Goal: Task Accomplishment & Management: Manage account settings

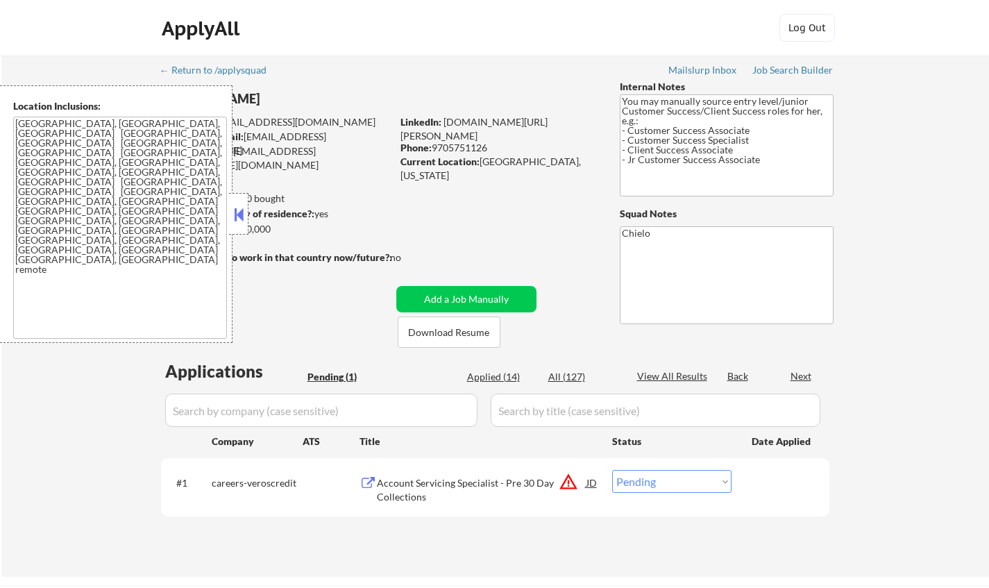
select select ""pending""
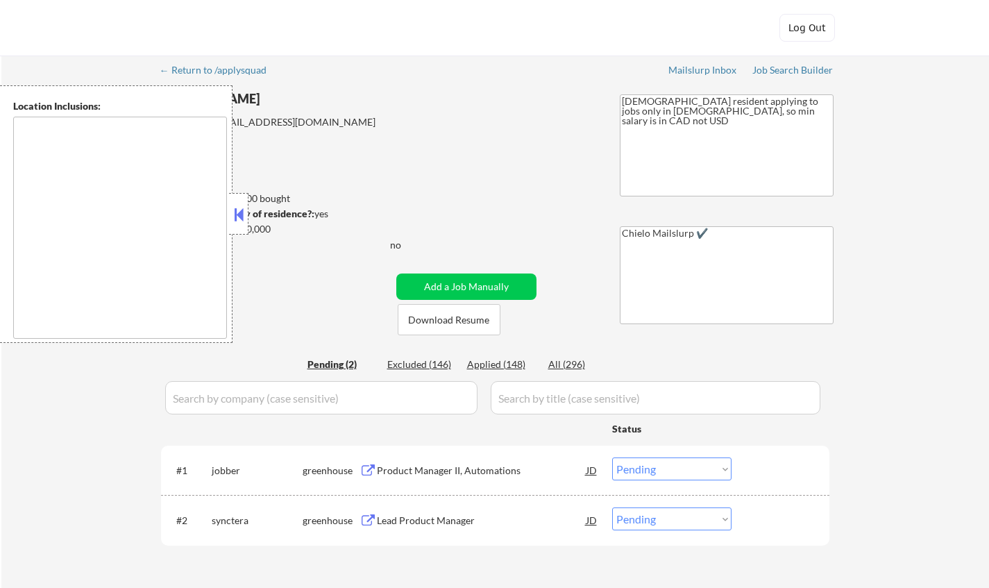
select select ""pending""
type textarea "remote"
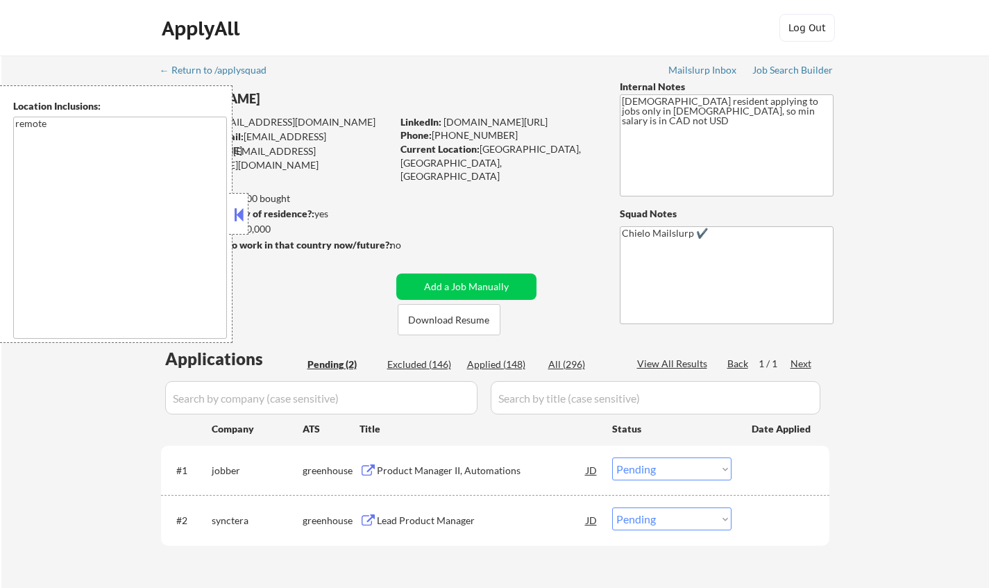
click at [233, 207] on button at bounding box center [238, 214] width 15 height 21
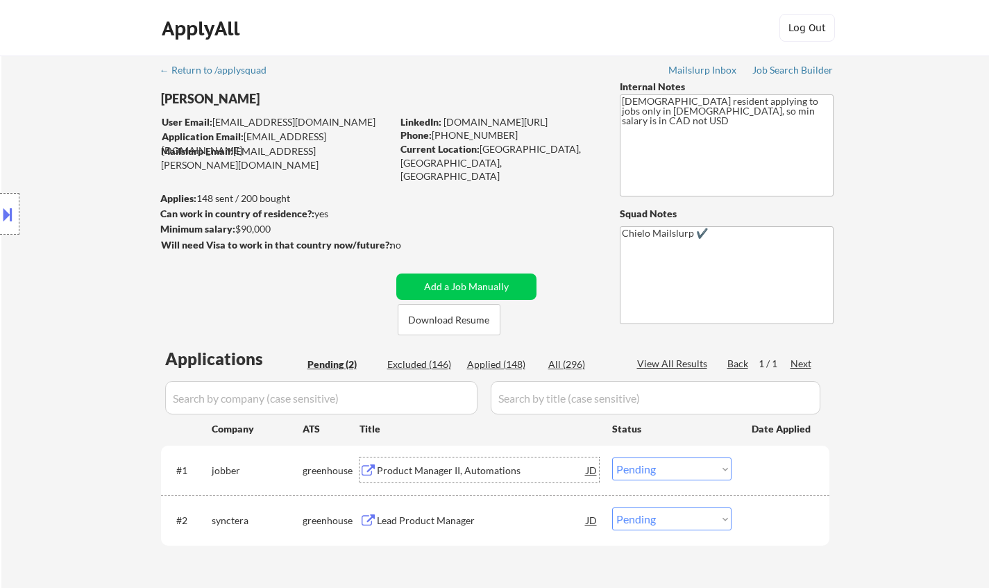
click at [466, 470] on div "Product Manager II, Automations" at bounding box center [482, 471] width 210 height 14
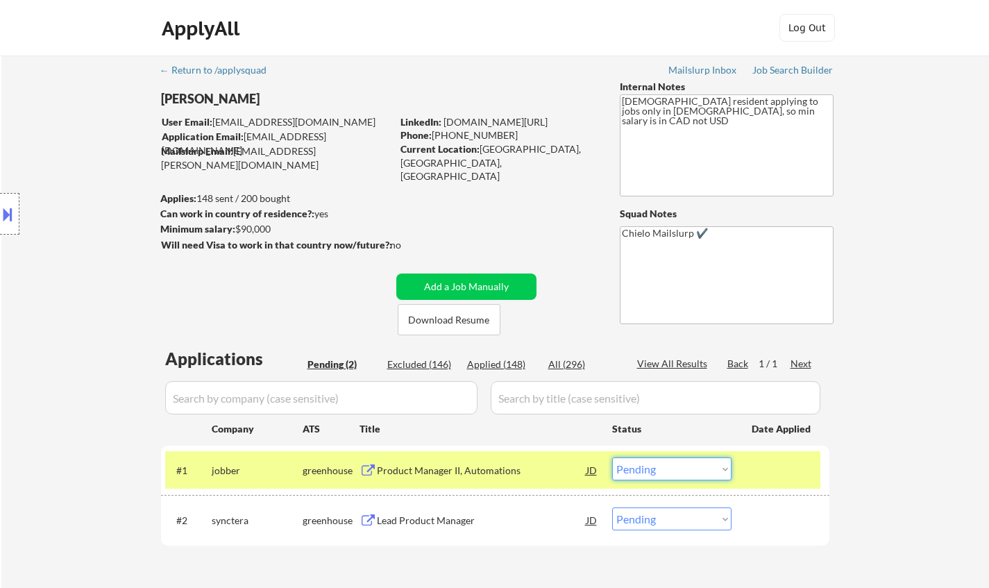
click at [699, 464] on select "Choose an option... Pending Applied Excluded (Questions) Excluded (Expired) Exc…" at bounding box center [671, 468] width 119 height 23
click at [612, 457] on select "Choose an option... Pending Applied Excluded (Questions) Excluded (Expired) Exc…" at bounding box center [671, 468] width 119 height 23
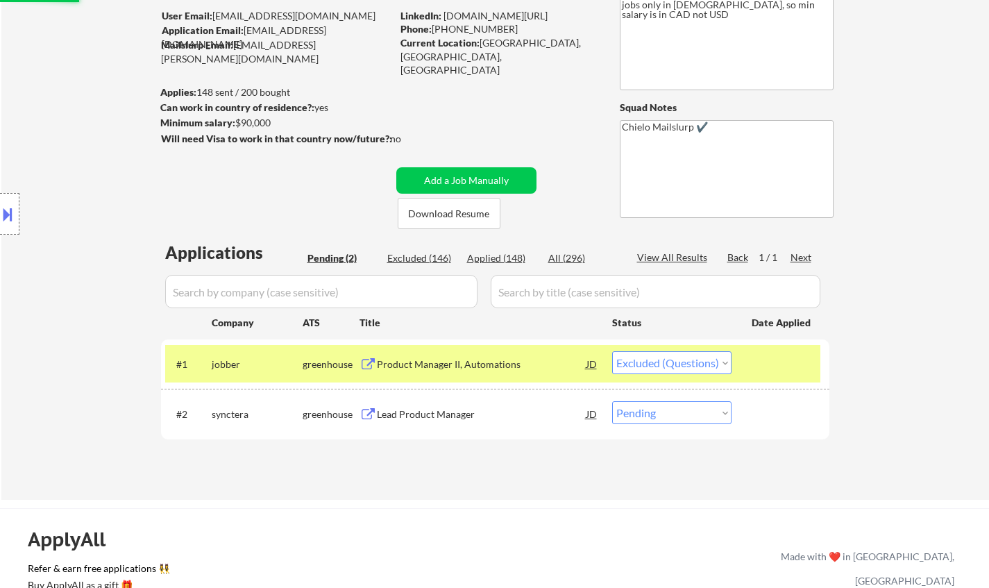
scroll to position [208, 0]
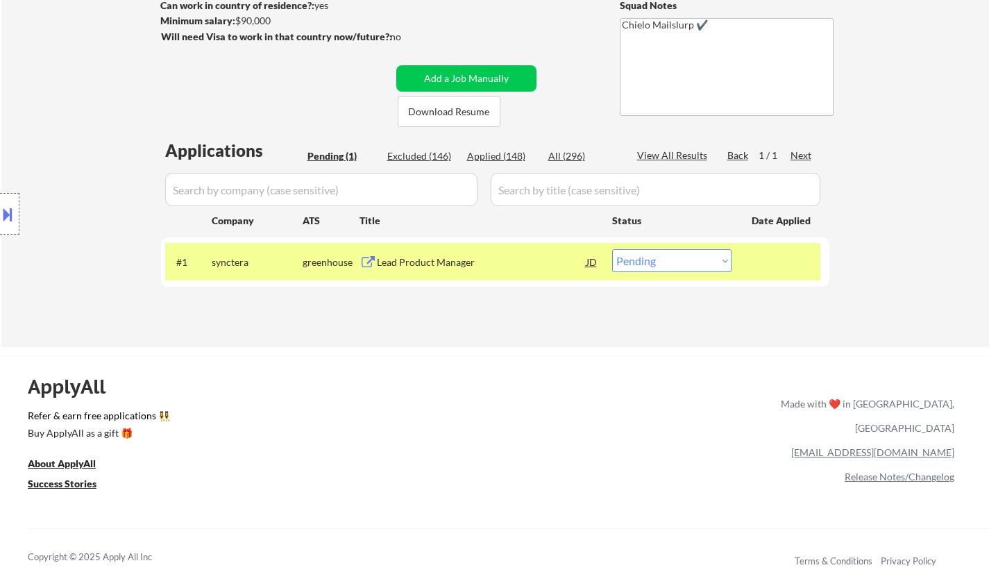
click at [437, 260] on div "Lead Product Manager" at bounding box center [482, 262] width 210 height 14
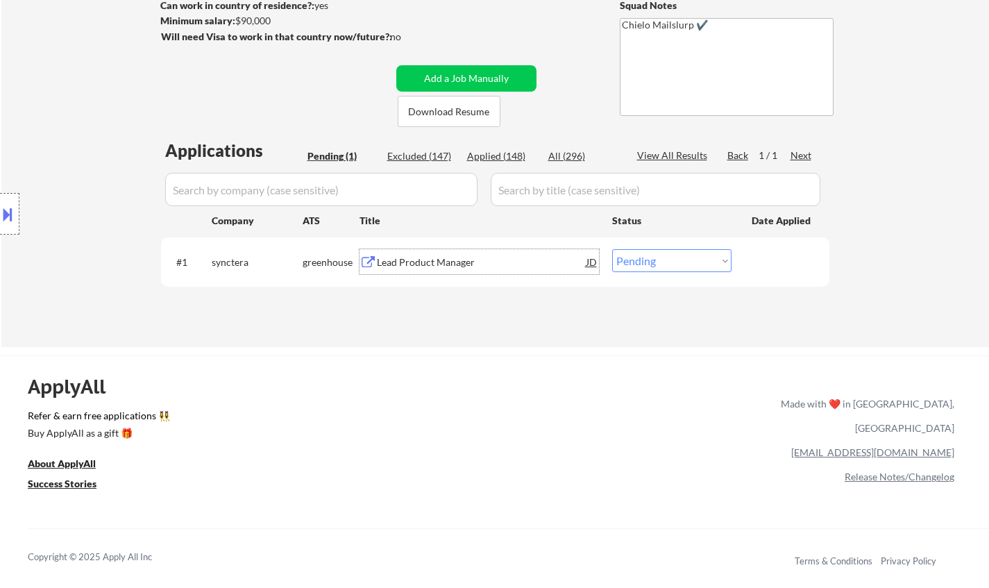
click at [634, 261] on select "Choose an option... Pending Applied Excluded (Questions) Excluded (Expired) Exc…" at bounding box center [671, 260] width 119 height 23
click at [679, 262] on select "Choose an option... Pending Applied Excluded (Questions) Excluded (Expired) Exc…" at bounding box center [671, 260] width 119 height 23
select select ""excluded__bad_match_""
click at [612, 249] on select "Choose an option... Pending Applied Excluded (Questions) Excluded (Expired) Exc…" at bounding box center [671, 260] width 119 height 23
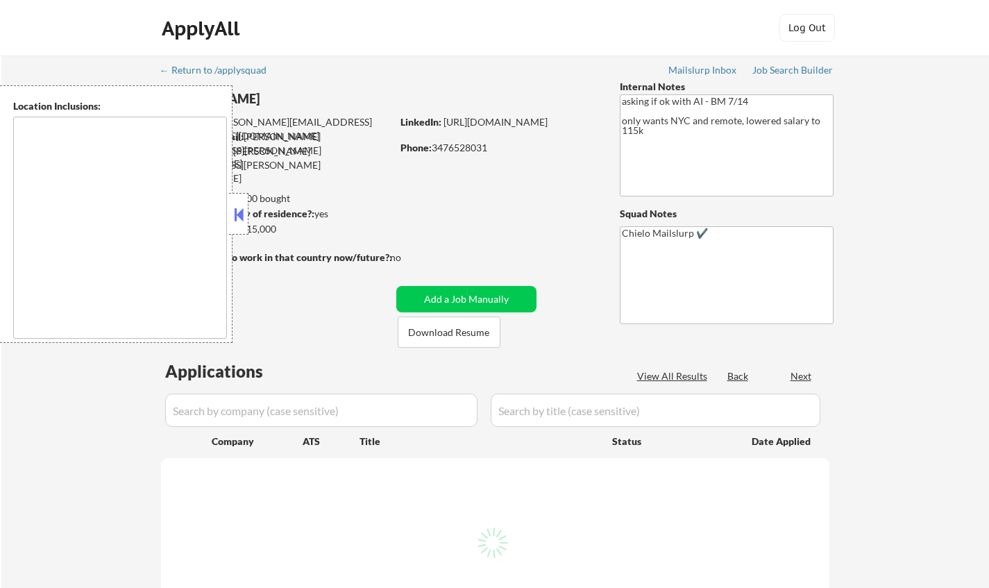
type textarea "Manhattan, NY Brooklyn, NY Queens, NY Jersey City, NJ Hoboken, NJ Weehawken, NJ…"
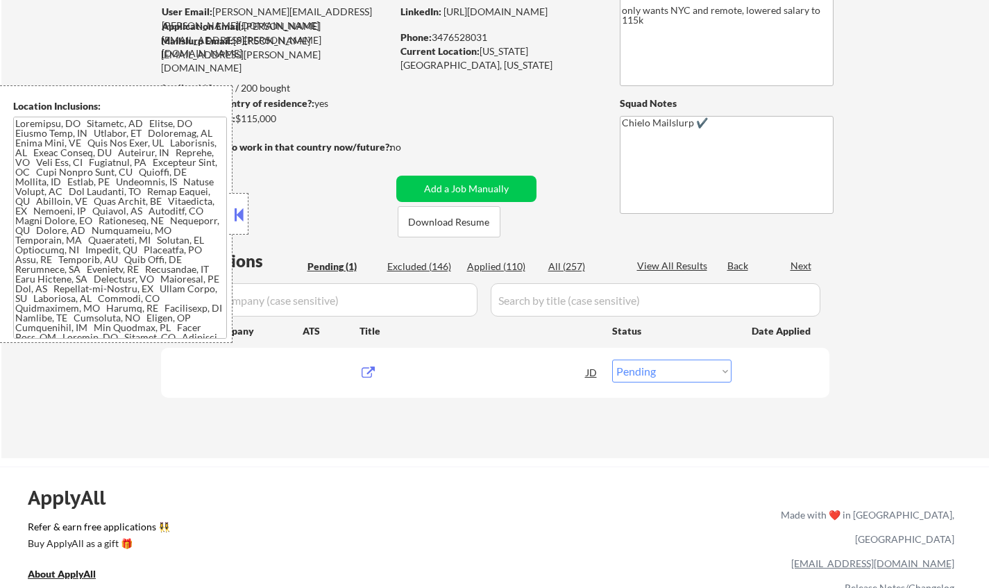
scroll to position [139, 0]
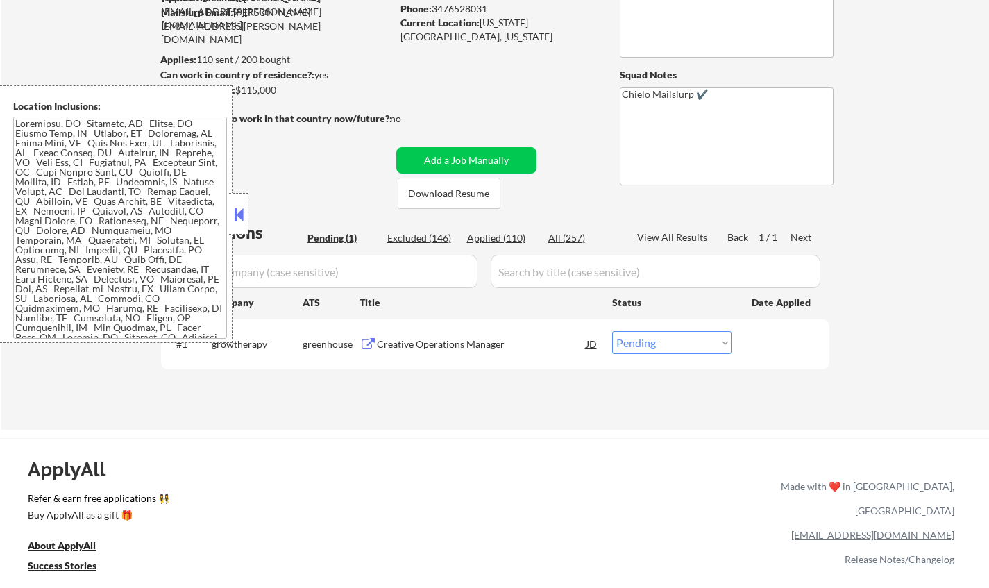
click at [235, 208] on button at bounding box center [238, 214] width 15 height 21
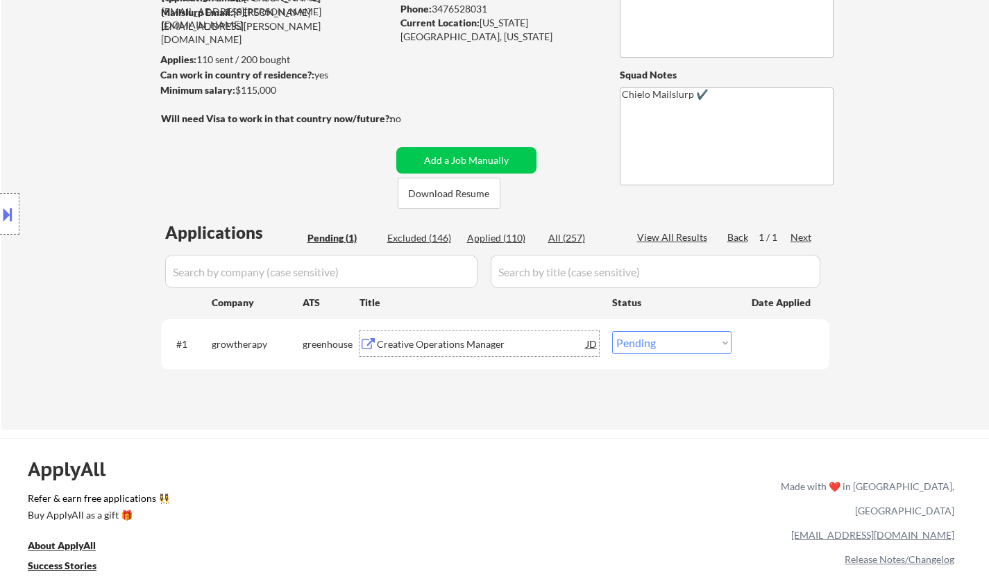
click at [435, 345] on div "Creative Operations Manager" at bounding box center [482, 344] width 210 height 14
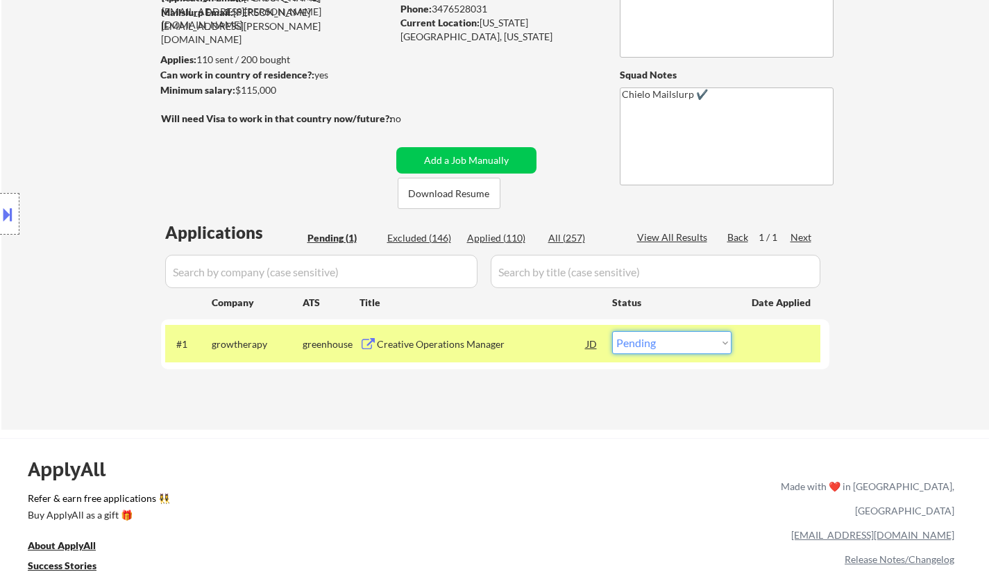
click at [675, 351] on select "Choose an option... Pending Applied Excluded (Questions) Excluded (Expired) Exc…" at bounding box center [671, 342] width 119 height 23
select select ""excluded""
click at [612, 331] on select "Choose an option... Pending Applied Excluded (Questions) Excluded (Expired) Exc…" at bounding box center [671, 342] width 119 height 23
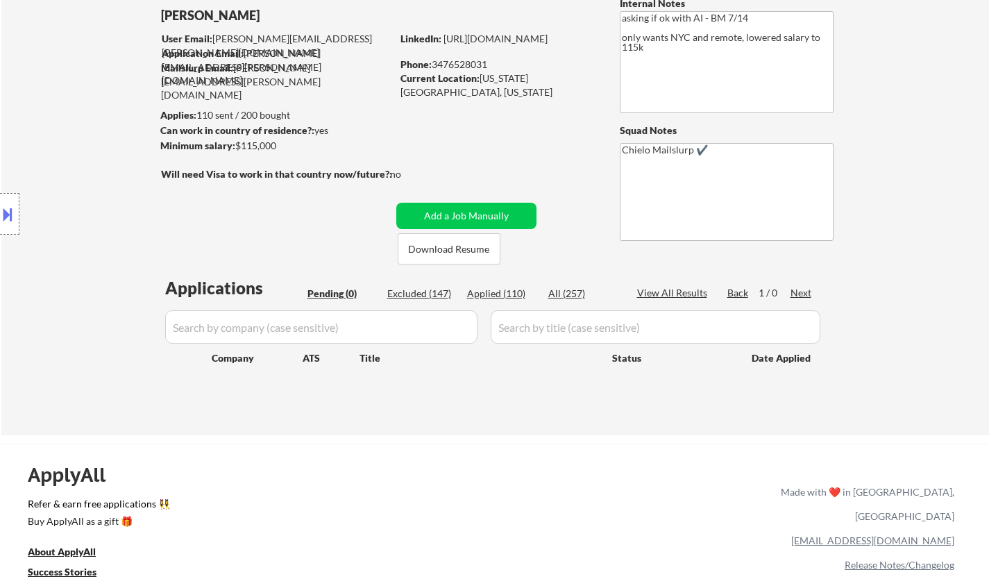
scroll to position [69, 0]
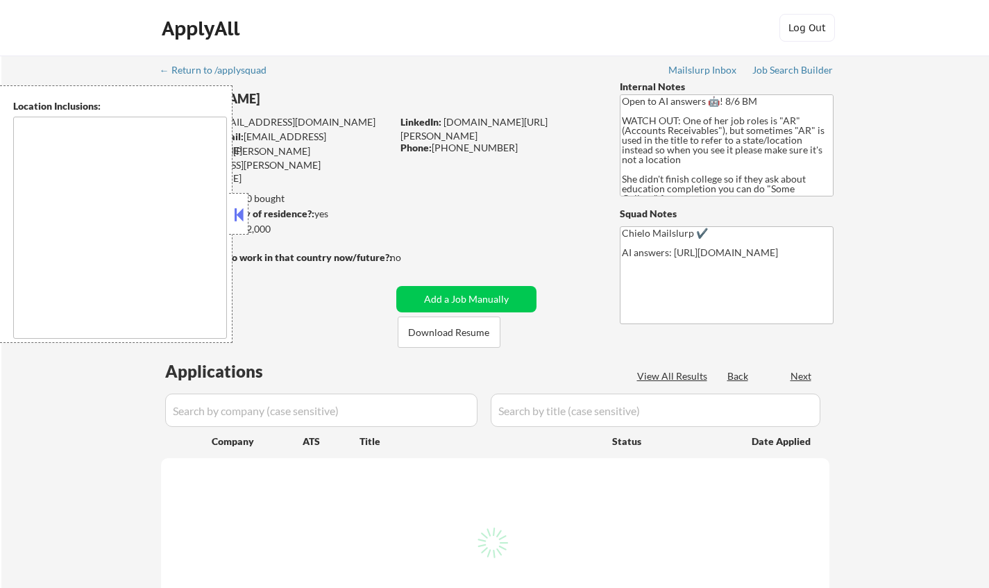
type textarea "Doraville, GA Chamblee, GA Brookhaven, GA Decatur, GA Sandy Springs, GA Dunwood…"
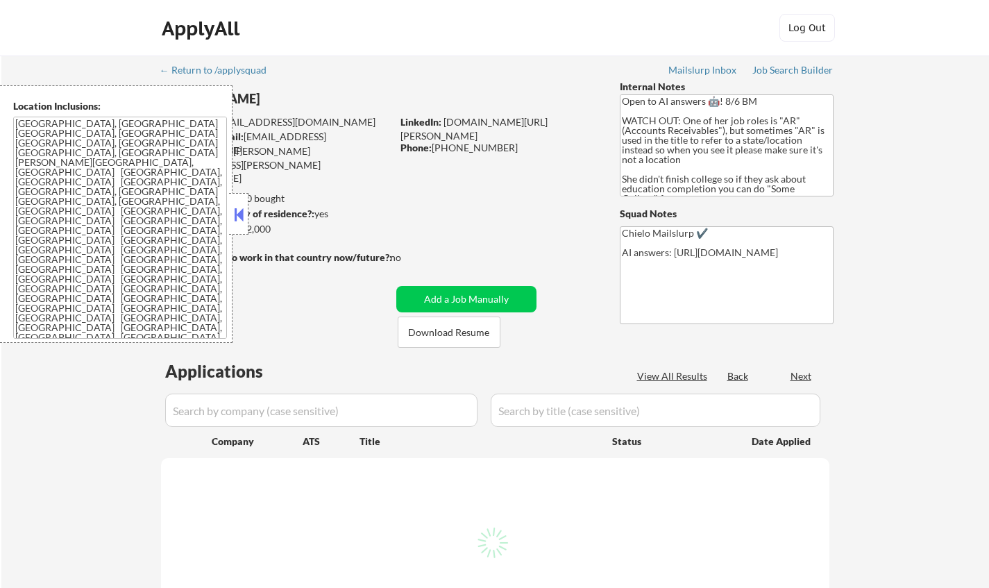
select select ""pending""
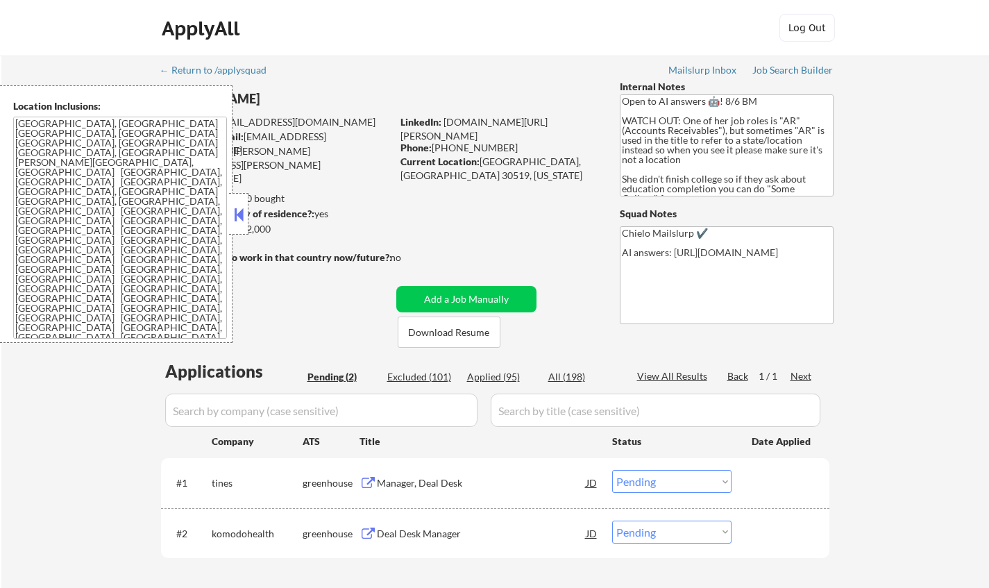
click at [242, 213] on button at bounding box center [238, 214] width 15 height 21
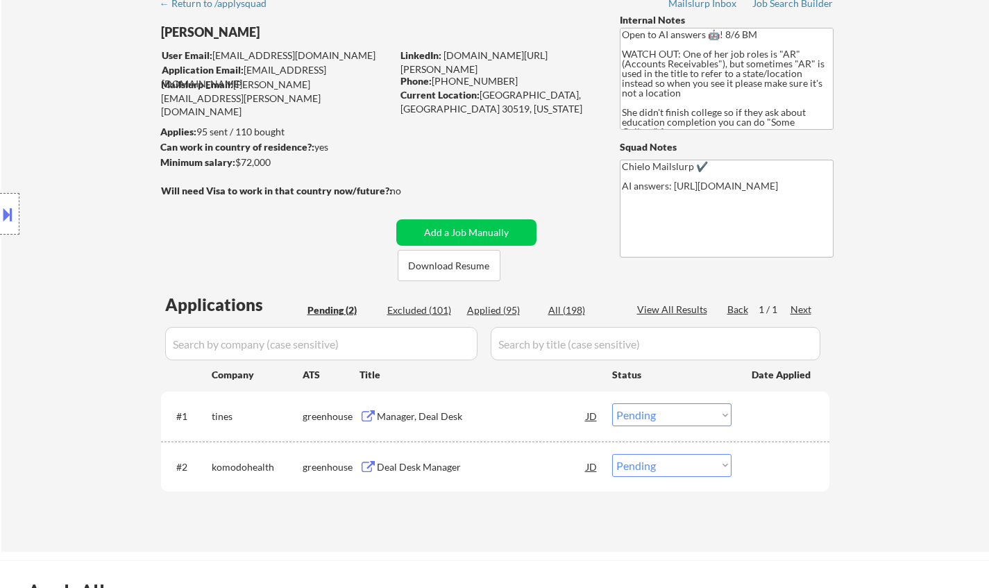
scroll to position [139, 0]
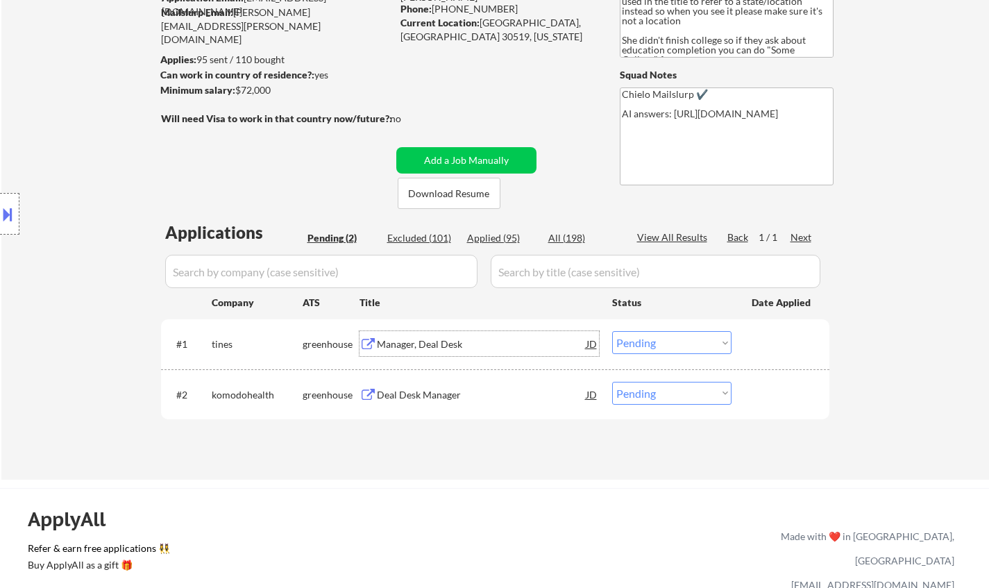
click at [429, 341] on div "Manager, Deal Desk" at bounding box center [482, 344] width 210 height 14
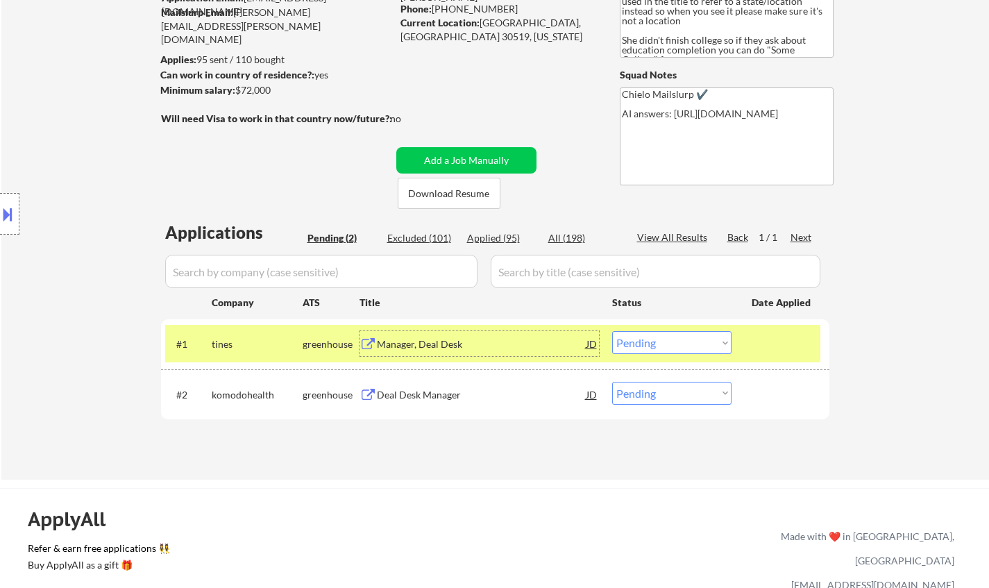
click at [654, 337] on select "Choose an option... Pending Applied Excluded (Questions) Excluded (Expired) Exc…" at bounding box center [671, 342] width 119 height 23
click at [612, 331] on select "Choose an option... Pending Applied Excluded (Questions) Excluded (Expired) Exc…" at bounding box center [671, 342] width 119 height 23
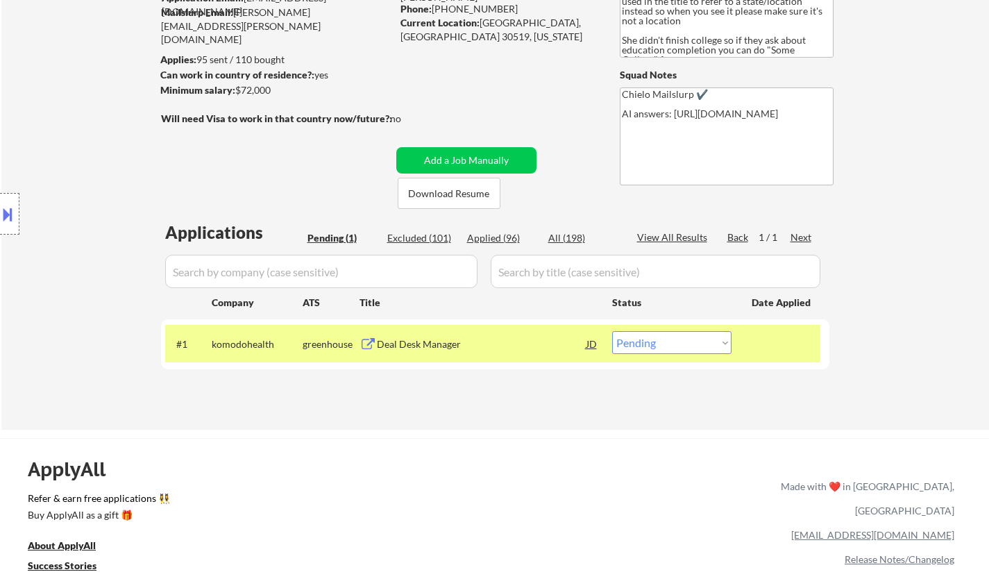
click at [415, 340] on div "Deal Desk Manager" at bounding box center [482, 344] width 210 height 14
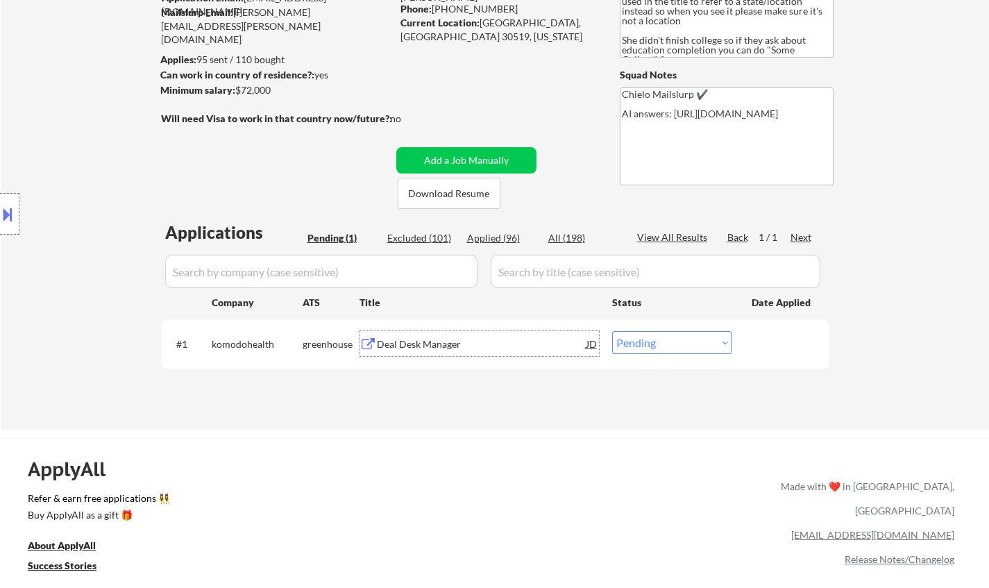
click at [654, 344] on select "Choose an option... Pending Applied Excluded (Questions) Excluded (Expired) Exc…" at bounding box center [671, 342] width 119 height 23
select select ""excluded__bad_match_""
click at [612, 331] on select "Choose an option... Pending Applied Excluded (Questions) Excluded (Expired) Exc…" at bounding box center [671, 342] width 119 height 23
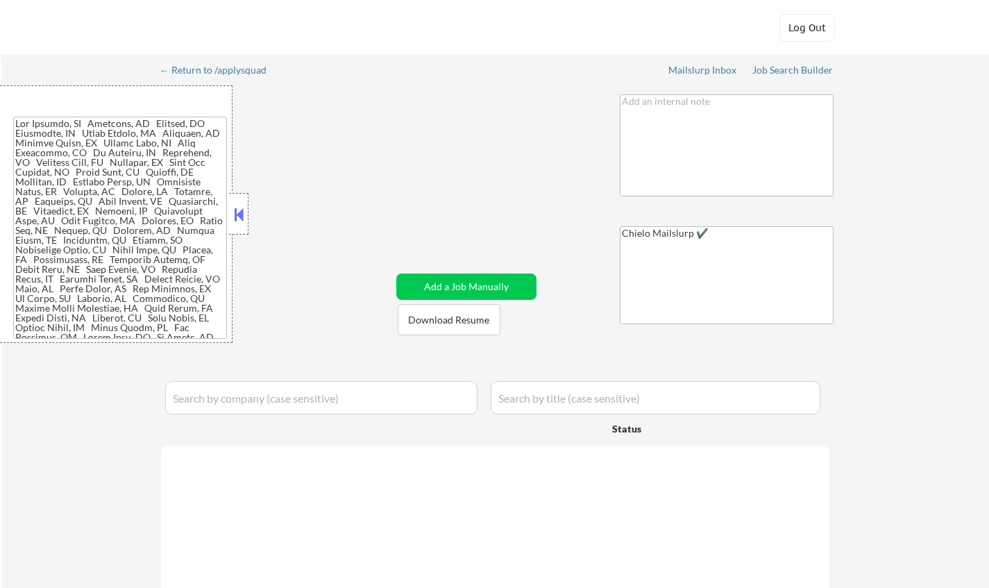
select select ""applied""
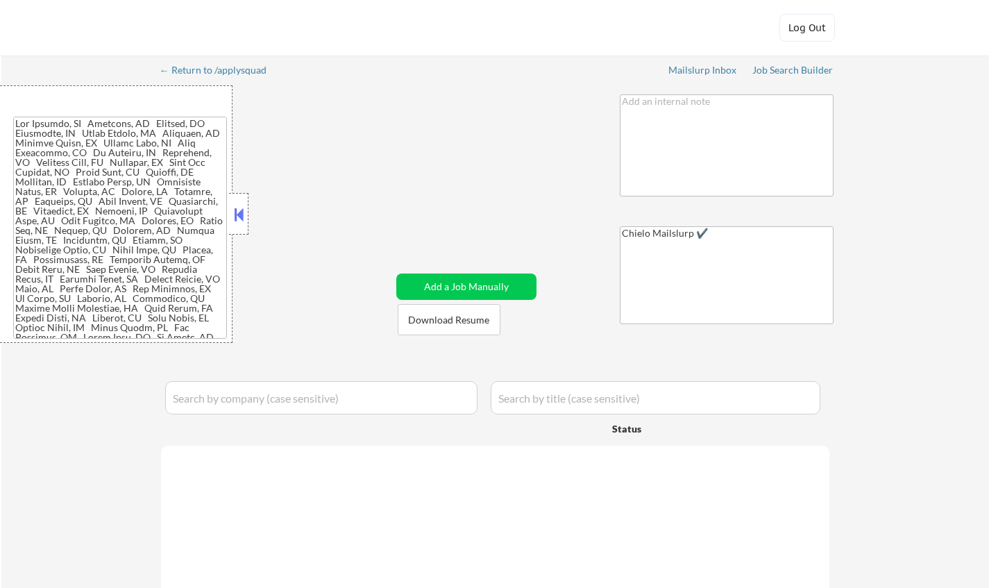
select select ""applied""
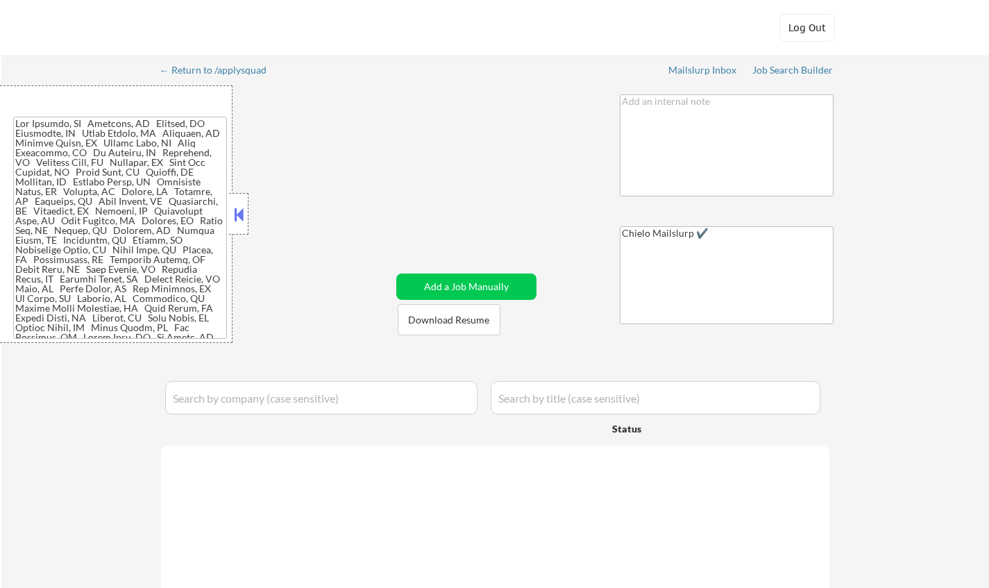
select select ""applied""
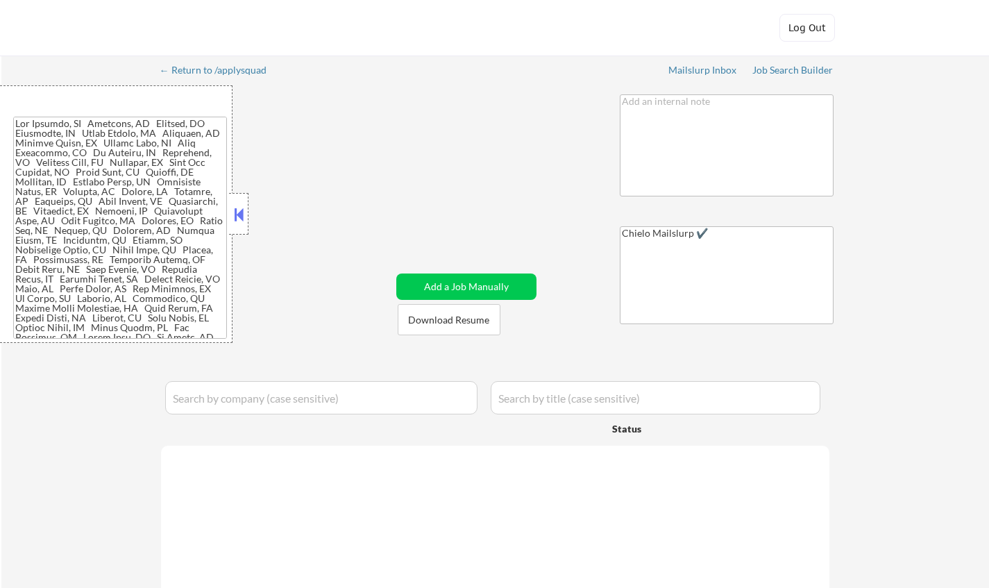
select select ""applied""
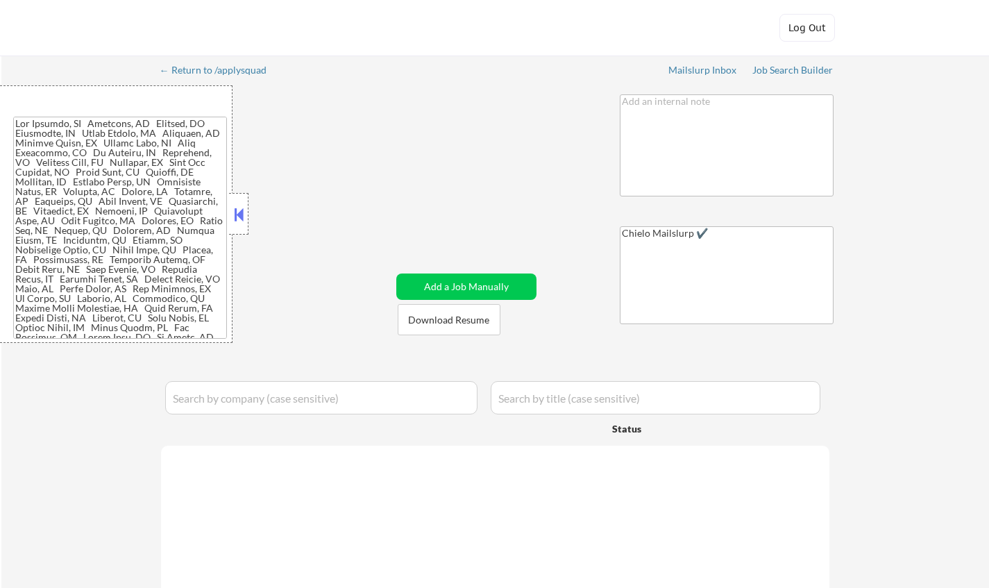
select select ""applied""
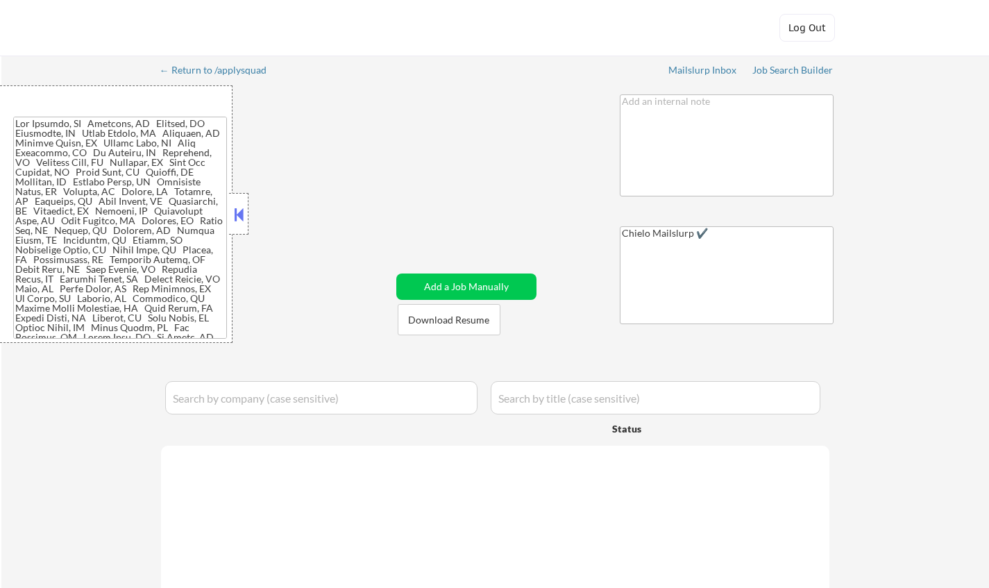
select select ""applied""
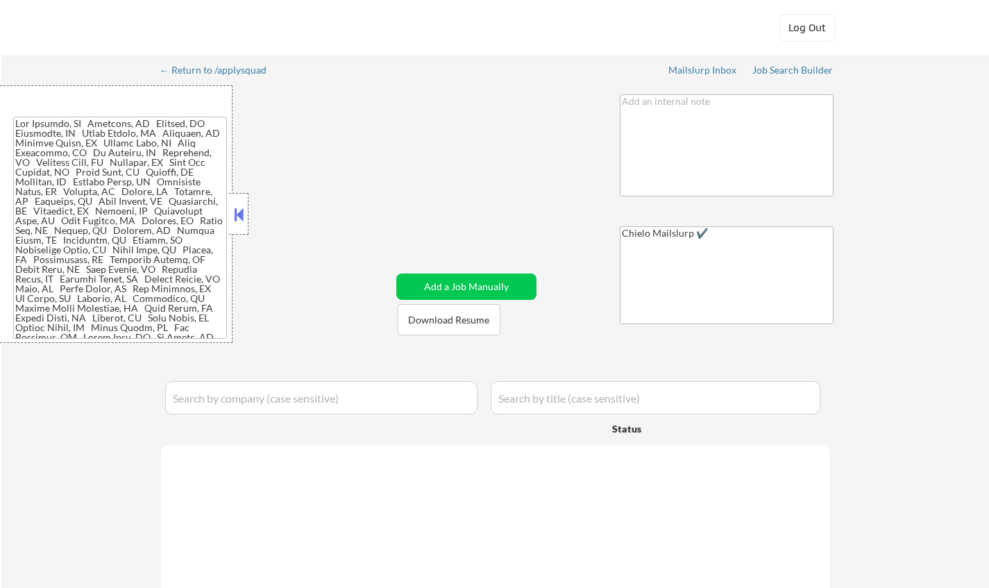
select select ""applied""
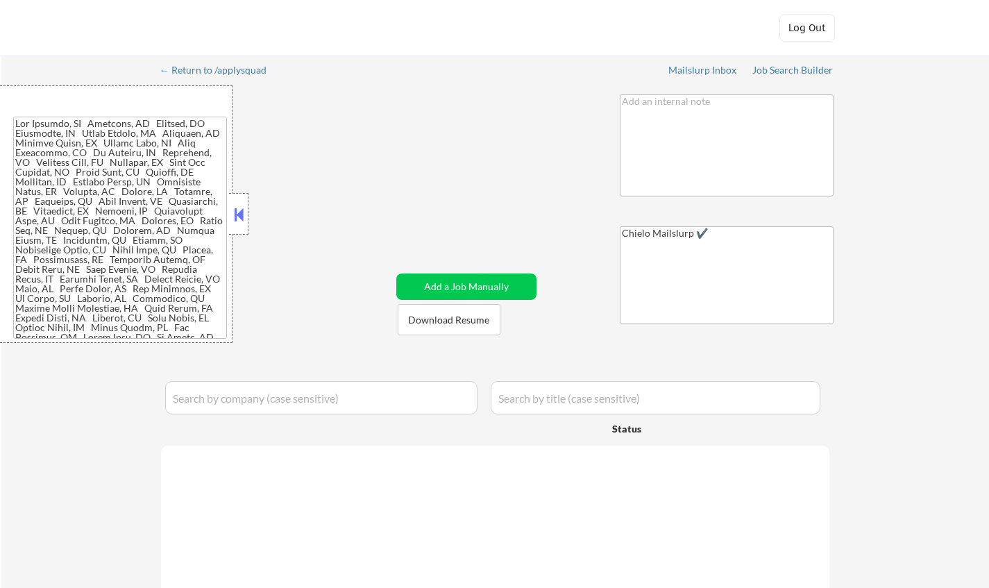
select select ""applied""
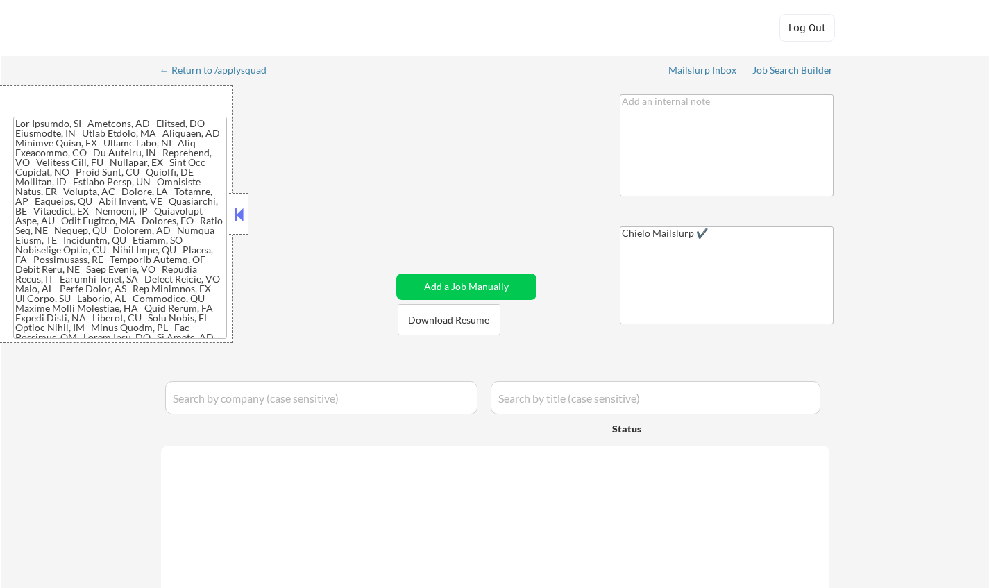
select select ""applied""
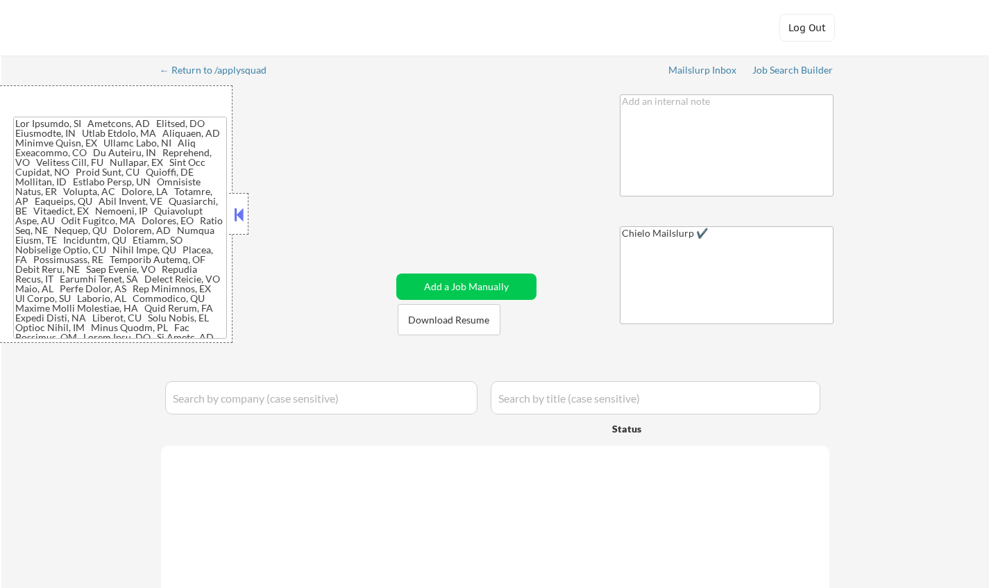
select select ""applied""
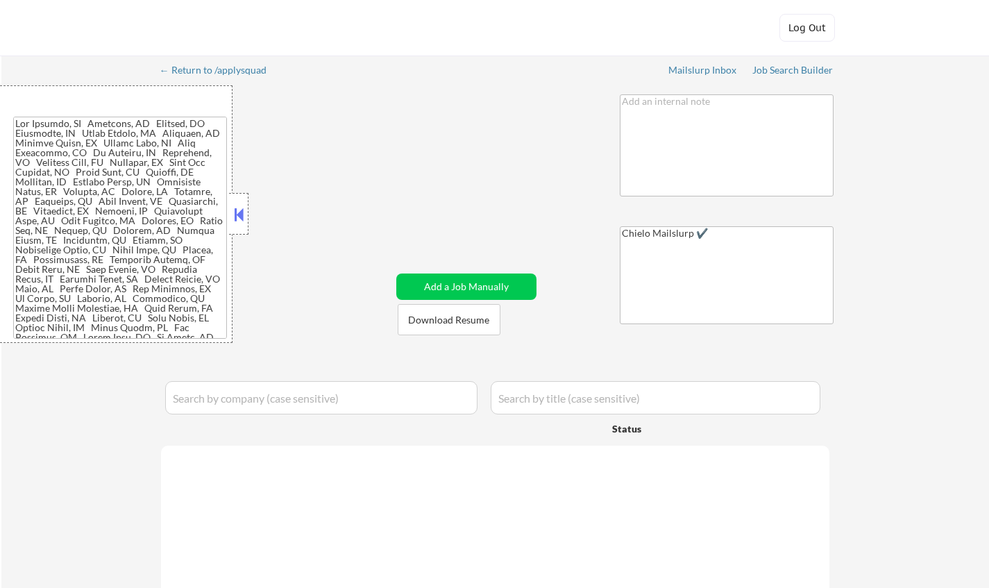
select select ""applied""
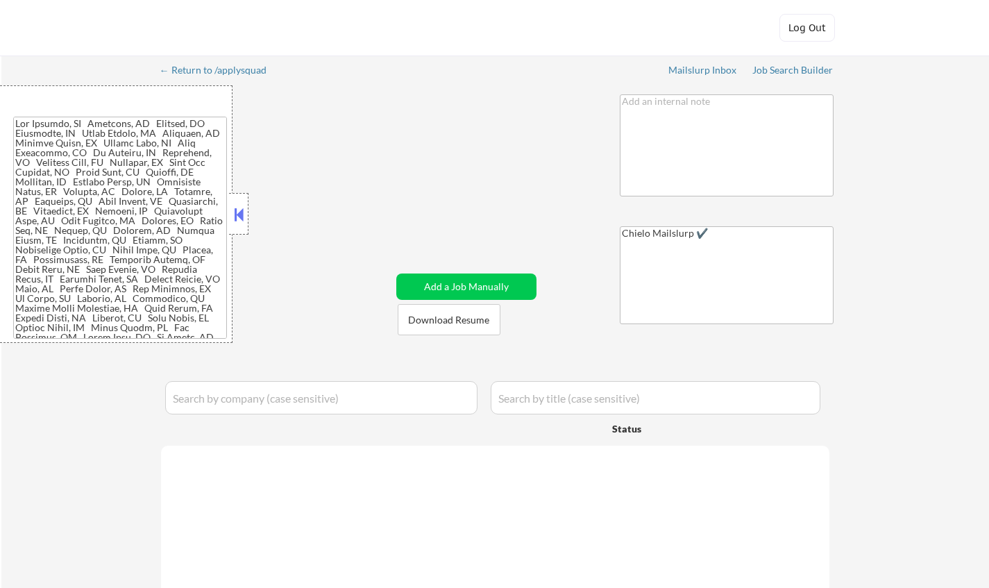
select select ""applied""
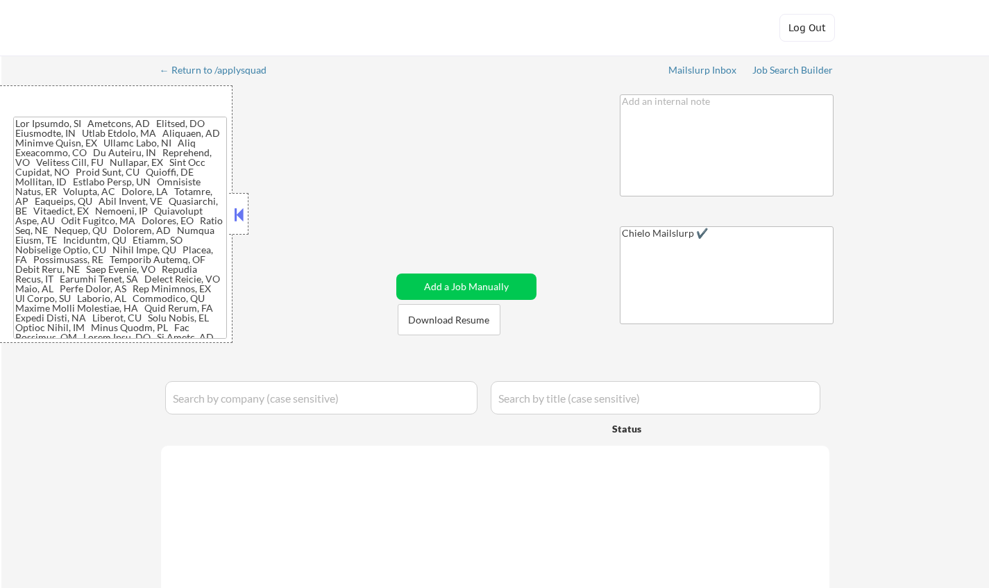
select select ""applied""
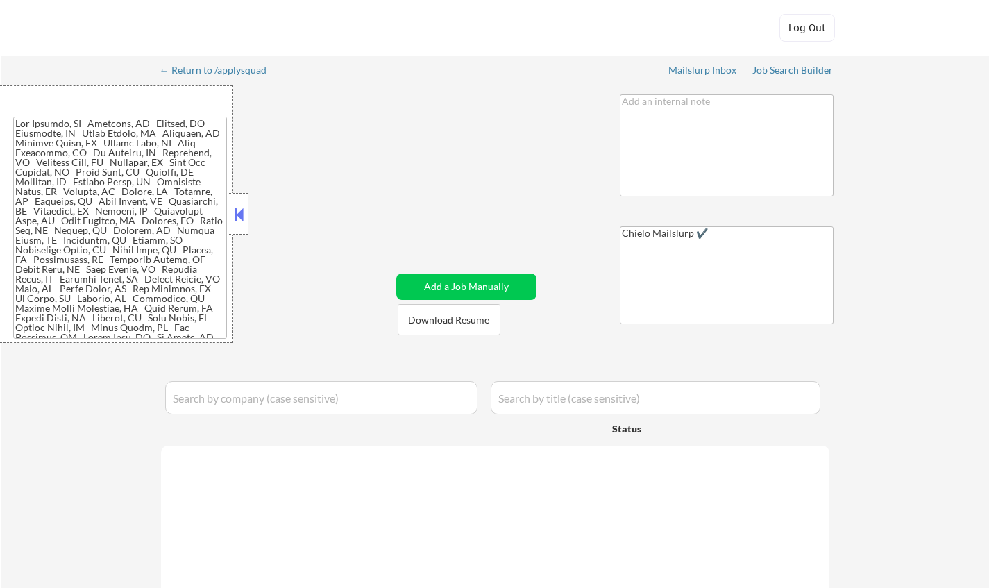
select select ""applied""
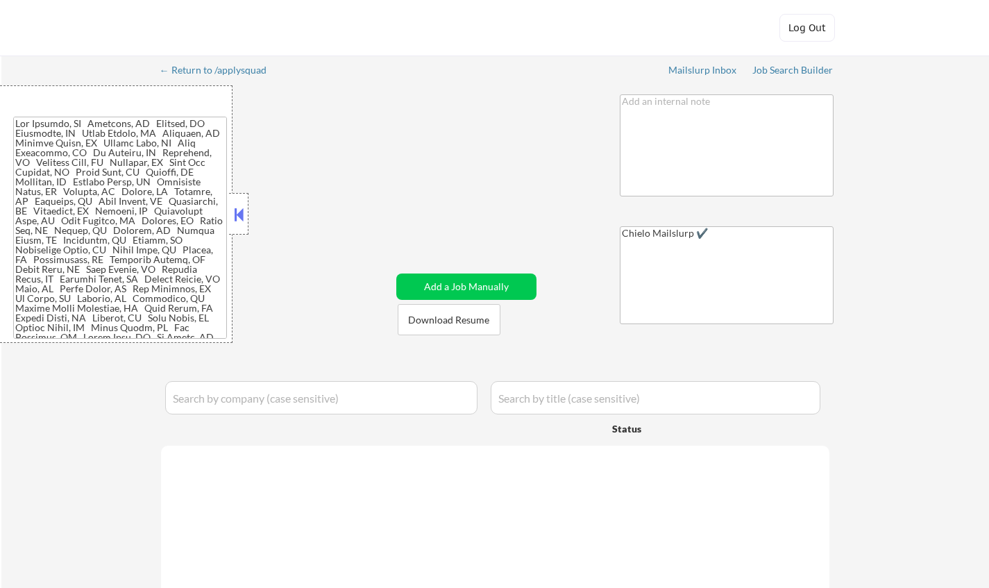
select select ""applied""
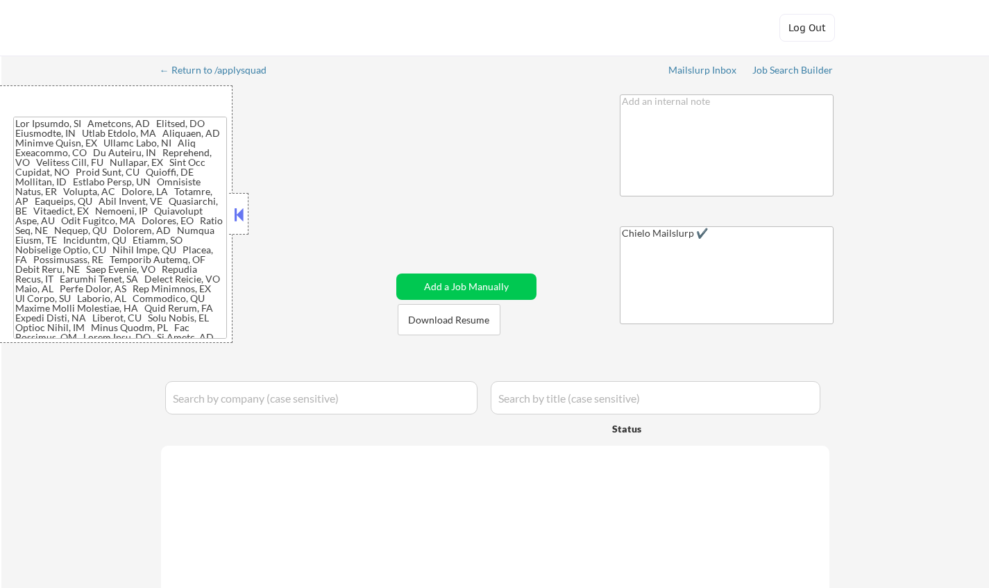
select select ""applied""
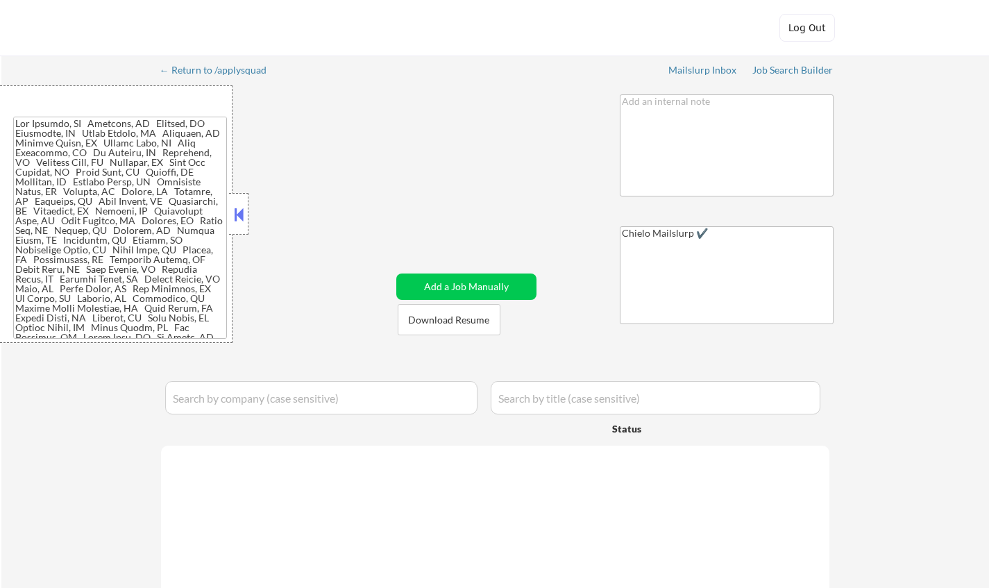
select select ""applied""
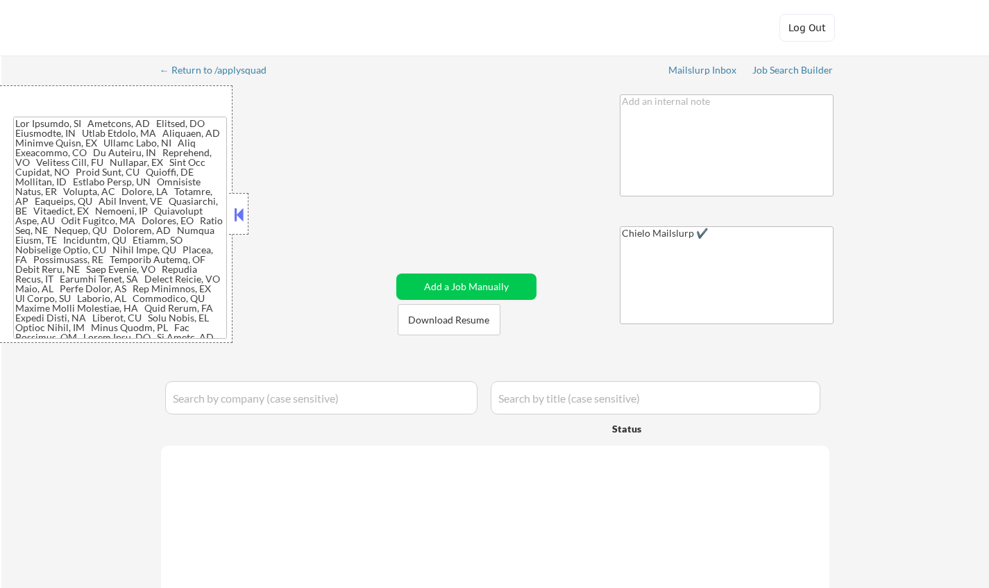
select select ""applied""
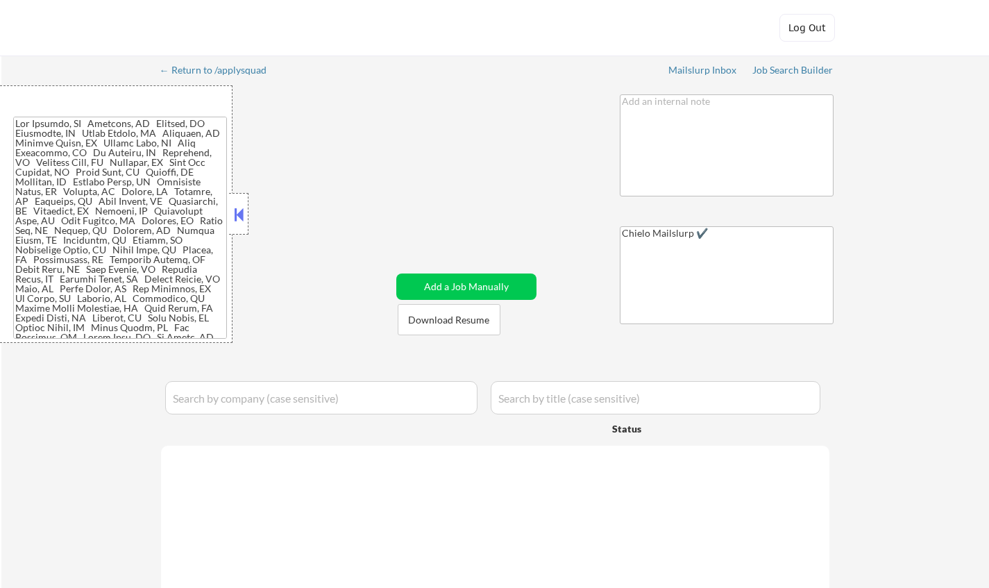
select select ""applied""
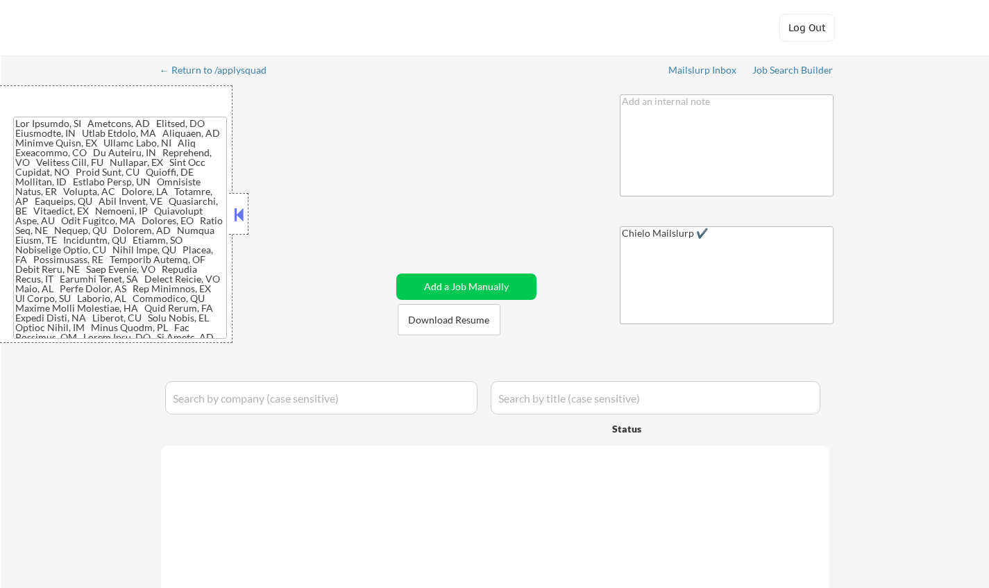
select select ""applied""
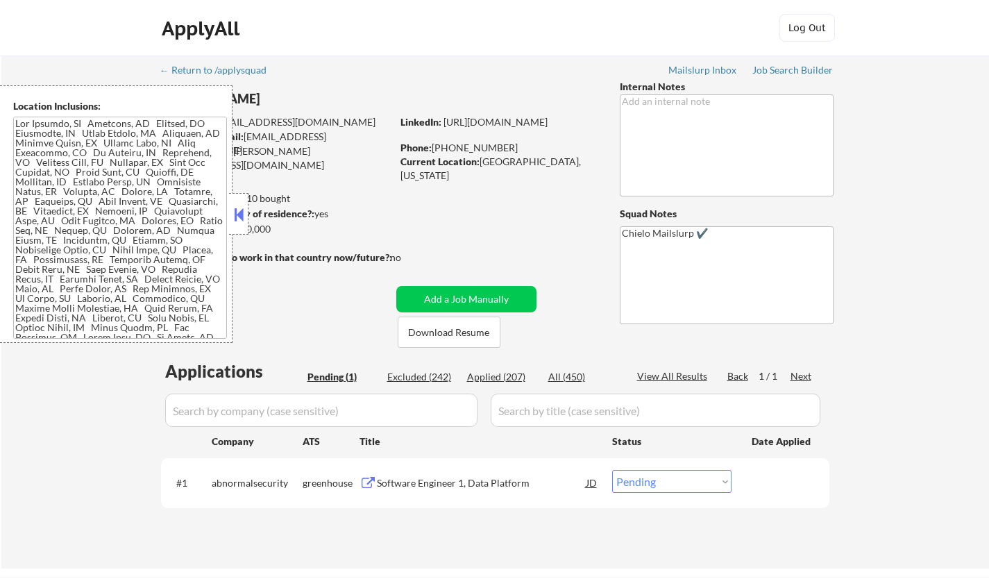
click at [235, 219] on button at bounding box center [238, 214] width 15 height 21
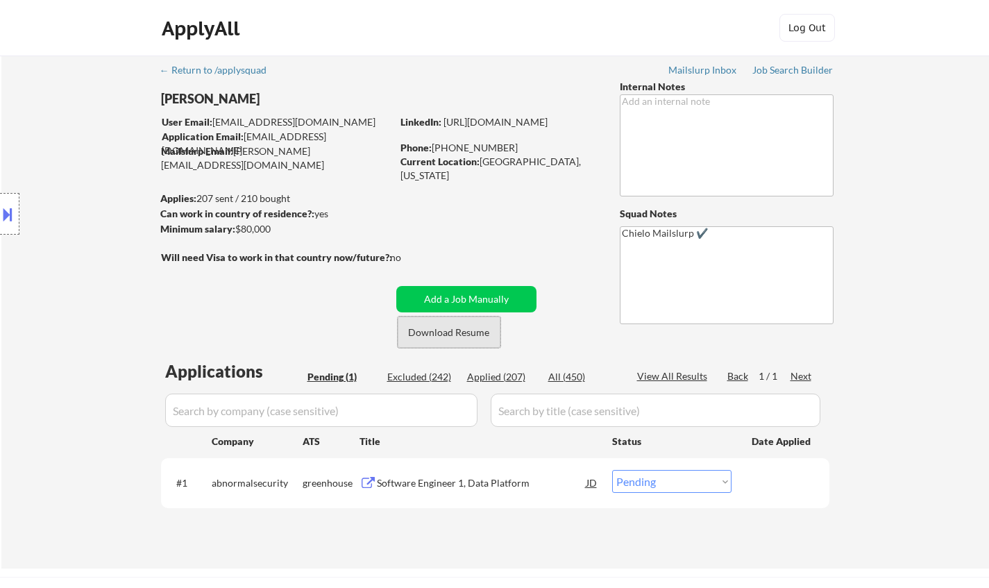
click at [468, 334] on button "Download Resume" at bounding box center [449, 332] width 103 height 31
click at [458, 482] on div "Software Engineer 1, Data Platform" at bounding box center [482, 483] width 210 height 14
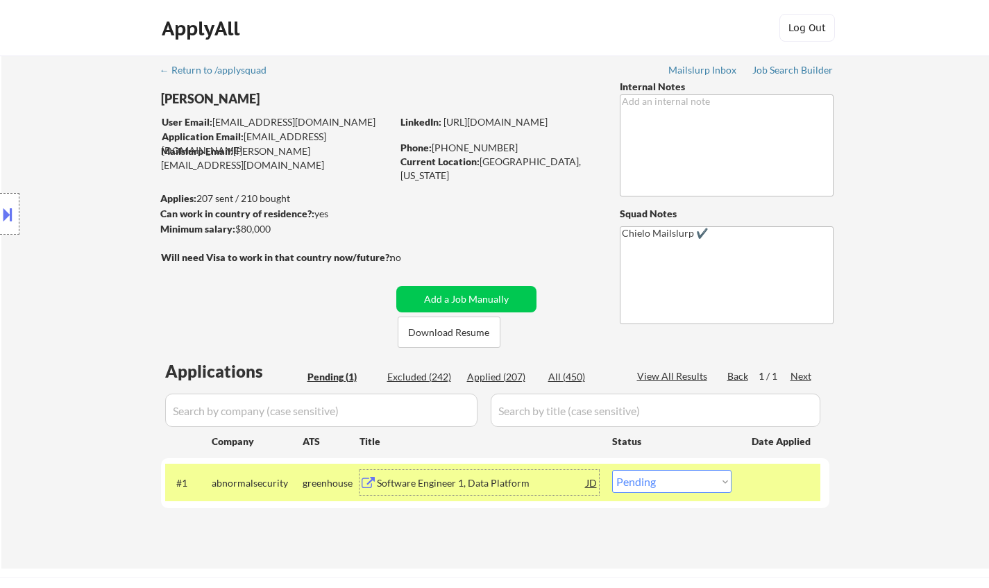
scroll to position [69, 0]
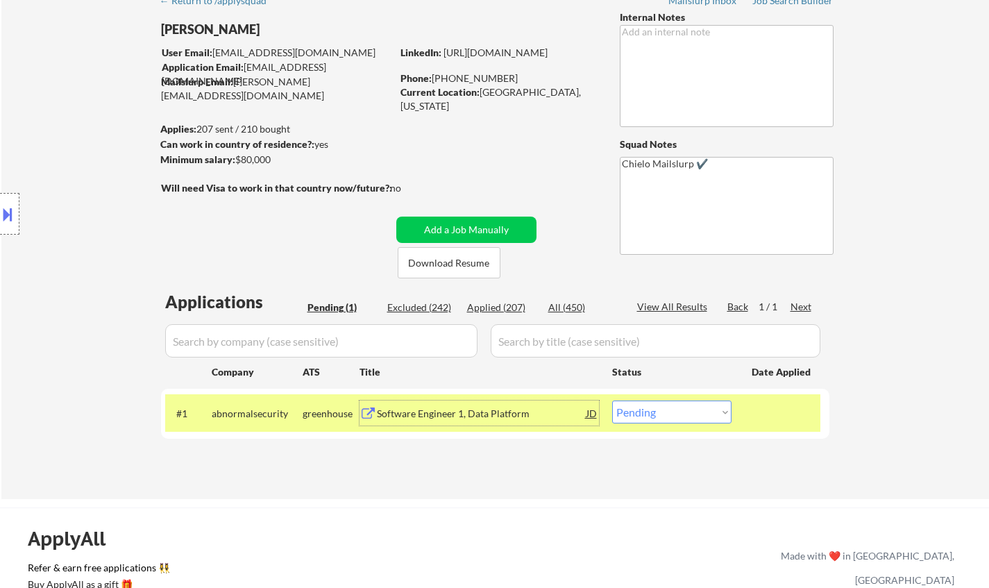
click at [484, 415] on div "Software Engineer 1, Data Platform" at bounding box center [482, 414] width 210 height 14
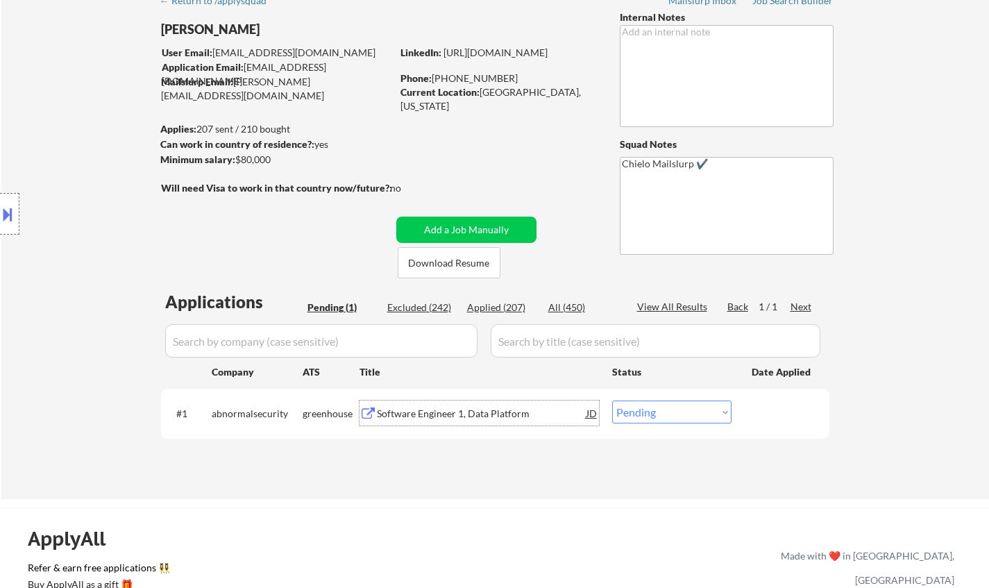
click at [643, 421] on select "Choose an option... Pending Applied Excluded (Questions) Excluded (Expired) Exc…" at bounding box center [671, 411] width 119 height 23
select select ""excluded__expired_""
click at [612, 400] on select "Choose an option... Pending Applied Excluded (Questions) Excluded (Expired) Exc…" at bounding box center [671, 411] width 119 height 23
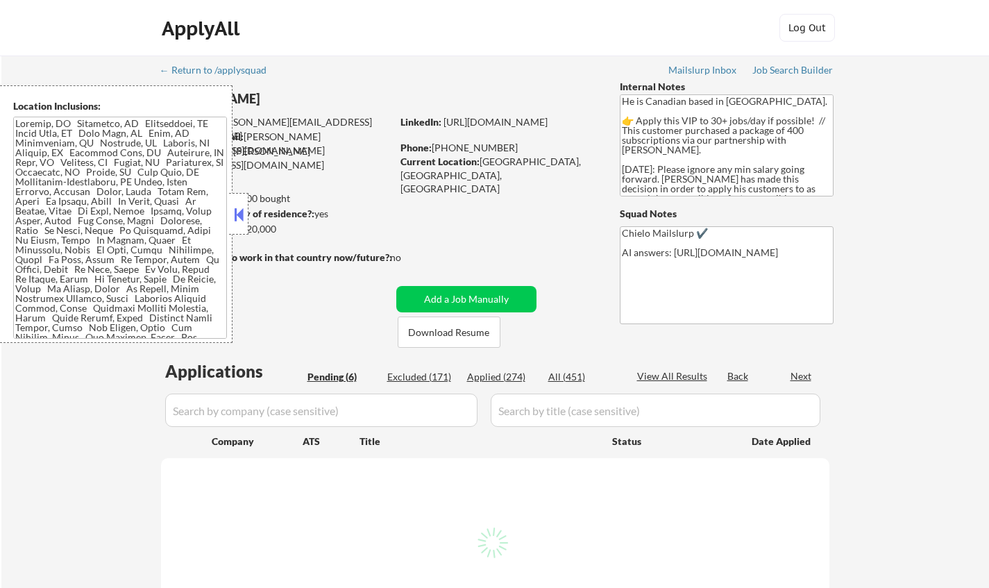
select select ""pending""
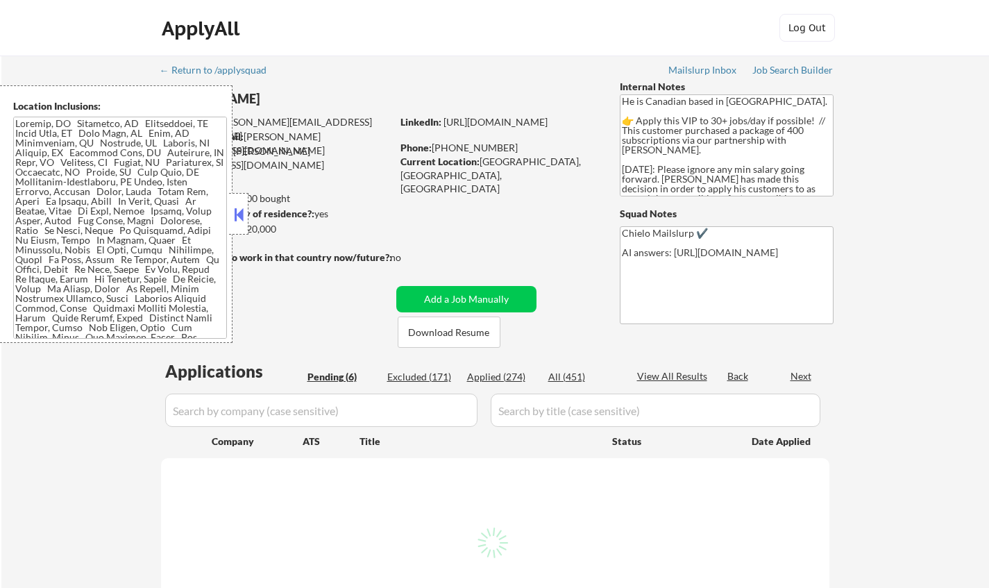
select select ""pending""
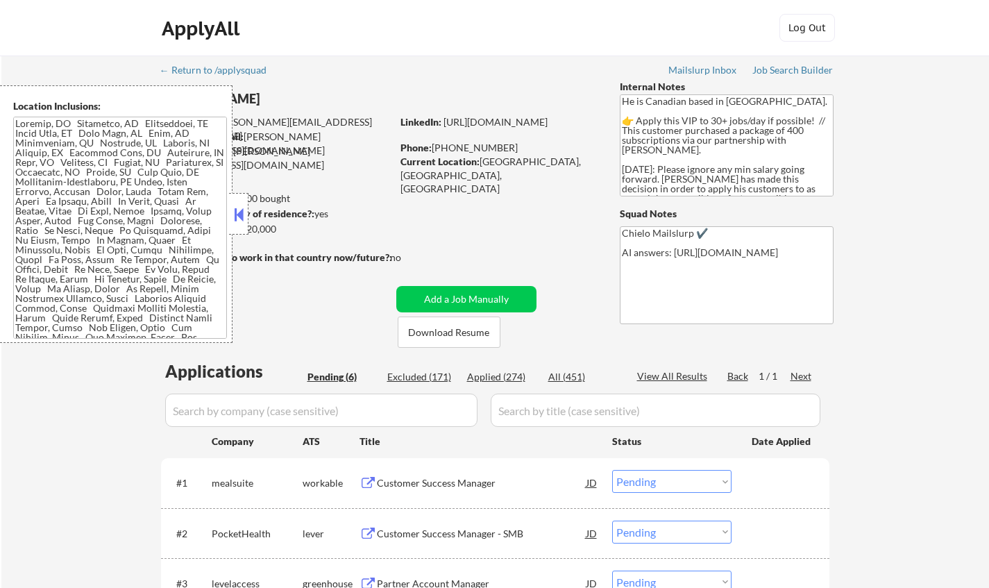
click at [236, 203] on div at bounding box center [238, 214] width 19 height 42
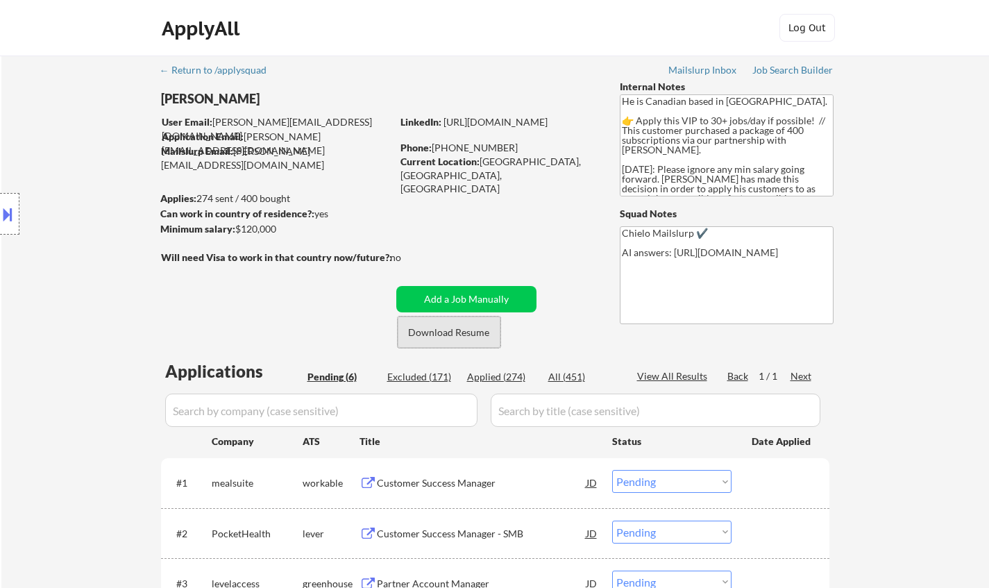
click at [440, 324] on button "Download Resume" at bounding box center [449, 332] width 103 height 31
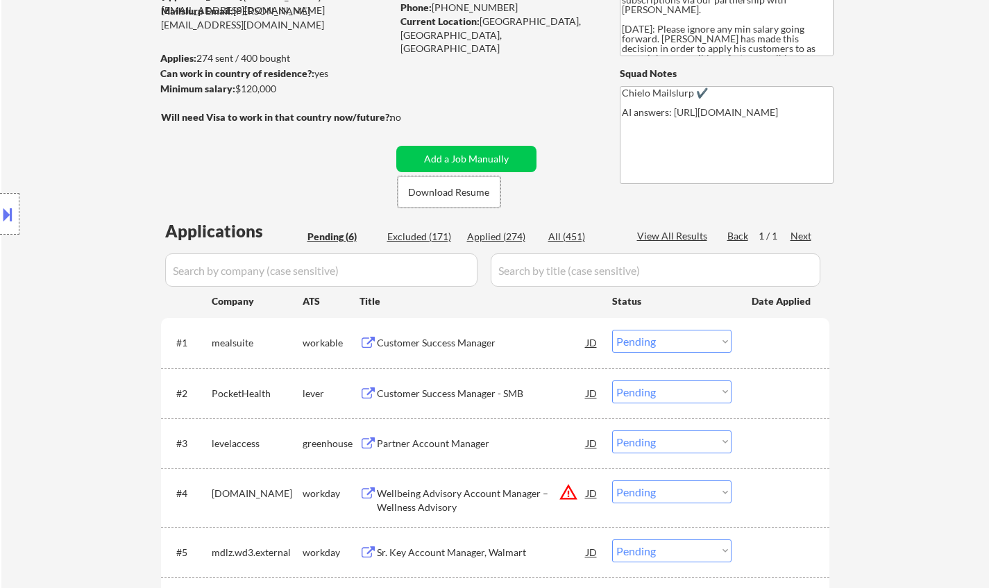
scroll to position [278, 0]
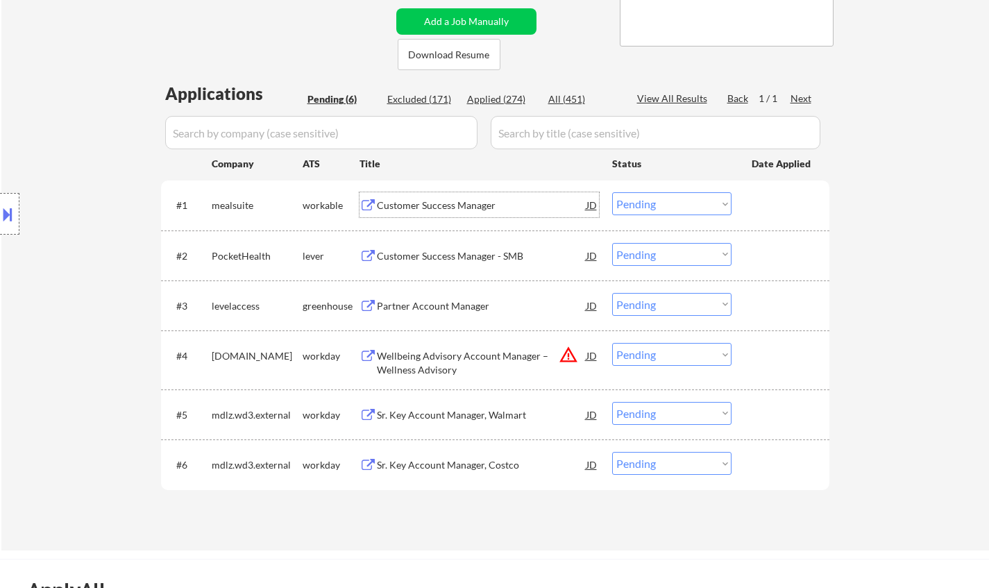
click at [435, 203] on div "Customer Success Manager" at bounding box center [482, 206] width 210 height 14
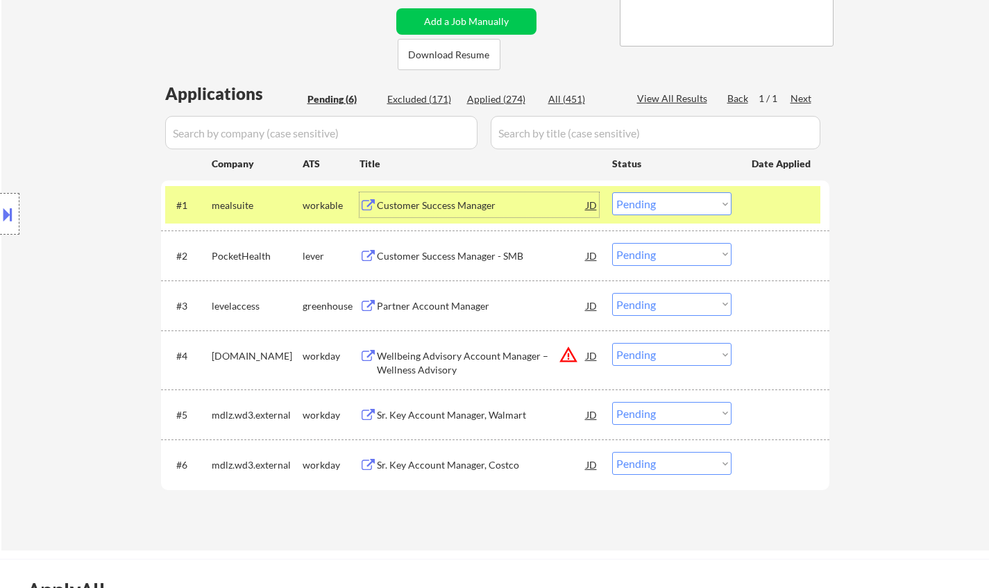
click at [646, 199] on select "Choose an option... Pending Applied Excluded (Questions) Excluded (Expired) Exc…" at bounding box center [671, 203] width 119 height 23
click at [612, 192] on select "Choose an option... Pending Applied Excluded (Questions) Excluded (Expired) Exc…" at bounding box center [671, 203] width 119 height 23
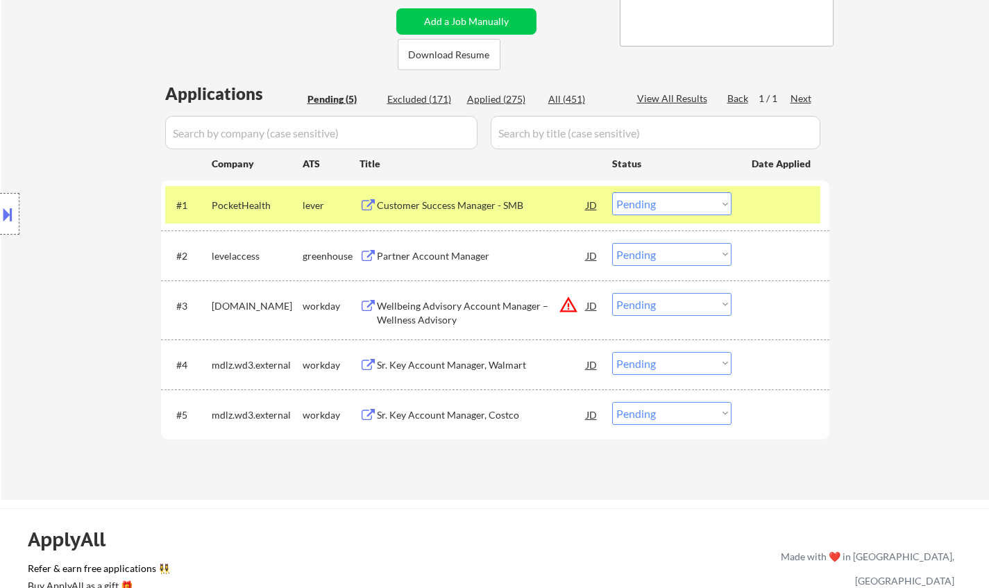
click at [460, 204] on div "Customer Success Manager - SMB" at bounding box center [482, 206] width 210 height 14
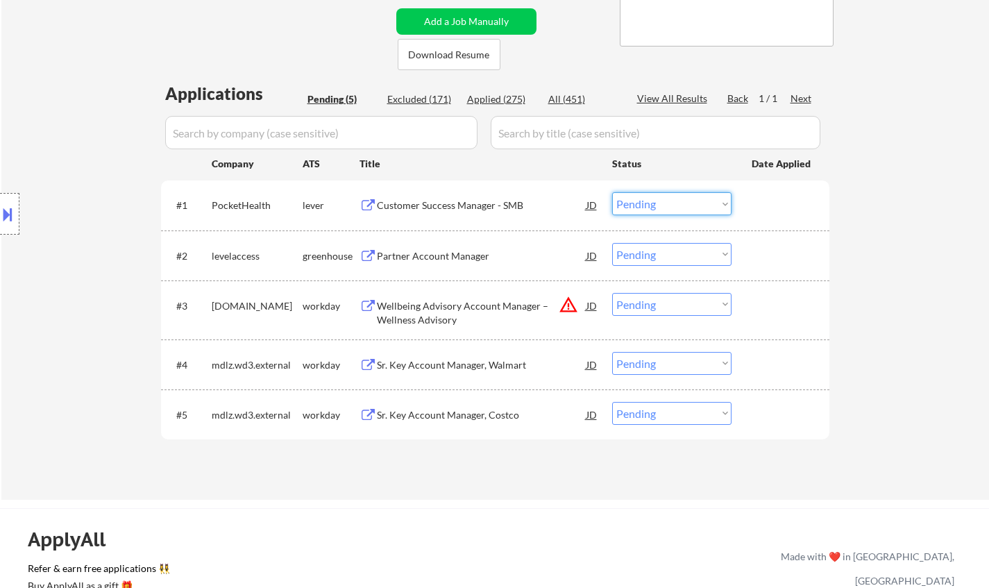
click at [657, 200] on select "Choose an option... Pending Applied Excluded (Questions) Excluded (Expired) Exc…" at bounding box center [671, 203] width 119 height 23
drag, startPoint x: 650, startPoint y: 205, endPoint x: 657, endPoint y: 214, distance: 11.4
click at [650, 205] on select "Choose an option... Pending Applied Excluded (Questions) Excluded (Expired) Exc…" at bounding box center [671, 203] width 119 height 23
click at [612, 192] on select "Choose an option... Pending Applied Excluded (Questions) Excluded (Expired) Exc…" at bounding box center [671, 203] width 119 height 23
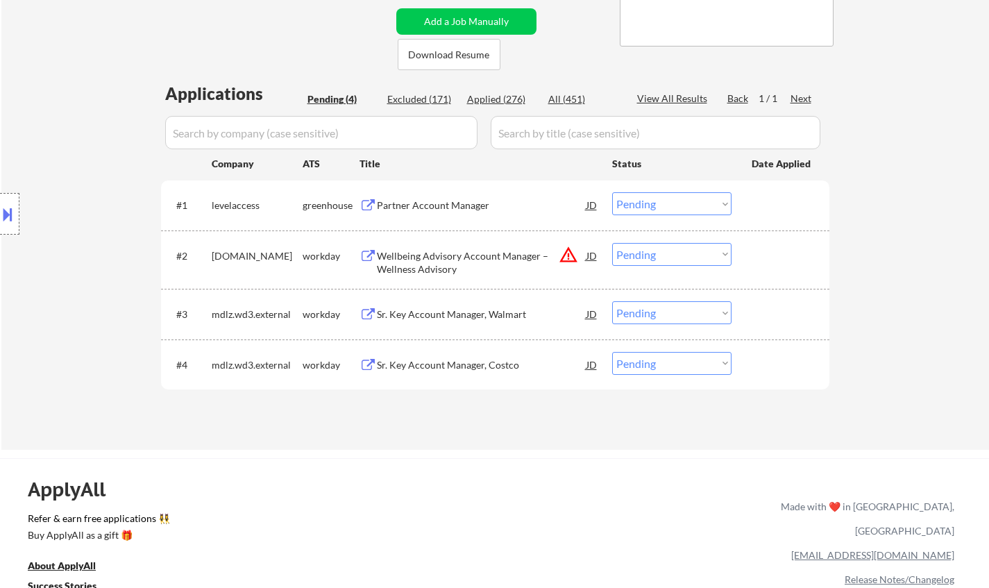
click at [415, 196] on div "Partner Account Manager" at bounding box center [482, 204] width 210 height 25
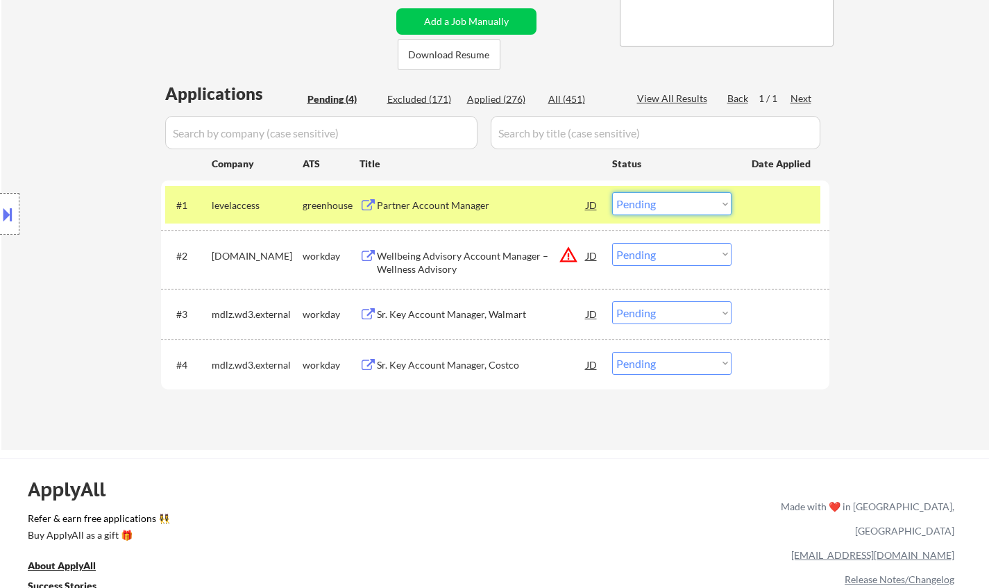
click at [677, 211] on select "Choose an option... Pending Applied Excluded (Questions) Excluded (Expired) Exc…" at bounding box center [671, 203] width 119 height 23
click at [612, 192] on select "Choose an option... Pending Applied Excluded (Questions) Excluded (Expired) Exc…" at bounding box center [671, 203] width 119 height 23
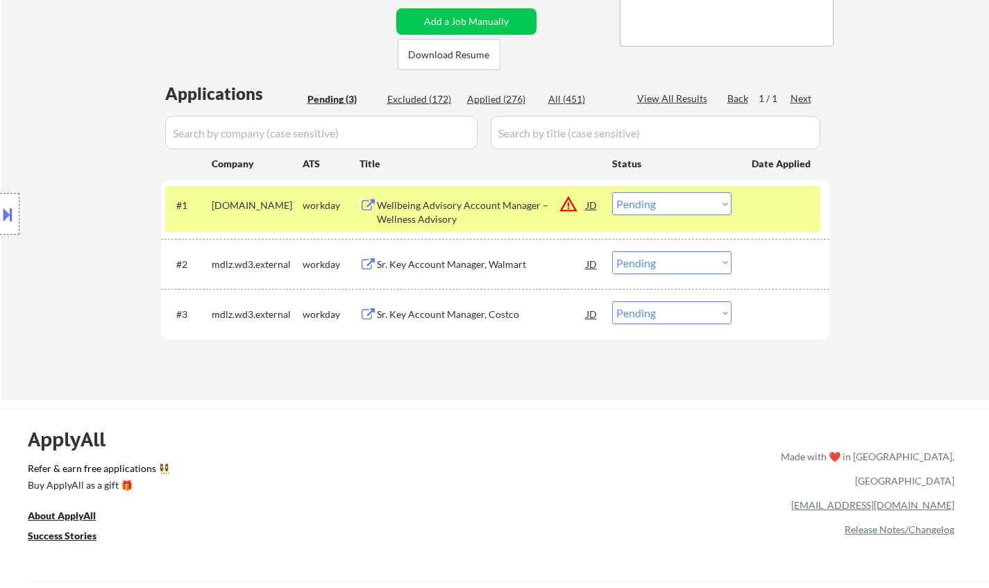
drag, startPoint x: 594, startPoint y: 200, endPoint x: 591, endPoint y: 208, distance: 8.8
click at [593, 201] on div "JD" at bounding box center [592, 204] width 14 height 25
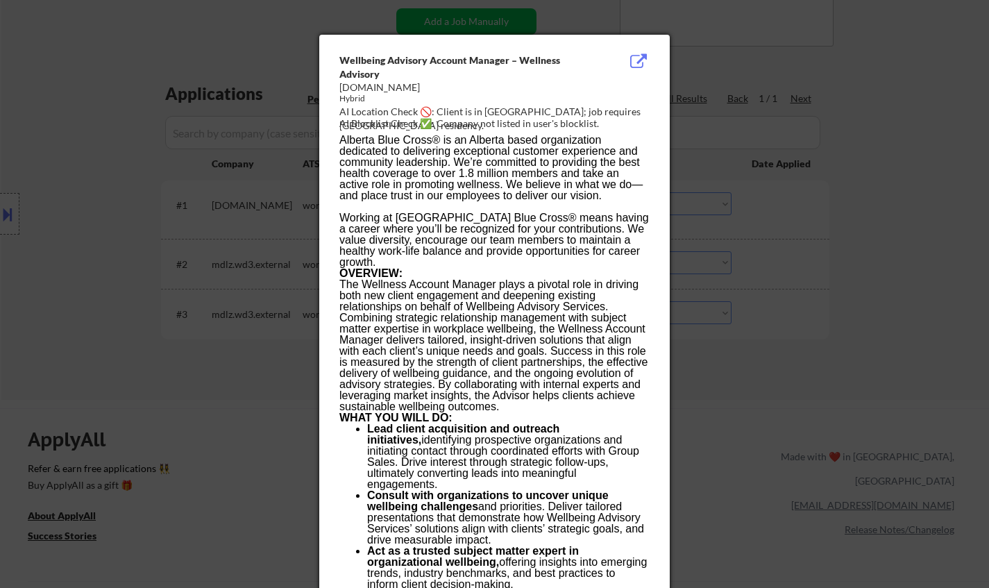
click at [767, 362] on div at bounding box center [494, 294] width 989 height 588
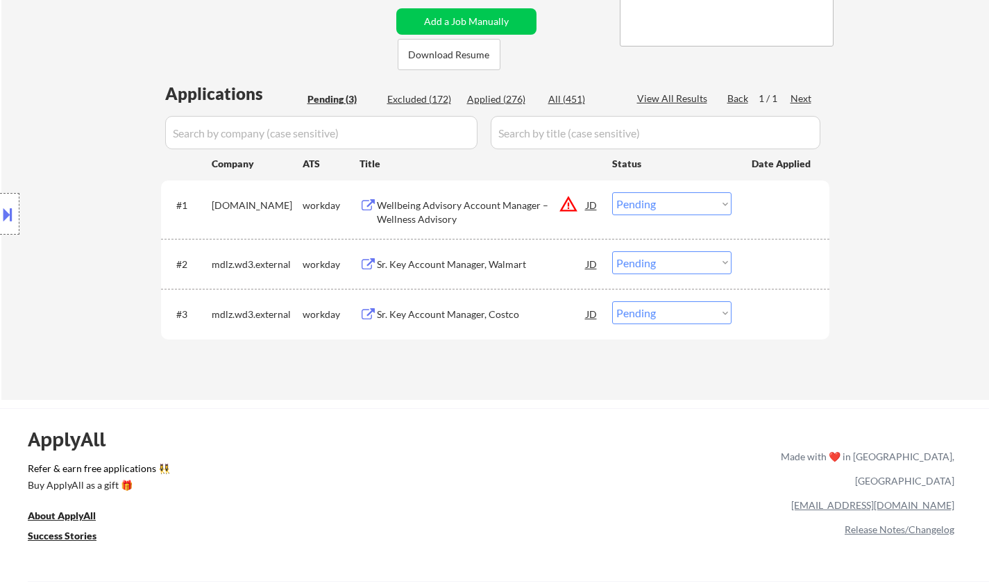
click at [645, 195] on select "Choose an option... Pending Applied Excluded (Questions) Excluded (Expired) Exc…" at bounding box center [671, 203] width 119 height 23
click at [612, 192] on select "Choose an option... Pending Applied Excluded (Questions) Excluded (Expired) Exc…" at bounding box center [671, 203] width 119 height 23
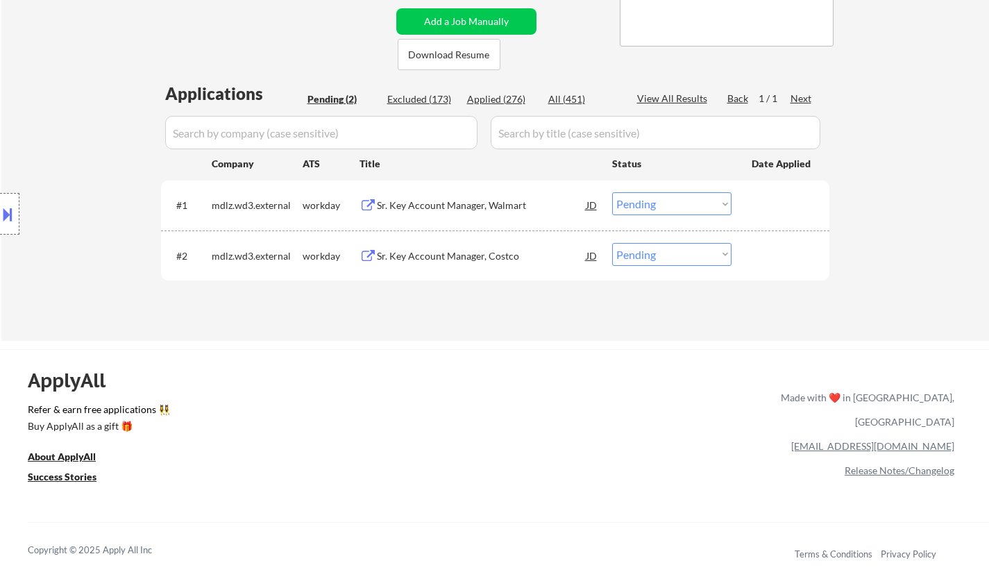
click at [464, 205] on div "Sr. Key Account Manager, Walmart" at bounding box center [482, 206] width 210 height 14
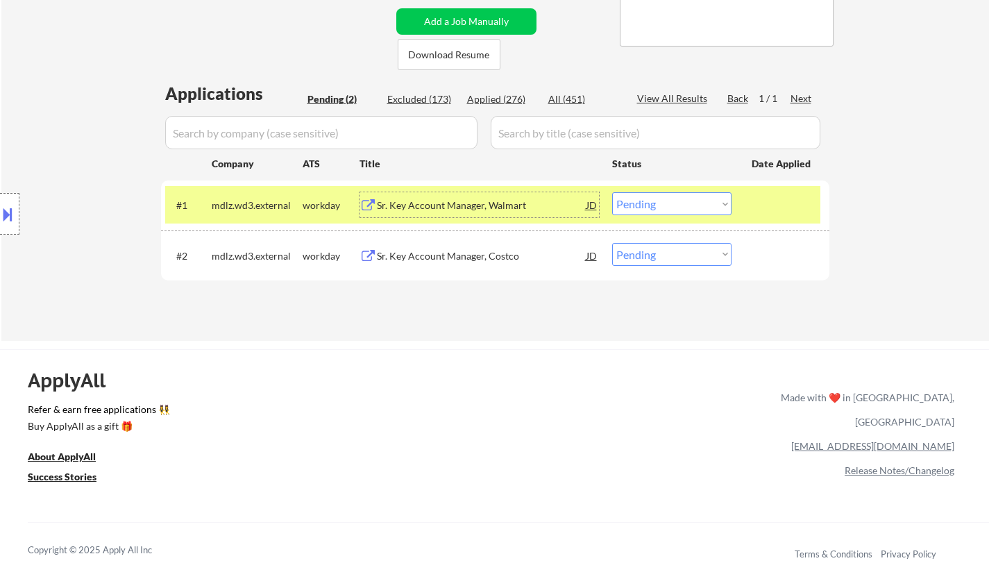
click at [685, 204] on select "Choose an option... Pending Applied Excluded (Questions) Excluded (Expired) Exc…" at bounding box center [671, 203] width 119 height 23
click at [612, 192] on select "Choose an option... Pending Applied Excluded (Questions) Excluded (Expired) Exc…" at bounding box center [671, 203] width 119 height 23
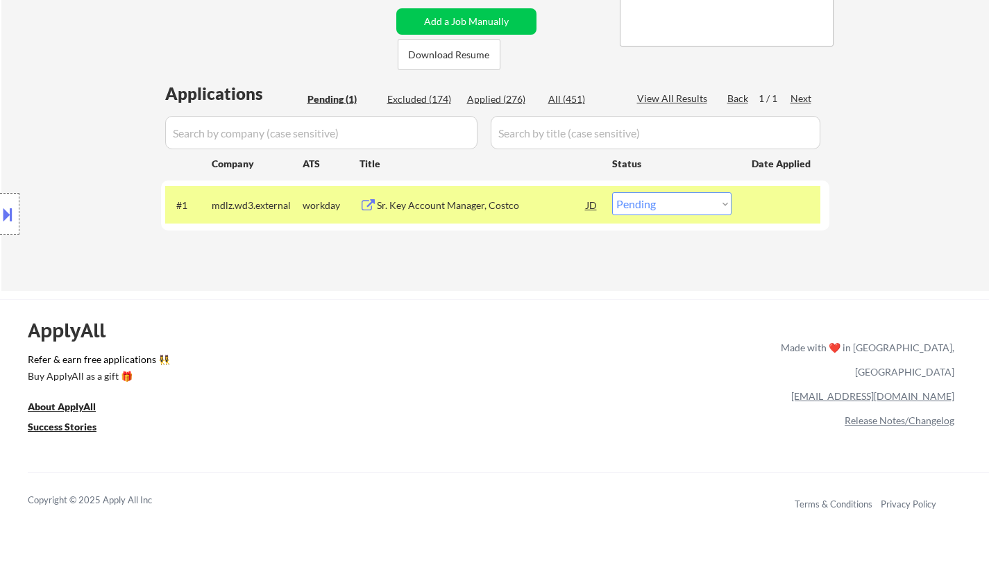
click at [443, 208] on div "Sr. Key Account Manager, Costco" at bounding box center [482, 206] width 210 height 14
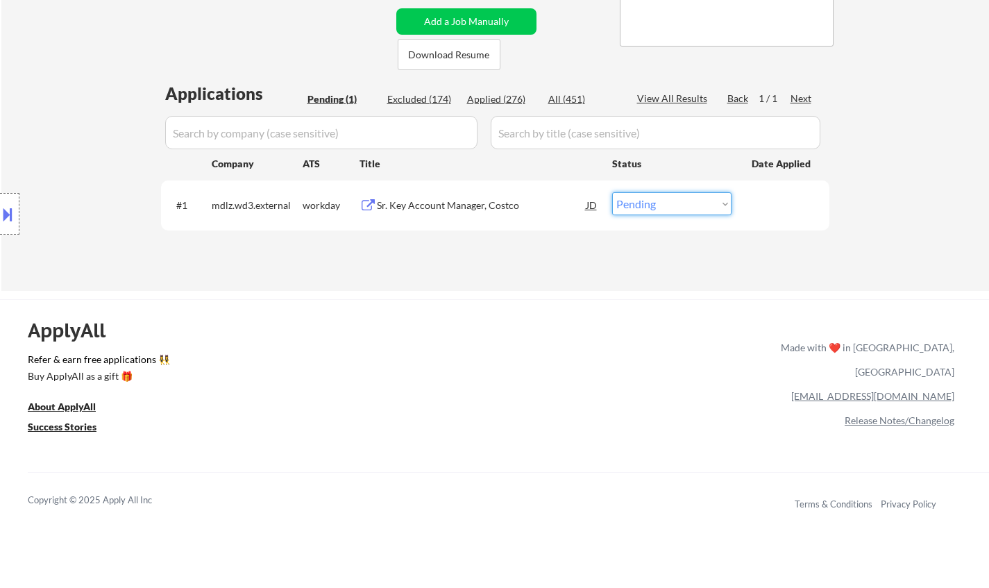
click at [661, 207] on select "Choose an option... Pending Applied Excluded (Questions) Excluded (Expired) Exc…" at bounding box center [671, 203] width 119 height 23
select select ""excluded__bad_match_""
click at [612, 192] on select "Choose an option... Pending Applied Excluded (Questions) Excluded (Expired) Exc…" at bounding box center [671, 203] width 119 height 23
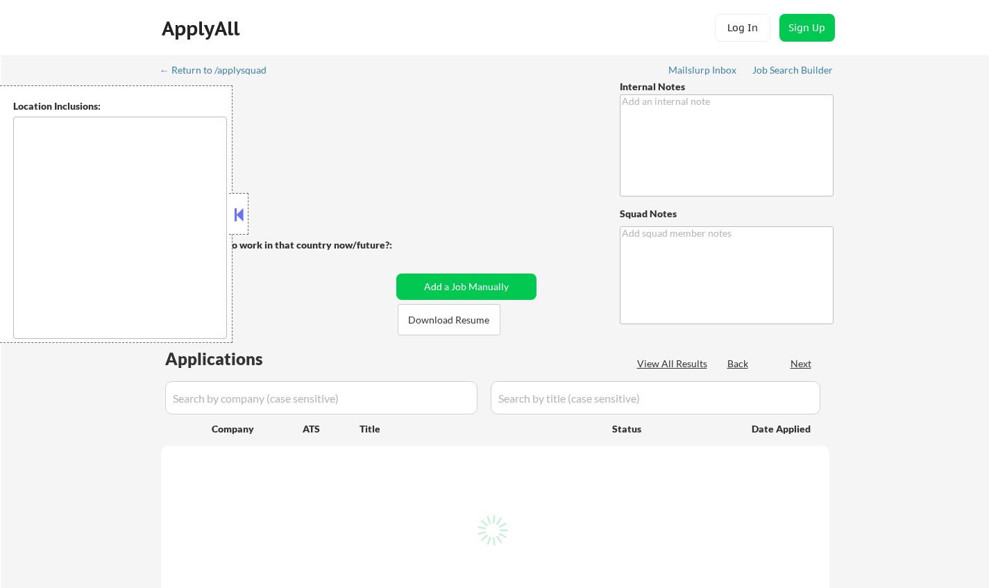
type textarea "Chielo Mailslurp ✔️"
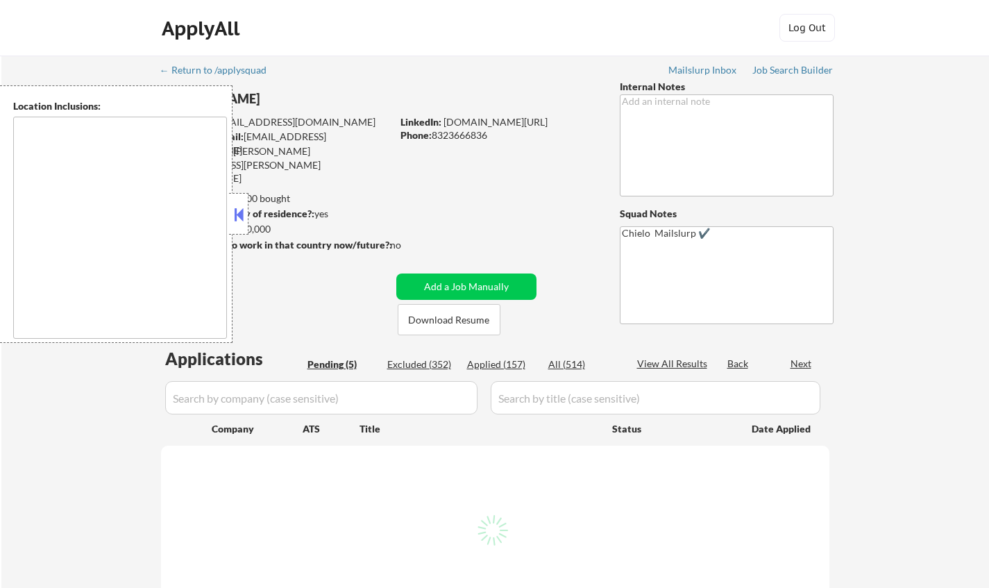
select select ""pending""
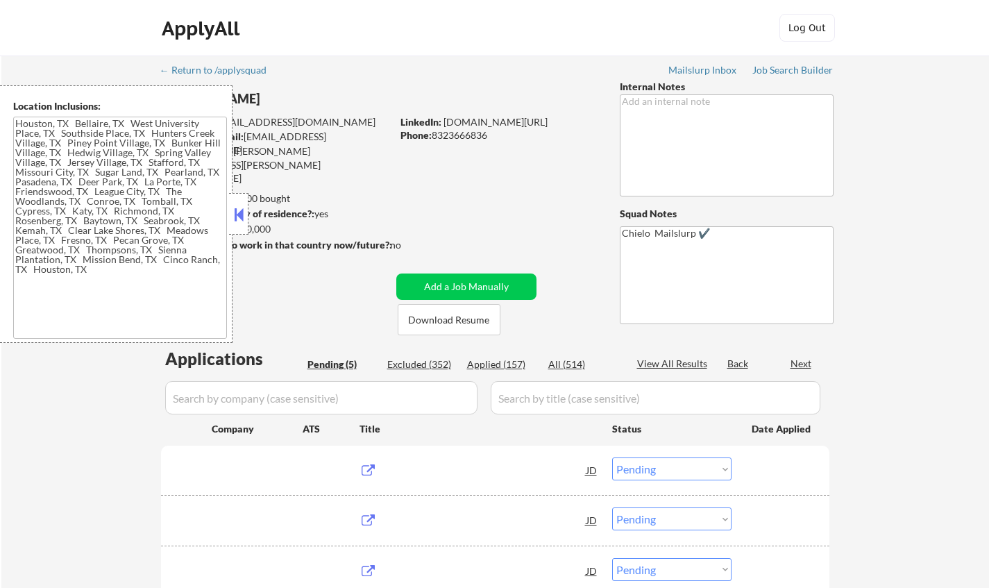
type textarea "Houston, TX Bellaire, TX West University Place, TX Southside Place, TX Hunters …"
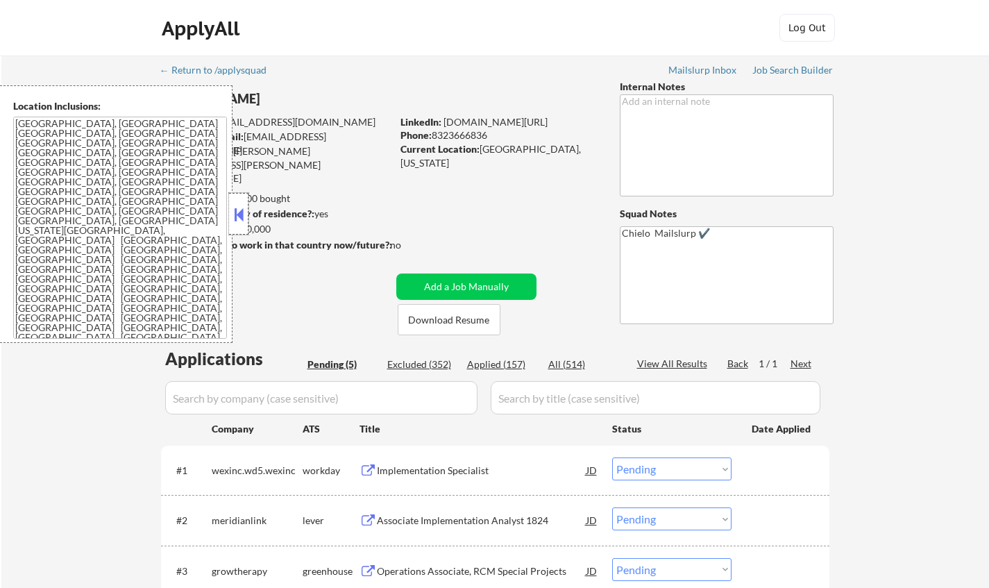
drag, startPoint x: 229, startPoint y: 217, endPoint x: 245, endPoint y: 216, distance: 16.0
click at [230, 217] on div at bounding box center [238, 214] width 19 height 42
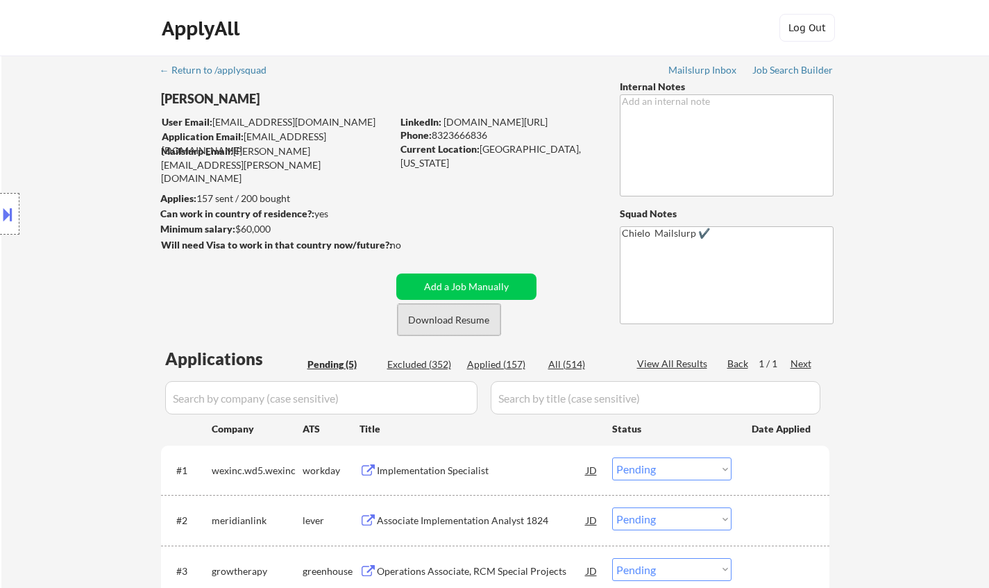
click at [448, 323] on button "Download Resume" at bounding box center [449, 319] width 103 height 31
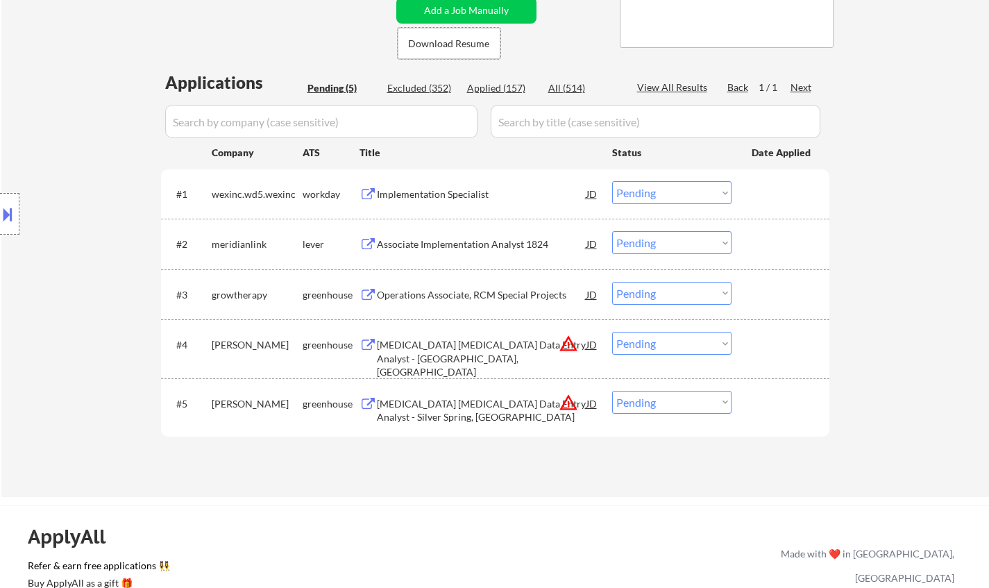
scroll to position [278, 0]
click at [467, 241] on div "Associate Implementation Analyst 1824" at bounding box center [482, 243] width 210 height 14
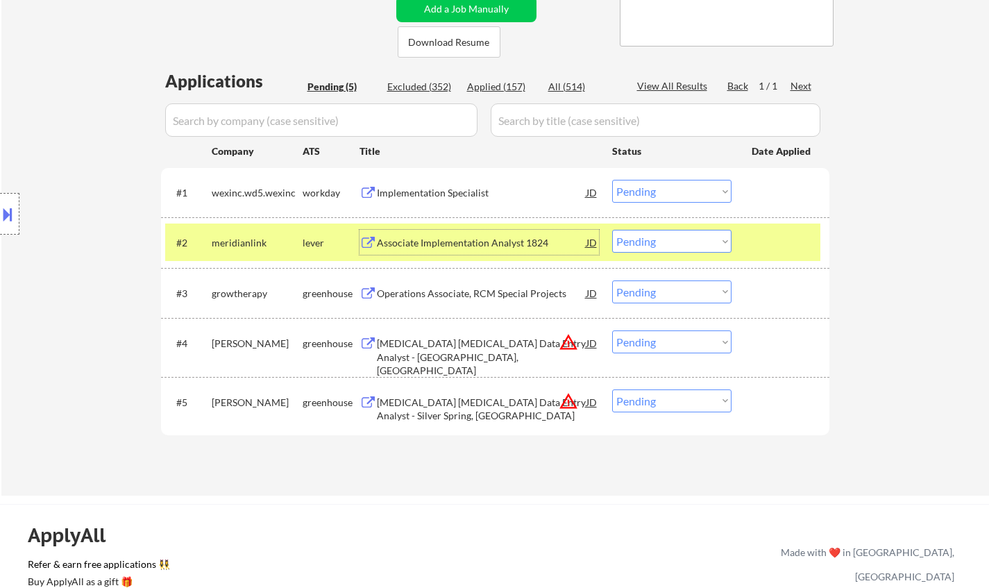
click at [693, 244] on select "Choose an option... Pending Applied Excluded (Questions) Excluded (Expired) Exc…" at bounding box center [671, 241] width 119 height 23
click at [612, 230] on select "Choose an option... Pending Applied Excluded (Questions) Excluded (Expired) Exc…" at bounding box center [671, 241] width 119 height 23
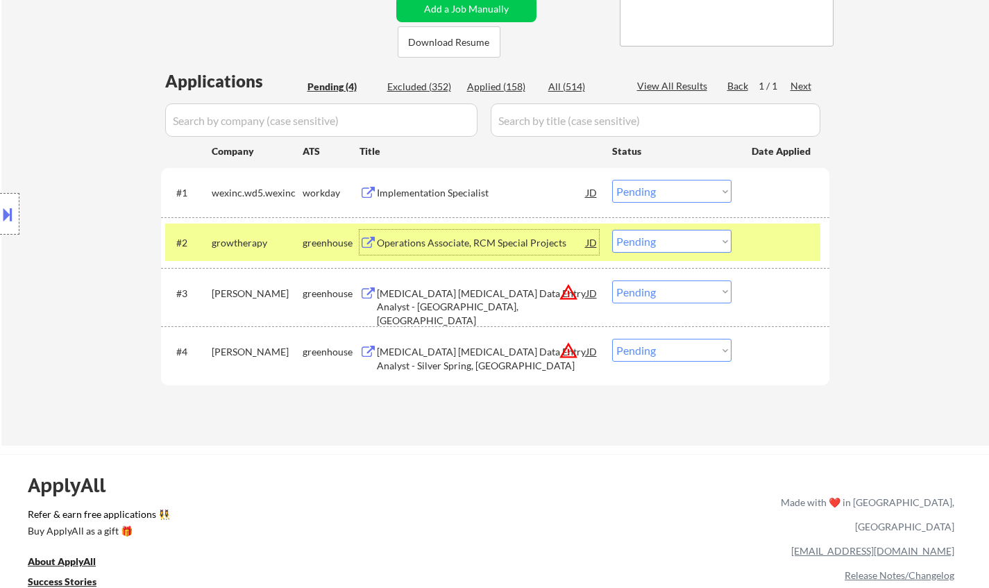
click at [432, 240] on div "Operations Associate, RCM Special Projects" at bounding box center [482, 243] width 210 height 14
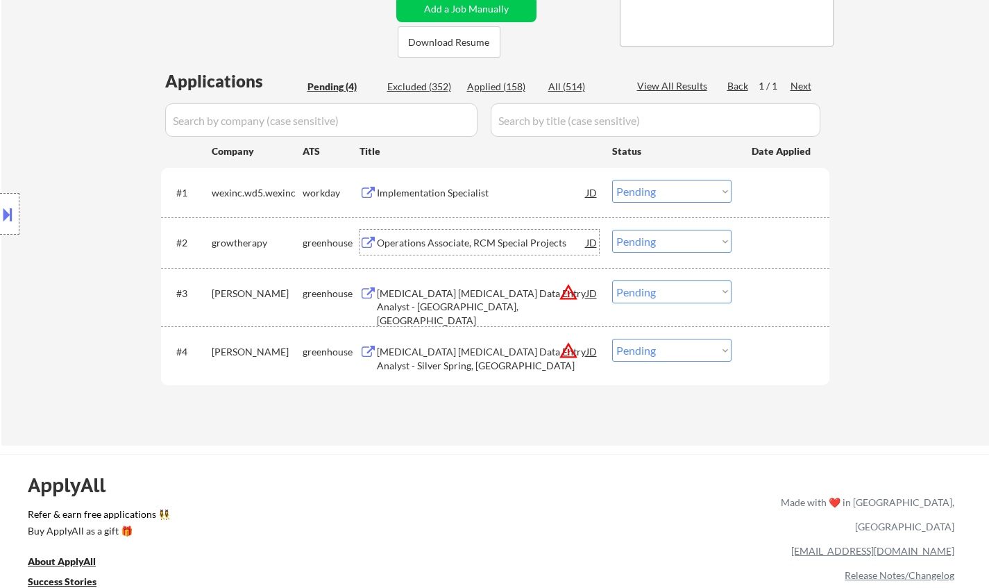
click at [641, 236] on select "Choose an option... Pending Applied Excluded (Questions) Excluded (Expired) Exc…" at bounding box center [671, 241] width 119 height 23
click at [612, 230] on select "Choose an option... Pending Applied Excluded (Questions) Excluded (Expired) Exc…" at bounding box center [671, 241] width 119 height 23
select select ""pending""
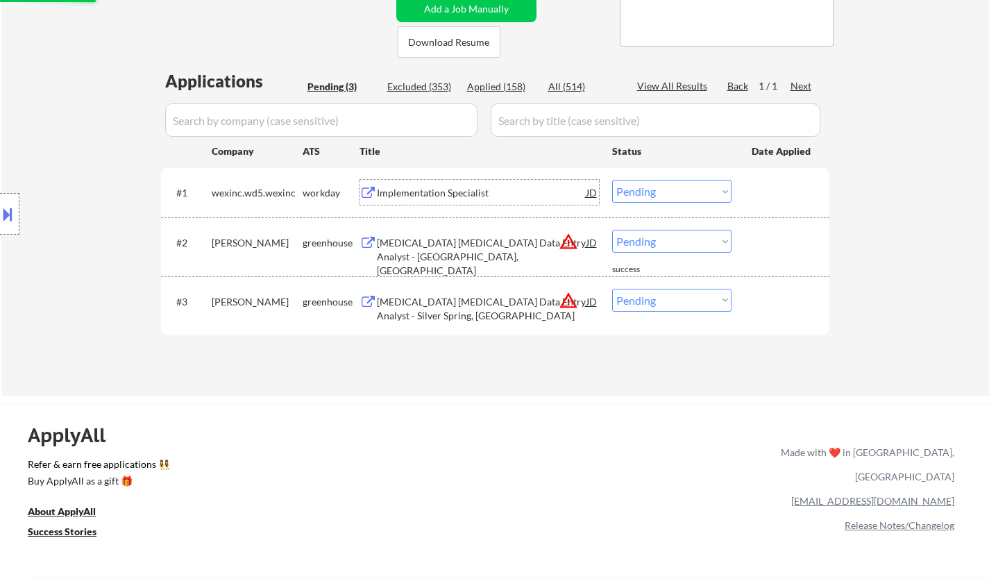
click at [449, 192] on div "Implementation Specialist" at bounding box center [482, 193] width 210 height 14
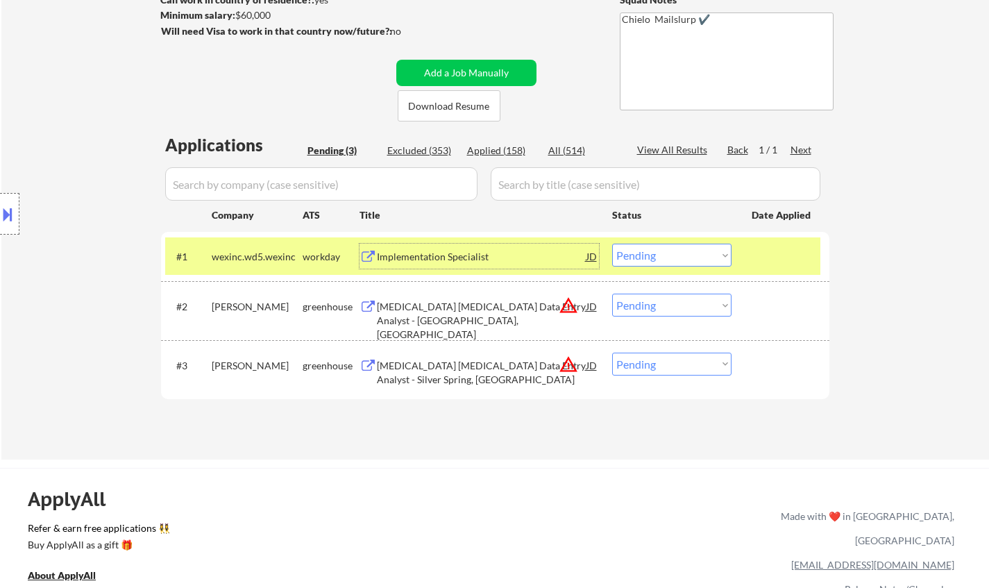
scroll to position [139, 0]
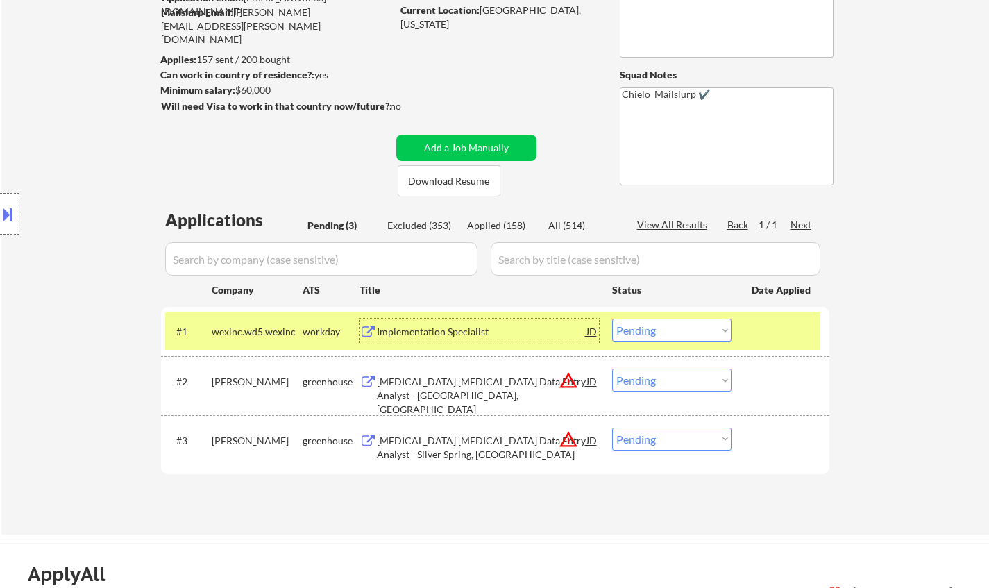
click at [491, 226] on div "Applied (158)" at bounding box center [501, 226] width 69 height 14
select select ""applied""
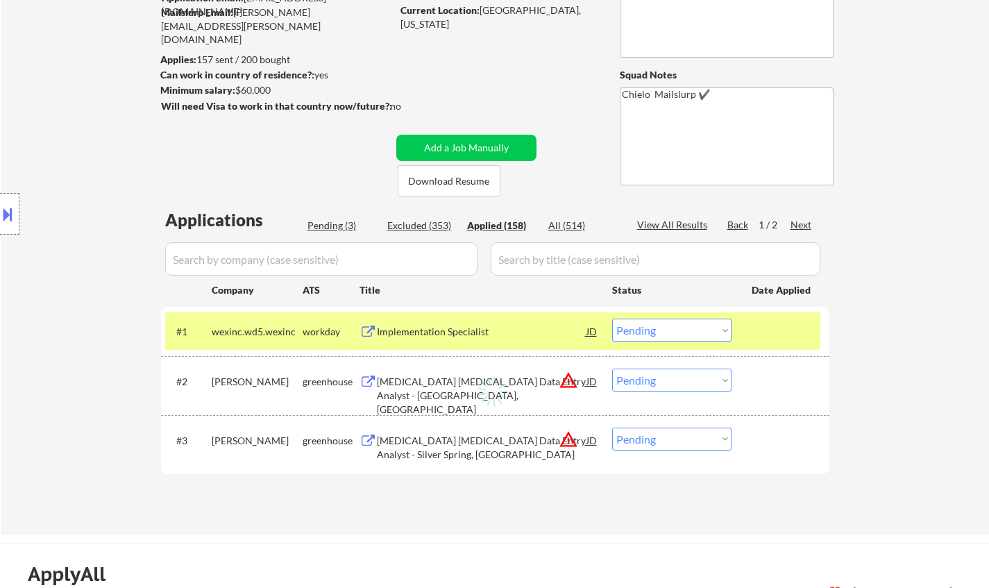
select select ""applied""
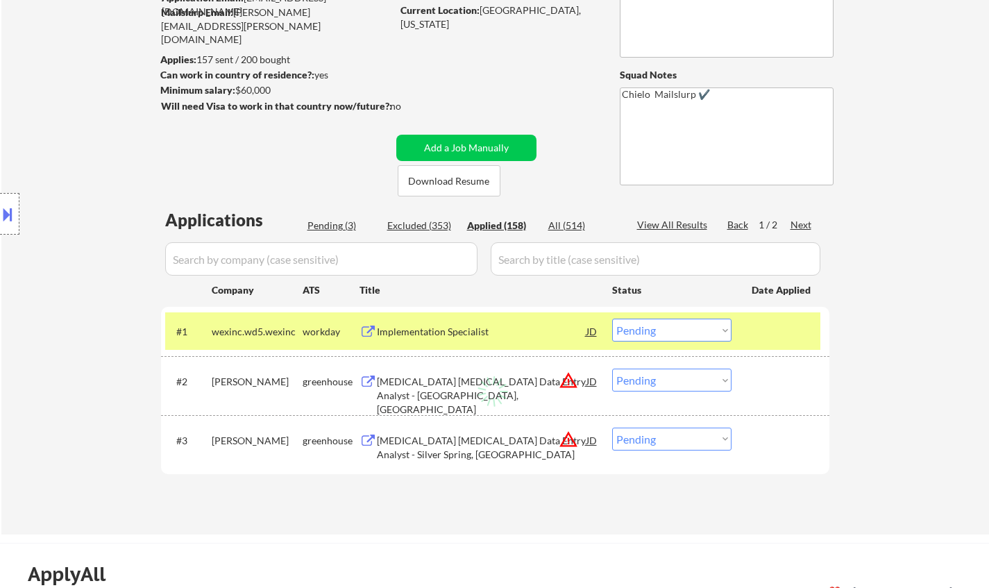
select select ""applied""
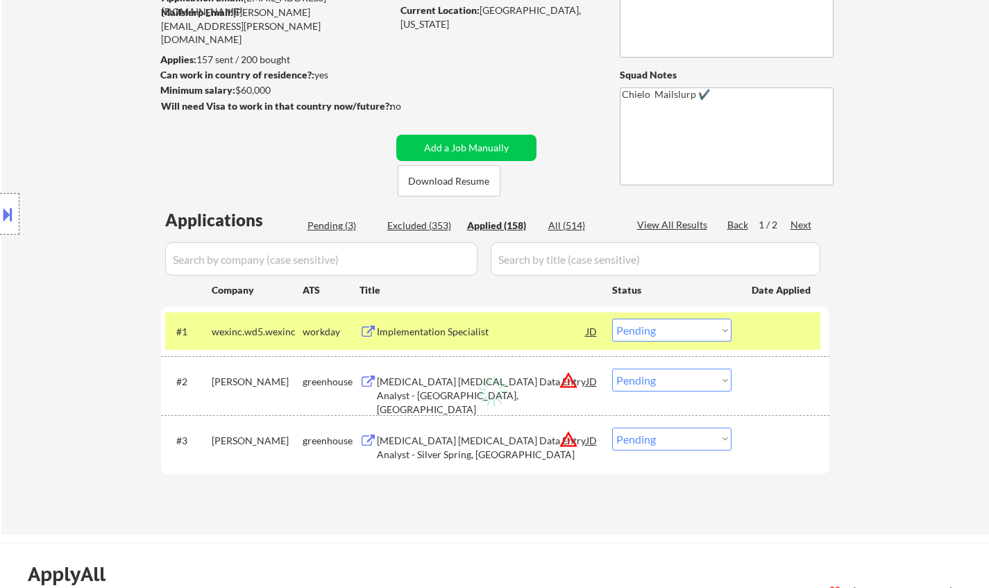
select select ""applied""
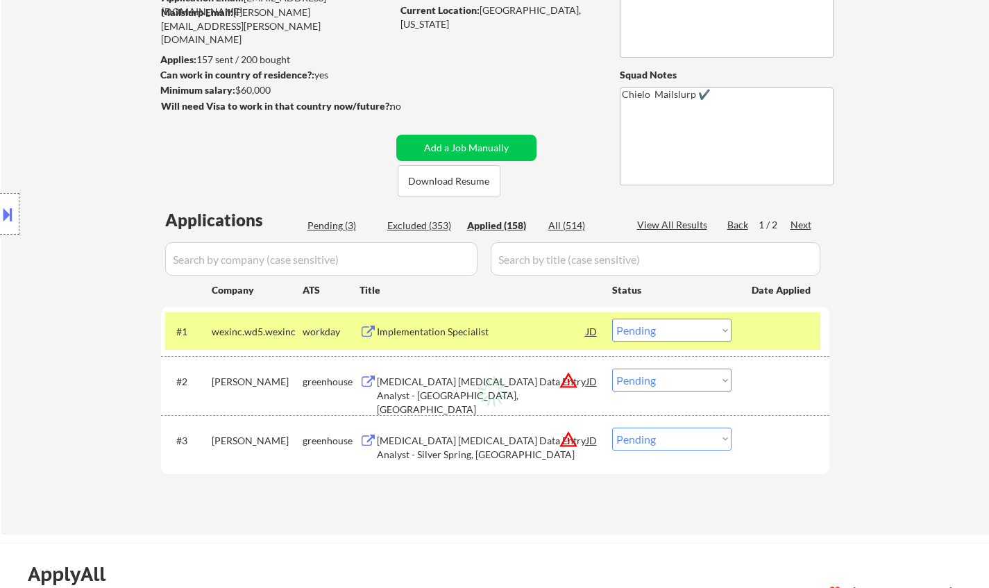
select select ""applied""
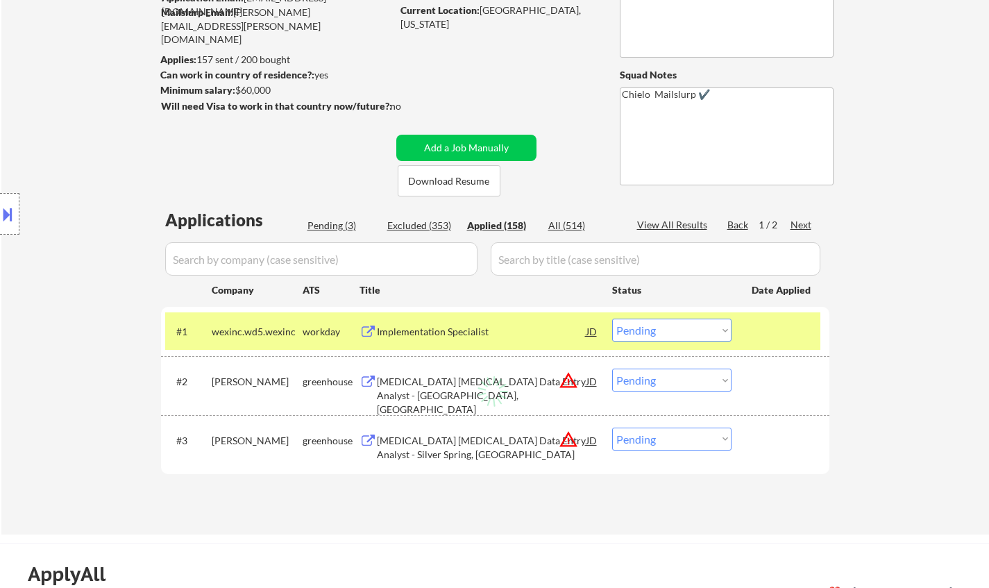
select select ""applied""
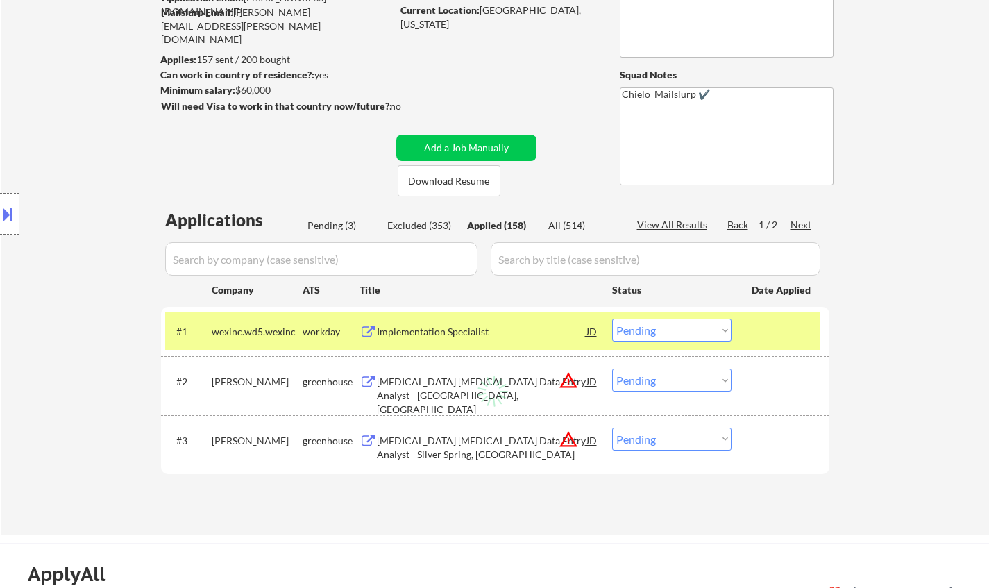
select select ""applied""
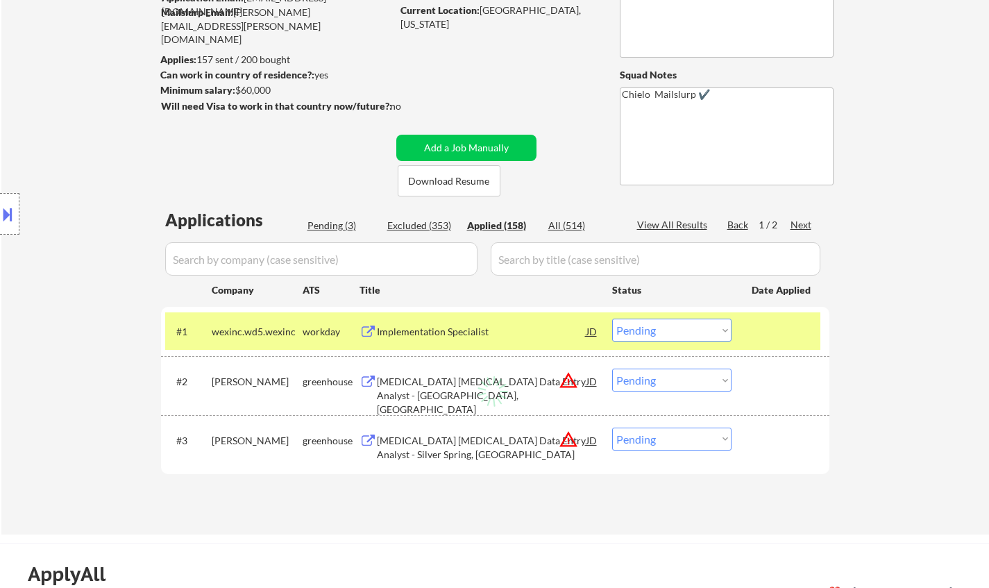
select select ""applied""
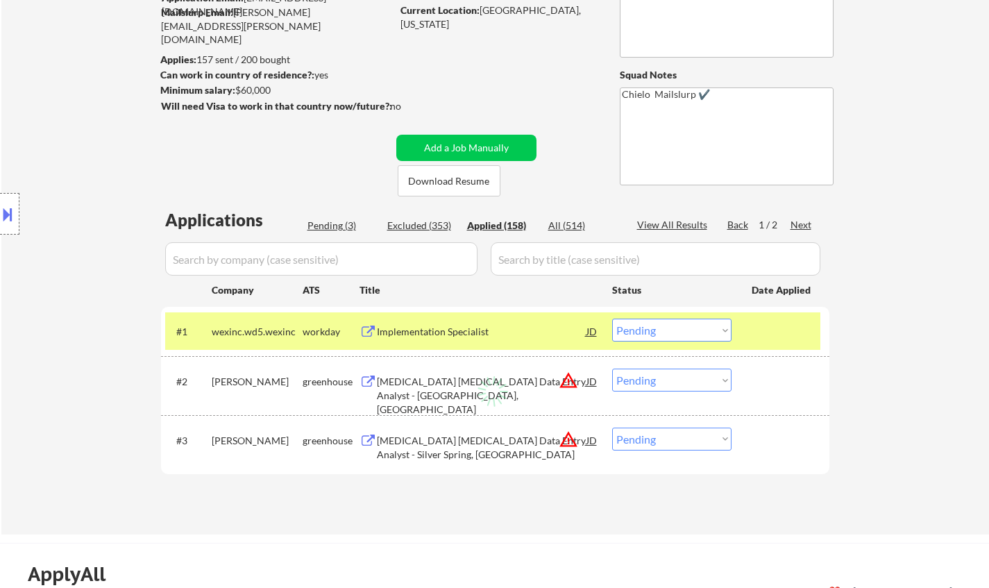
select select ""applied""
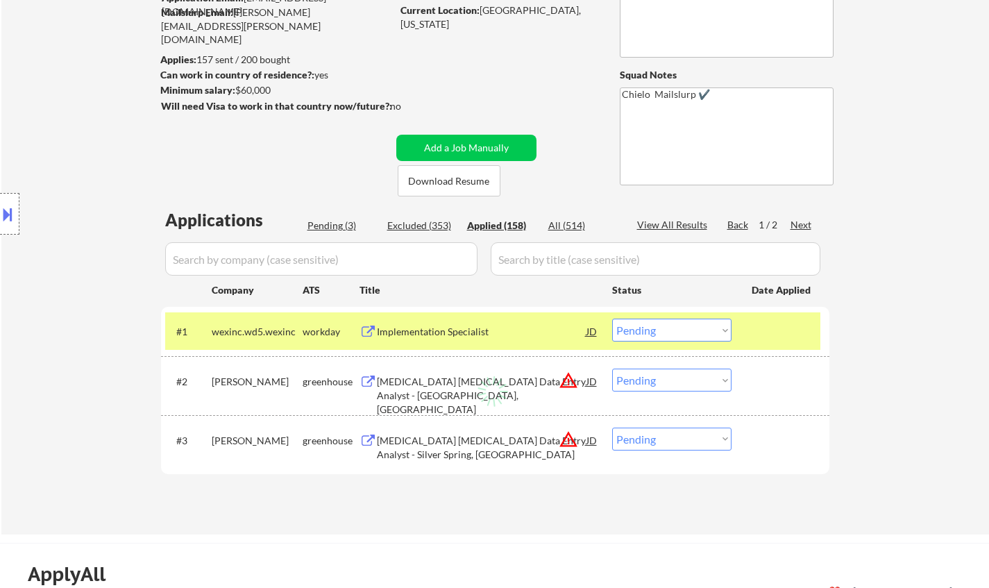
select select ""applied""
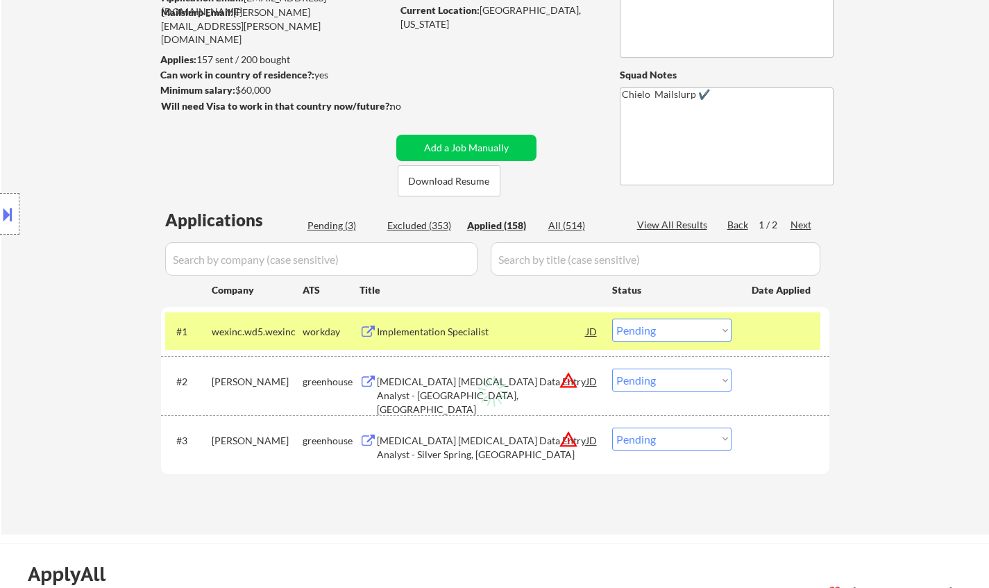
select select ""applied""
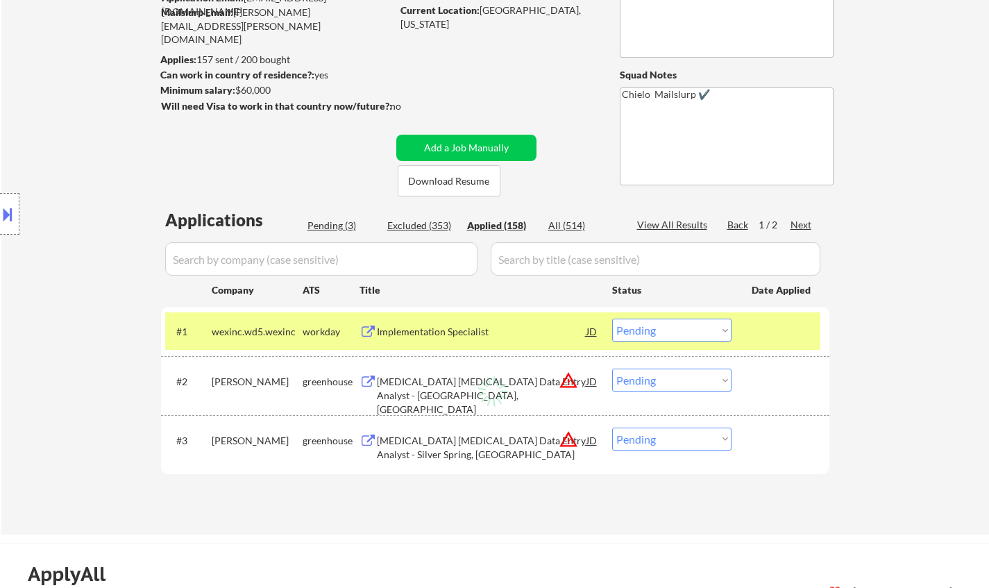
select select ""applied""
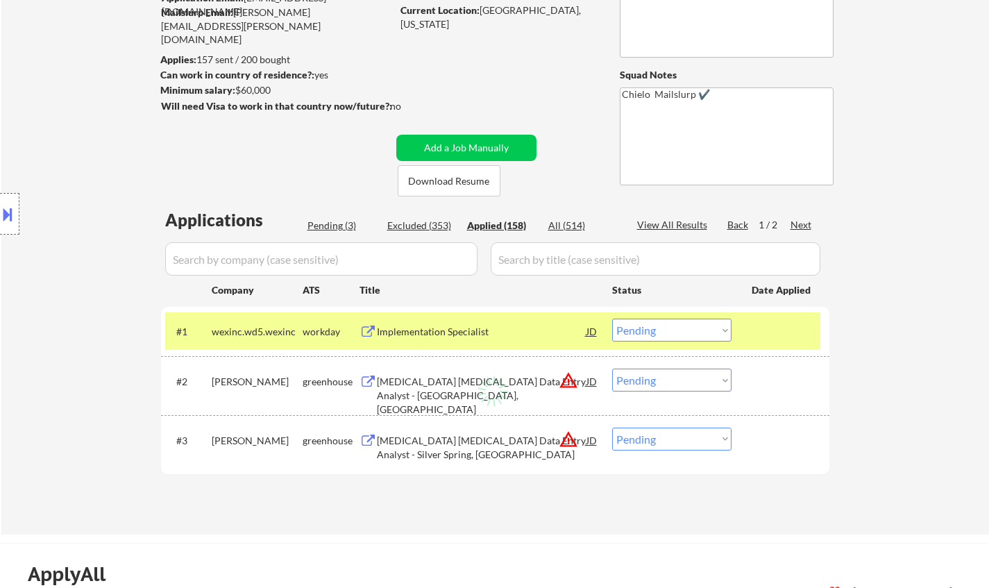
select select ""applied""
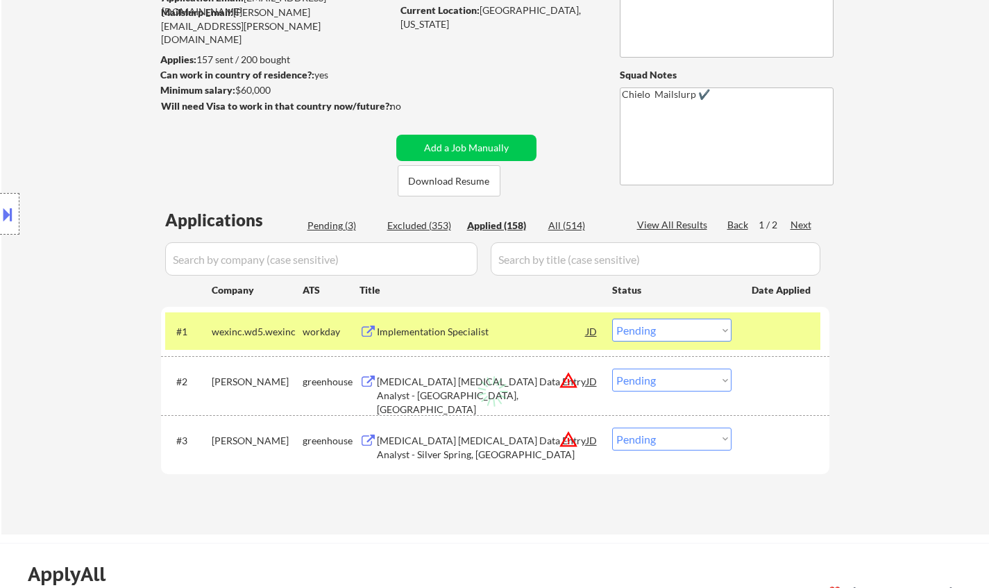
select select ""applied""
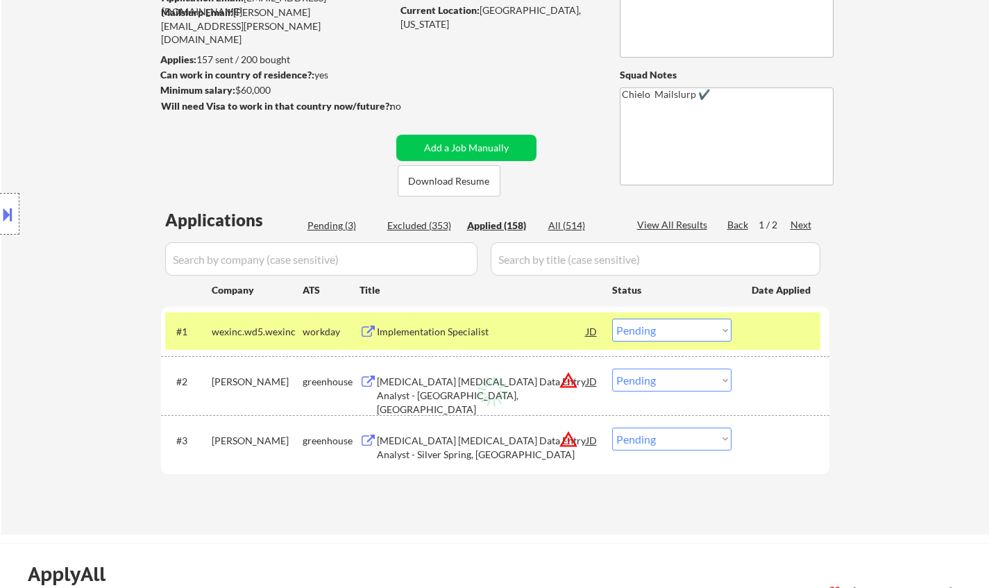
select select ""applied""
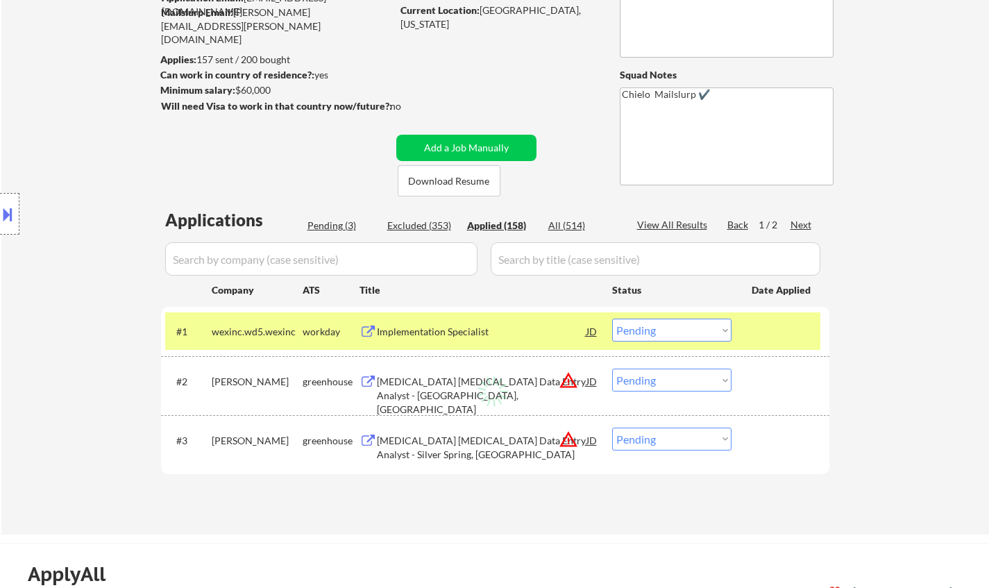
select select ""applied""
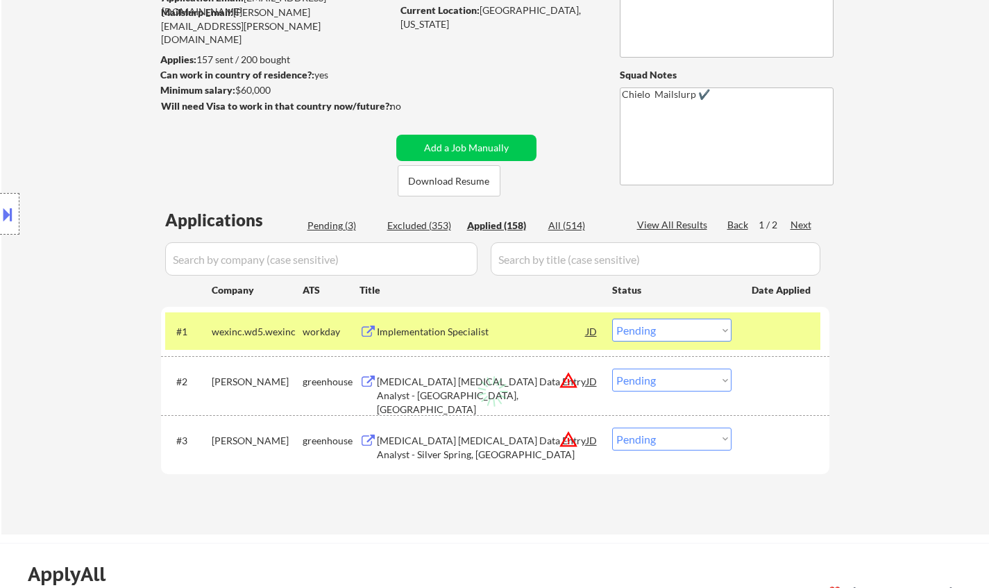
select select ""applied""
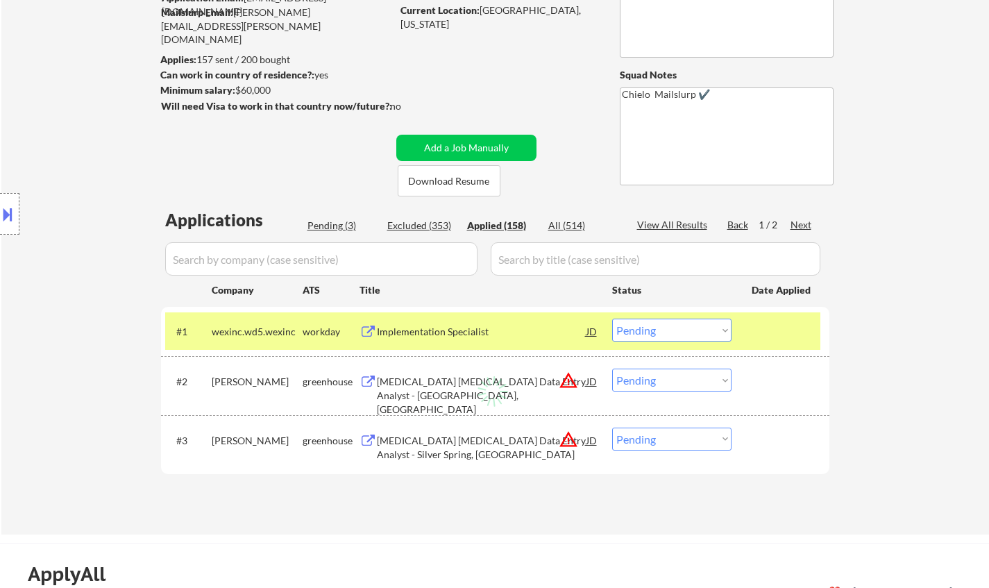
select select ""applied""
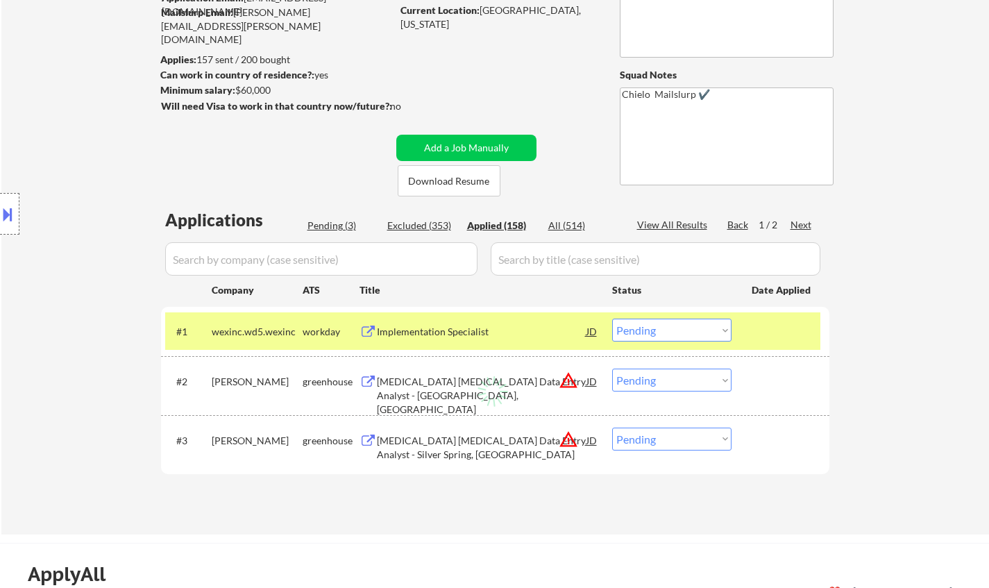
select select ""applied""
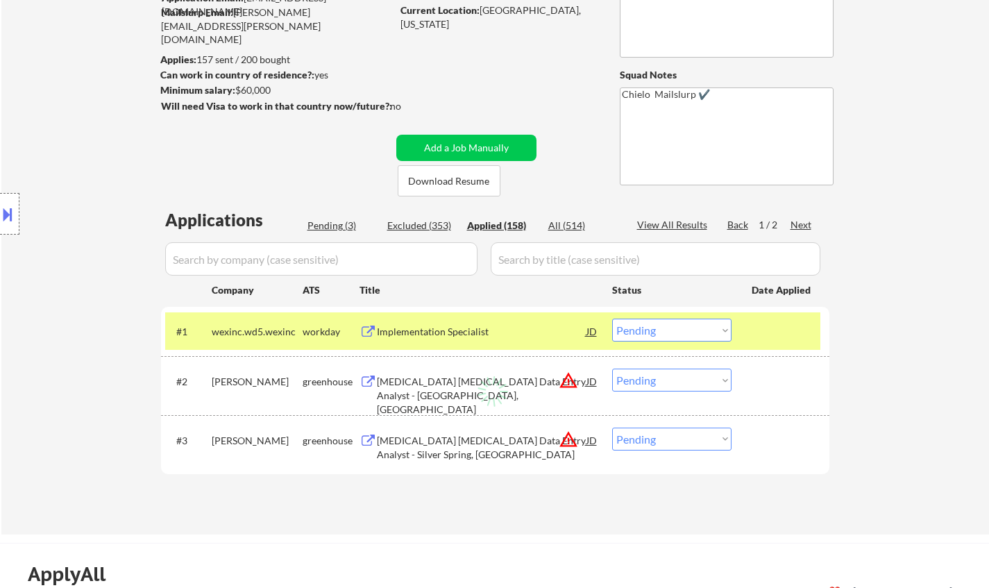
select select ""applied""
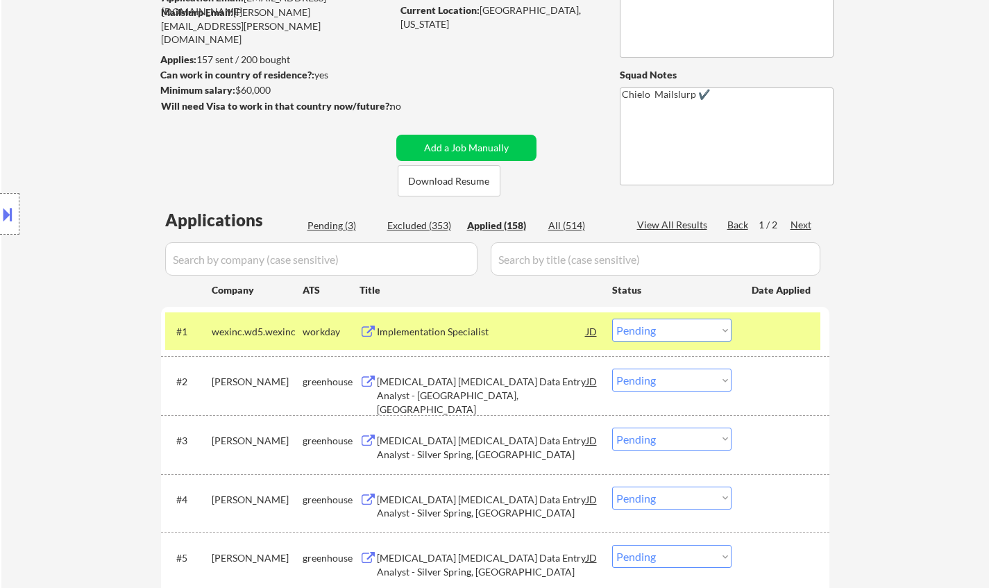
select select ""applied""
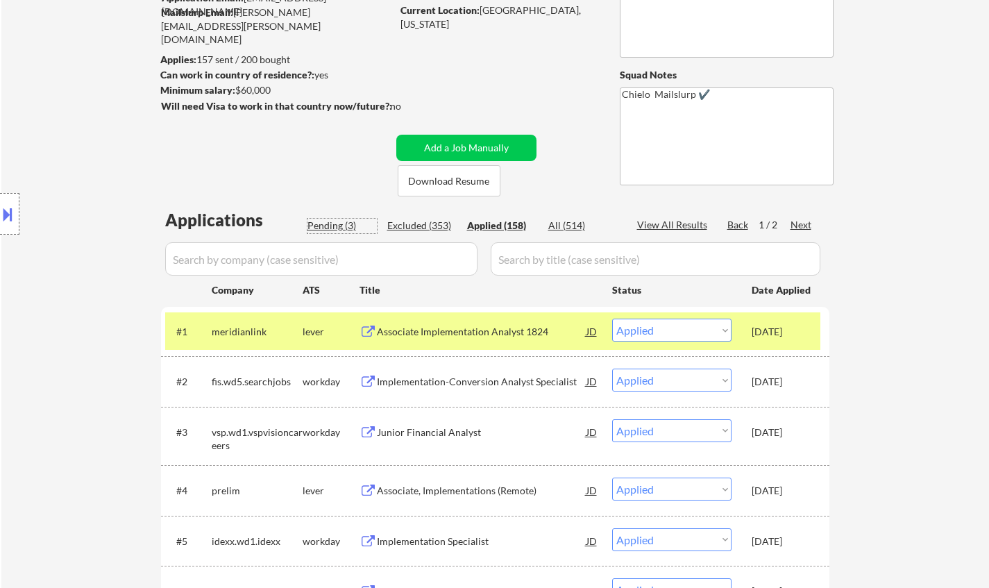
click at [335, 222] on div "Pending (3)" at bounding box center [341, 226] width 69 height 14
select select ""pending""
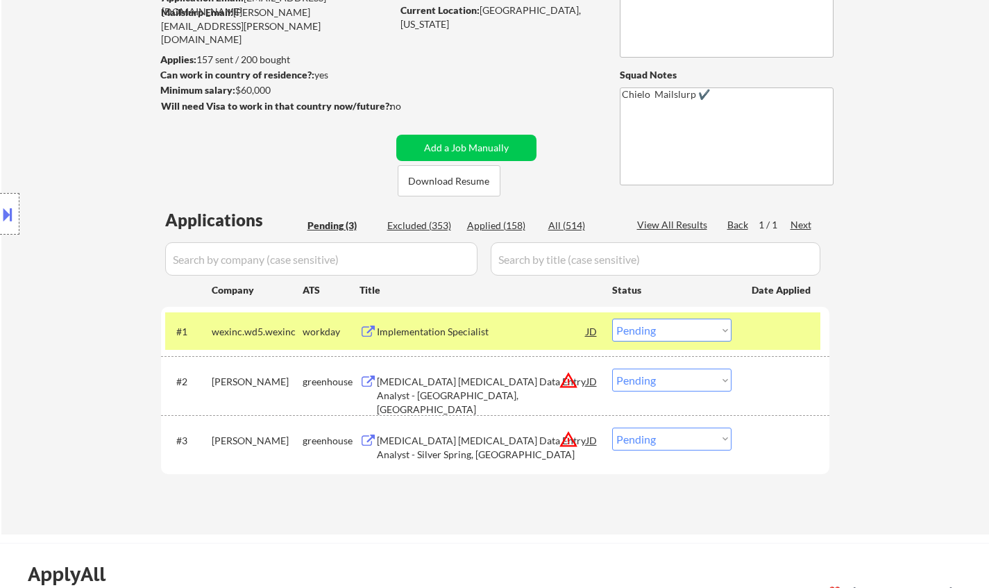
click at [673, 329] on select "Choose an option... Pending Applied Excluded (Questions) Excluded (Expired) Exc…" at bounding box center [671, 330] width 119 height 23
click at [612, 319] on select "Choose an option... Pending Applied Excluded (Questions) Excluded (Expired) Exc…" at bounding box center [671, 330] width 119 height 23
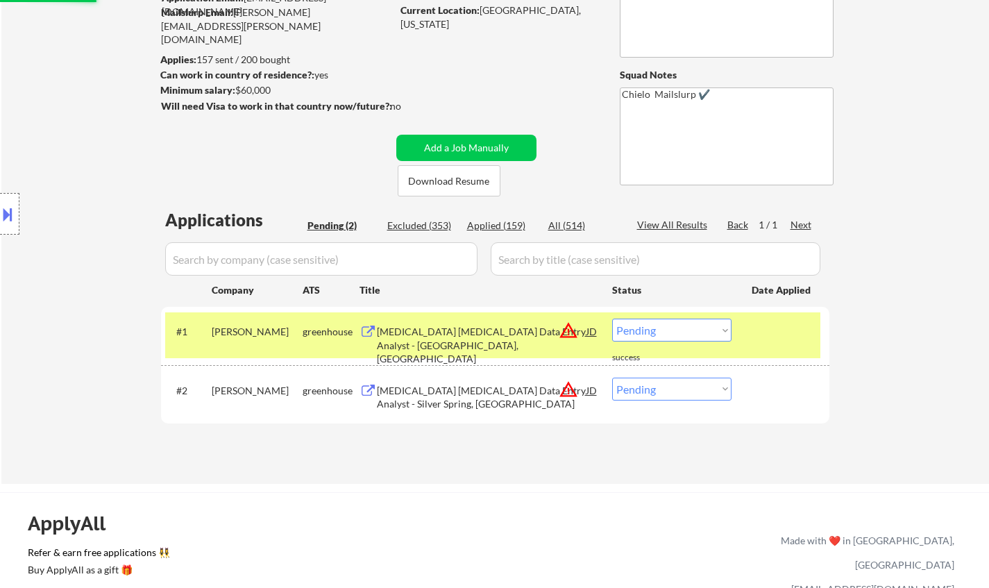
click at [1, 213] on button at bounding box center [7, 214] width 15 height 23
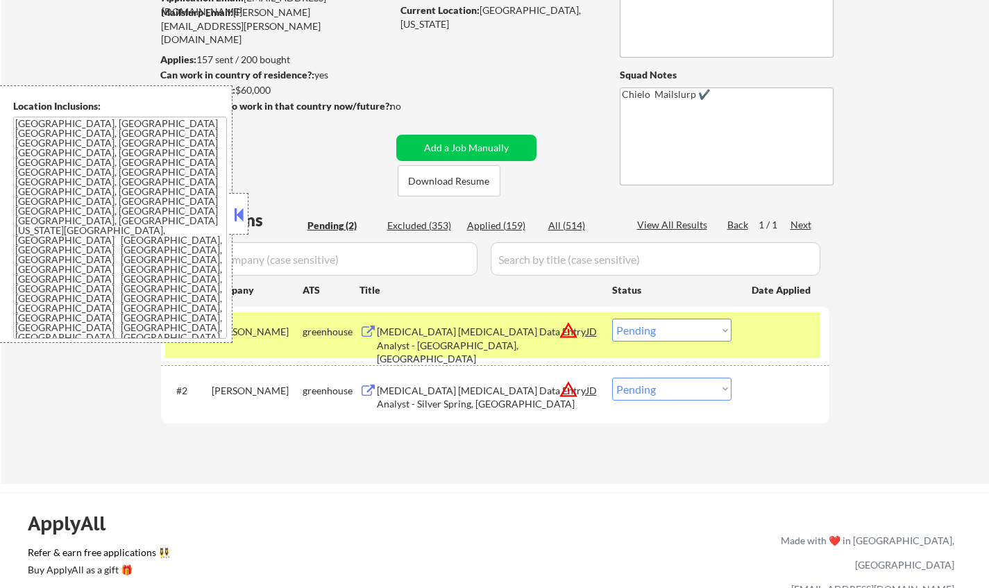
click at [589, 336] on div "JD" at bounding box center [592, 331] width 14 height 25
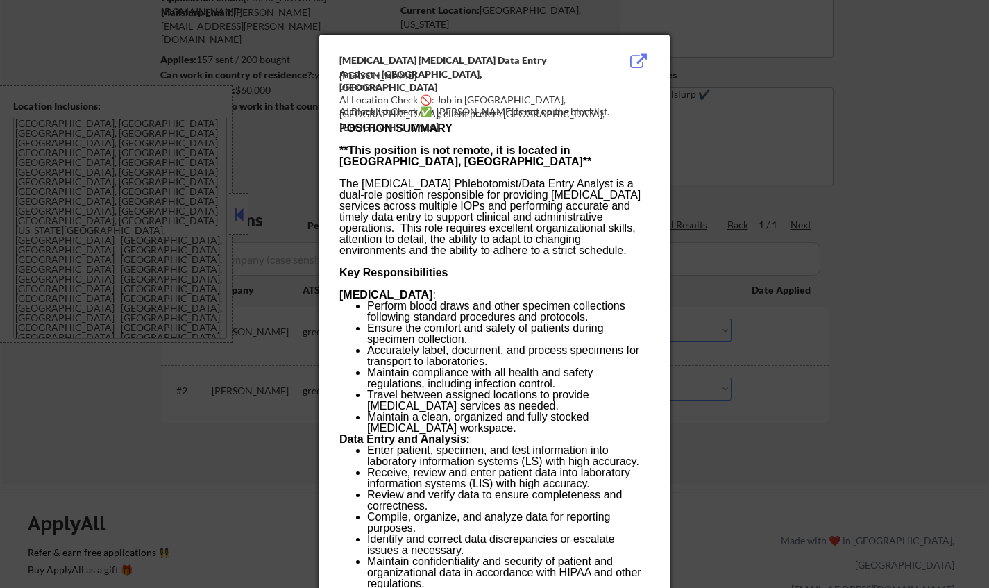
click at [832, 466] on div at bounding box center [494, 294] width 989 height 588
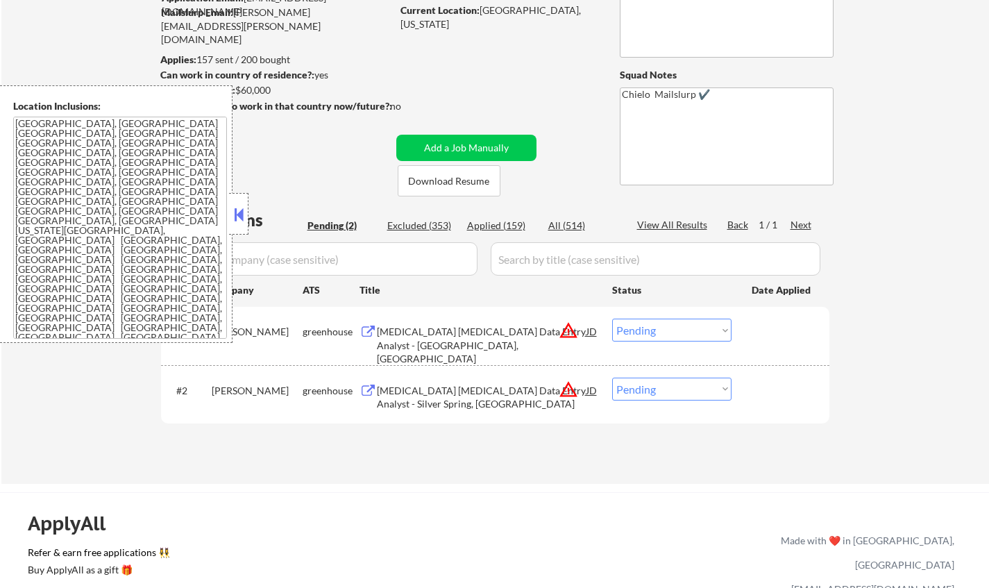
click at [689, 325] on select "Choose an option... Pending Applied Excluded (Questions) Excluded (Expired) Exc…" at bounding box center [671, 330] width 119 height 23
click at [612, 319] on select "Choose an option... Pending Applied Excluded (Questions) Excluded (Expired) Exc…" at bounding box center [671, 330] width 119 height 23
click at [919, 429] on div "← Return to /applysquad Mailslurp Inbox Job Search Builder Alan Nguyen User Ema…" at bounding box center [495, 200] width 988 height 567
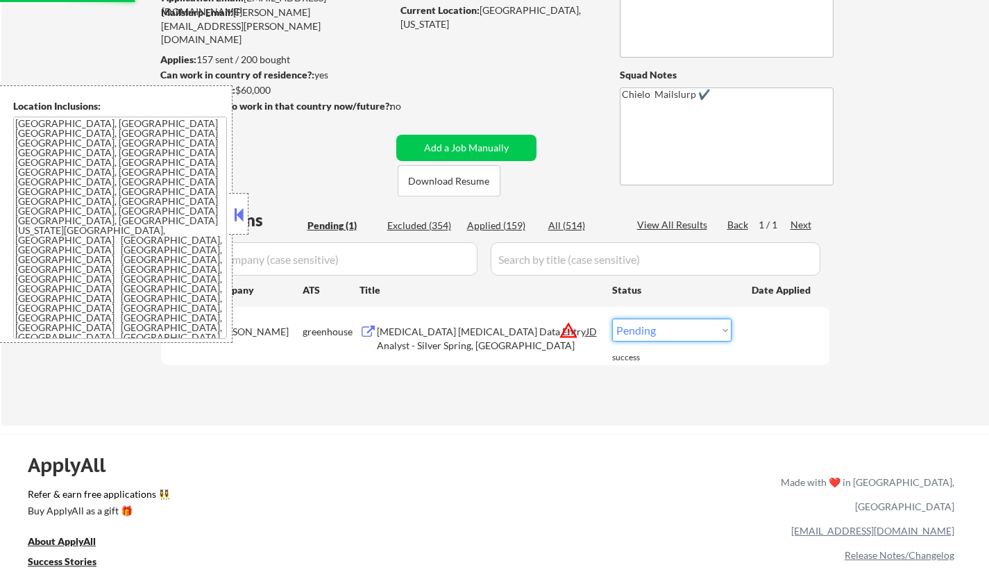
click at [701, 330] on select "Choose an option... Pending Applied Excluded (Questions) Excluded (Expired) Exc…" at bounding box center [671, 330] width 119 height 23
select select ""excluded__location_""
click at [612, 319] on select "Choose an option... Pending Applied Excluded (Questions) Excluded (Expired) Exc…" at bounding box center [671, 330] width 119 height 23
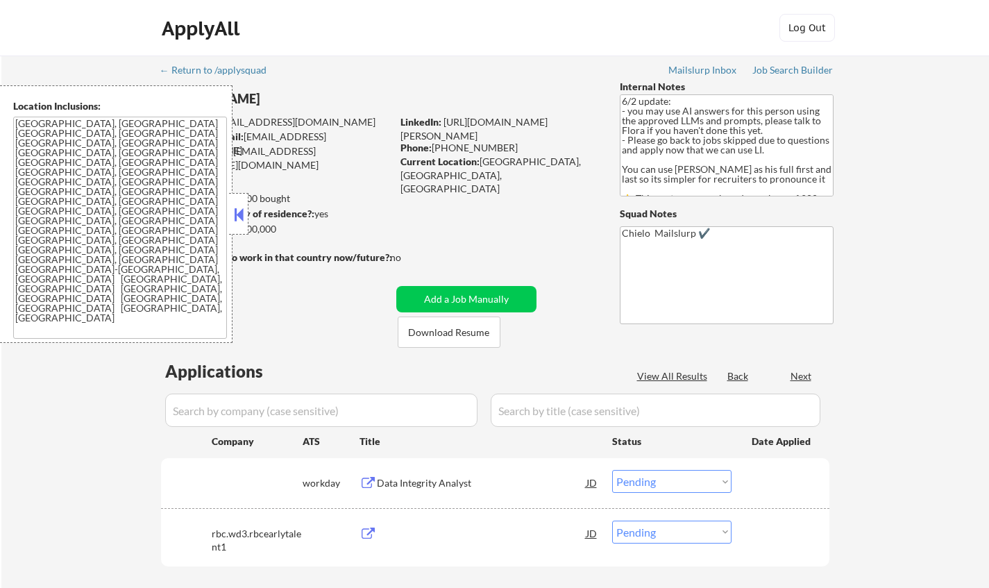
select select ""pending""
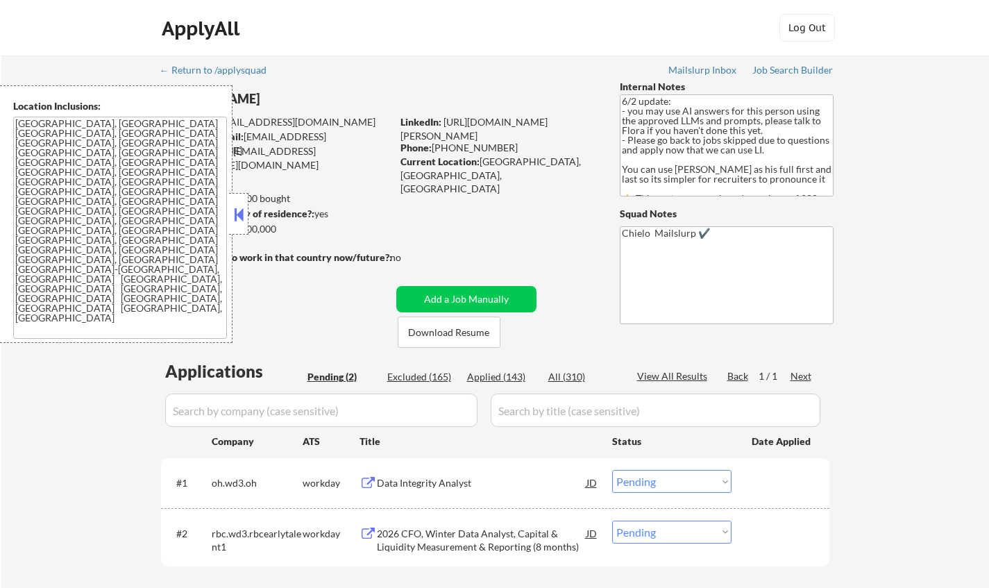
click at [242, 214] on button at bounding box center [238, 214] width 15 height 21
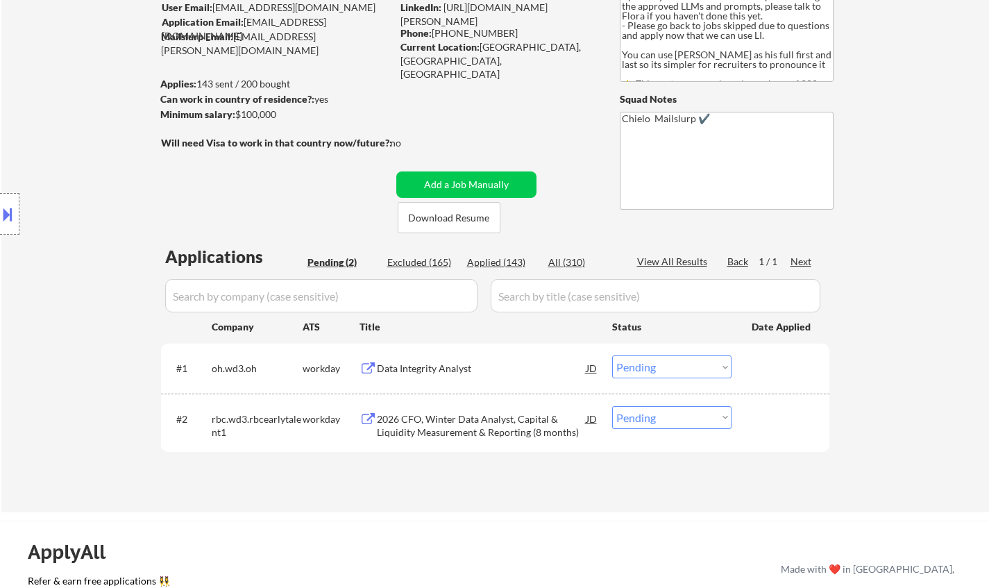
scroll to position [139, 0]
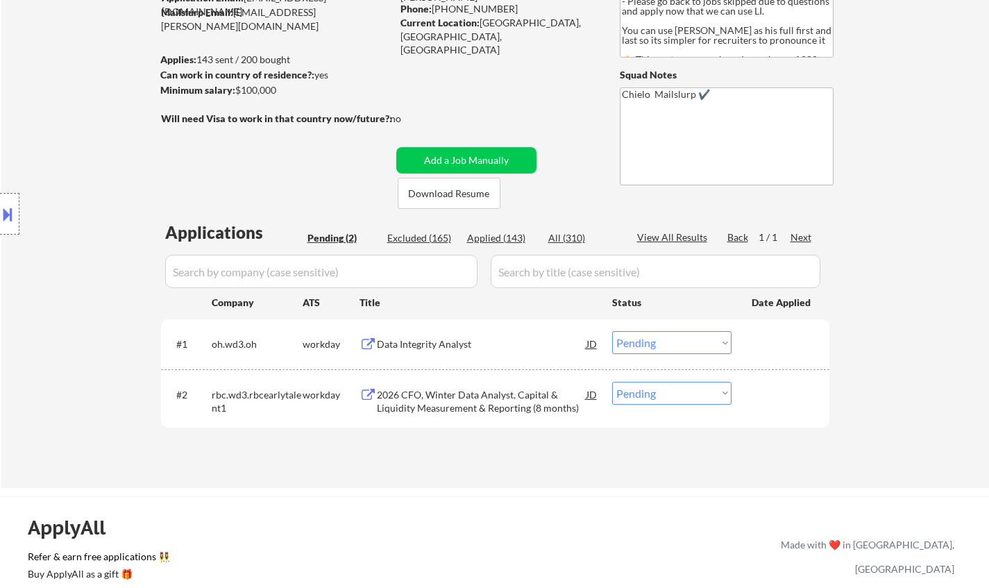
click at [435, 342] on div "Data Integrity Analyst" at bounding box center [482, 344] width 210 height 14
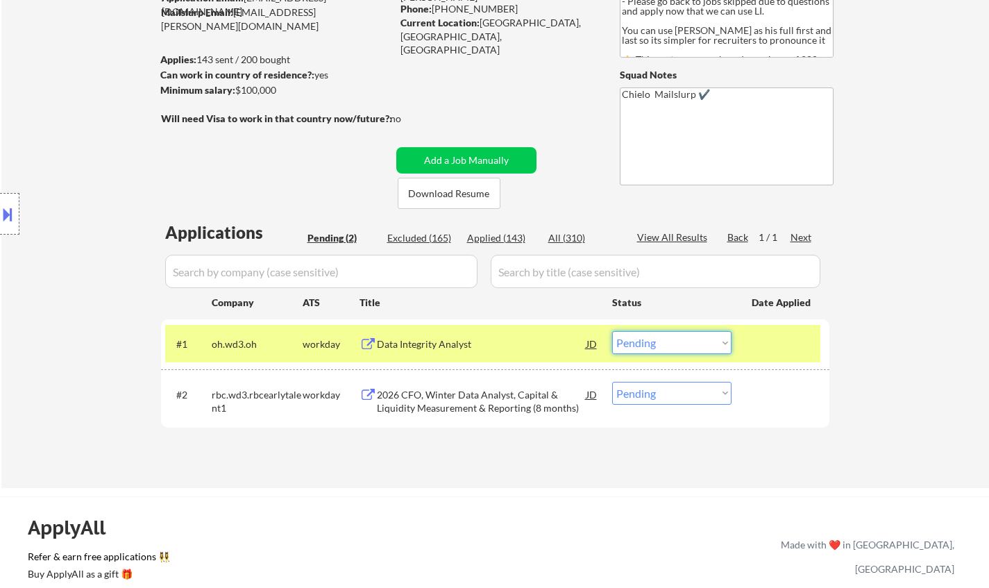
drag, startPoint x: 670, startPoint y: 348, endPoint x: 682, endPoint y: 352, distance: 11.9
click at [670, 348] on select "Choose an option... Pending Applied Excluded (Questions) Excluded (Expired) Exc…" at bounding box center [671, 342] width 119 height 23
click at [612, 331] on select "Choose an option... Pending Applied Excluded (Questions) Excluded (Expired) Exc…" at bounding box center [671, 342] width 119 height 23
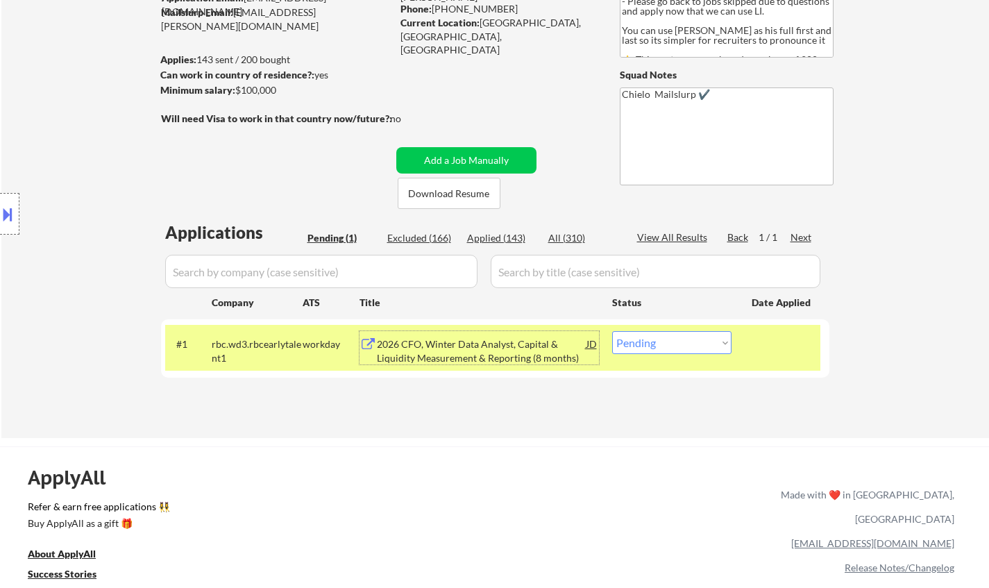
click at [485, 353] on div "2026 CFO, Winter Data Analyst, Capital & Liquidity Measurement & Reporting (8 m…" at bounding box center [482, 350] width 210 height 27
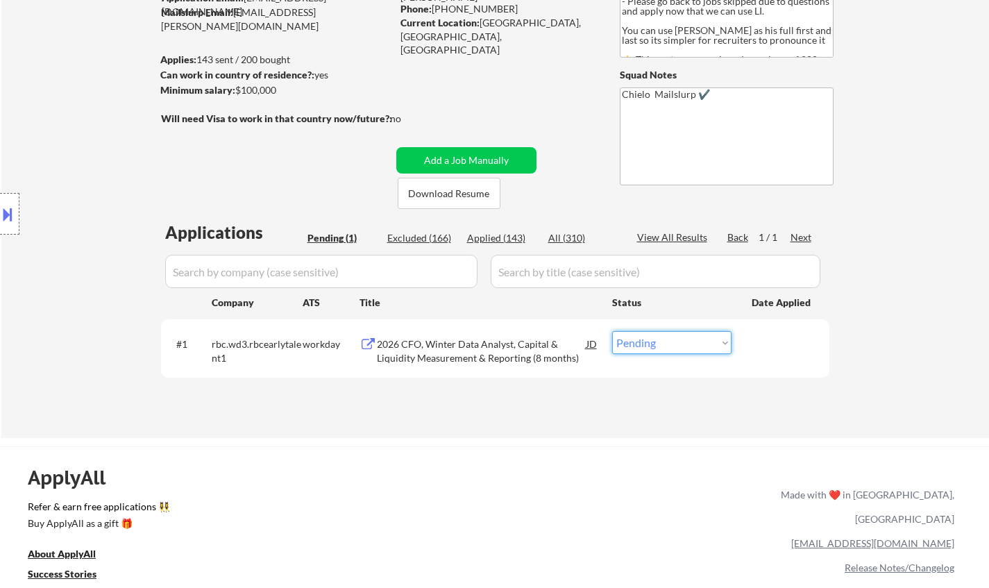
drag, startPoint x: 682, startPoint y: 341, endPoint x: 736, endPoint y: 412, distance: 89.7
click at [682, 341] on select "Choose an option... Pending Applied Excluded (Questions) Excluded (Expired) Exc…" at bounding box center [671, 342] width 119 height 23
select select ""excluded__bad_match_""
click at [612, 331] on select "Choose an option... Pending Applied Excluded (Questions) Excluded (Expired) Exc…" at bounding box center [671, 342] width 119 height 23
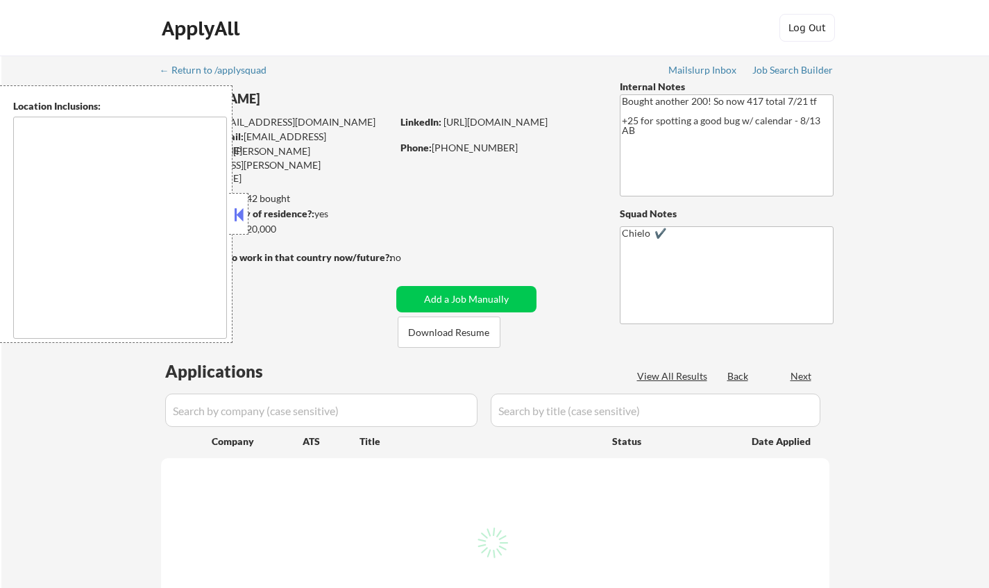
type textarea "[GEOGRAPHIC_DATA], [GEOGRAPHIC_DATA] [GEOGRAPHIC_DATA], [GEOGRAPHIC_DATA] [GEOG…"
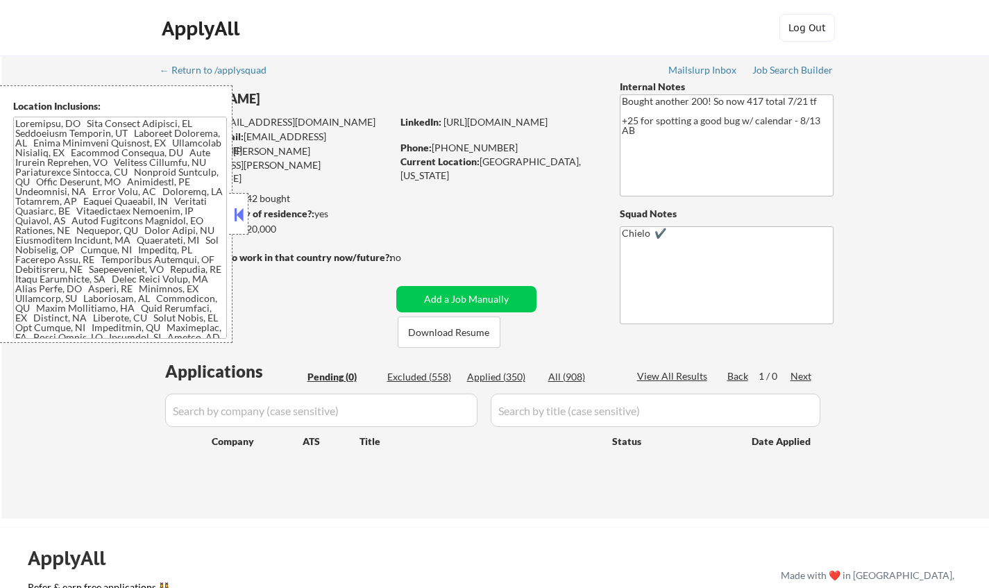
click at [234, 208] on button at bounding box center [238, 214] width 15 height 21
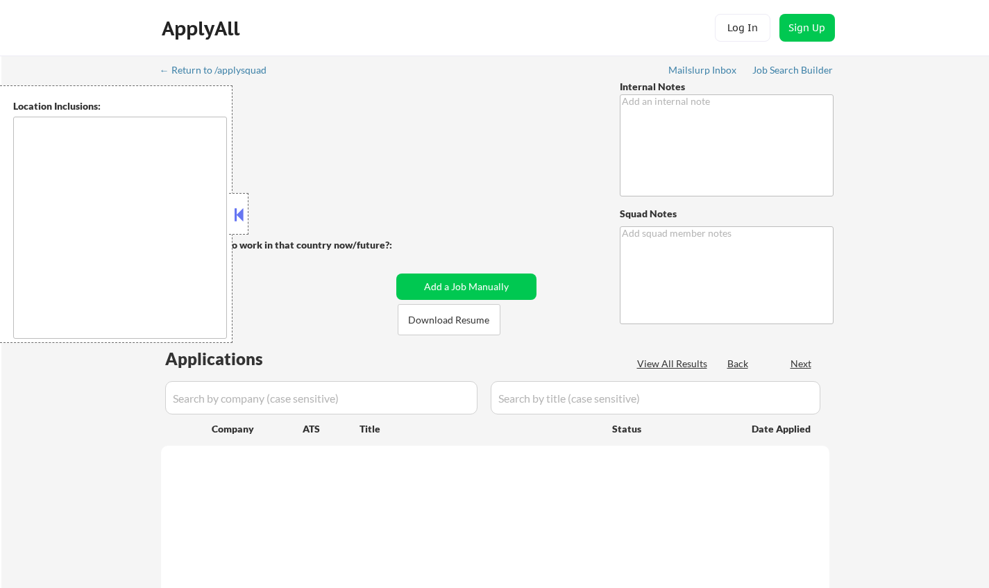
type textarea "Please spend up to 2-3 hours per week manually sourcing jobs for her to finish …"
type textarea "Chielo ✔️"
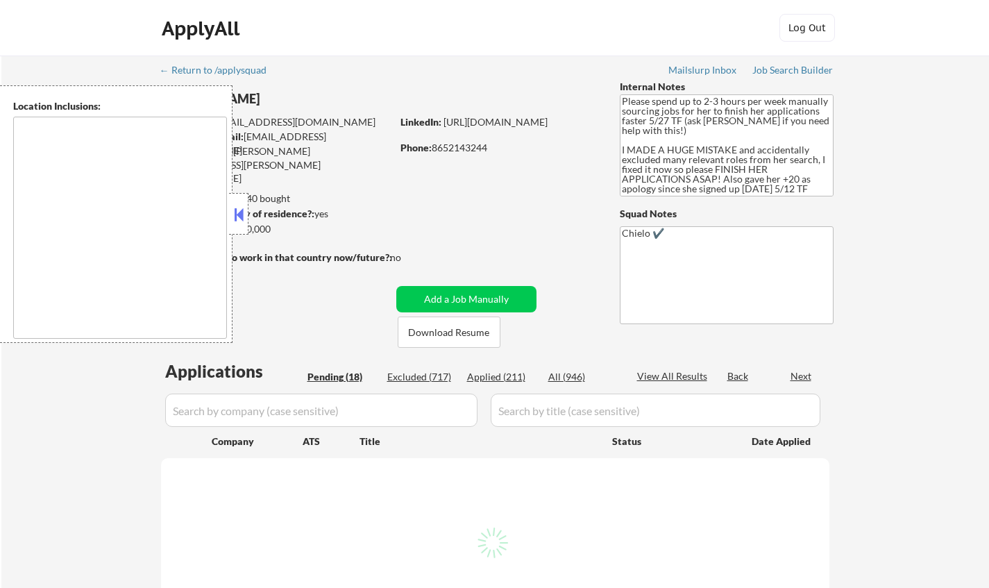
type textarea "[GEOGRAPHIC_DATA], [GEOGRAPHIC_DATA] [GEOGRAPHIC_DATA], [GEOGRAPHIC_DATA] [GEOG…"
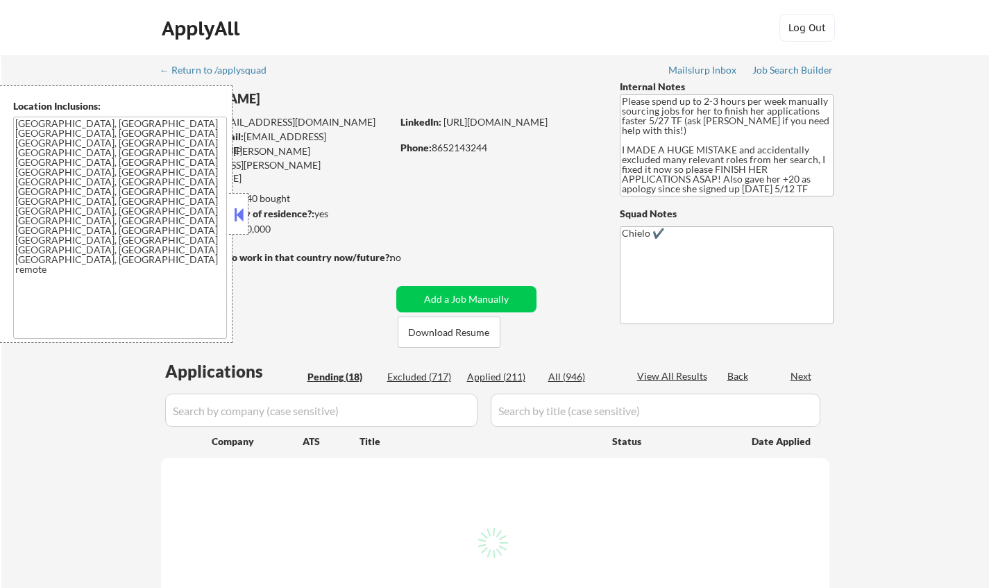
click at [237, 219] on button at bounding box center [238, 214] width 15 height 21
select select ""pending""
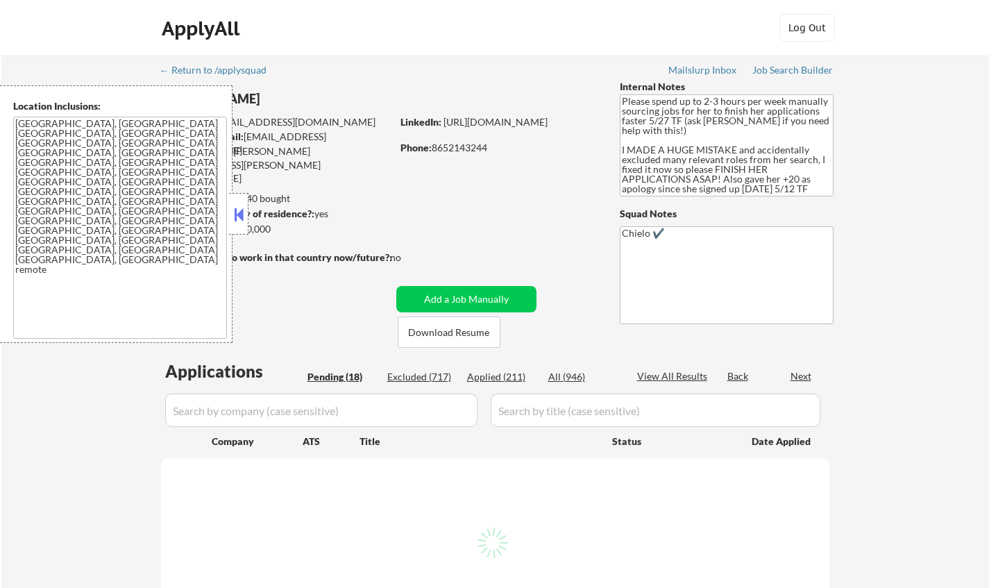
select select ""pending""
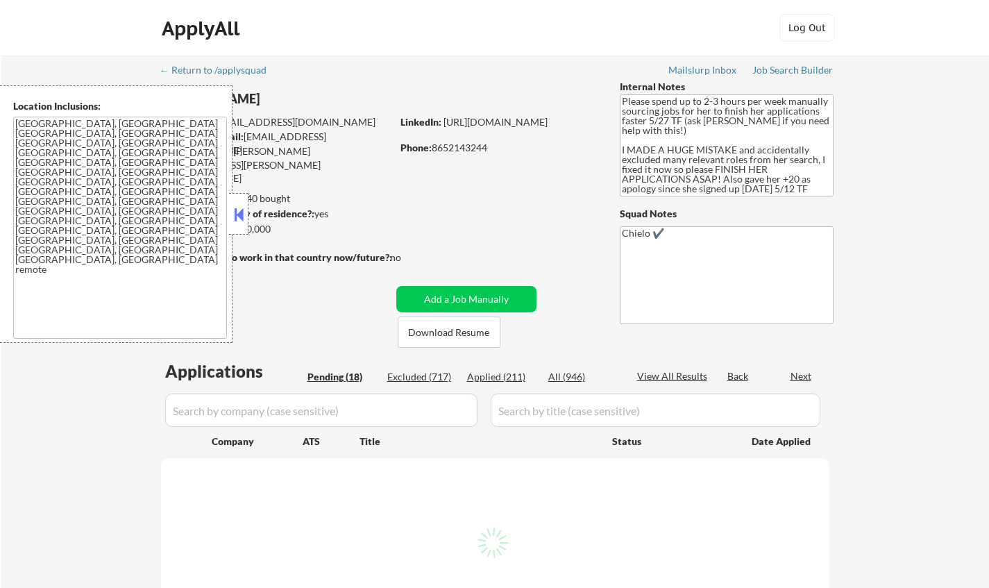
select select ""pending""
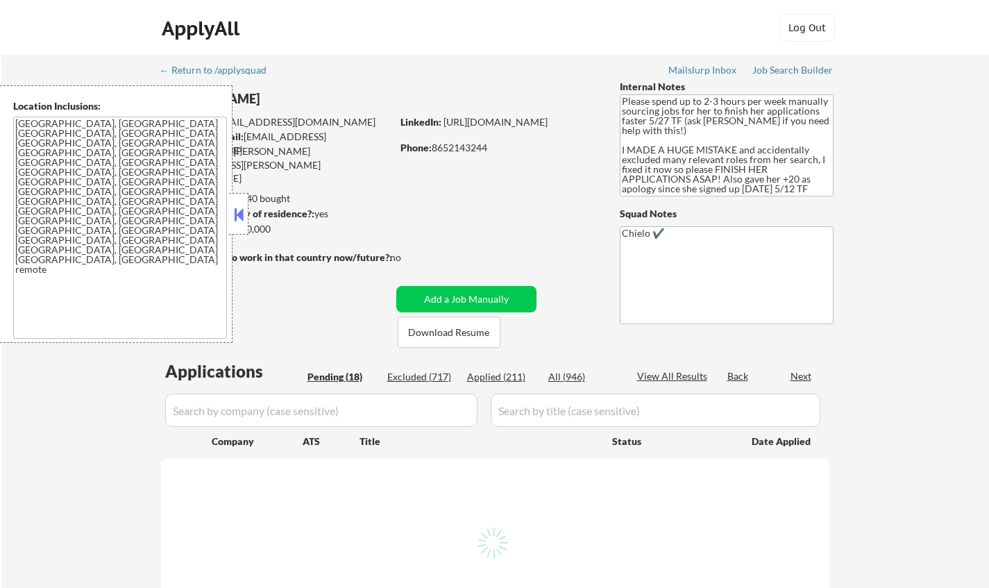
select select ""pending""
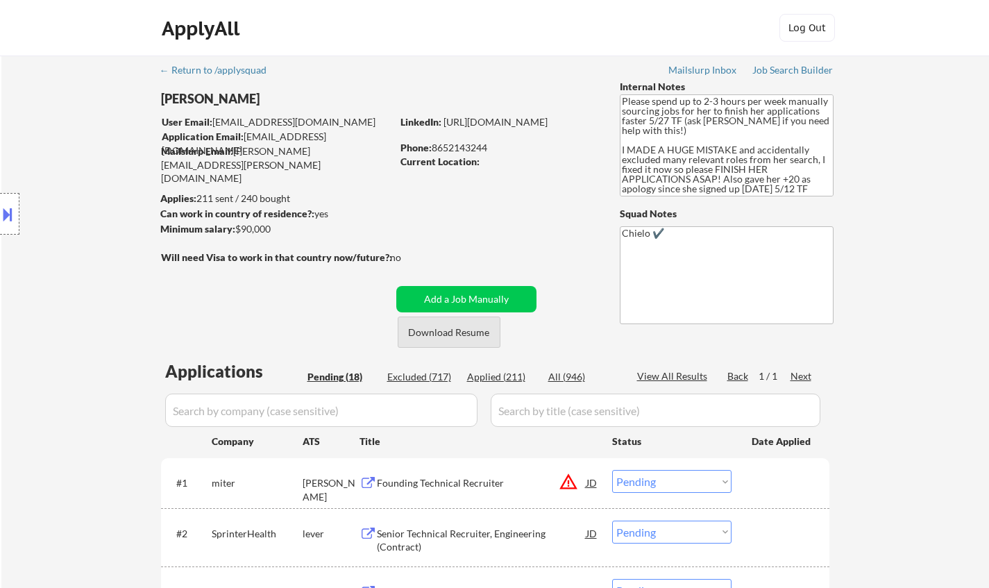
click at [463, 339] on button "Download Resume" at bounding box center [449, 332] width 103 height 31
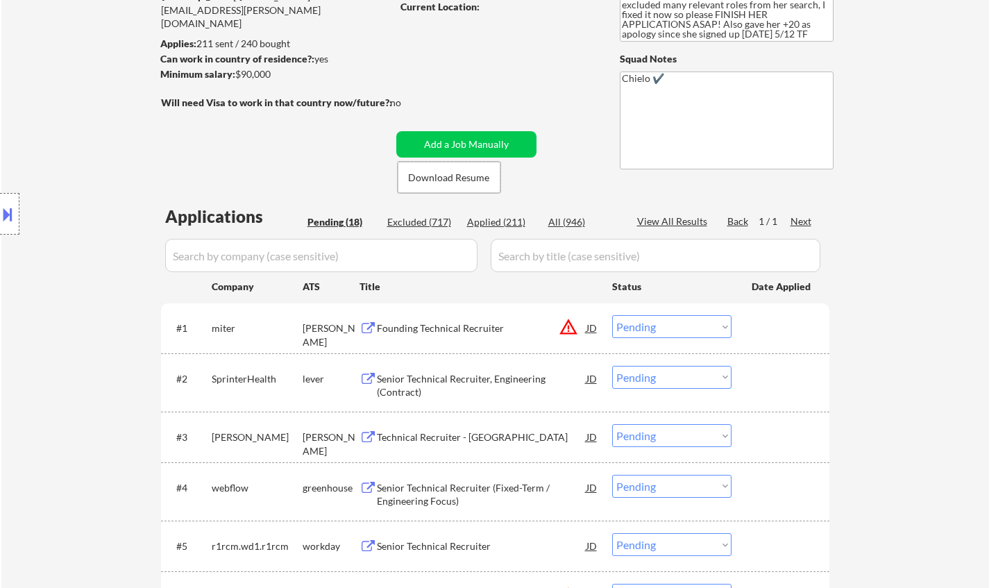
scroll to position [208, 0]
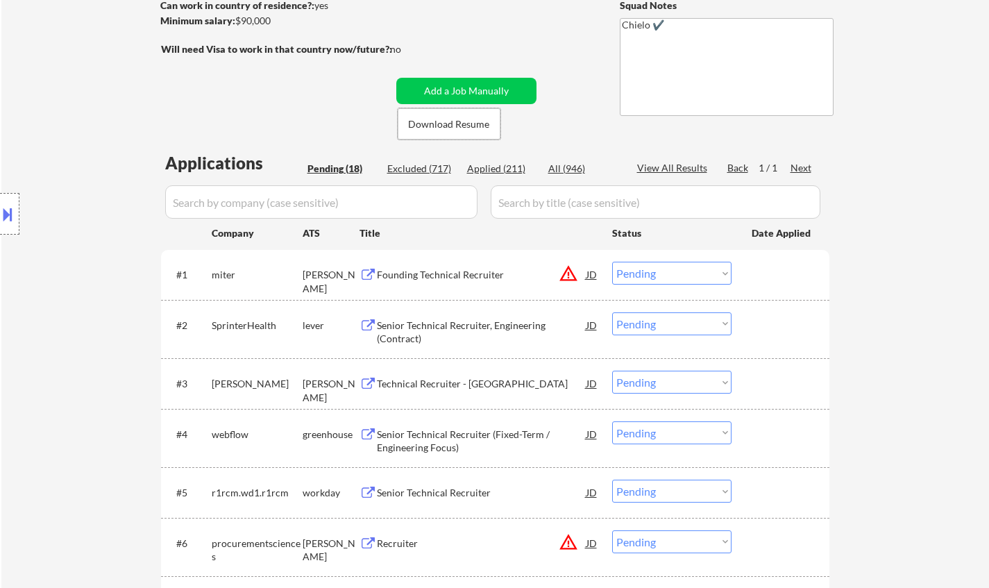
click at [452, 331] on div "Senior Technical Recruiter, Engineering (Contract)" at bounding box center [482, 332] width 210 height 27
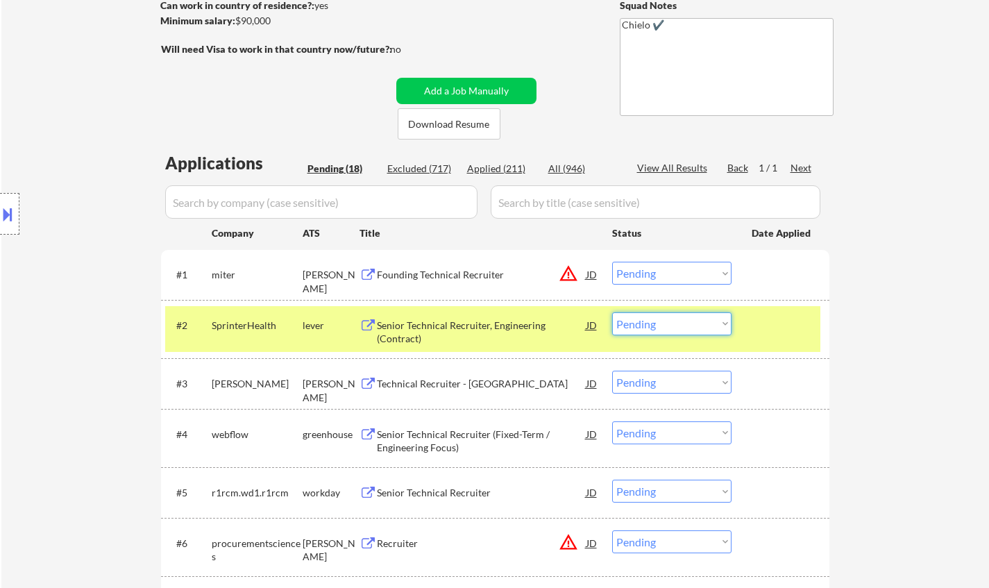
drag, startPoint x: 666, startPoint y: 320, endPoint x: 673, endPoint y: 331, distance: 13.5
click at [666, 320] on select "Choose an option... Pending Applied Excluded (Questions) Excluded (Expired) Exc…" at bounding box center [671, 323] width 119 height 23
click at [612, 312] on select "Choose an option... Pending Applied Excluded (Questions) Excluded (Expired) Exc…" at bounding box center [671, 323] width 119 height 23
click at [596, 267] on div "JD" at bounding box center [592, 274] width 14 height 25
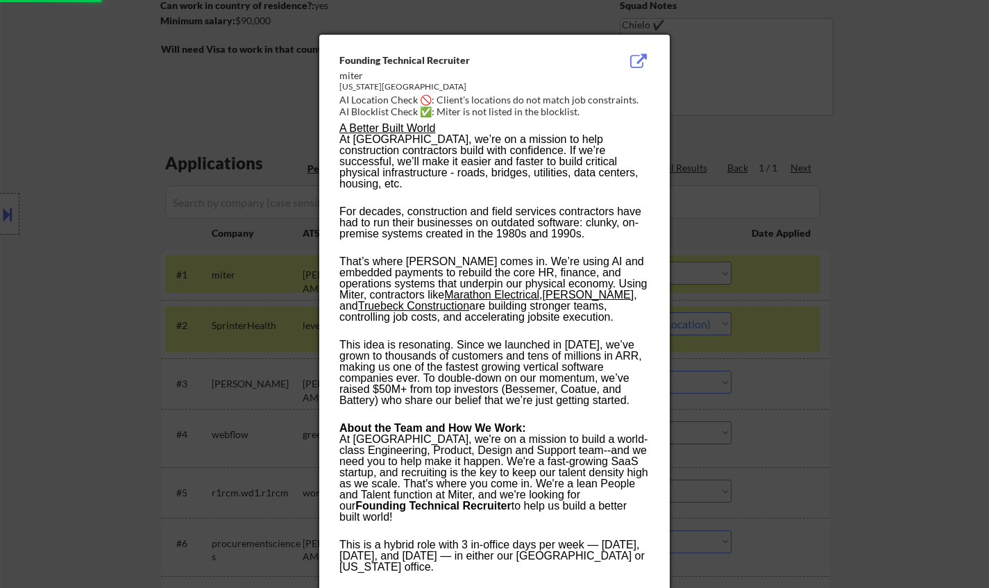
select select ""pending""
drag, startPoint x: 812, startPoint y: 398, endPoint x: 806, endPoint y: 382, distance: 17.1
click at [812, 398] on div at bounding box center [494, 294] width 989 height 588
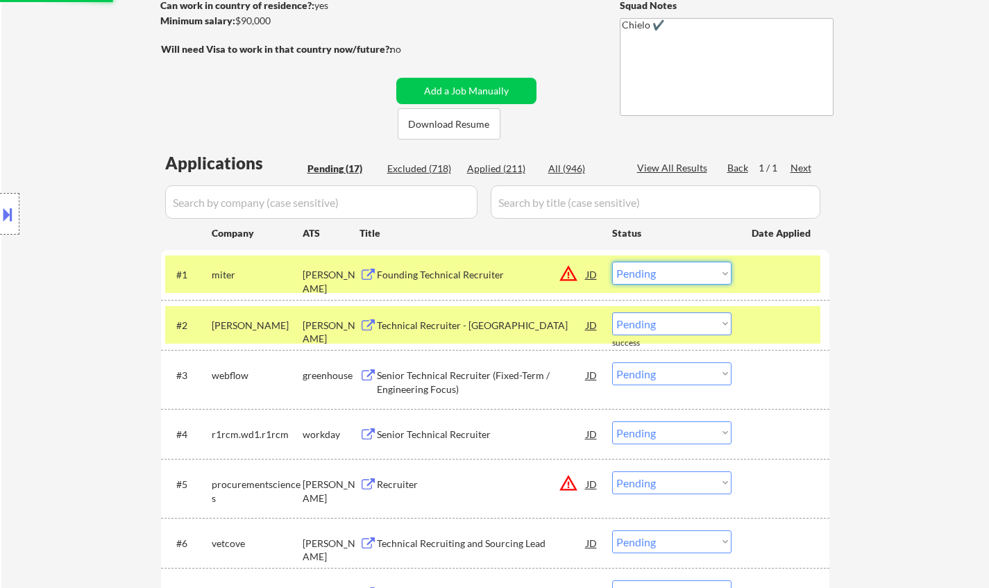
drag, startPoint x: 676, startPoint y: 273, endPoint x: 676, endPoint y: 281, distance: 7.6
click at [676, 273] on select "Choose an option... Pending Applied Excluded (Questions) Excluded (Expired) Exc…" at bounding box center [671, 273] width 119 height 23
click at [612, 262] on select "Choose an option... Pending Applied Excluded (Questions) Excluded (Expired) Exc…" at bounding box center [671, 273] width 119 height 23
click at [0, 185] on div "Location Inclusions: Knoxville, TN Farragut, TN Maryville, TN Alcoa, TN Oak Rid…" at bounding box center [124, 214] width 248 height 258
click at [0, 201] on div at bounding box center [9, 214] width 19 height 42
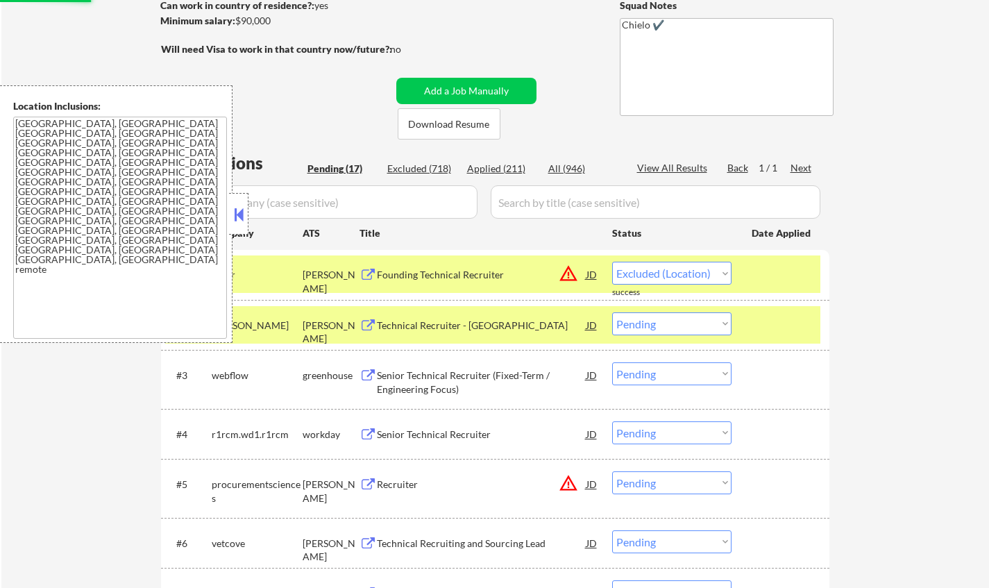
click at [913, 287] on div "← Return to /applysquad Mailslurp Inbox Job Search Builder Caroline Czyz User E…" at bounding box center [495, 526] width 988 height 1359
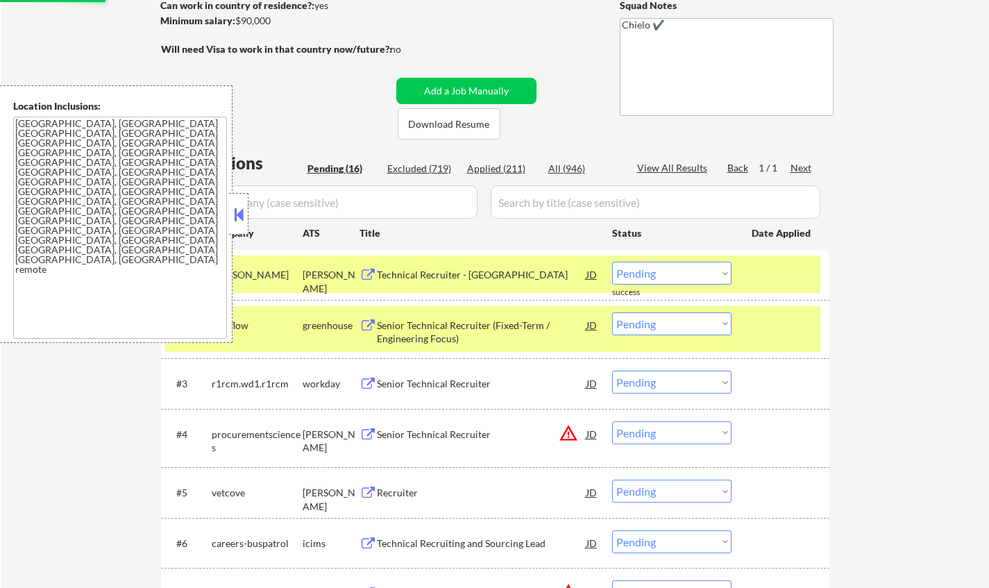
click at [243, 215] on button at bounding box center [238, 214] width 15 height 21
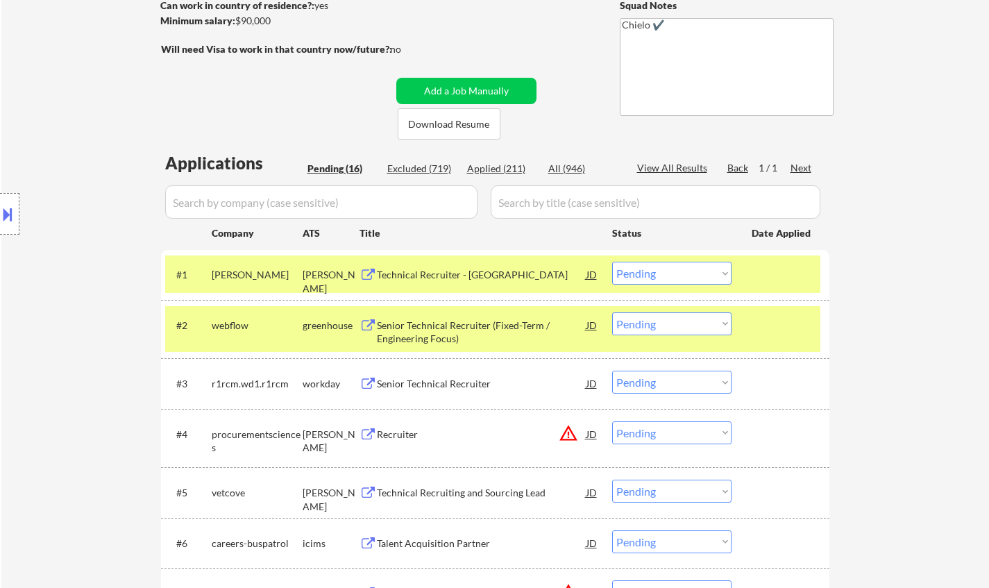
click at [456, 271] on div "Technical Recruiter - Americas" at bounding box center [482, 275] width 210 height 14
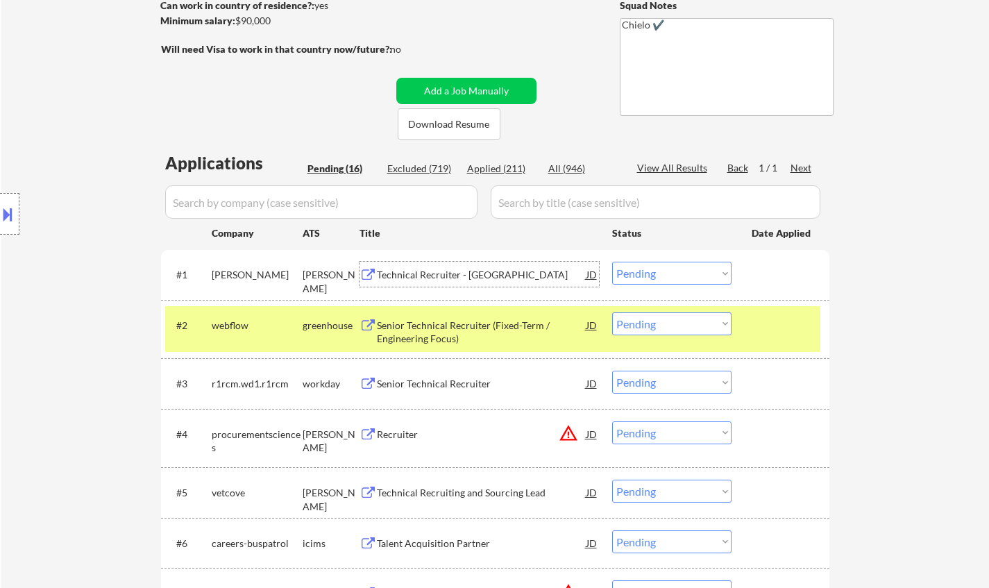
drag, startPoint x: 668, startPoint y: 276, endPoint x: 677, endPoint y: 282, distance: 10.0
click at [668, 276] on select "Choose an option... Pending Applied Excluded (Questions) Excluded (Expired) Exc…" at bounding box center [671, 273] width 119 height 23
click at [612, 262] on select "Choose an option... Pending Applied Excluded (Questions) Excluded (Expired) Exc…" at bounding box center [671, 273] width 119 height 23
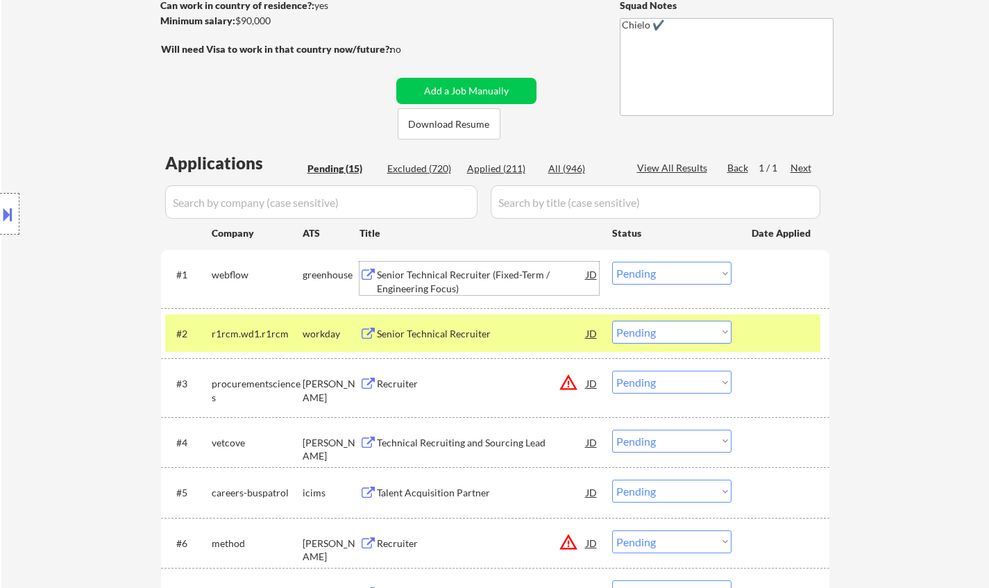
click at [443, 264] on div "Senior Technical Recruiter (Fixed-Term / Engineering Focus)" at bounding box center [482, 278] width 210 height 33
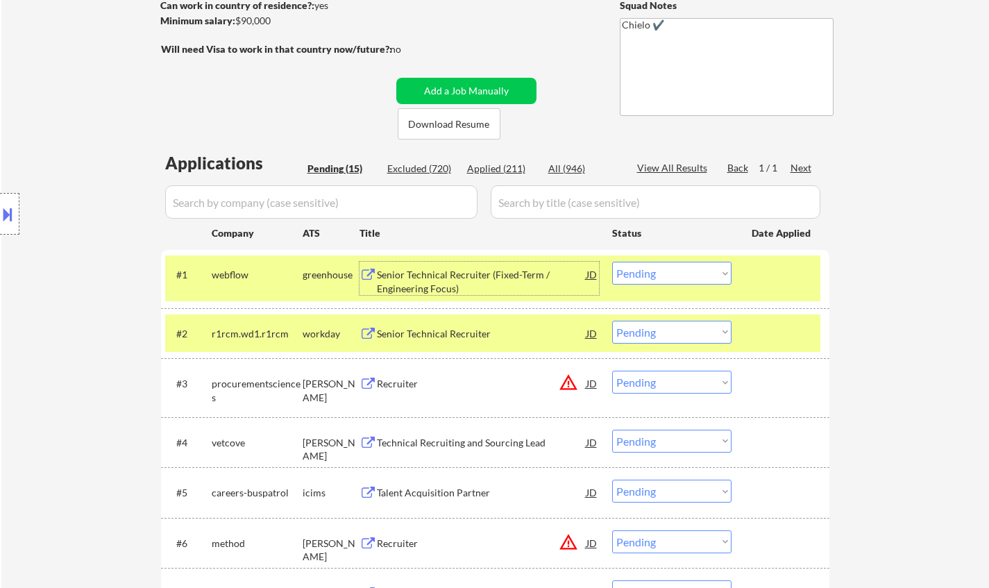
click at [715, 278] on select "Choose an option... Pending Applied Excluded (Questions) Excluded (Expired) Exc…" at bounding box center [671, 273] width 119 height 23
click at [612, 262] on select "Choose an option... Pending Applied Excluded (Questions) Excluded (Expired) Exc…" at bounding box center [671, 273] width 119 height 23
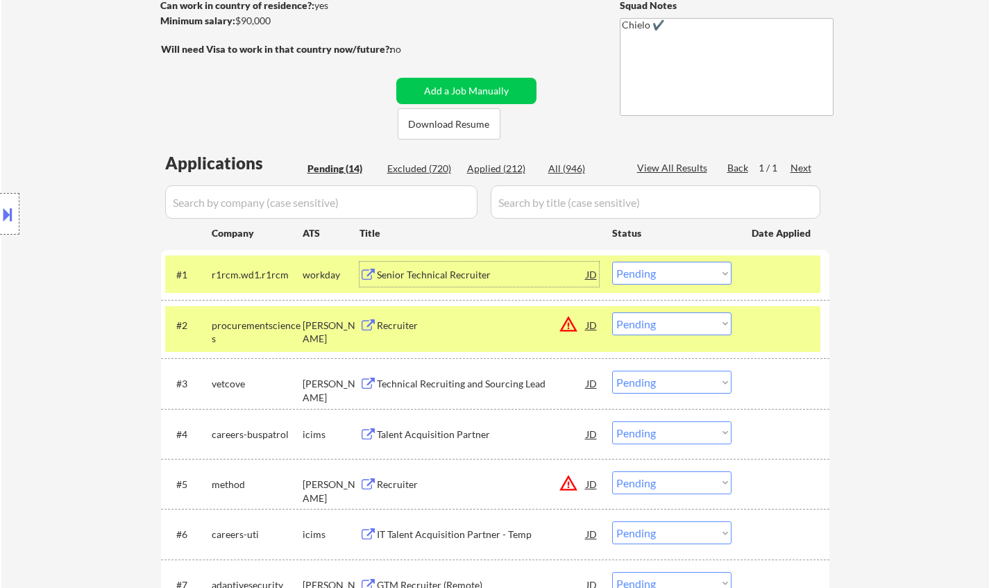
click at [425, 278] on div "Senior Technical Recruiter" at bounding box center [482, 275] width 210 height 14
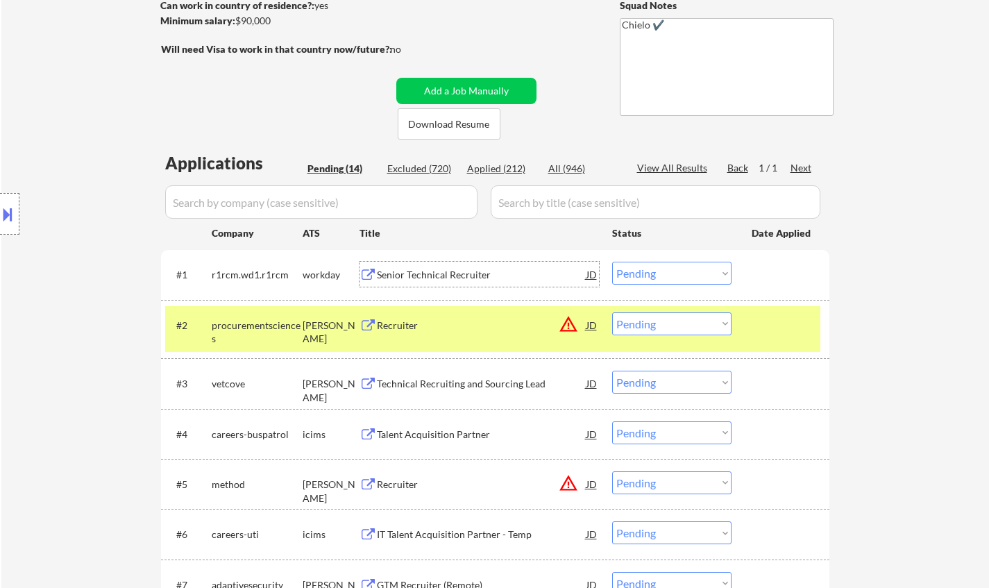
drag, startPoint x: 689, startPoint y: 277, endPoint x: 686, endPoint y: 283, distance: 7.1
click at [689, 277] on select "Choose an option... Pending Applied Excluded (Questions) Excluded (Expired) Exc…" at bounding box center [671, 273] width 119 height 23
click at [612, 262] on select "Choose an option... Pending Applied Excluded (Questions) Excluded (Expired) Exc…" at bounding box center [671, 273] width 119 height 23
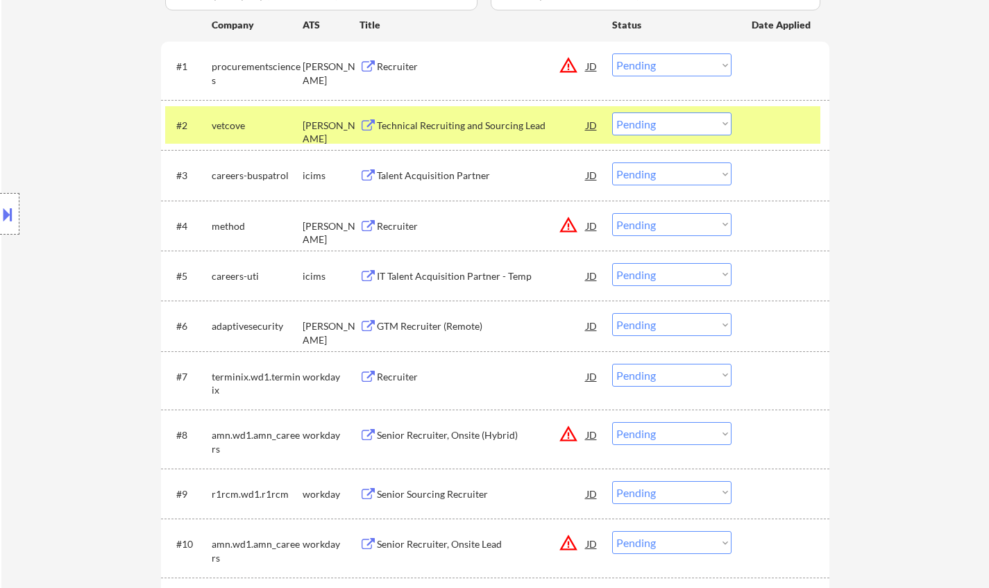
click at [590, 62] on div "JD" at bounding box center [592, 65] width 14 height 25
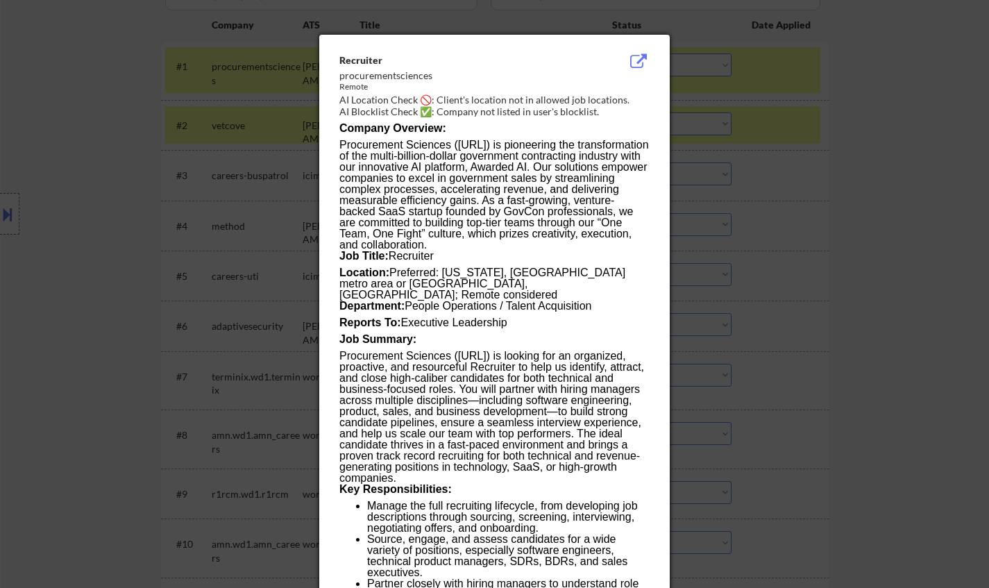
click at [728, 198] on div at bounding box center [494, 294] width 989 height 588
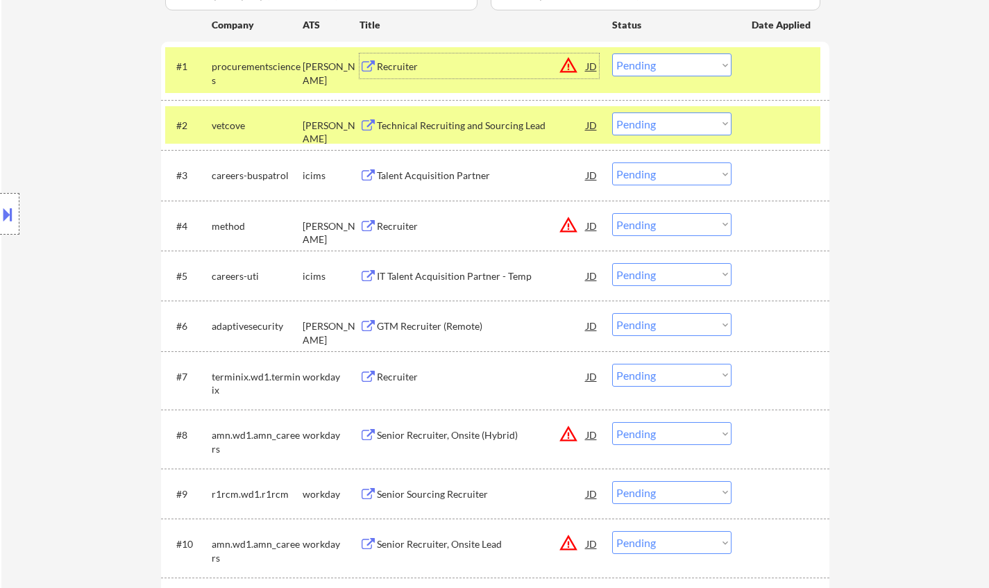
click at [396, 69] on div "Recruiter" at bounding box center [482, 67] width 210 height 14
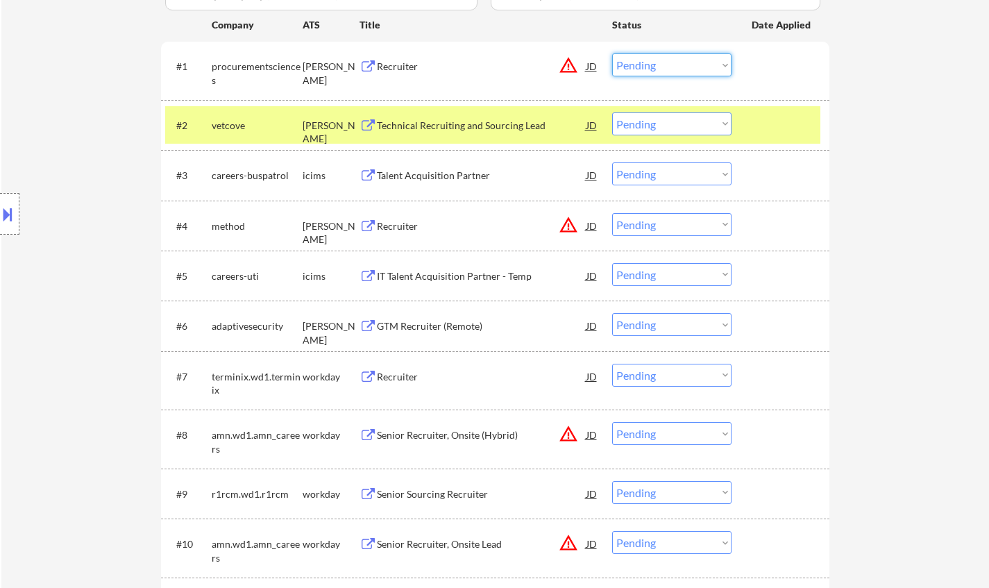
drag, startPoint x: 645, startPoint y: 60, endPoint x: 661, endPoint y: 72, distance: 19.9
click at [645, 60] on select "Choose an option... Pending Applied Excluded (Questions) Excluded (Expired) Exc…" at bounding box center [671, 64] width 119 height 23
click at [612, 53] on select "Choose an option... Pending Applied Excluded (Questions) Excluded (Expired) Exc…" at bounding box center [671, 64] width 119 height 23
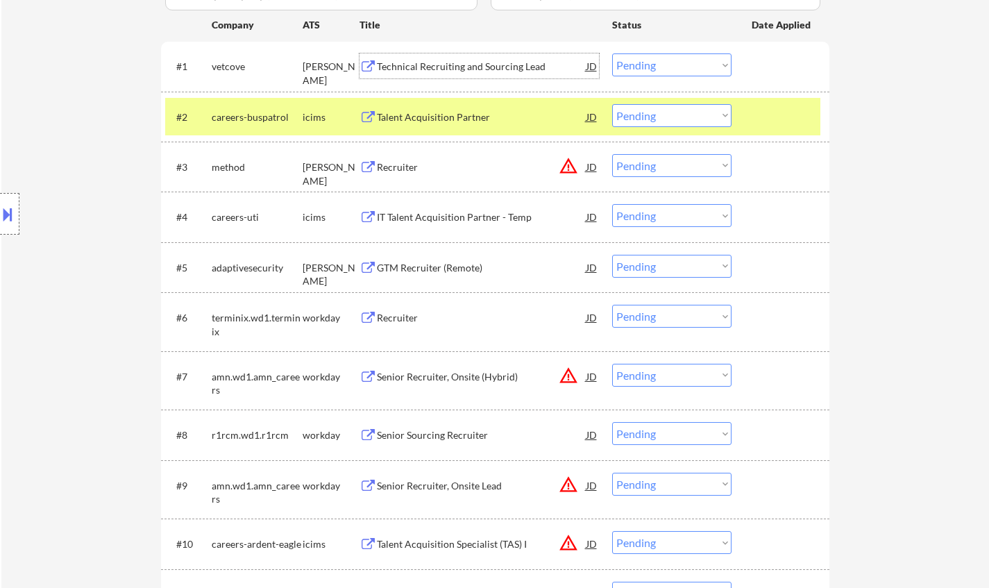
click at [459, 67] on div "Technical Recruiting and Sourcing Lead" at bounding box center [482, 67] width 210 height 14
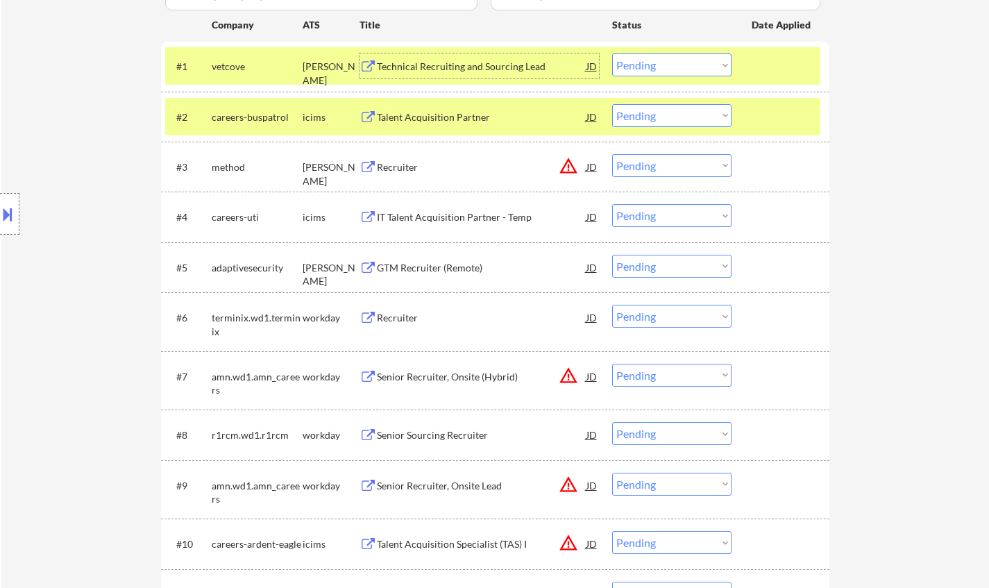
drag, startPoint x: 682, startPoint y: 61, endPoint x: 683, endPoint y: 74, distance: 12.6
click at [682, 61] on select "Choose an option... Pending Applied Excluded (Questions) Excluded (Expired) Exc…" at bounding box center [671, 64] width 119 height 23
click at [612, 53] on select "Choose an option... Pending Applied Excluded (Questions) Excluded (Expired) Exc…" at bounding box center [671, 64] width 119 height 23
select select ""pending""
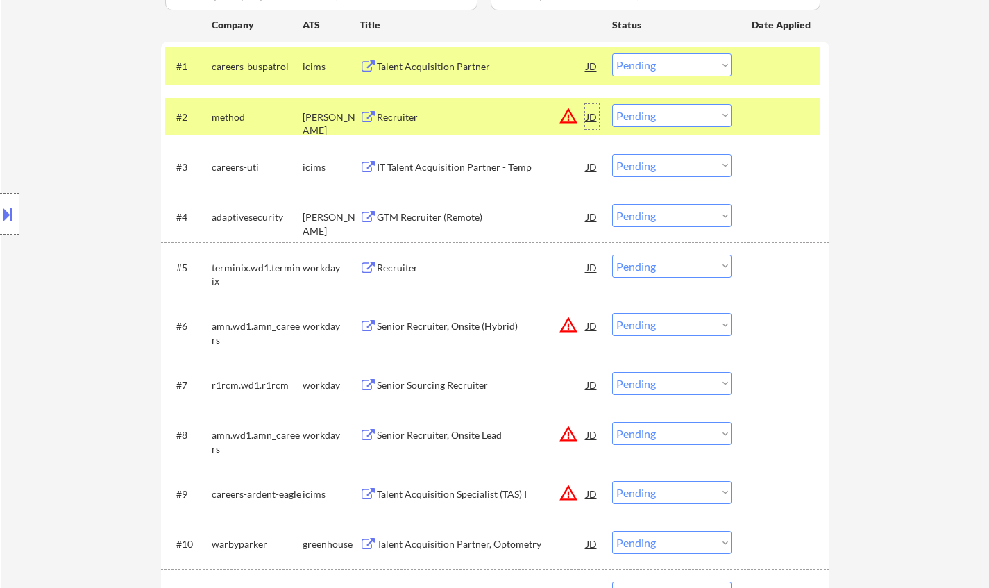
click at [593, 115] on div "JD" at bounding box center [592, 116] width 14 height 25
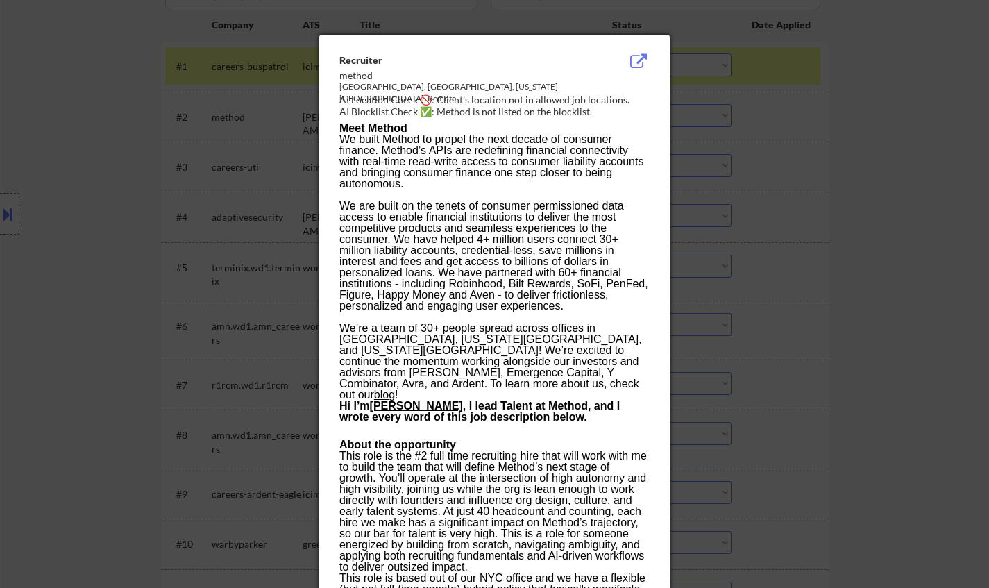
click at [775, 278] on div at bounding box center [494, 294] width 989 height 588
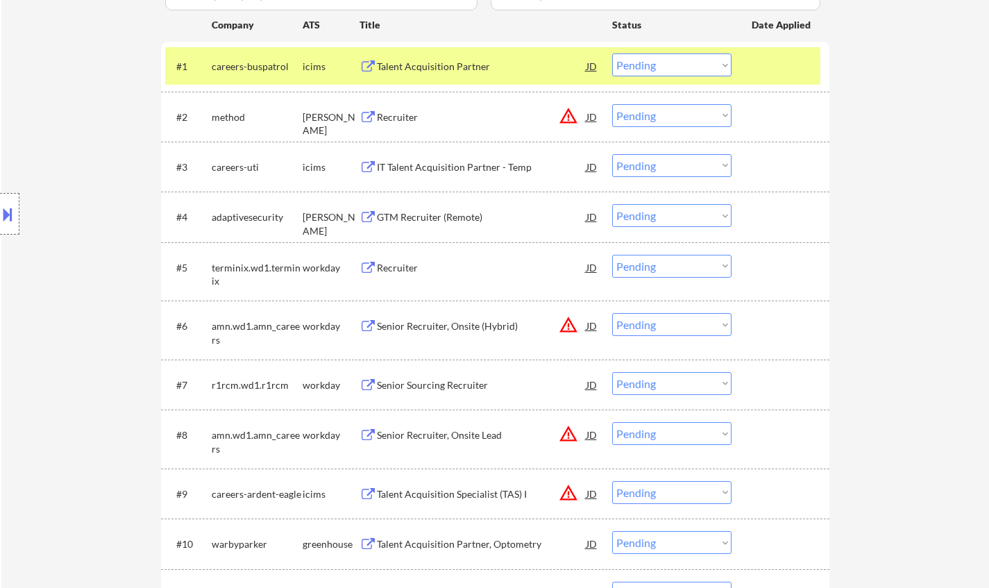
drag, startPoint x: 650, startPoint y: 108, endPoint x: 658, endPoint y: 121, distance: 15.6
click at [650, 108] on select "Choose an option... Pending Applied Excluded (Questions) Excluded (Expired) Exc…" at bounding box center [671, 115] width 119 height 23
click at [612, 104] on select "Choose an option... Pending Applied Excluded (Questions) Excluded (Expired) Exc…" at bounding box center [671, 115] width 119 height 23
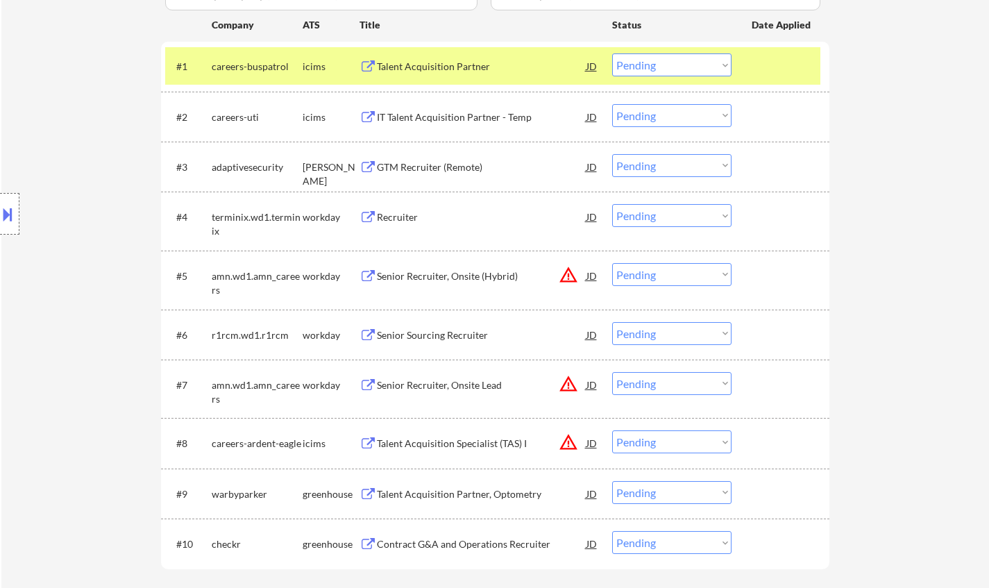
click at [654, 114] on select "Choose an option... Pending Applied Excluded (Questions) Excluded (Expired) Exc…" at bounding box center [671, 115] width 119 height 23
click at [612, 104] on select "Choose an option... Pending Applied Excluded (Questions) Excluded (Expired) Exc…" at bounding box center [671, 115] width 119 height 23
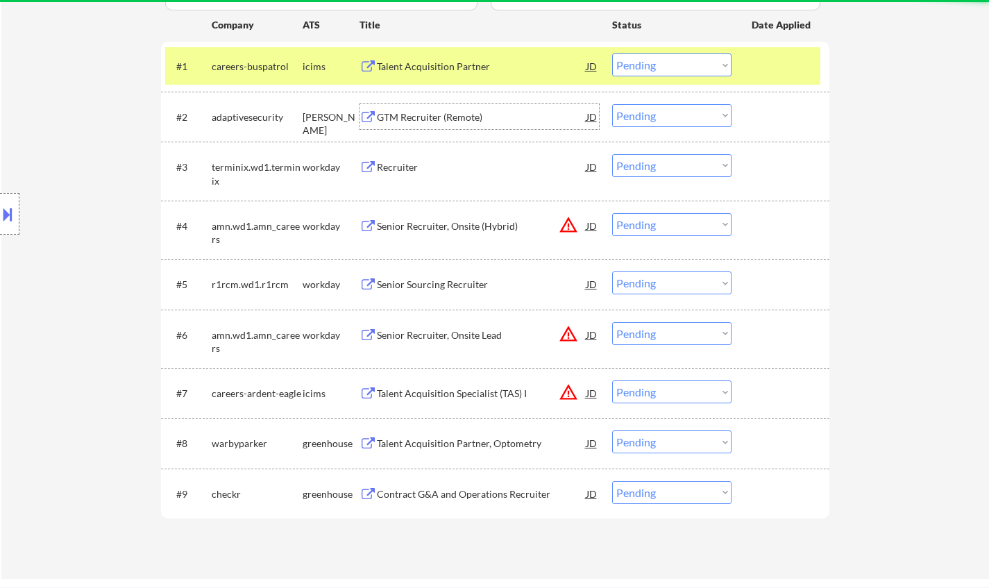
click at [412, 115] on div "GTM Recruiter (Remote)" at bounding box center [482, 117] width 210 height 14
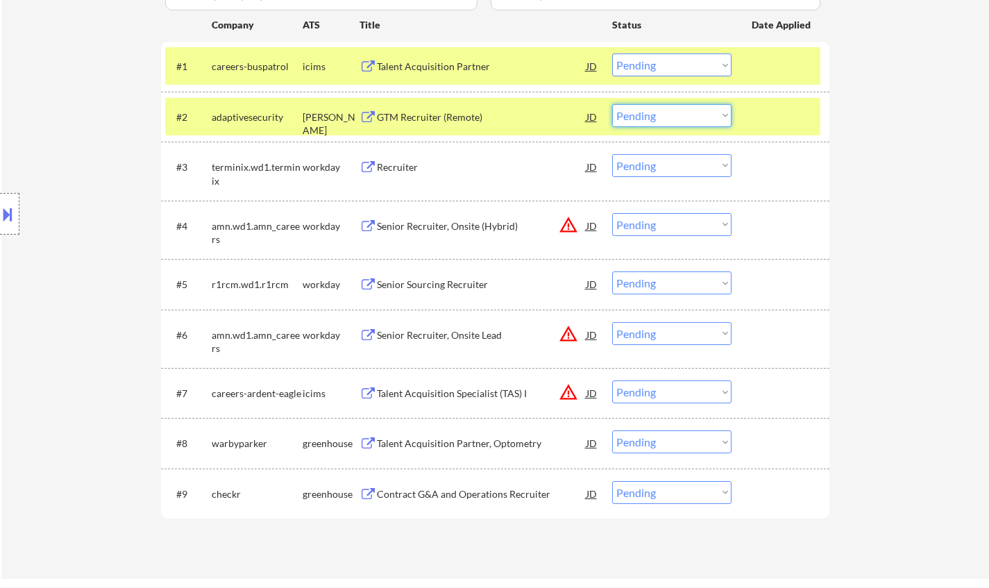
click at [681, 109] on select "Choose an option... Pending Applied Excluded (Questions) Excluded (Expired) Exc…" at bounding box center [671, 115] width 119 height 23
click at [612, 104] on select "Choose an option... Pending Applied Excluded (Questions) Excluded (Expired) Exc…" at bounding box center [671, 115] width 119 height 23
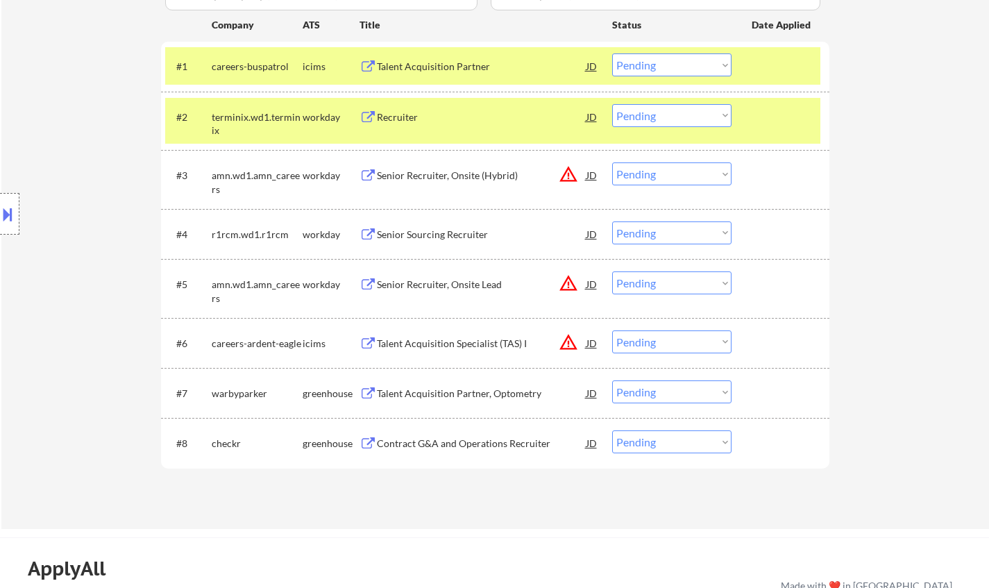
click at [317, 288] on div "workday" at bounding box center [331, 285] width 57 height 14
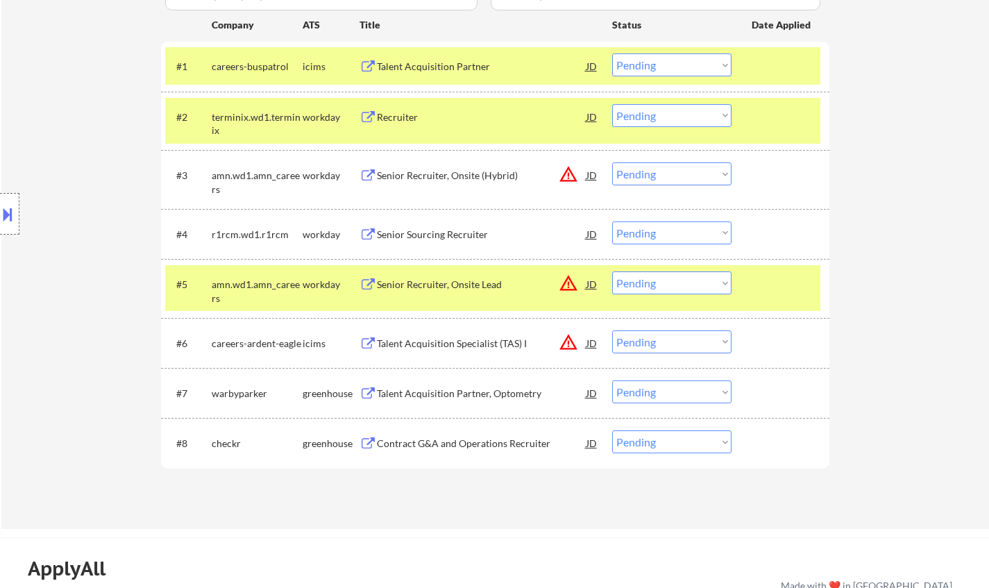
click at [394, 120] on div "Recruiter" at bounding box center [482, 117] width 210 height 14
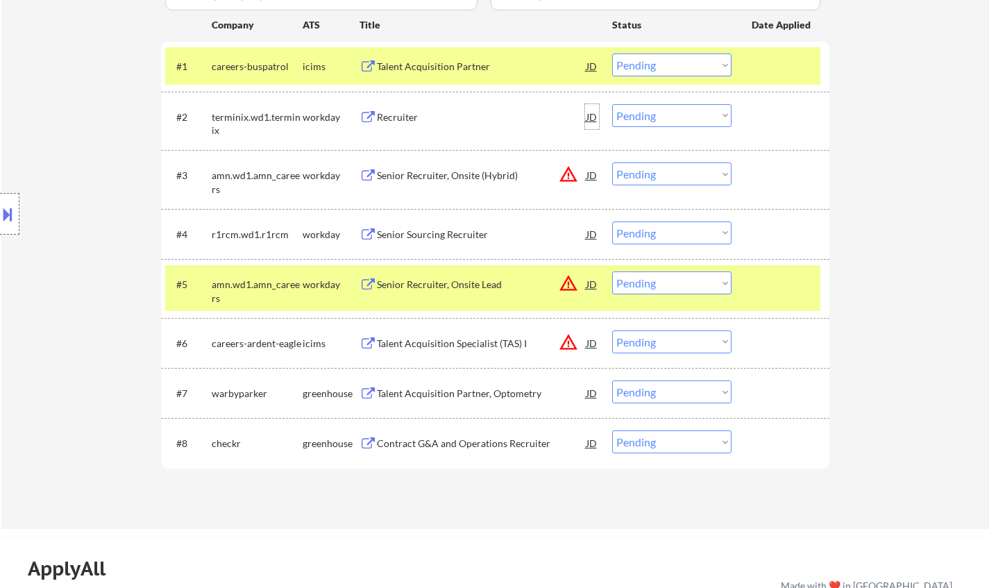
click at [587, 117] on div "JD" at bounding box center [592, 116] width 14 height 25
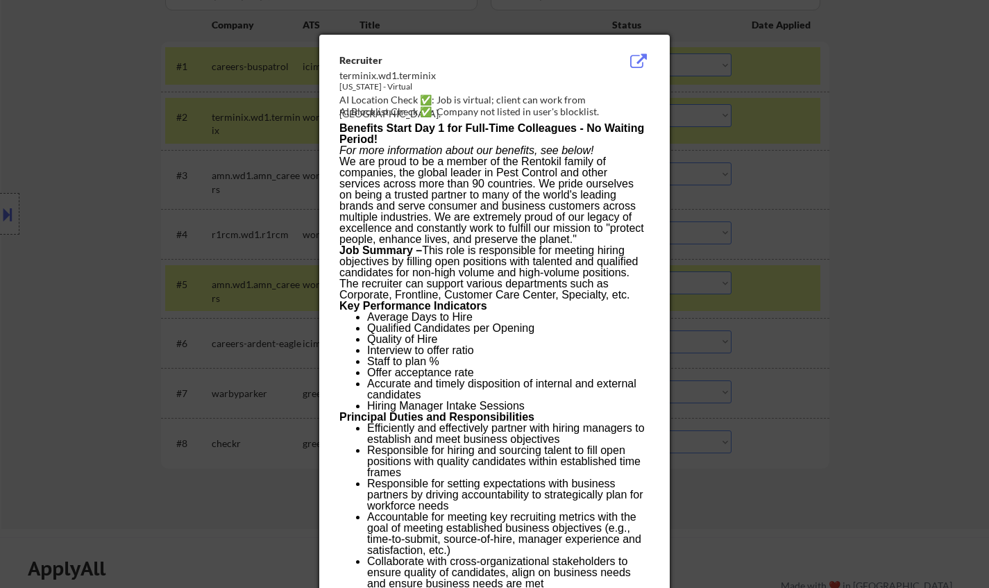
click at [797, 170] on div at bounding box center [494, 294] width 989 height 588
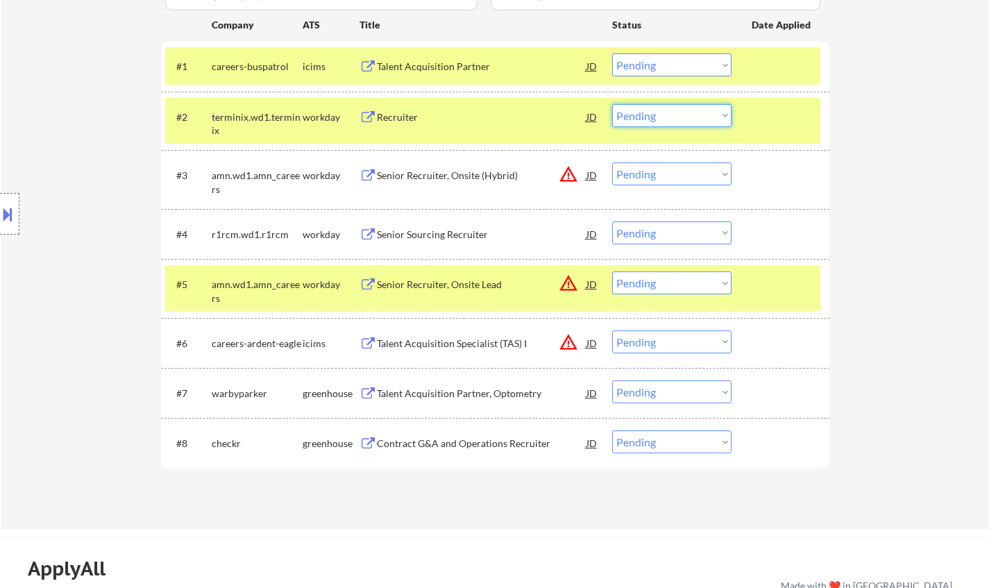
click at [664, 111] on select "Choose an option... Pending Applied Excluded (Questions) Excluded (Expired) Exc…" at bounding box center [671, 115] width 119 height 23
click at [612, 104] on select "Choose an option... Pending Applied Excluded (Questions) Excluded (Expired) Exc…" at bounding box center [671, 115] width 119 height 23
select select ""pending""
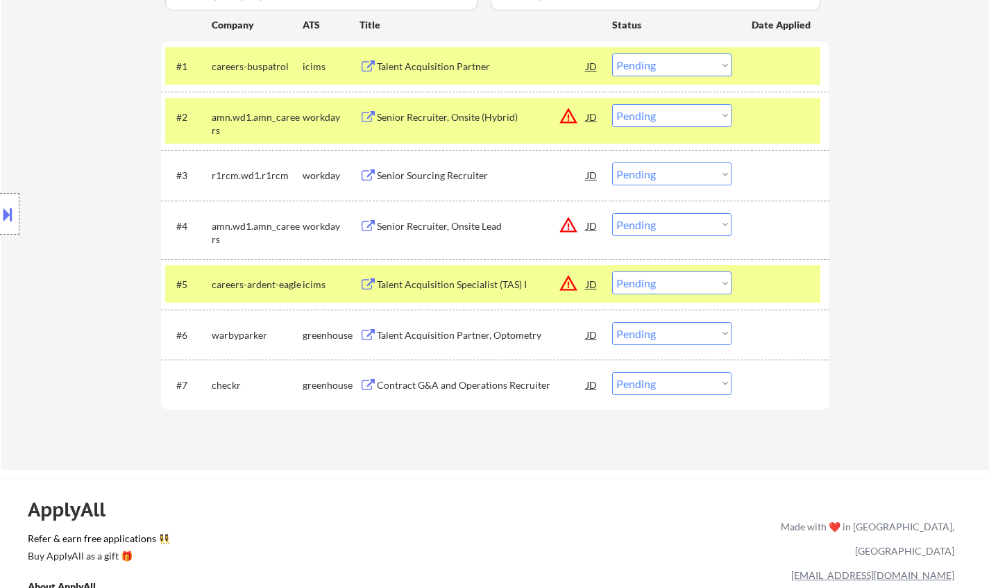
click at [459, 174] on div "Senior Sourcing Recruiter" at bounding box center [482, 176] width 210 height 14
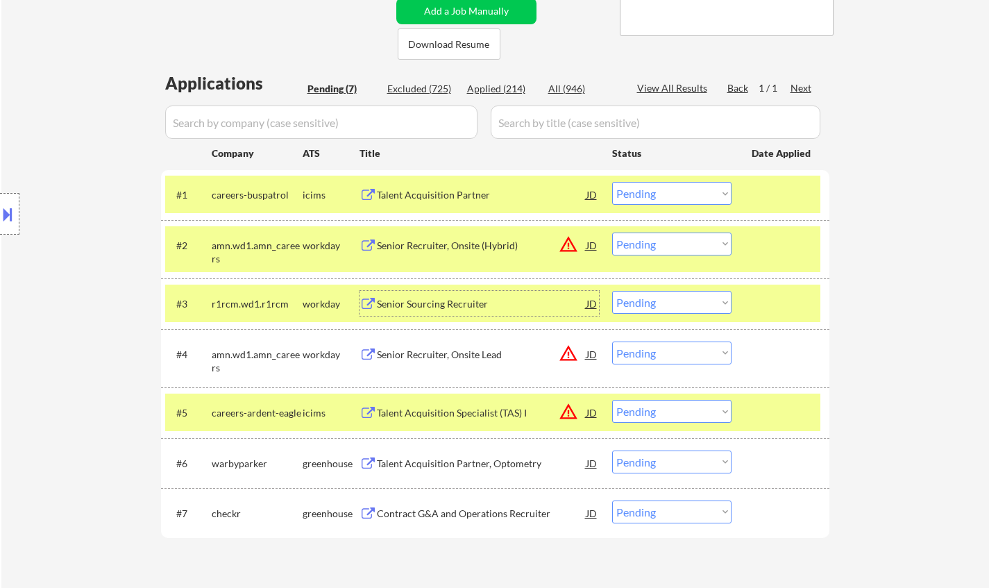
scroll to position [208, 0]
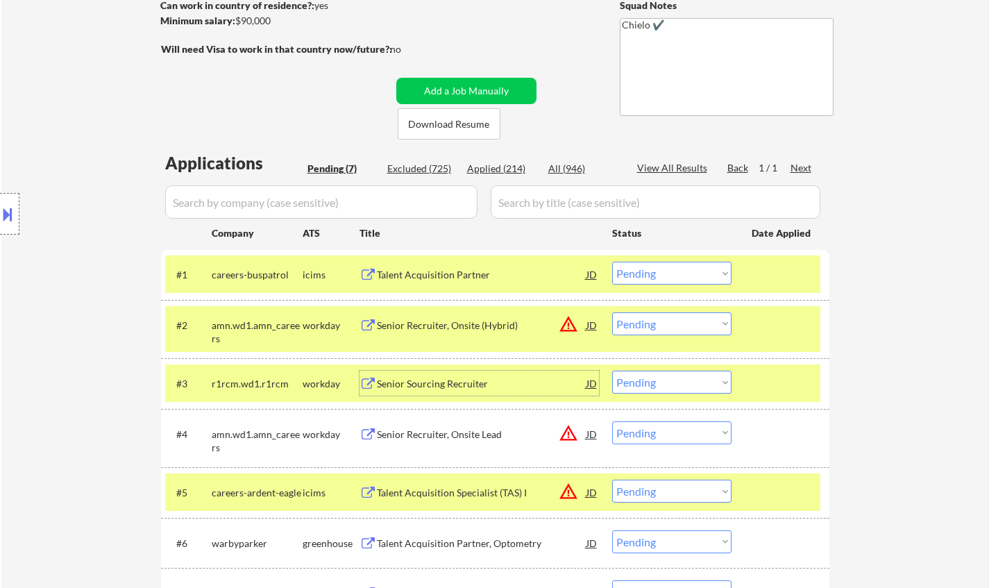
click at [507, 166] on div "Applied (214)" at bounding box center [501, 169] width 69 height 14
select select ""applied""
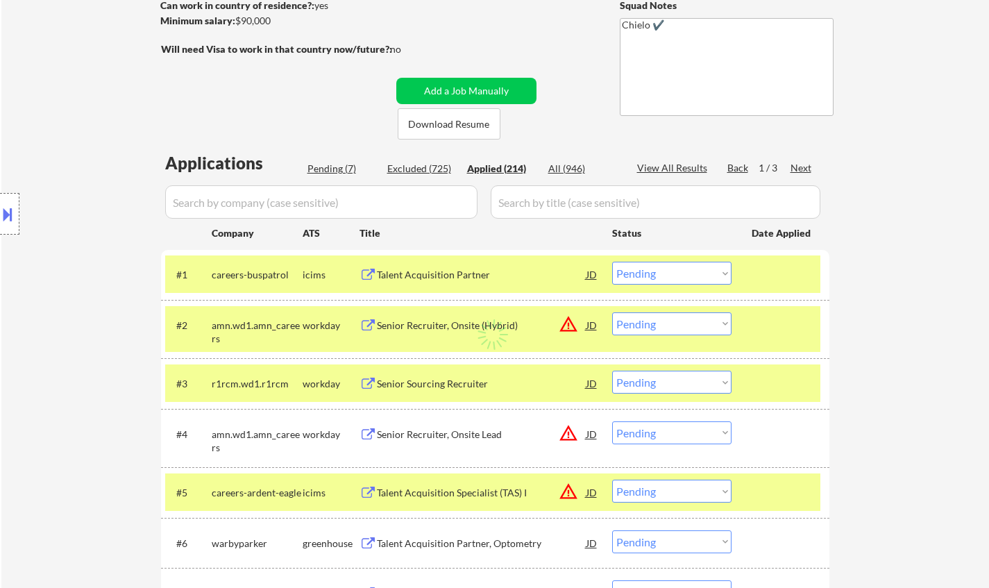
select select ""applied""
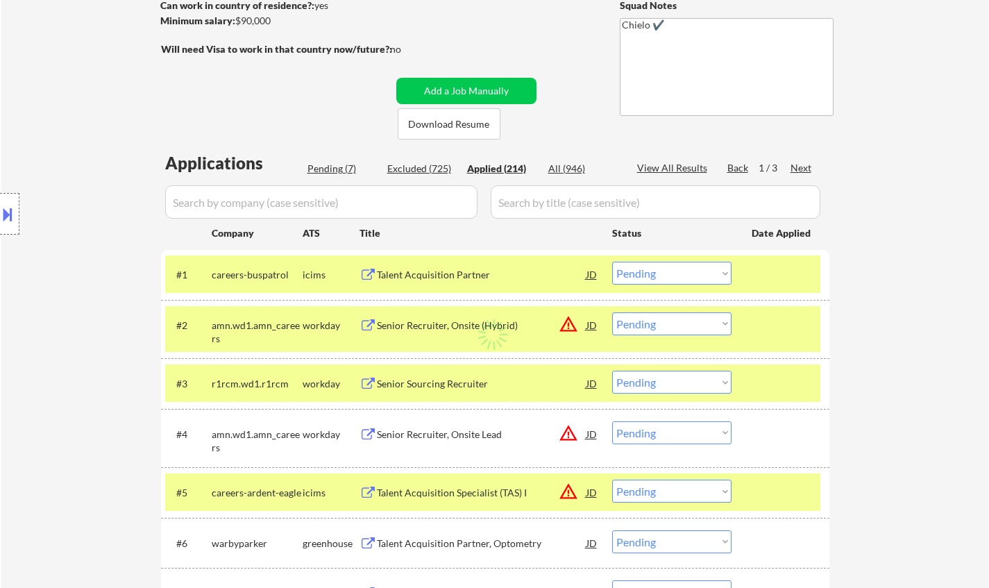
select select ""applied""
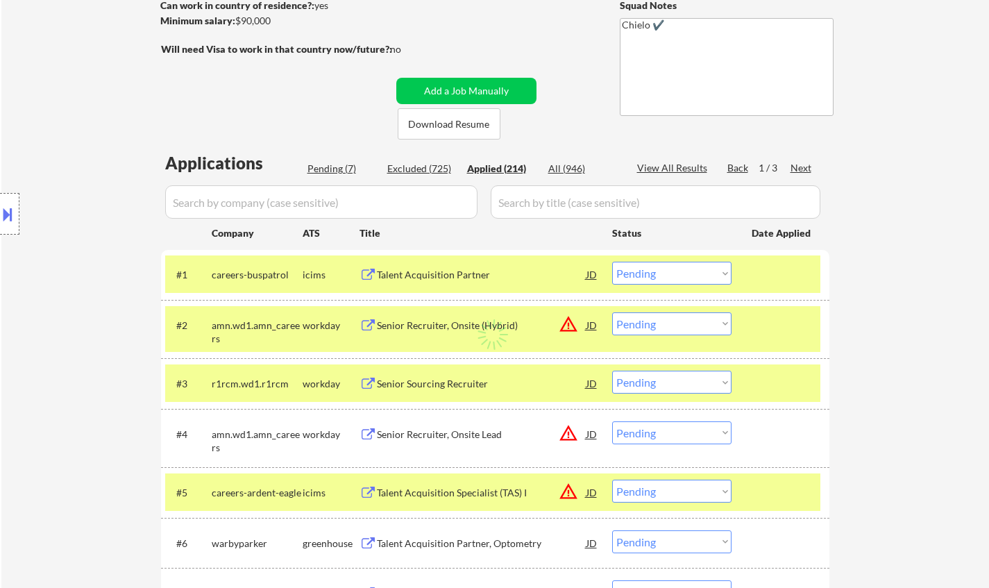
select select ""applied""
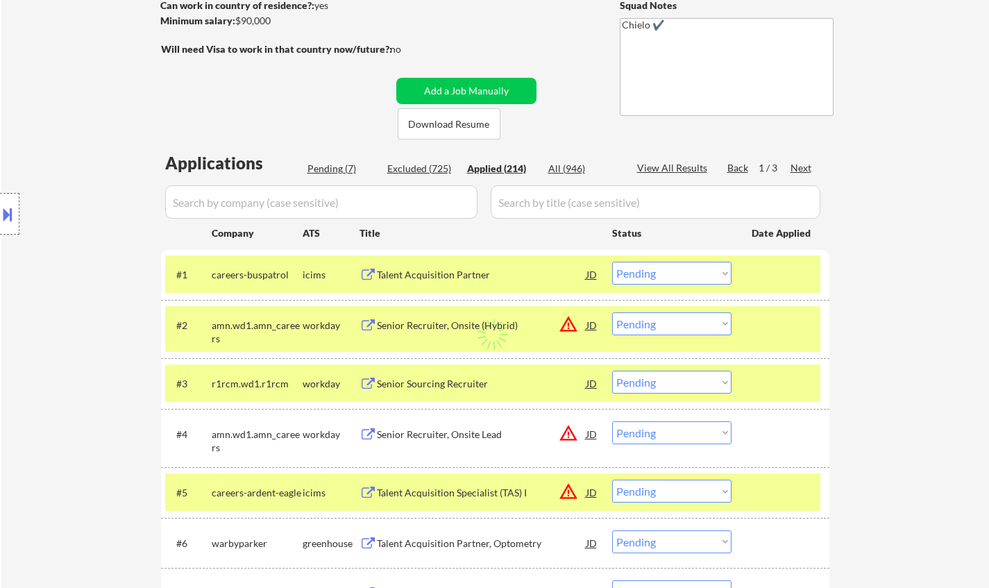
select select ""applied""
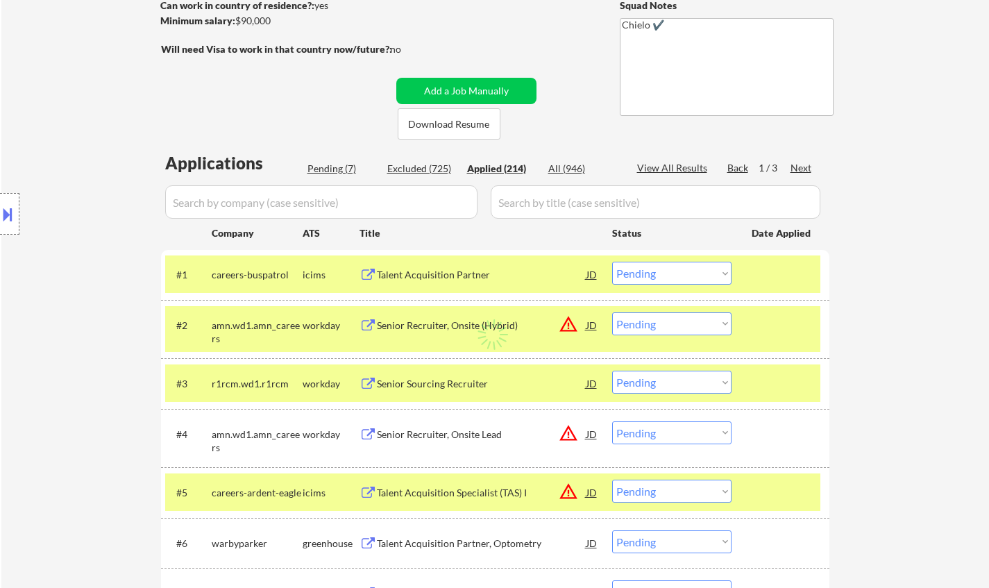
select select ""applied""
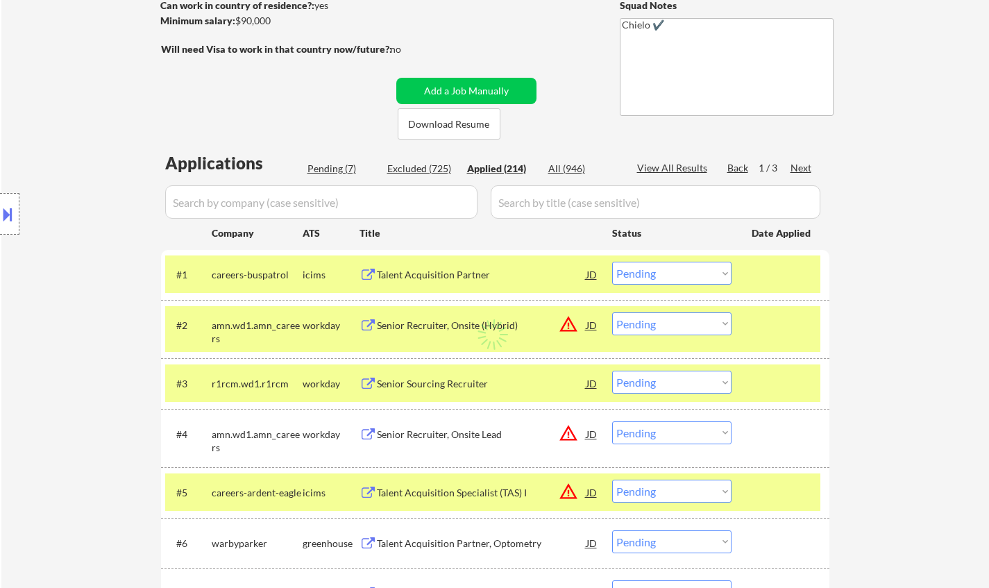
select select ""applied""
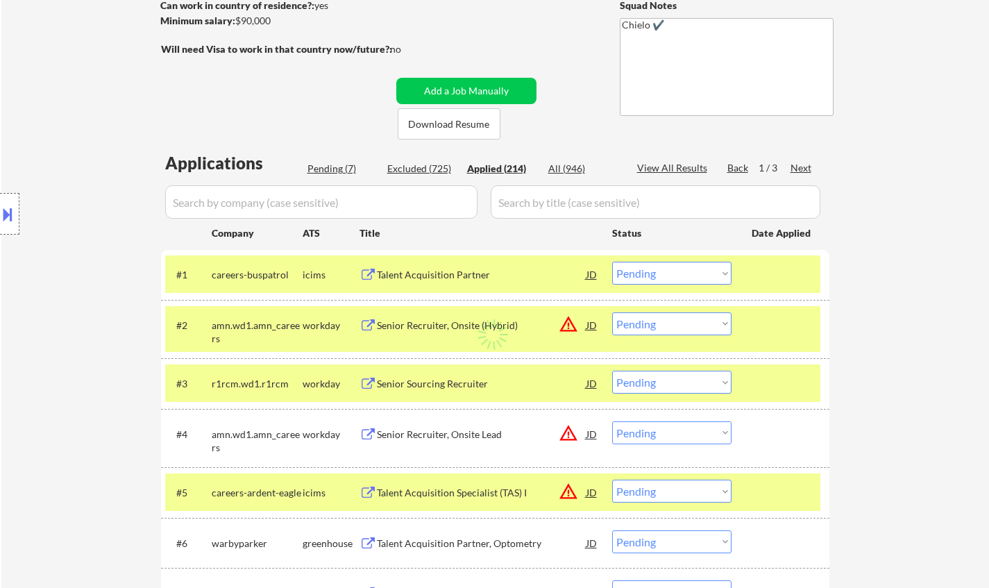
select select ""applied""
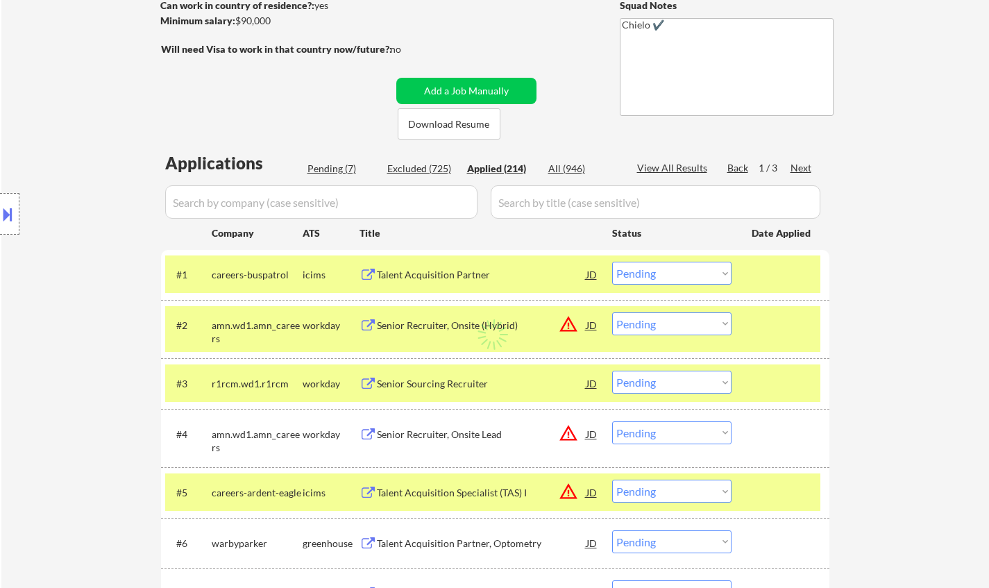
select select ""applied""
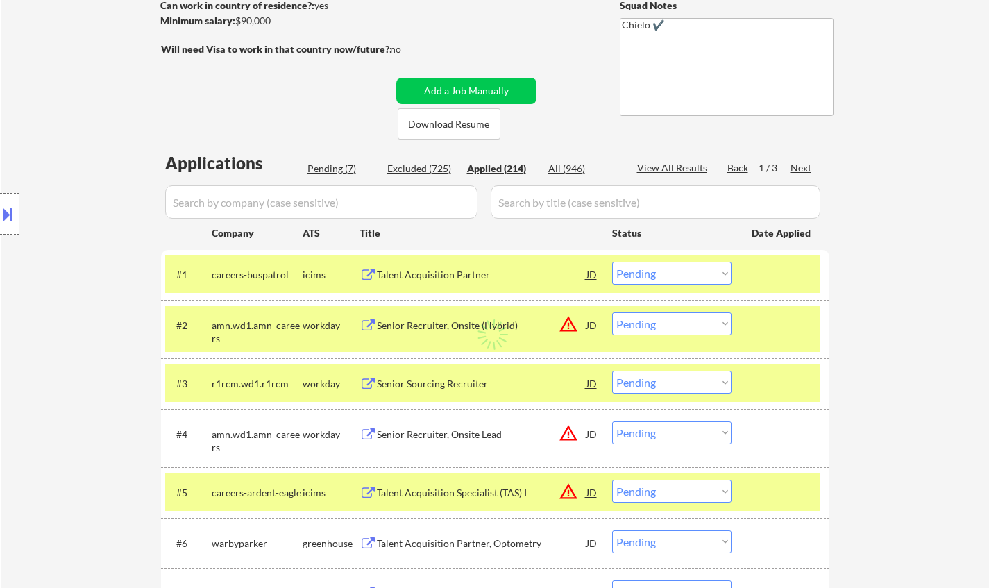
select select ""applied""
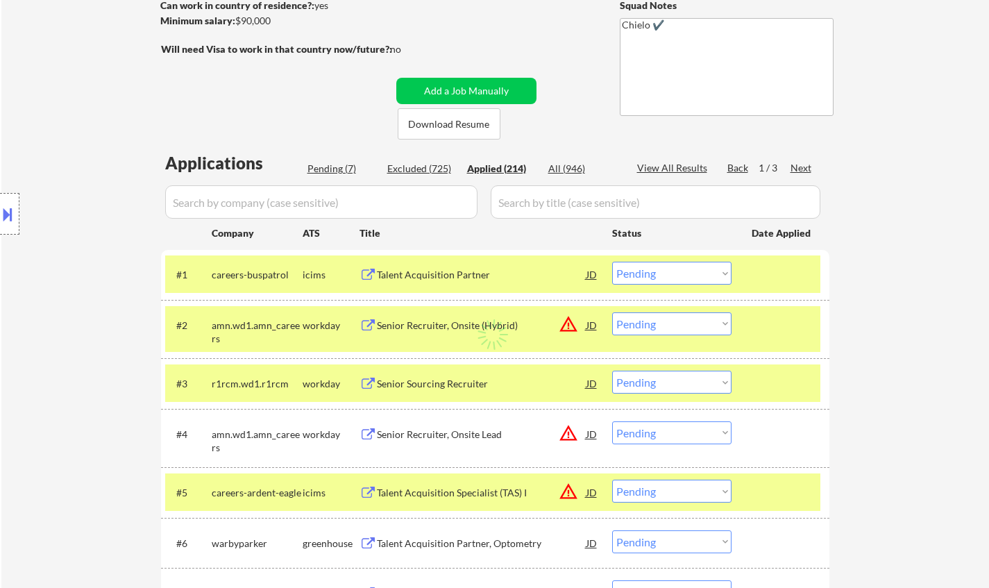
select select ""applied""
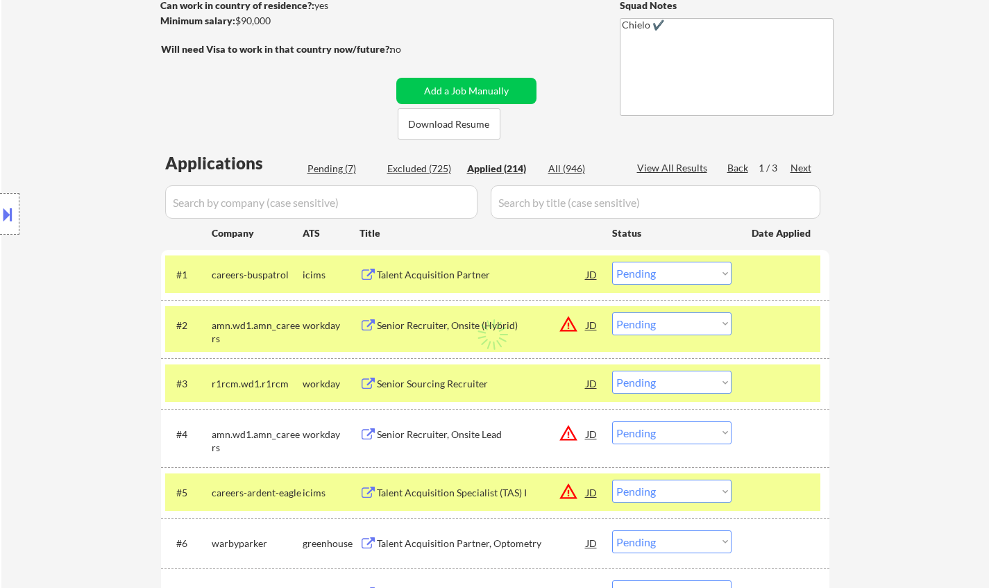
select select ""applied""
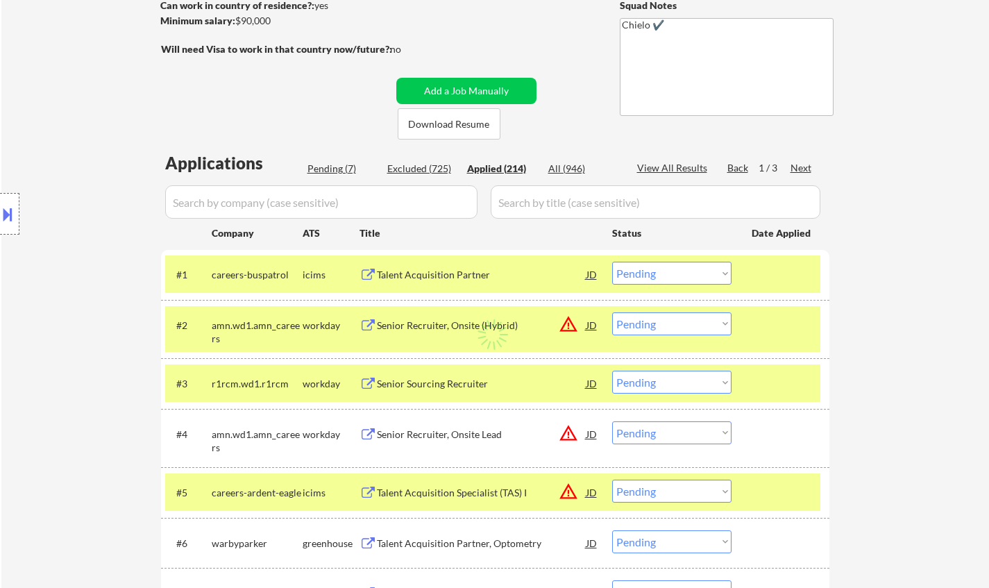
select select ""applied""
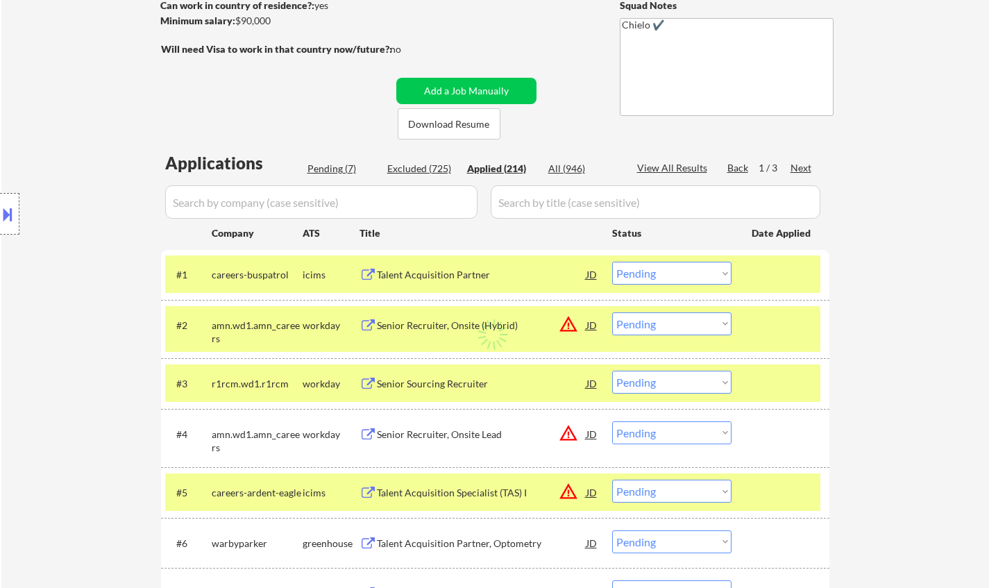
select select ""applied""
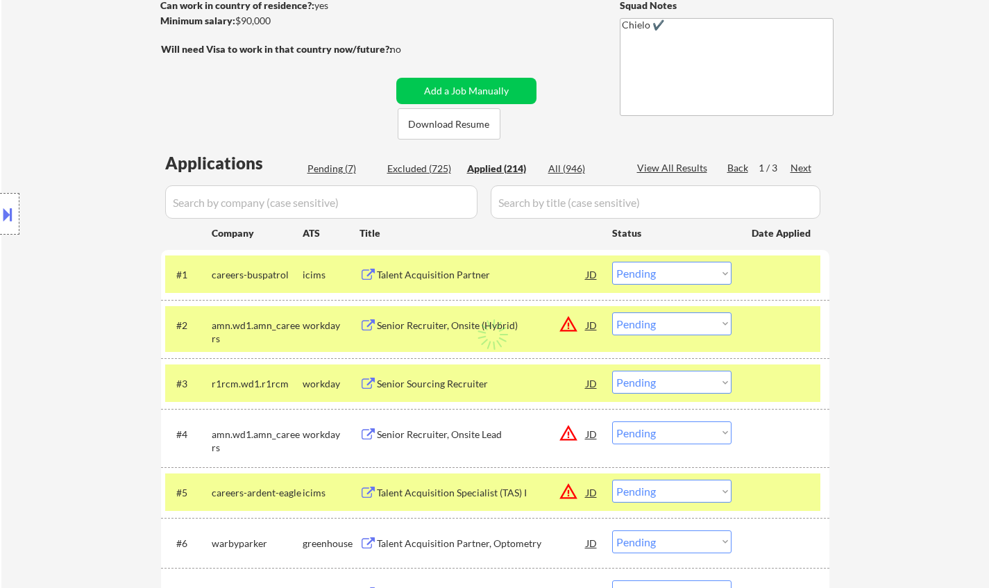
select select ""applied""
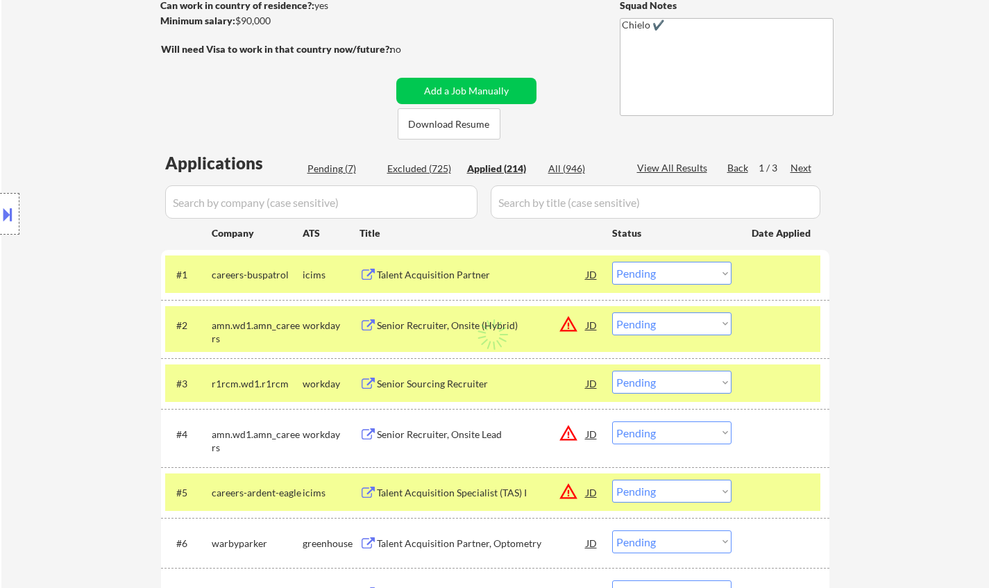
select select ""applied""
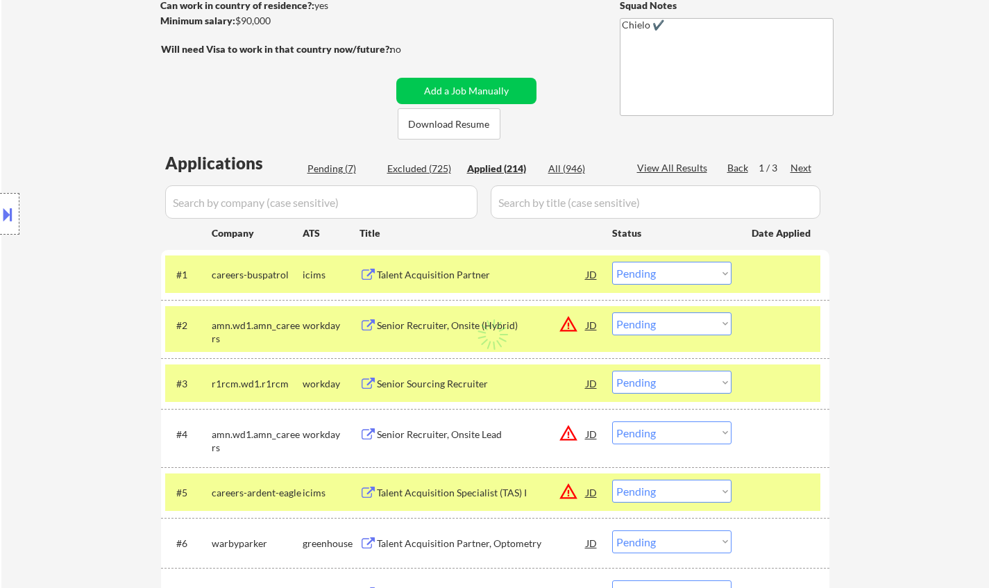
select select ""applied""
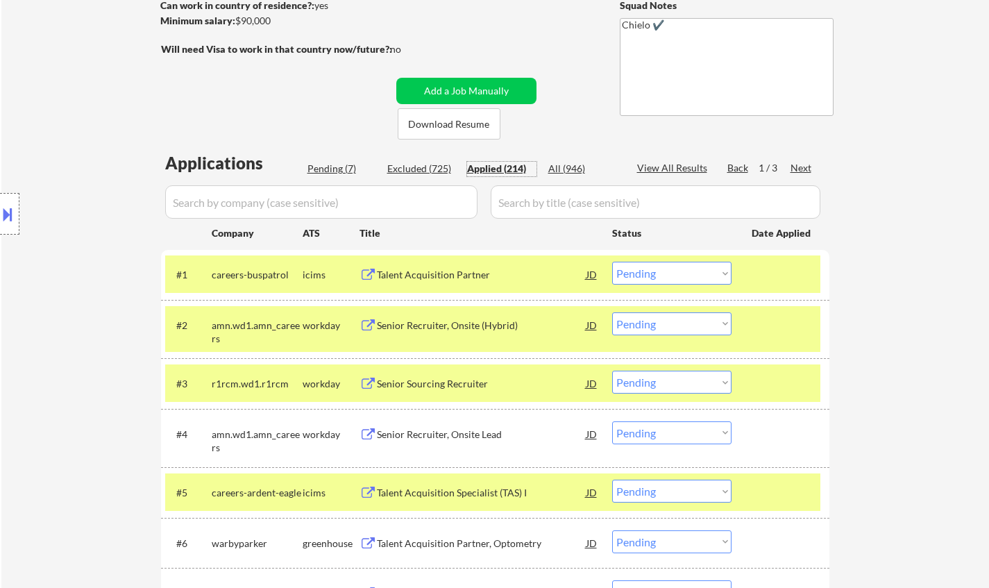
select select ""applied""
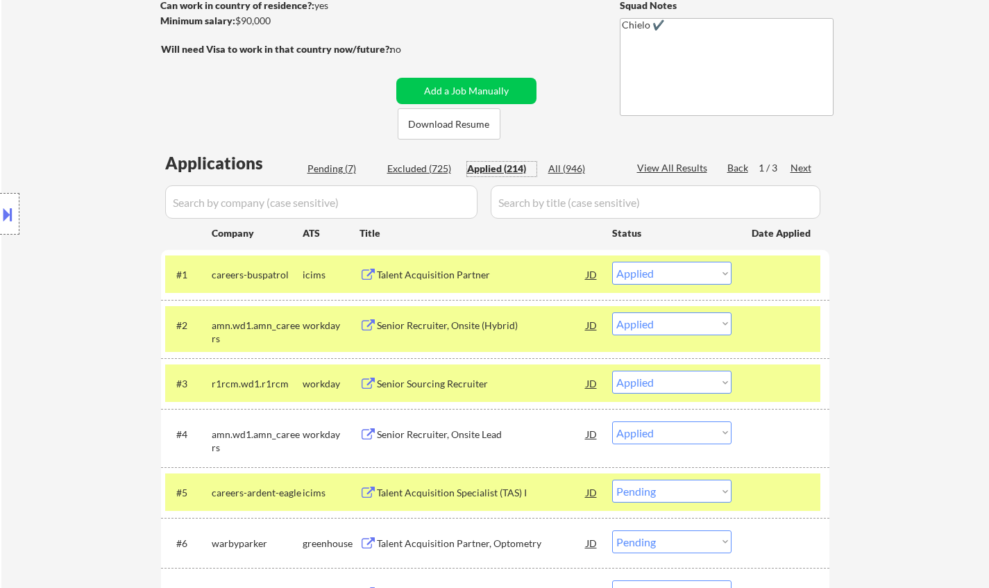
select select ""applied""
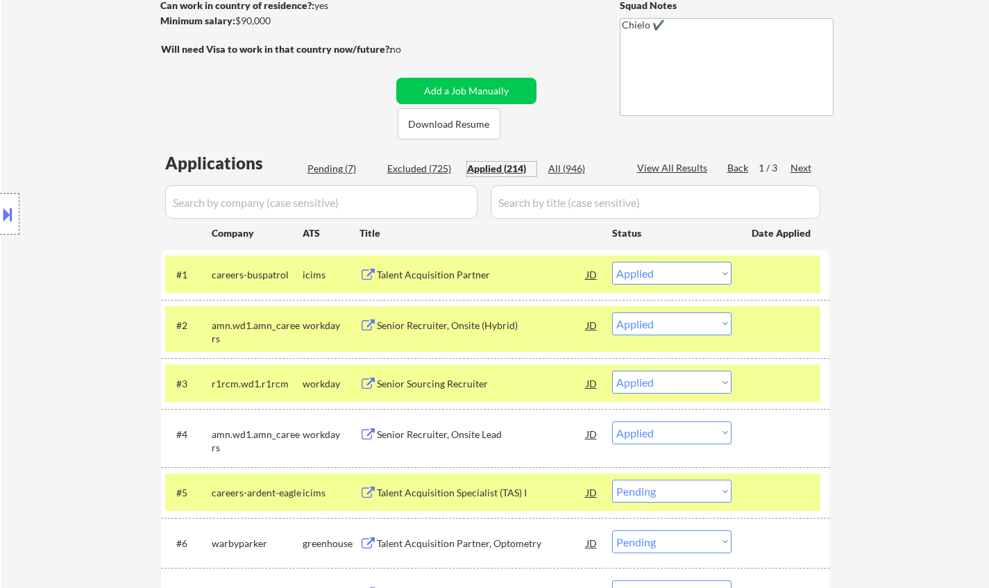
select select ""applied""
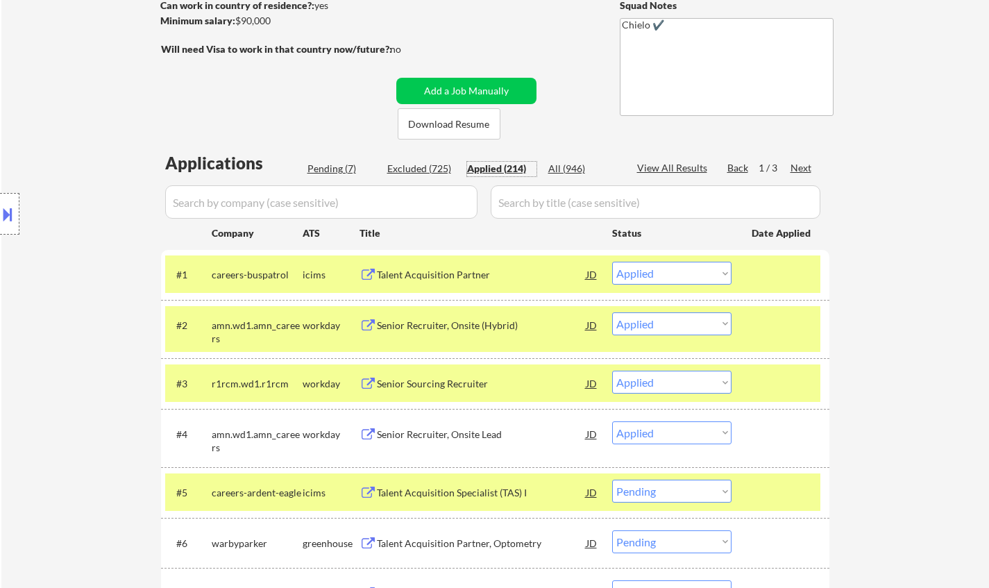
select select ""applied""
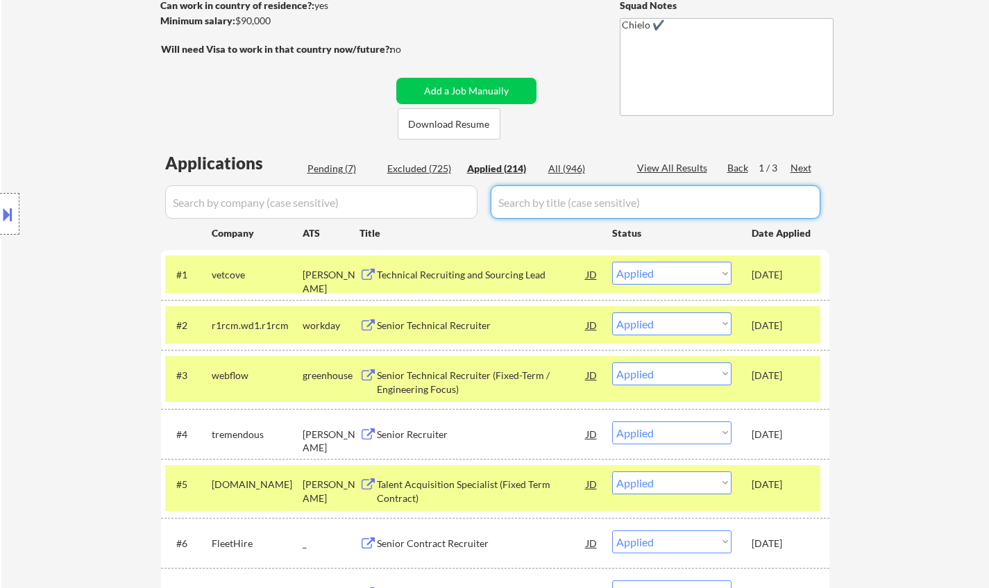
click at [332, 167] on div "Pending (7)" at bounding box center [341, 169] width 69 height 14
select select ""pending""
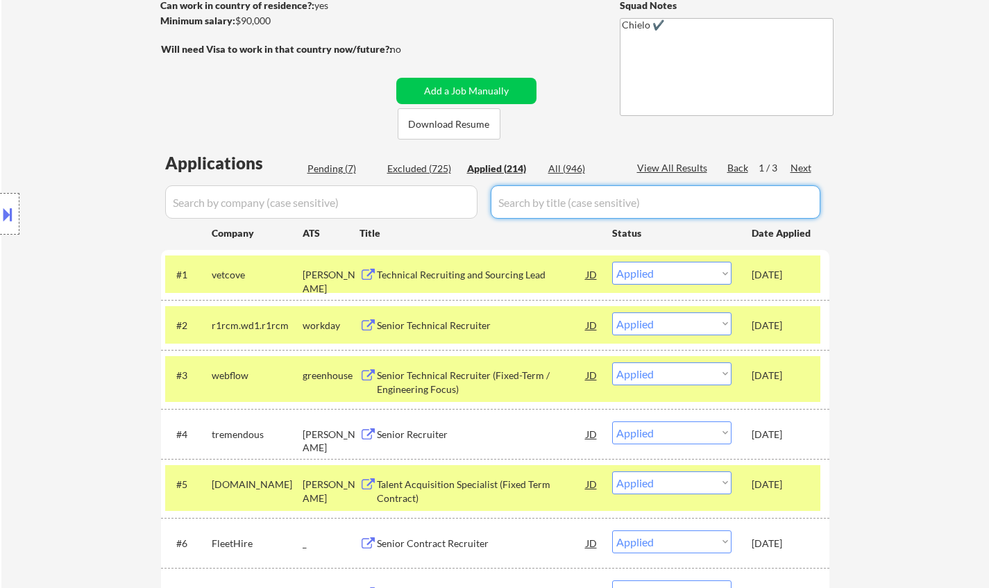
select select ""pending""
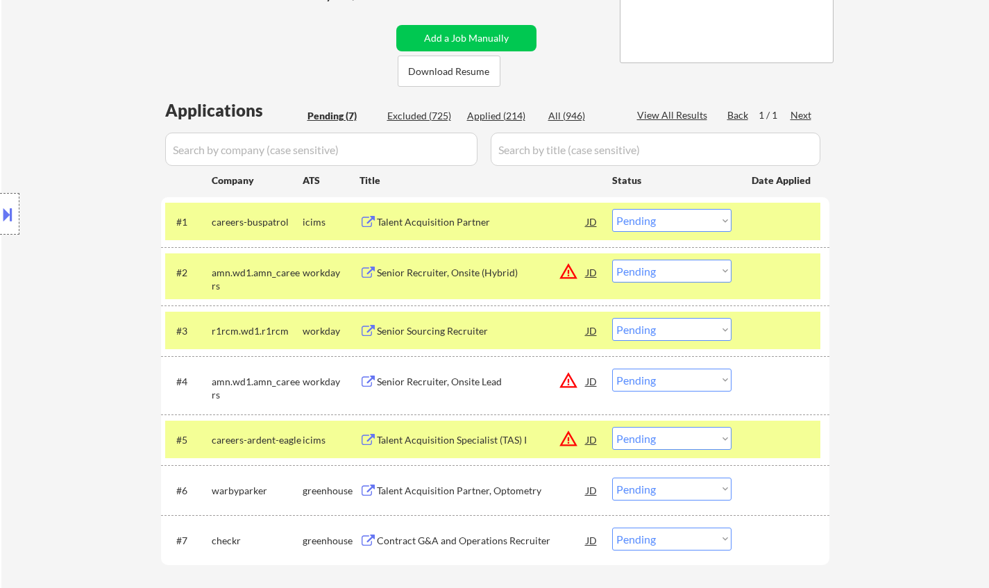
scroll to position [278, 0]
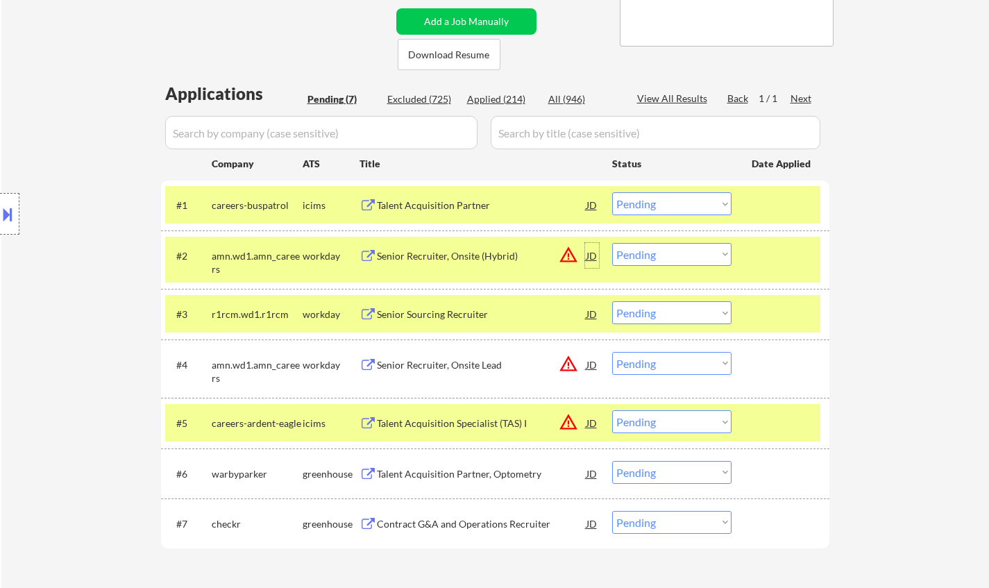
click at [590, 255] on div "JD" at bounding box center [592, 255] width 14 height 25
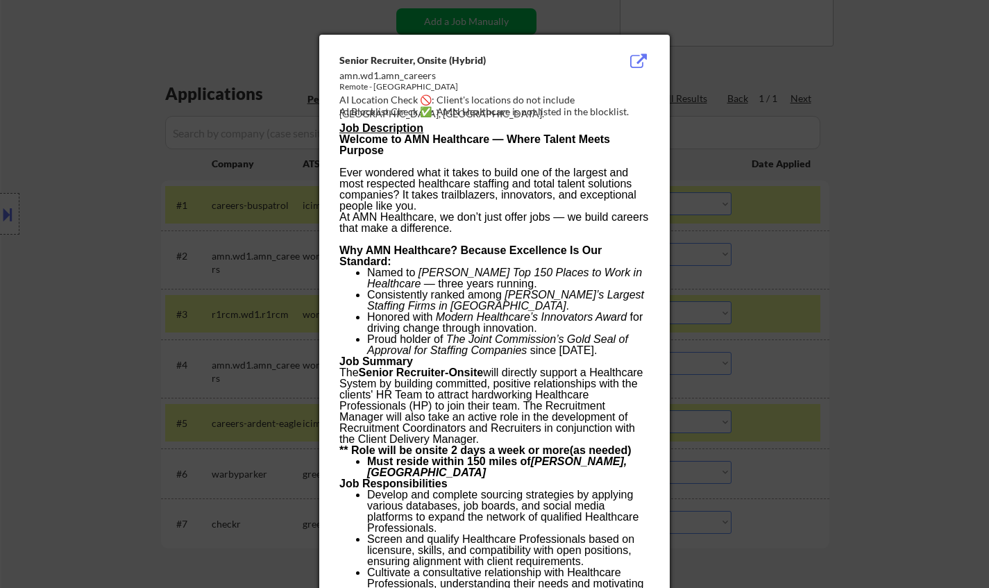
click at [871, 317] on div at bounding box center [494, 294] width 989 height 588
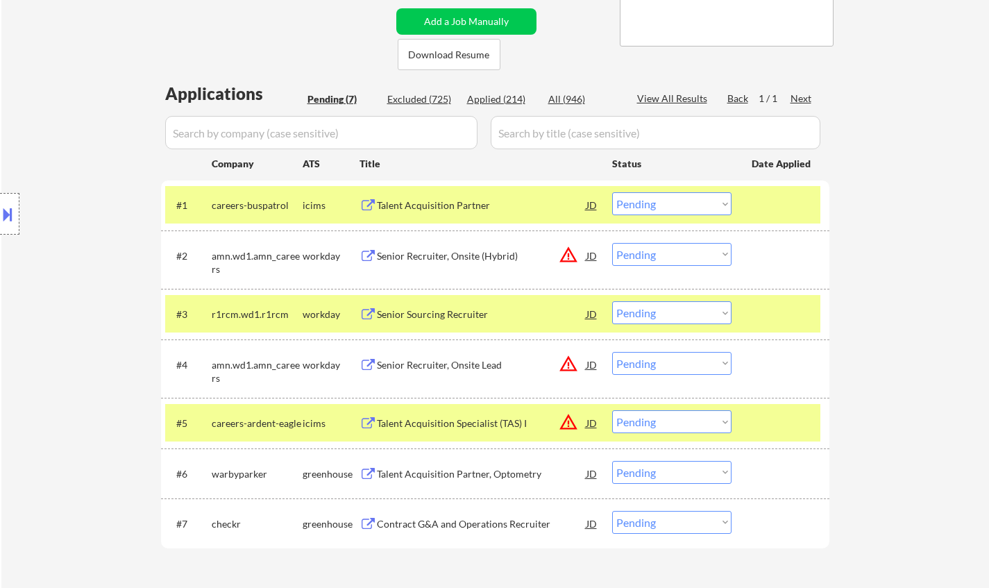
drag, startPoint x: 687, startPoint y: 253, endPoint x: 691, endPoint y: 260, distance: 8.7
click at [687, 253] on select "Choose an option... Pending Applied Excluded (Questions) Excluded (Expired) Exc…" at bounding box center [671, 254] width 119 height 23
click at [612, 243] on select "Choose an option... Pending Applied Excluded (Questions) Excluded (Expired) Exc…" at bounding box center [671, 254] width 119 height 23
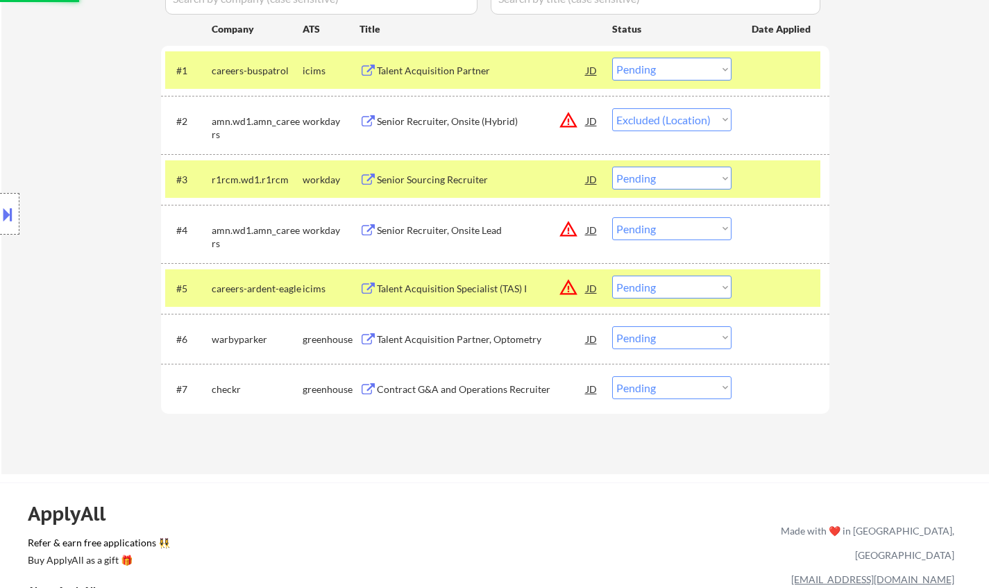
scroll to position [416, 0]
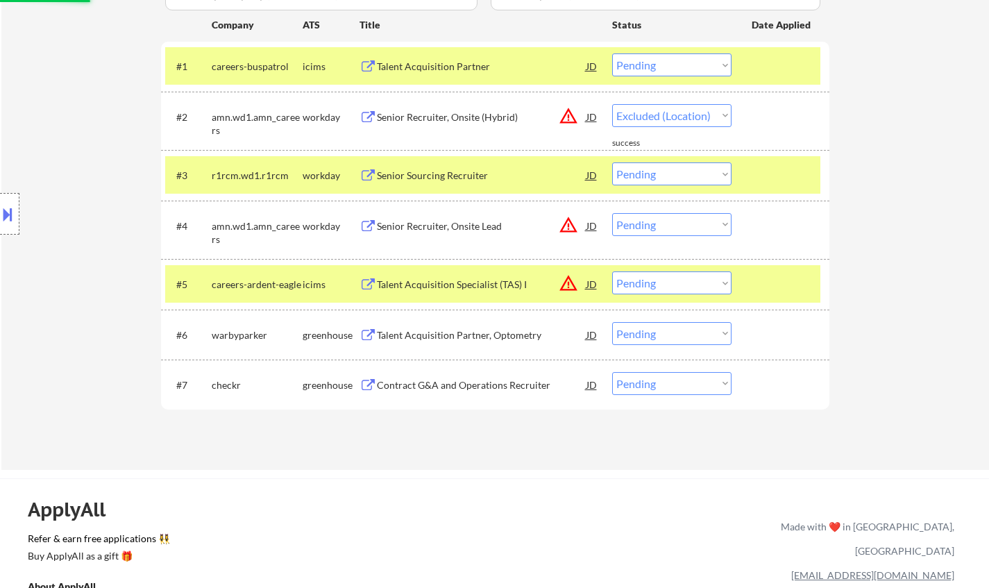
select select ""pending""
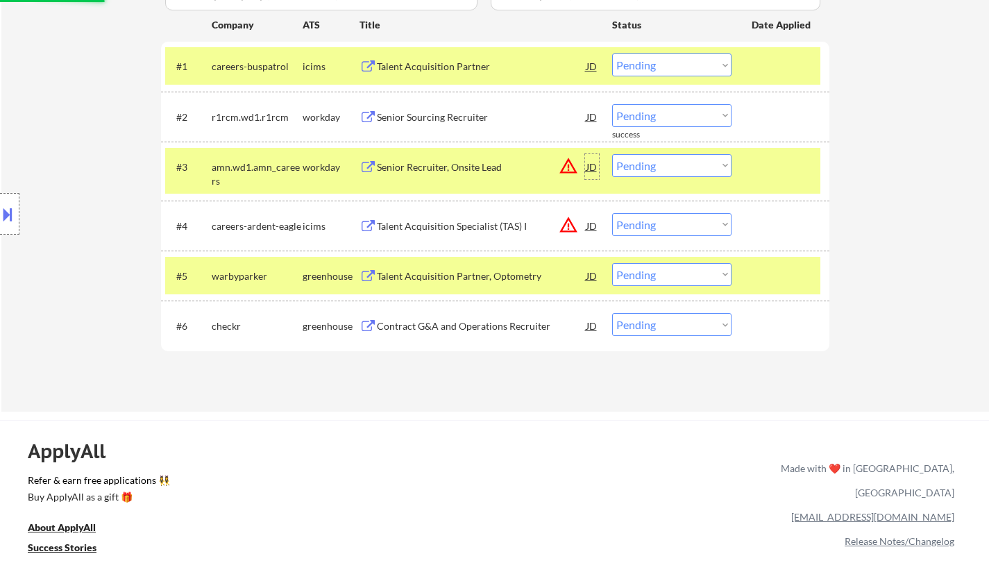
click at [587, 170] on div "JD" at bounding box center [592, 166] width 14 height 25
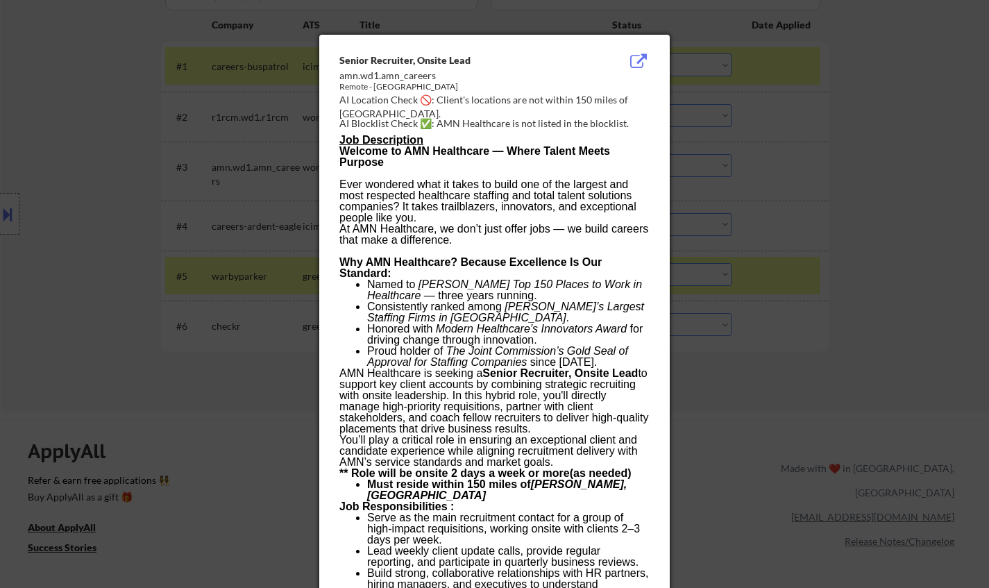
click at [834, 278] on div at bounding box center [494, 294] width 989 height 588
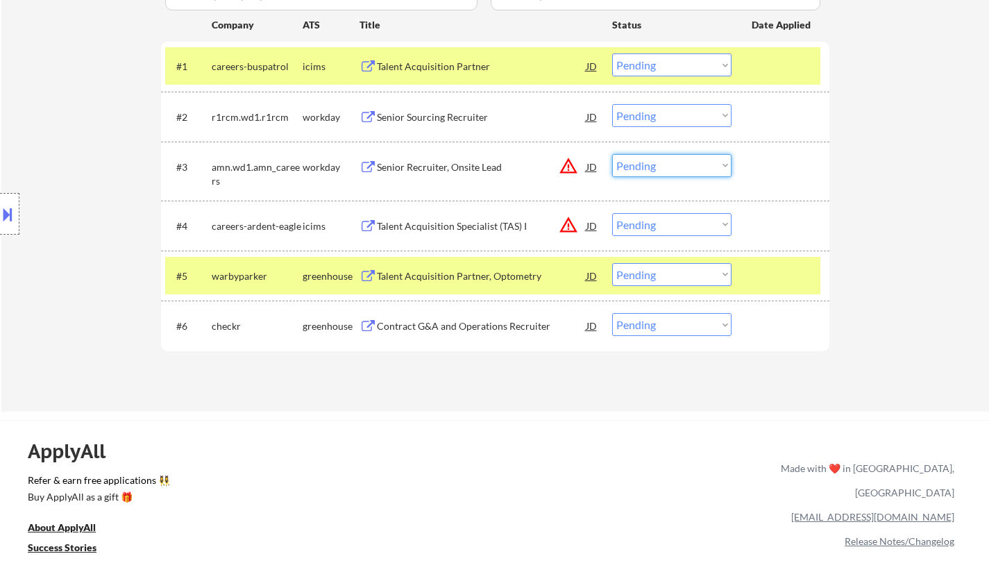
click at [687, 173] on select "Choose an option... Pending Applied Excluded (Questions) Excluded (Expired) Exc…" at bounding box center [671, 165] width 119 height 23
click at [612, 154] on select "Choose an option... Pending Applied Excluded (Questions) Excluded (Expired) Exc…" at bounding box center [671, 165] width 119 height 23
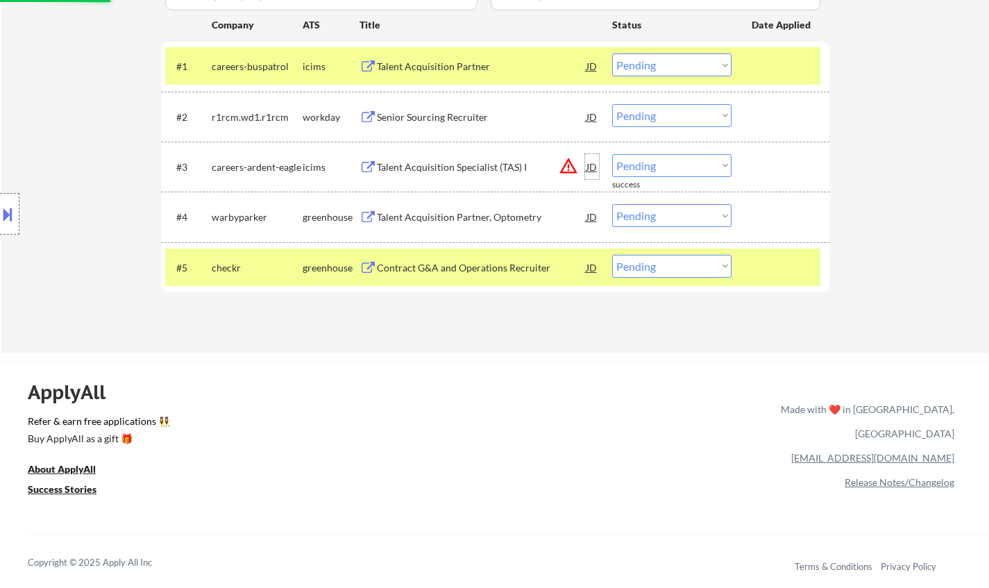
click at [591, 168] on div "JD" at bounding box center [592, 166] width 14 height 25
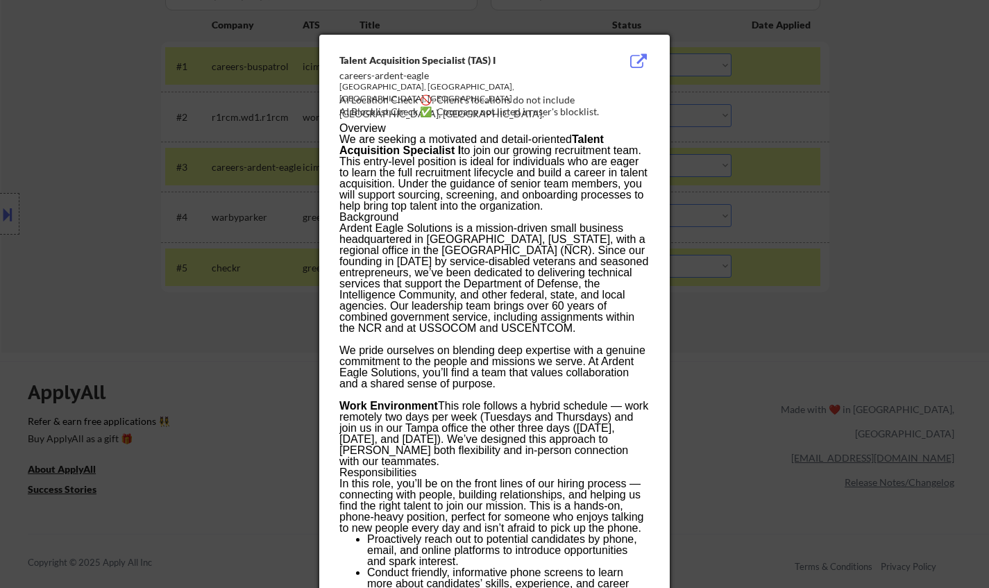
click at [832, 322] on div at bounding box center [494, 294] width 989 height 588
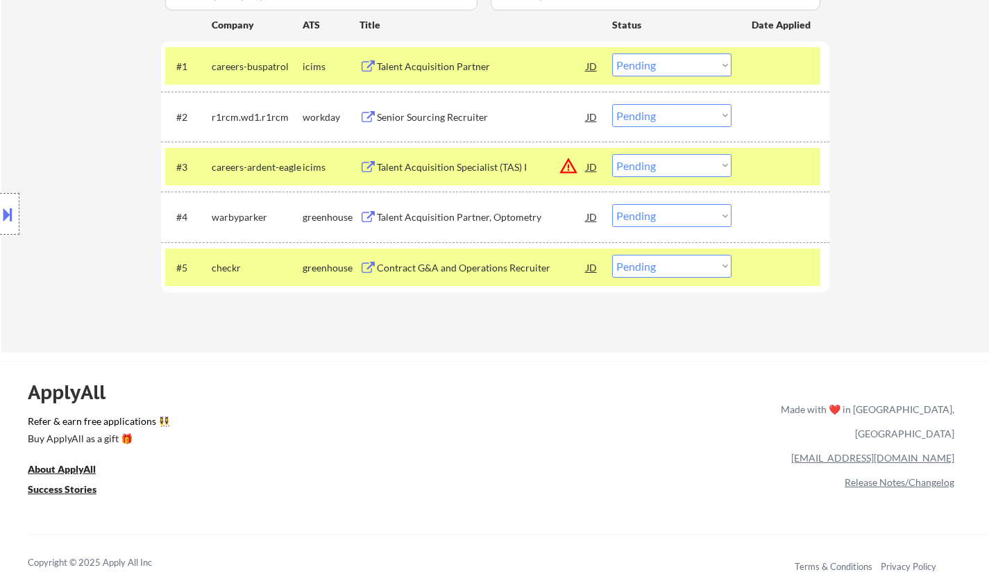
click at [675, 165] on select "Choose an option... Pending Applied Excluded (Questions) Excluded (Expired) Exc…" at bounding box center [671, 165] width 119 height 23
click at [612, 154] on select "Choose an option... Pending Applied Excluded (Questions) Excluded (Expired) Exc…" at bounding box center [671, 165] width 119 height 23
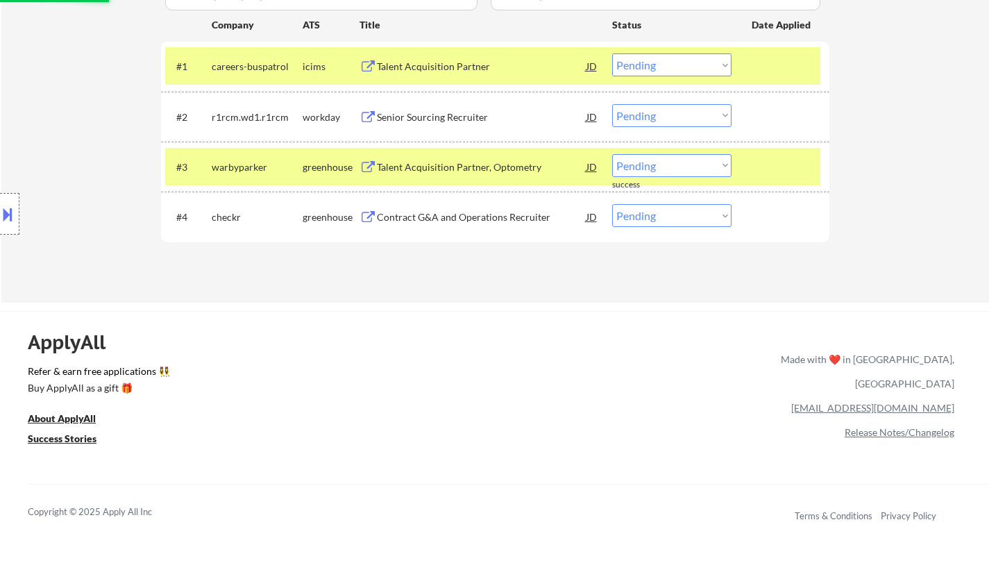
click at [484, 166] on div "Talent Acquisition Partner, Optometry" at bounding box center [482, 167] width 210 height 14
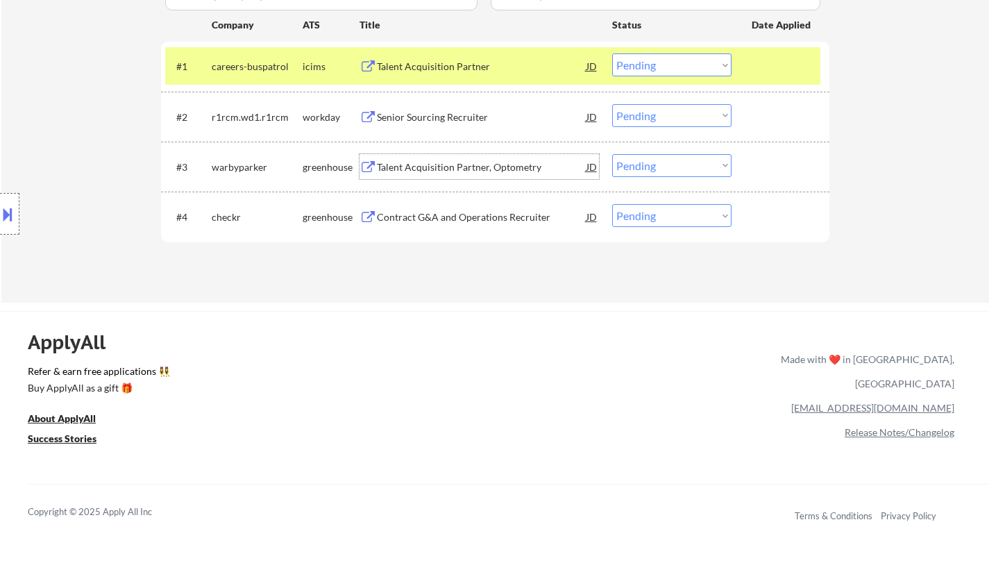
click at [658, 164] on select "Choose an option... Pending Applied Excluded (Questions) Excluded (Expired) Exc…" at bounding box center [671, 165] width 119 height 23
click at [612, 154] on select "Choose an option... Pending Applied Excluded (Questions) Excluded (Expired) Exc…" at bounding box center [671, 165] width 119 height 23
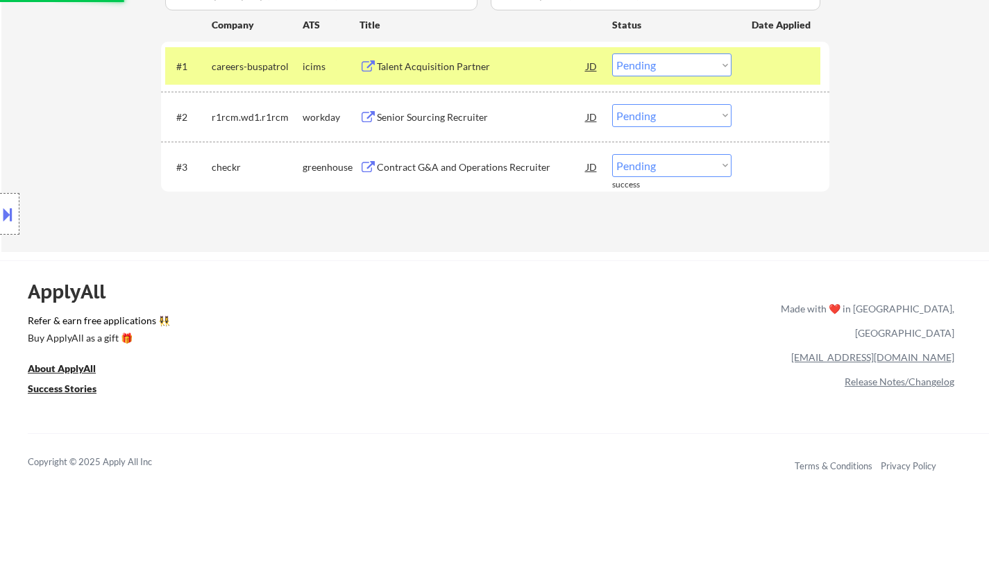
click at [462, 162] on div "Contract G&A and Operations Recruiter" at bounding box center [482, 167] width 210 height 14
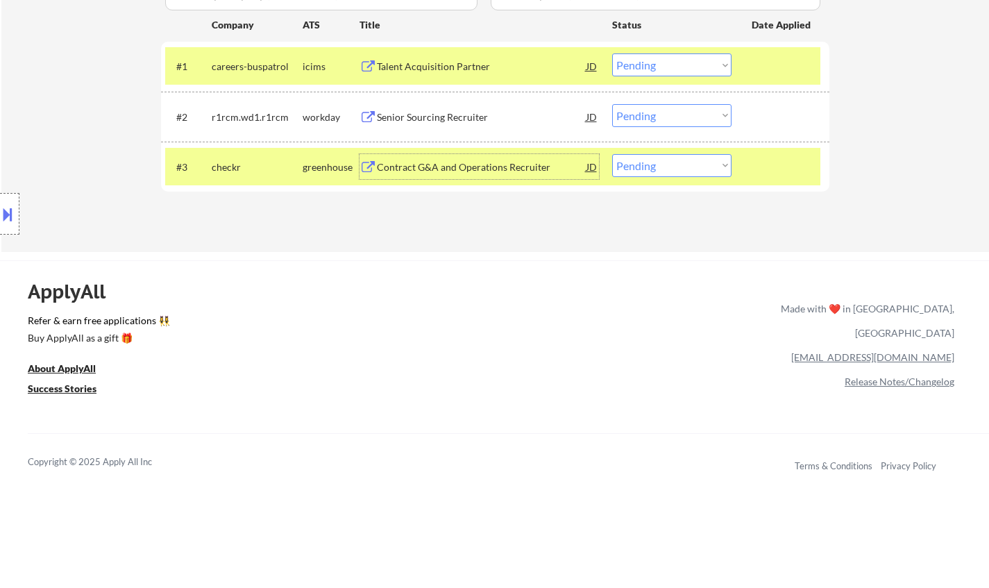
drag, startPoint x: 652, startPoint y: 158, endPoint x: 668, endPoint y: 171, distance: 20.2
click at [652, 158] on select "Choose an option... Pending Applied Excluded (Questions) Excluded (Expired) Exc…" at bounding box center [671, 165] width 119 height 23
select select ""excluded__bad_match_""
click at [612, 154] on select "Choose an option... Pending Applied Excluded (Questions) Excluded (Expired) Exc…" at bounding box center [671, 165] width 119 height 23
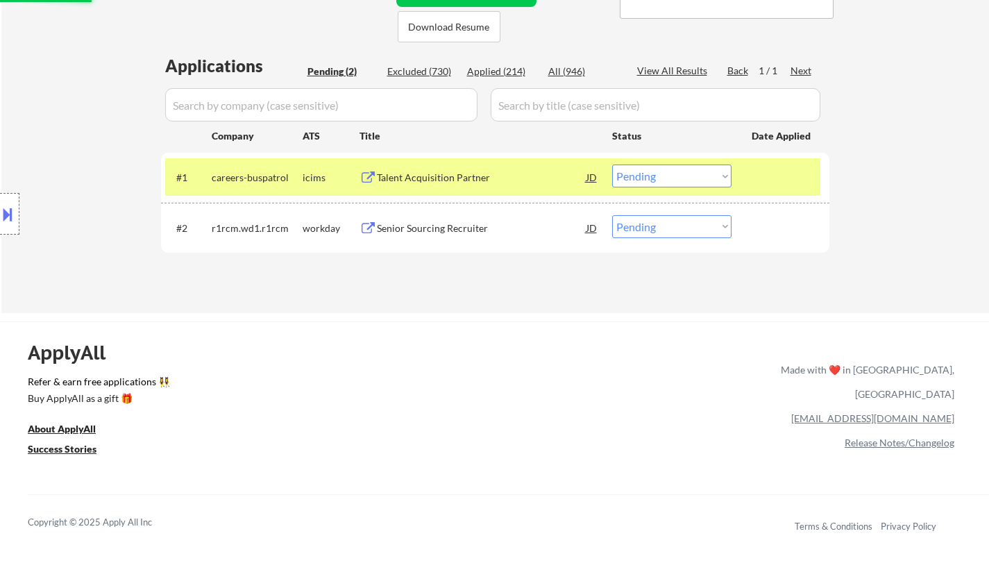
scroll to position [278, 0]
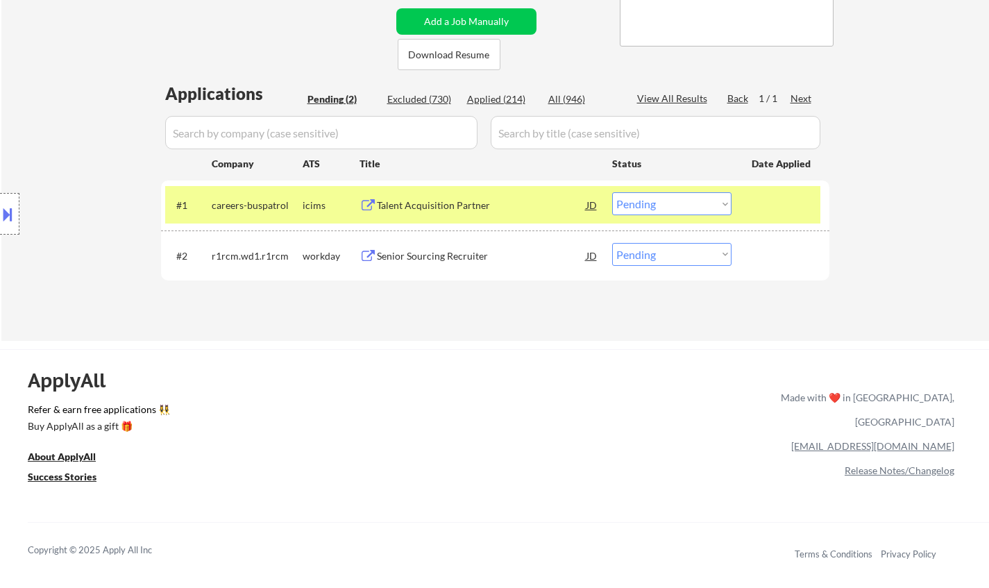
click at [445, 204] on div "Talent Acquisition Partner" at bounding box center [482, 206] width 210 height 14
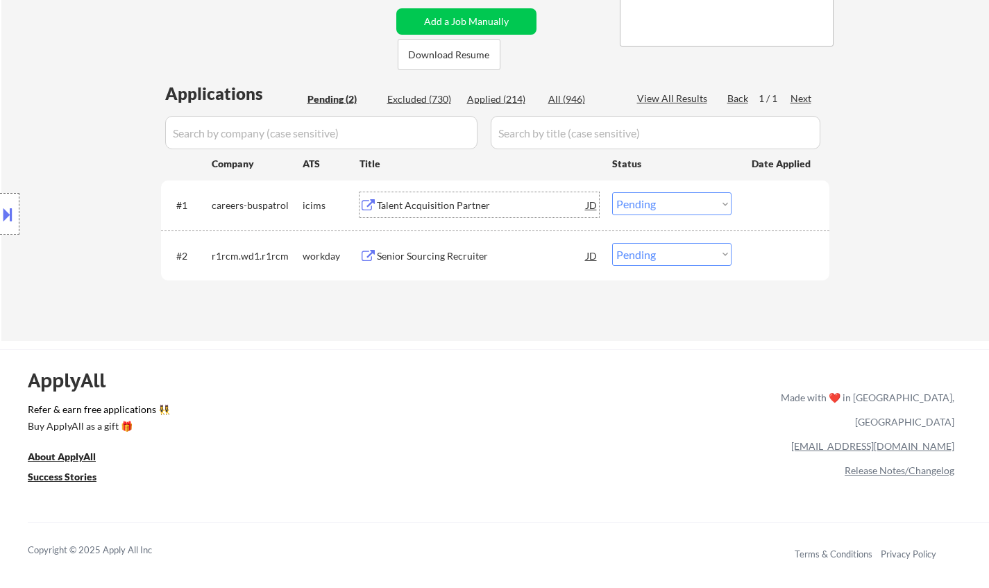
click at [669, 203] on select "Choose an option... Pending Applied Excluded (Questions) Excluded (Expired) Exc…" at bounding box center [671, 203] width 119 height 23
click at [612, 192] on select "Choose an option... Pending Applied Excluded (Questions) Excluded (Expired) Exc…" at bounding box center [671, 203] width 119 height 23
select select ""pending""
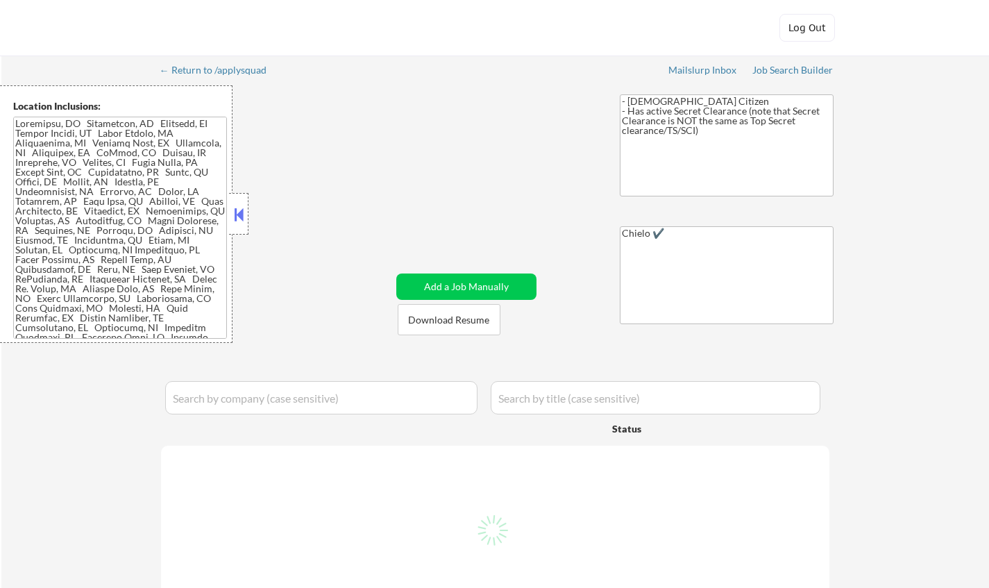
select select ""pending""
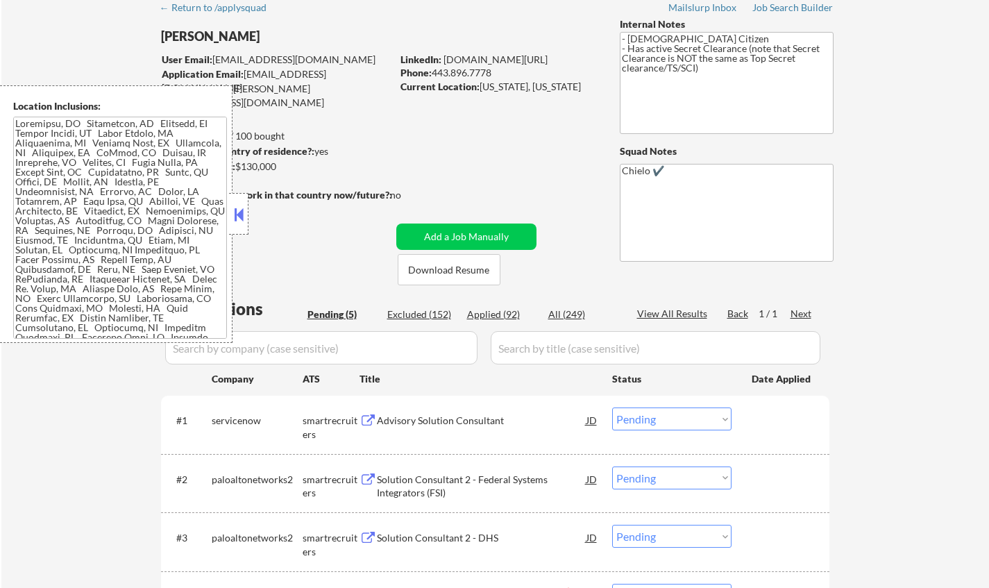
scroll to position [208, 0]
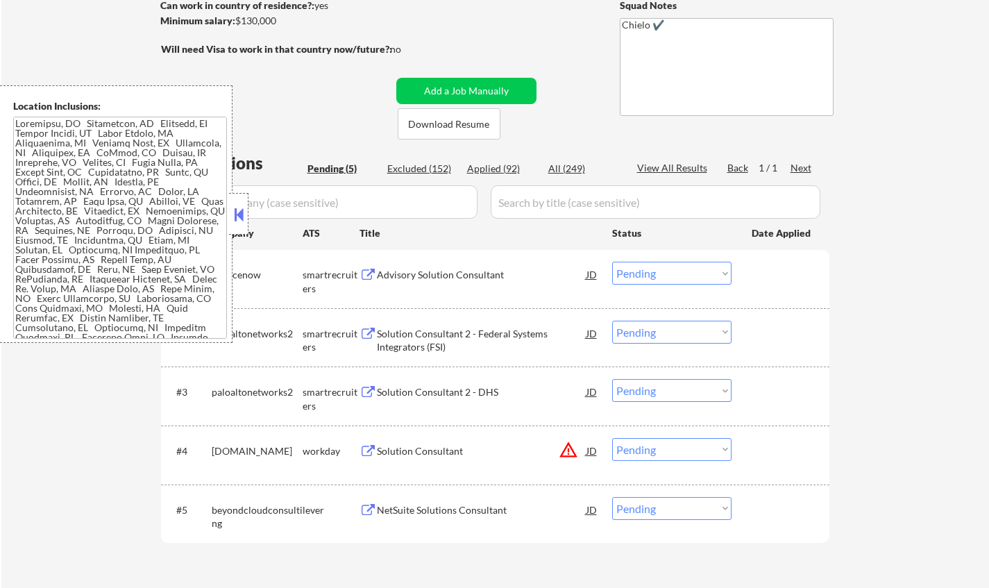
click at [244, 218] on button at bounding box center [238, 214] width 15 height 21
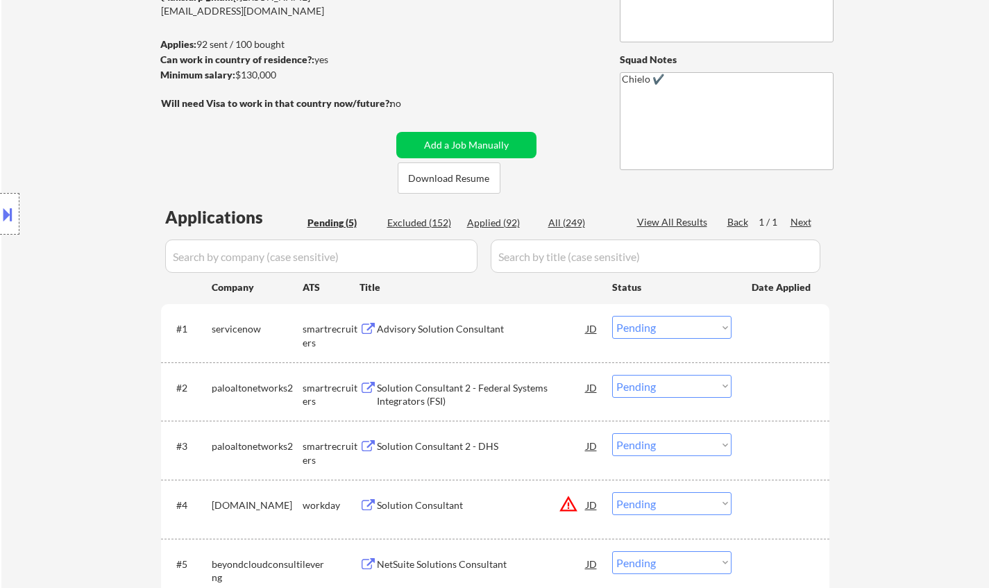
scroll to position [139, 0]
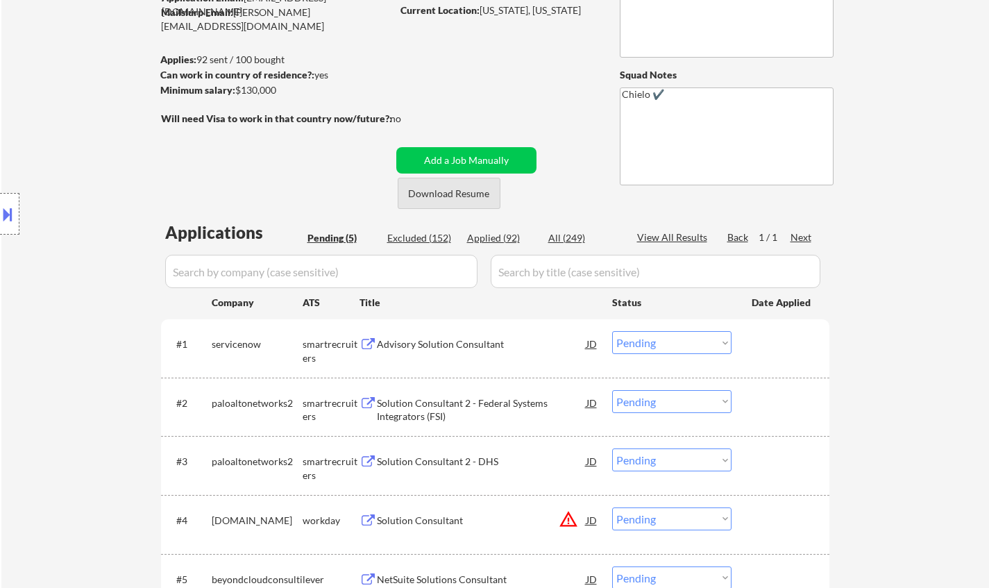
click at [437, 191] on button "Download Resume" at bounding box center [449, 193] width 103 height 31
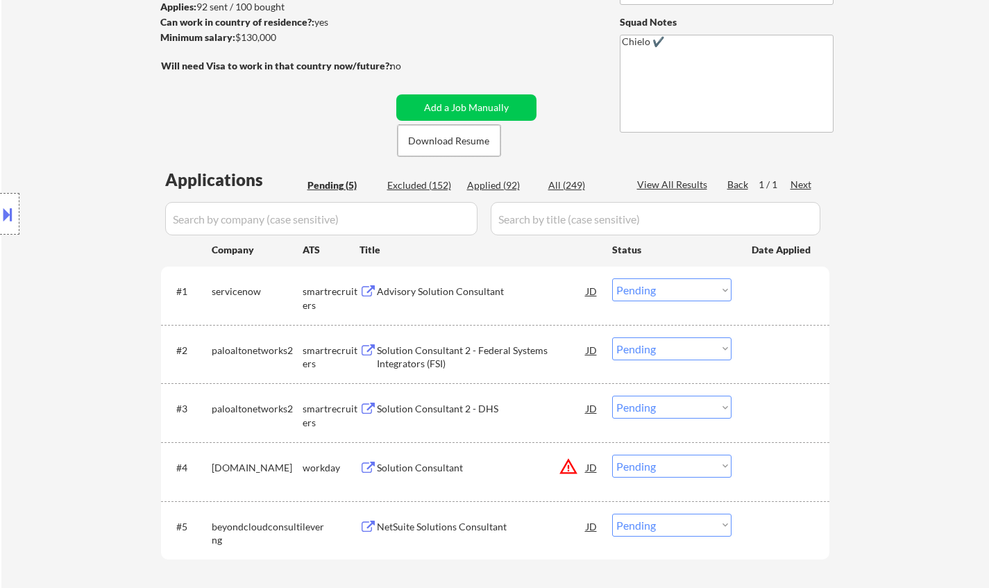
scroll to position [208, 0]
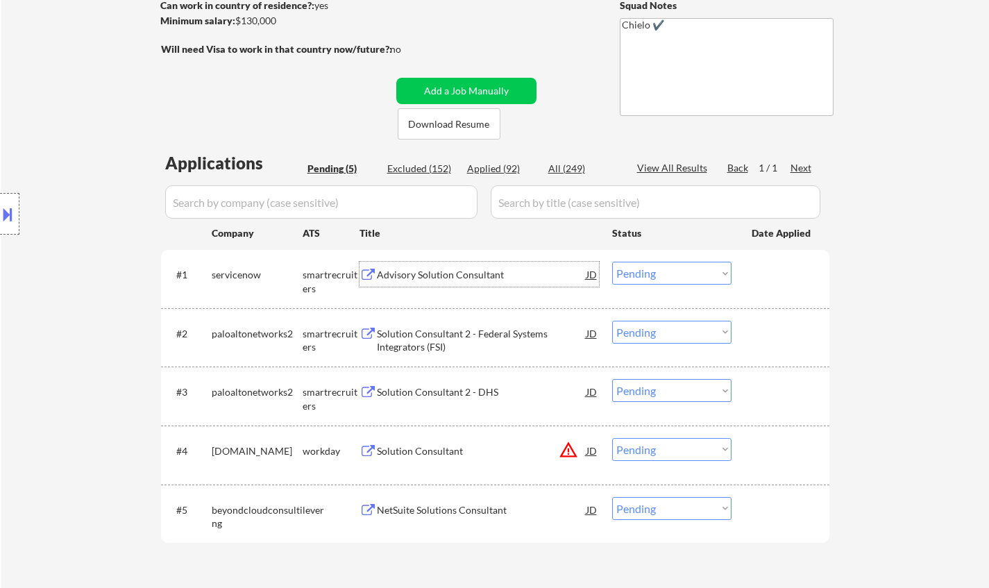
click at [439, 271] on div "Advisory Solution Consultant" at bounding box center [482, 275] width 210 height 14
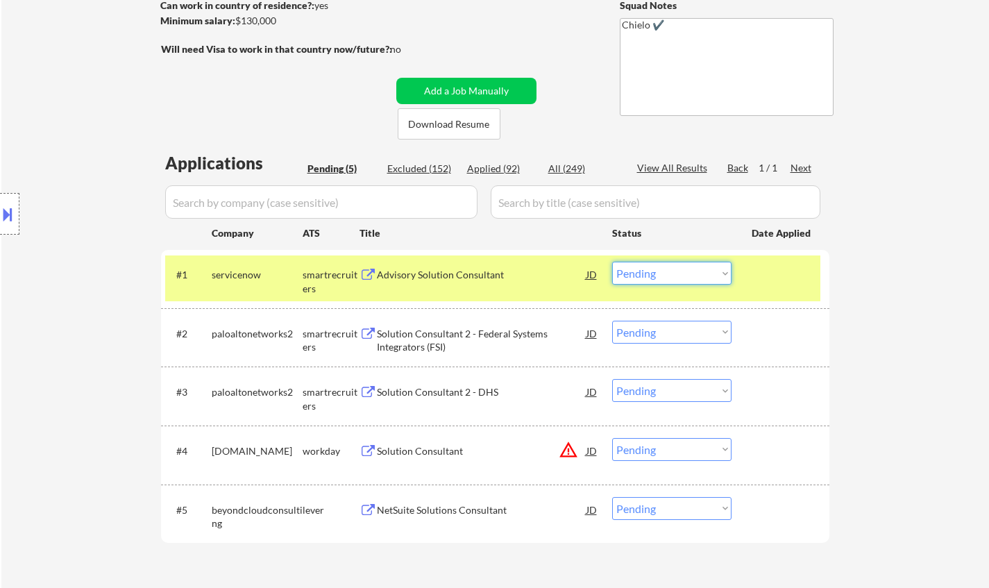
click at [695, 280] on select "Choose an option... Pending Applied Excluded (Questions) Excluded (Expired) Exc…" at bounding box center [671, 273] width 119 height 23
click at [612, 262] on select "Choose an option... Pending Applied Excluded (Questions) Excluded (Expired) Exc…" at bounding box center [671, 273] width 119 height 23
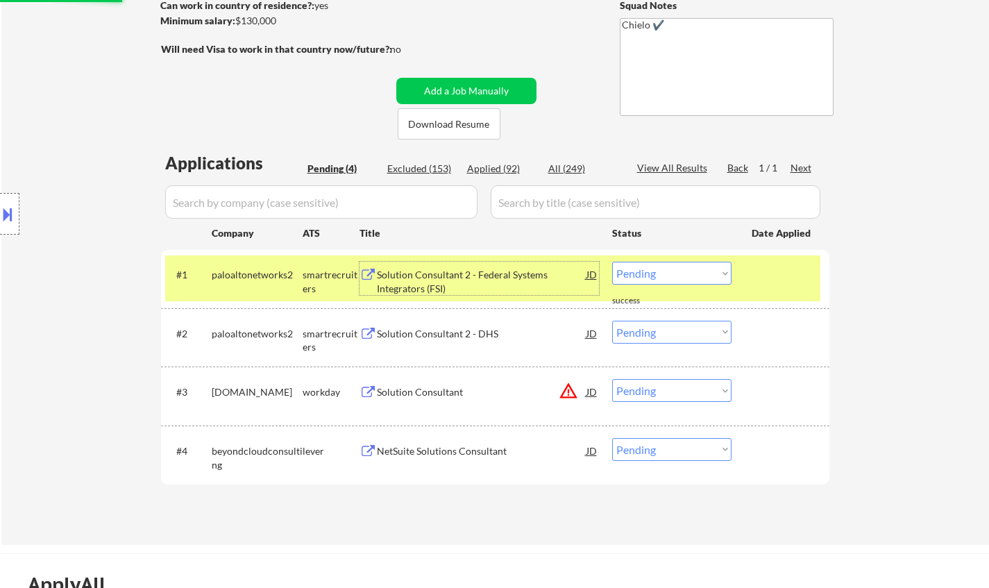
click at [436, 267] on div "Solution Consultant 2 - Federal Systems Integrators (FSI)" at bounding box center [482, 278] width 210 height 33
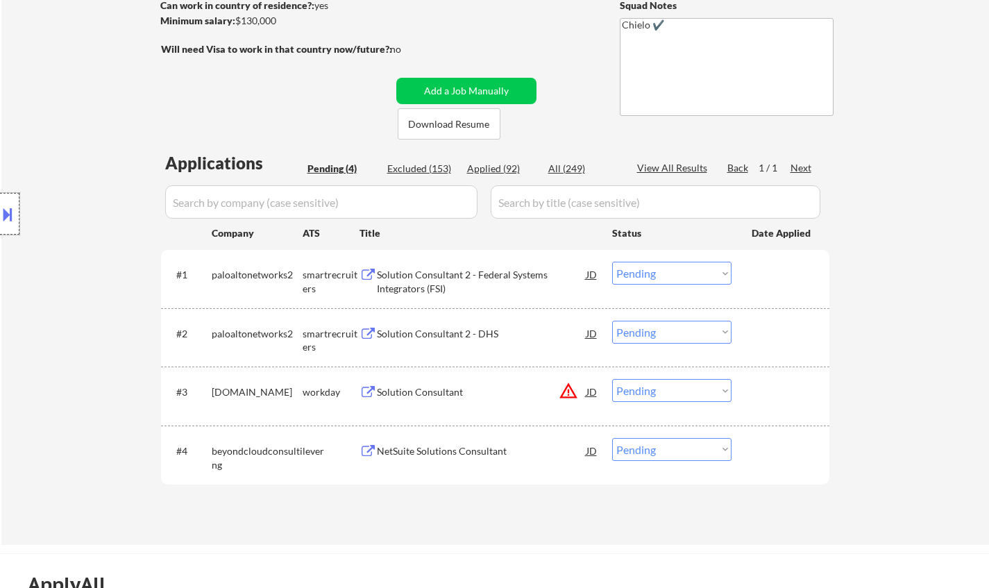
click at [17, 220] on div at bounding box center [9, 214] width 19 height 42
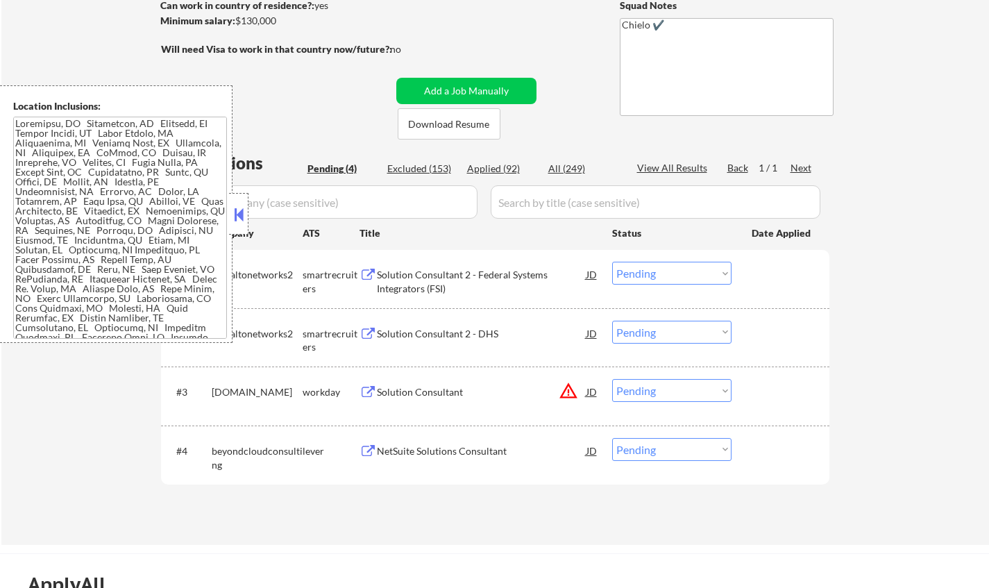
click at [239, 210] on button at bounding box center [238, 214] width 15 height 21
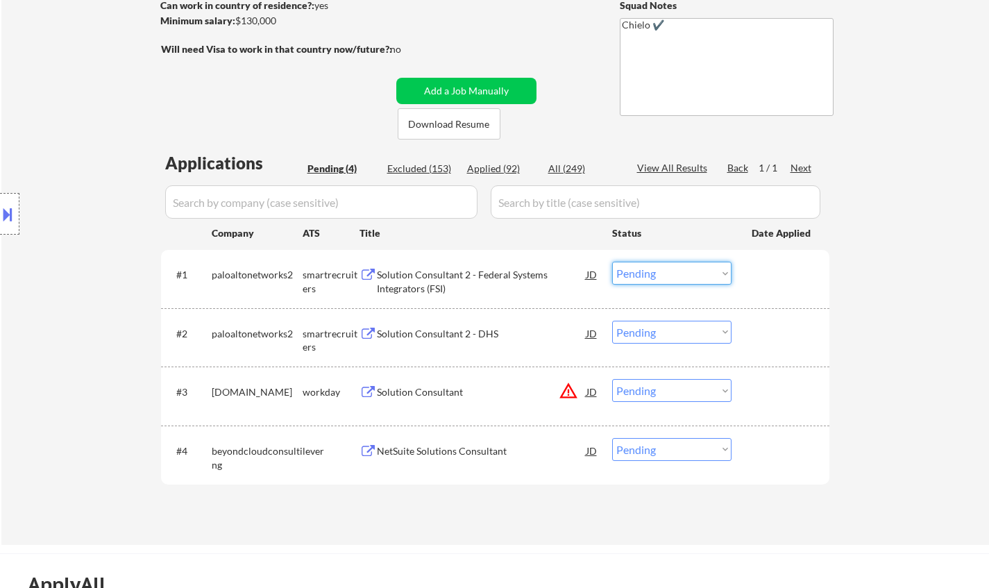
drag, startPoint x: 655, startPoint y: 275, endPoint x: 657, endPoint y: 283, distance: 8.4
click at [655, 275] on select "Choose an option... Pending Applied Excluded (Questions) Excluded (Expired) Exc…" at bounding box center [671, 273] width 119 height 23
click at [612, 262] on select "Choose an option... Pending Applied Excluded (Questions) Excluded (Expired) Exc…" at bounding box center [671, 273] width 119 height 23
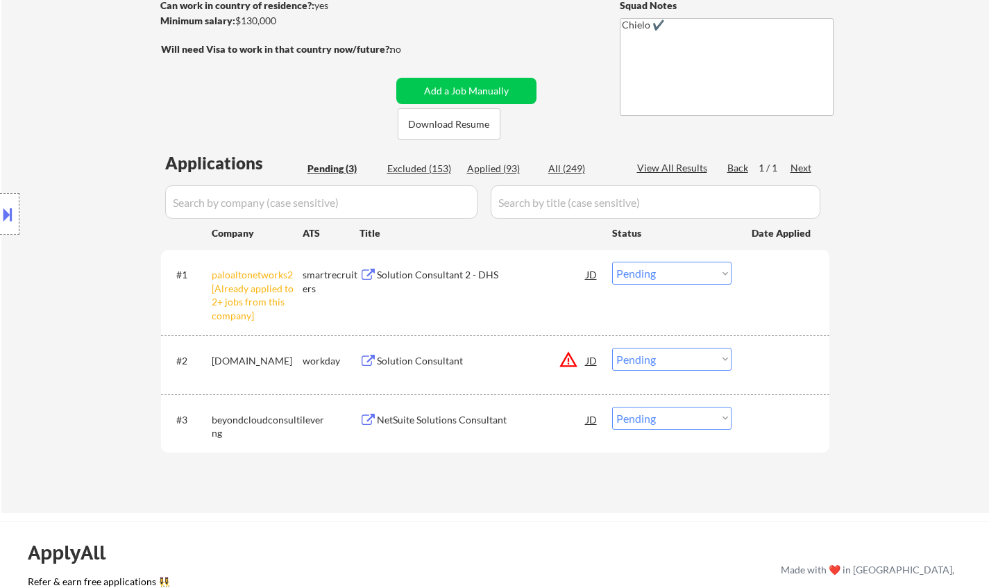
click at [660, 268] on select "Choose an option... Pending Applied Excluded (Questions) Excluded (Expired) Exc…" at bounding box center [671, 273] width 119 height 23
click at [612, 262] on select "Choose an option... Pending Applied Excluded (Questions) Excluded (Expired) Exc…" at bounding box center [671, 273] width 119 height 23
select select ""pending""
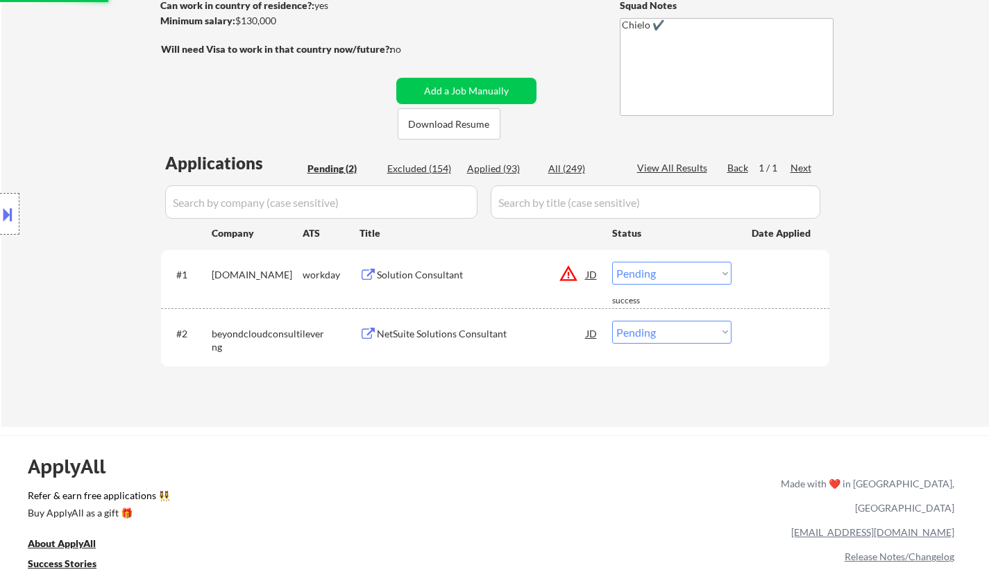
click at [433, 332] on div "NetSuite Solutions Consultant" at bounding box center [482, 334] width 210 height 14
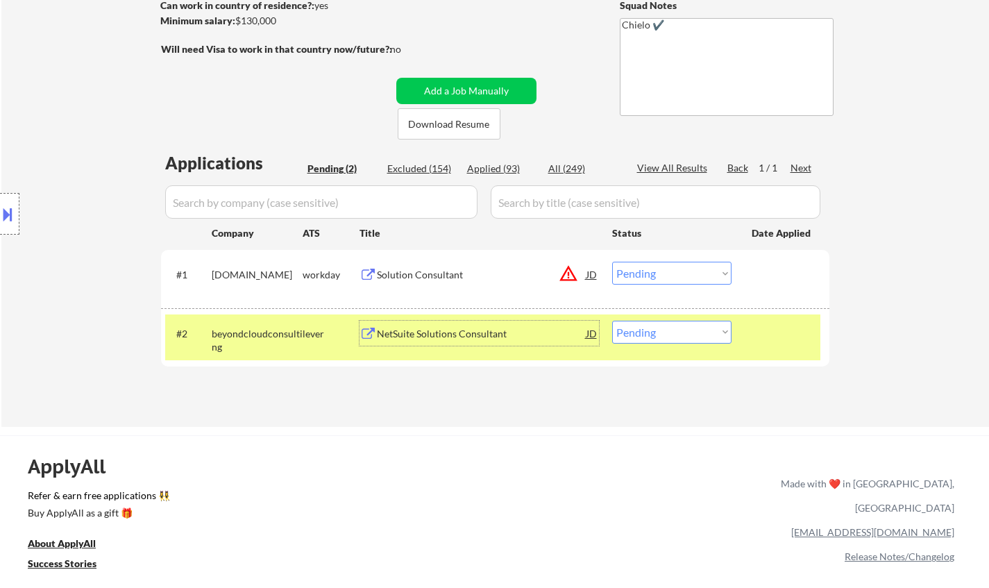
click at [680, 336] on select "Choose an option... Pending Applied Excluded (Questions) Excluded (Expired) Exc…" at bounding box center [671, 332] width 119 height 23
select select ""excluded__bad_match_""
click at [612, 321] on select "Choose an option... Pending Applied Excluded (Questions) Excluded (Expired) Exc…" at bounding box center [671, 332] width 119 height 23
click at [596, 271] on div "JD" at bounding box center [592, 274] width 14 height 25
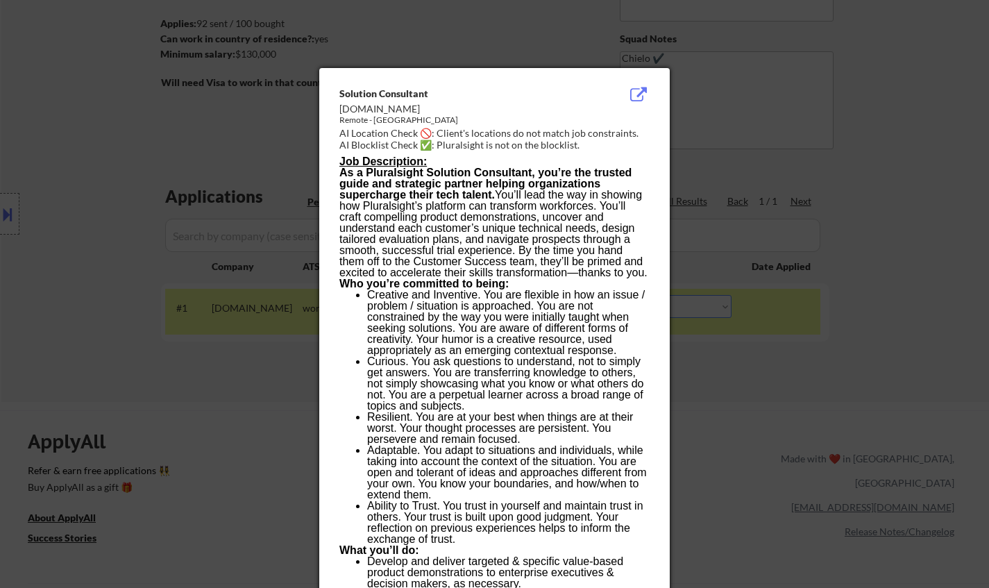
scroll to position [69, 0]
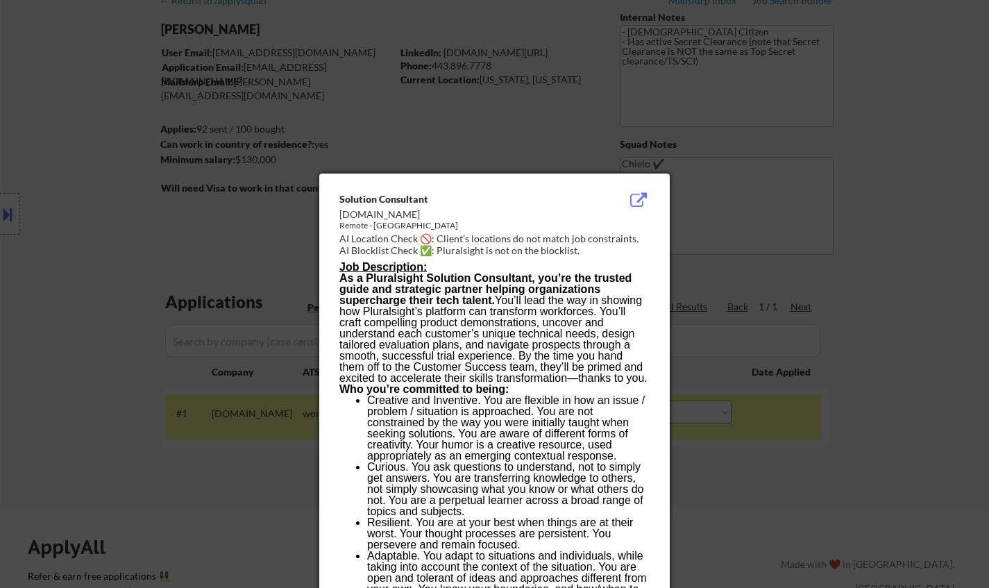
drag, startPoint x: 906, startPoint y: 248, endPoint x: 854, endPoint y: 242, distance: 52.5
click at [906, 249] on div at bounding box center [494, 294] width 989 height 588
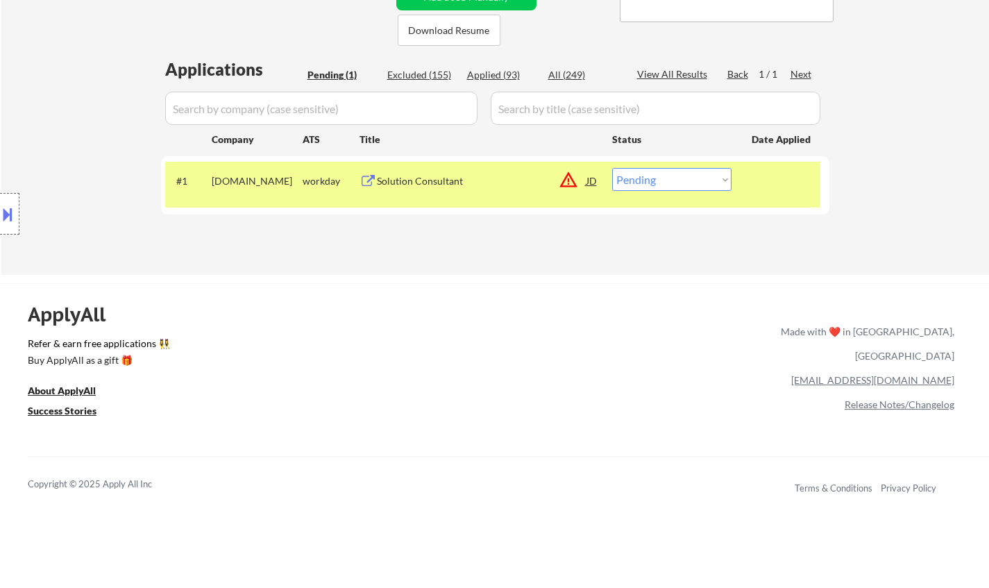
scroll to position [347, 0]
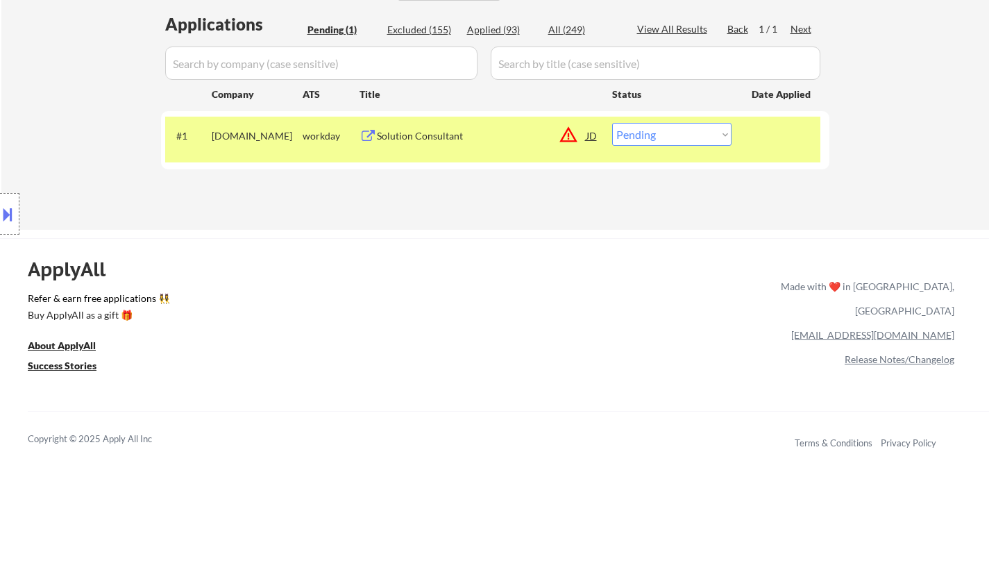
click at [591, 132] on div "JD" at bounding box center [592, 135] width 14 height 25
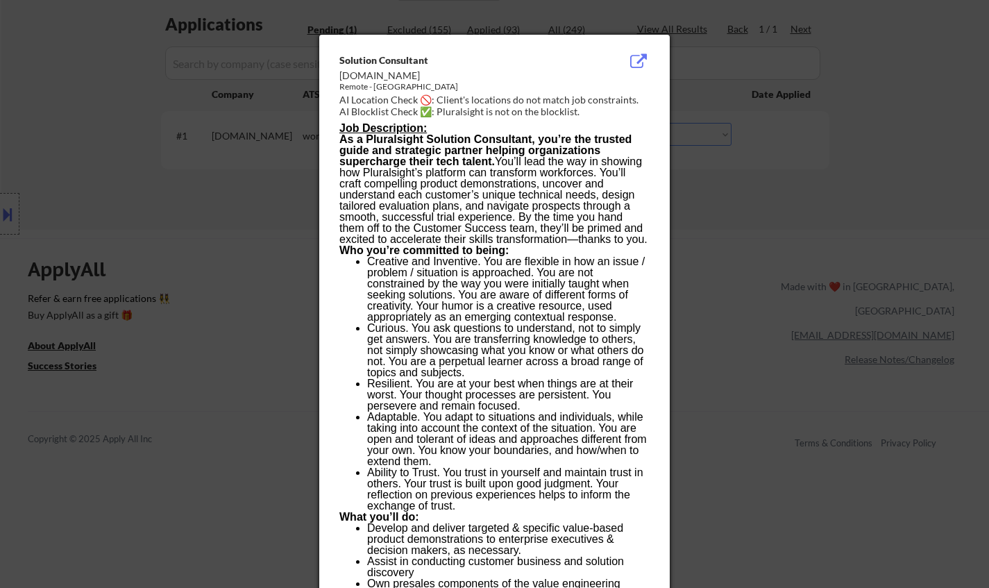
click at [786, 319] on div at bounding box center [494, 294] width 989 height 588
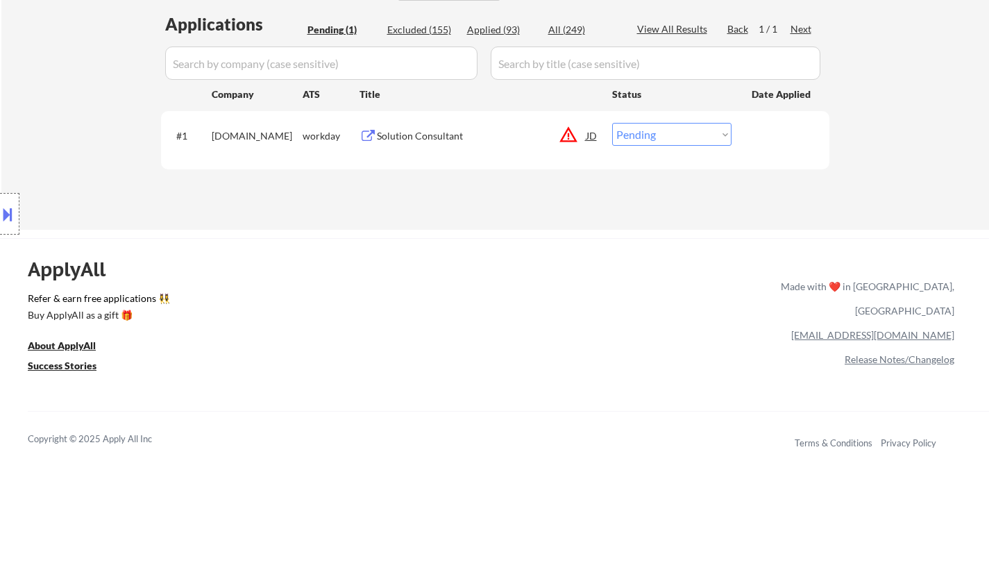
click at [414, 135] on div "Solution Consultant" at bounding box center [482, 136] width 210 height 14
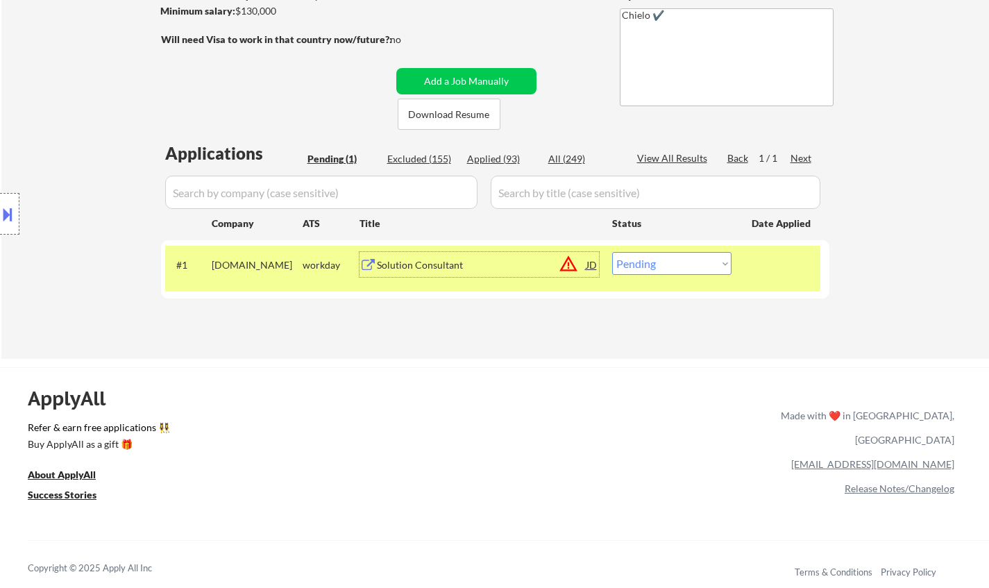
scroll to position [278, 0]
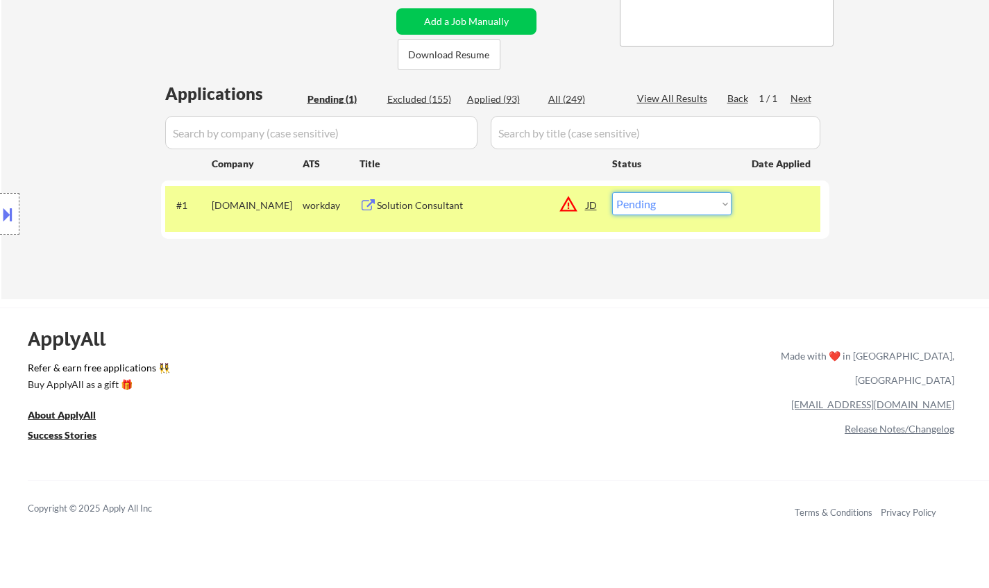
click at [673, 201] on select "Choose an option... Pending Applied Excluded (Questions) Excluded (Expired) Exc…" at bounding box center [671, 203] width 119 height 23
select select ""applied""
click at [612, 192] on select "Choose an option... Pending Applied Excluded (Questions) Excluded (Expired) Exc…" at bounding box center [671, 203] width 119 height 23
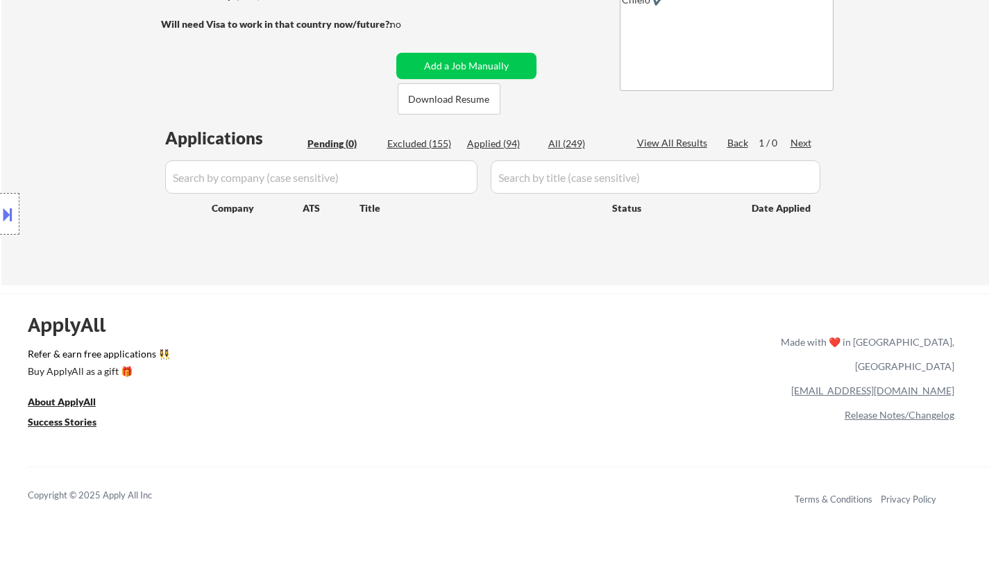
scroll to position [208, 0]
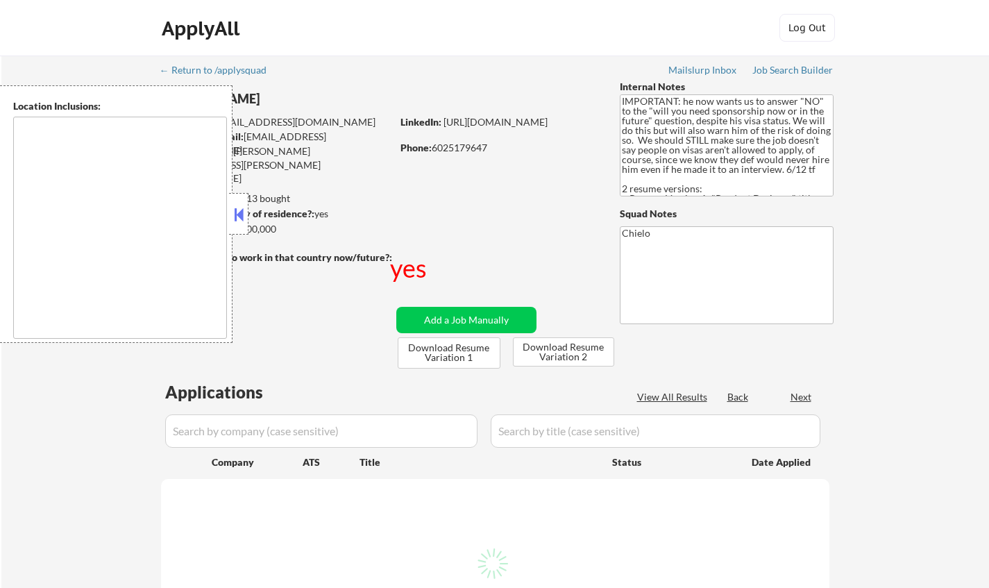
type textarea "country:[GEOGRAPHIC_DATA]"
select select ""pending""
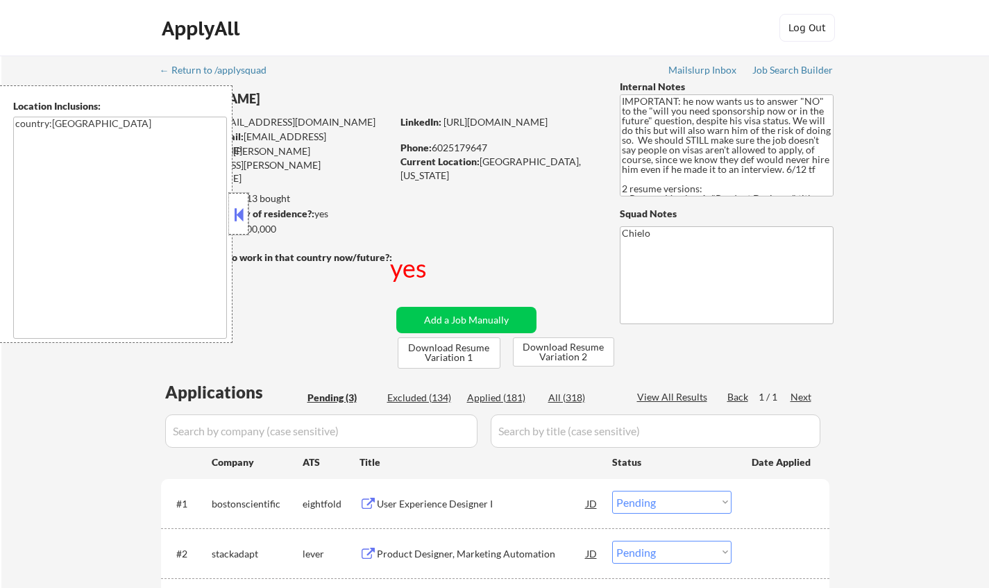
click at [233, 203] on div at bounding box center [238, 214] width 19 height 42
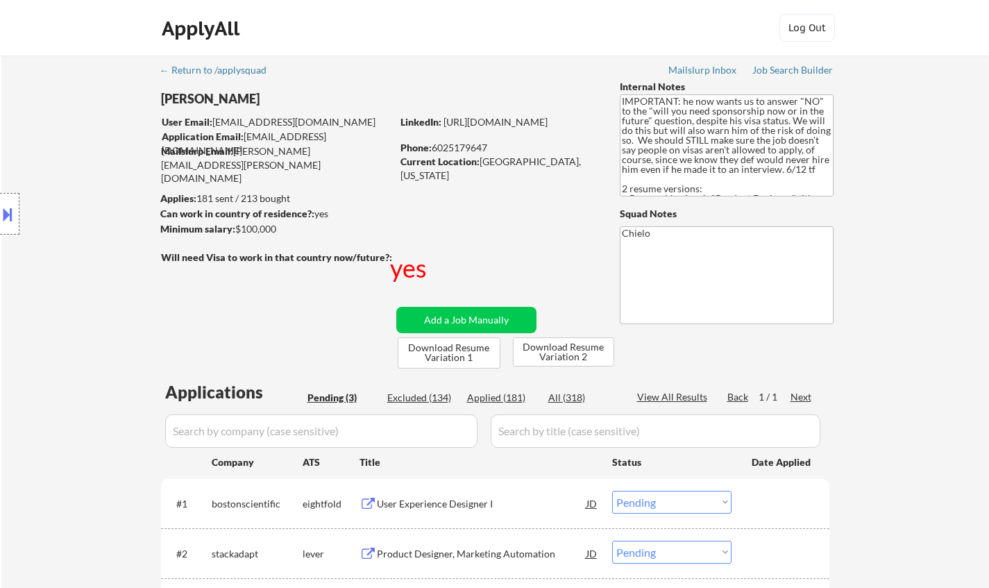
scroll to position [278, 0]
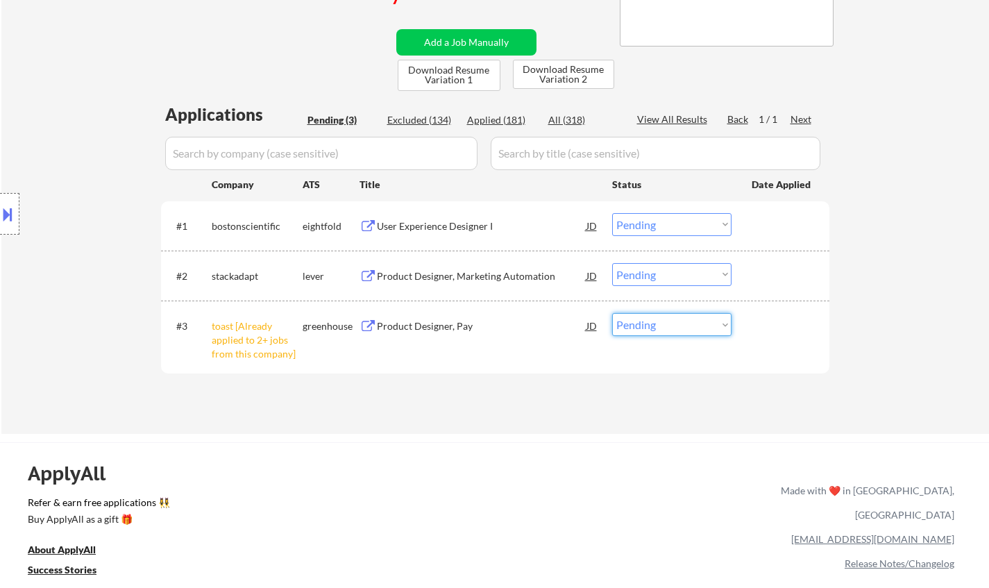
click at [679, 329] on select "Choose an option... Pending Applied Excluded (Questions) Excluded (Expired) Exc…" at bounding box center [671, 324] width 119 height 23
select select ""excluded__other_""
click at [612, 313] on select "Choose an option... Pending Applied Excluded (Questions) Excluded (Expired) Exc…" at bounding box center [671, 324] width 119 height 23
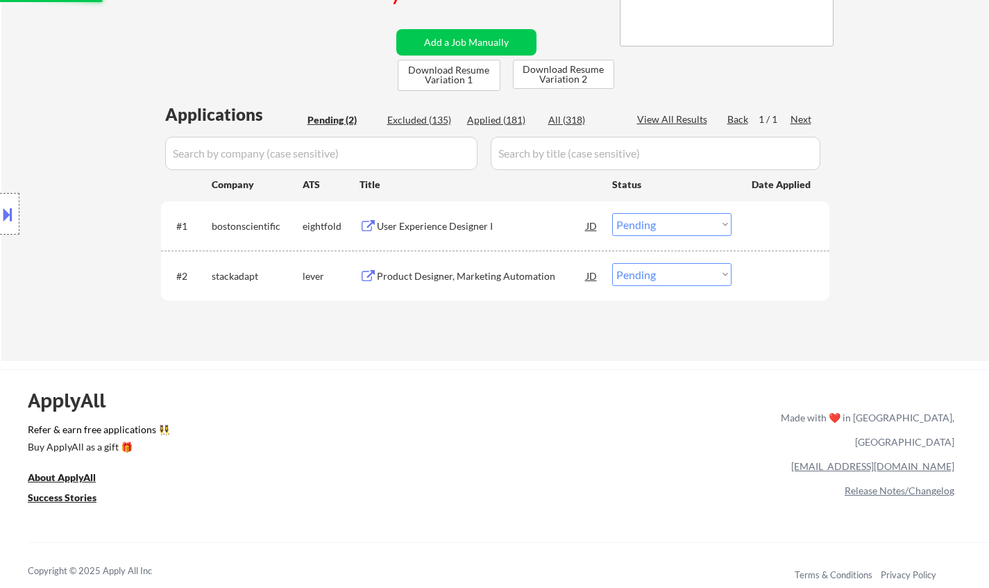
click at [460, 276] on div "Product Designer, Marketing Automation" at bounding box center [482, 276] width 210 height 14
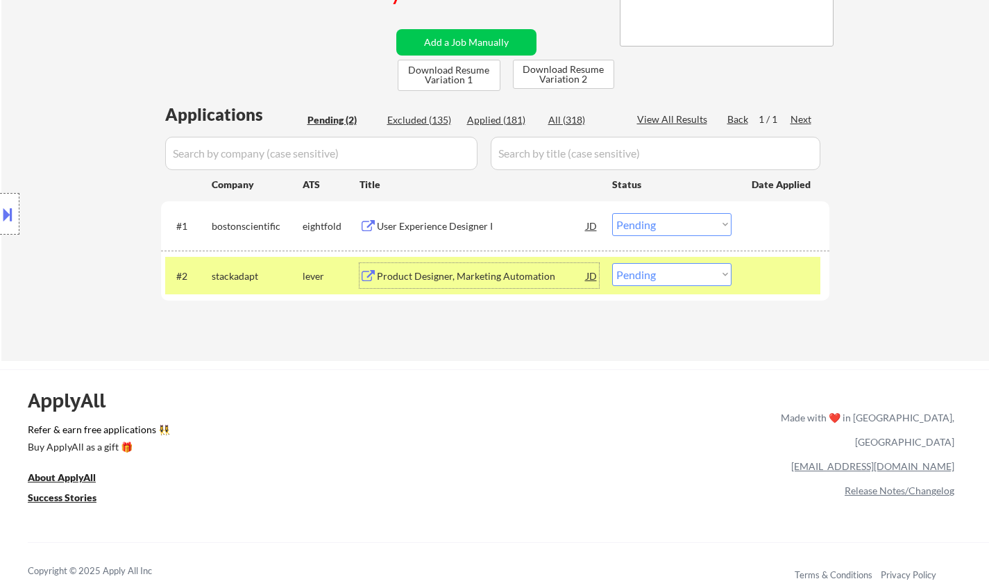
scroll to position [208, 0]
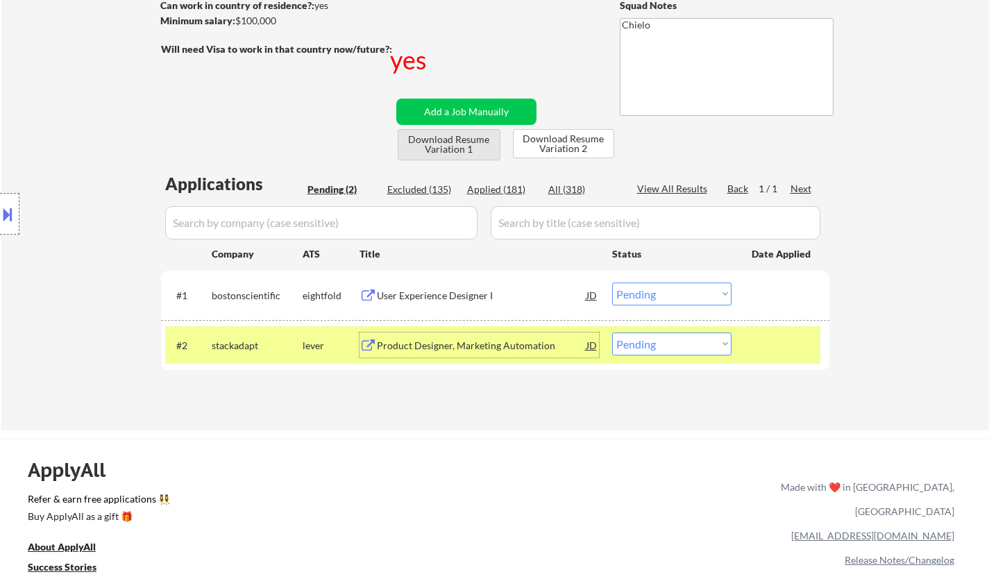
click at [465, 135] on button "Download Resume Variation 1" at bounding box center [449, 144] width 103 height 31
click at [0, 214] on button at bounding box center [7, 214] width 15 height 23
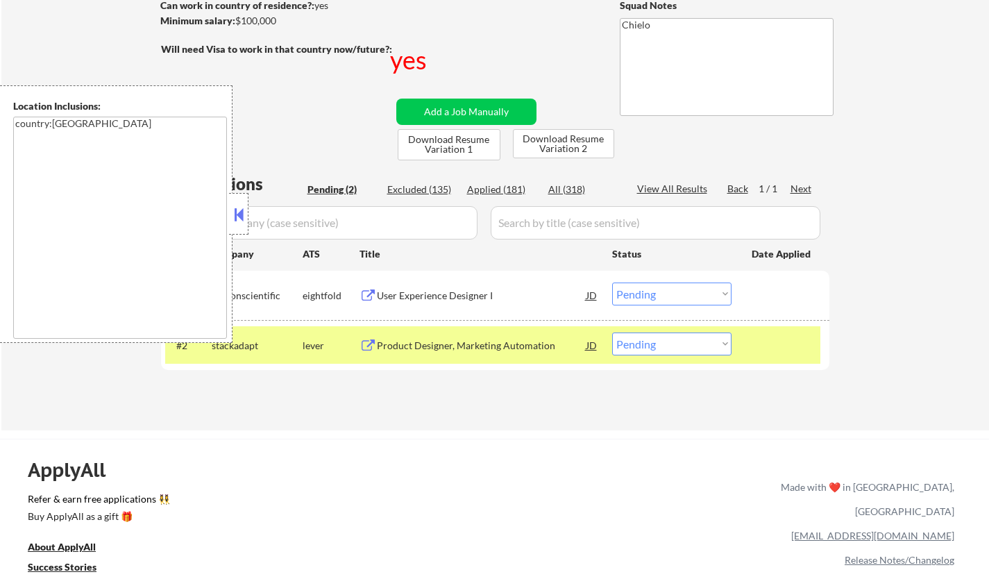
click at [235, 212] on button at bounding box center [238, 214] width 15 height 21
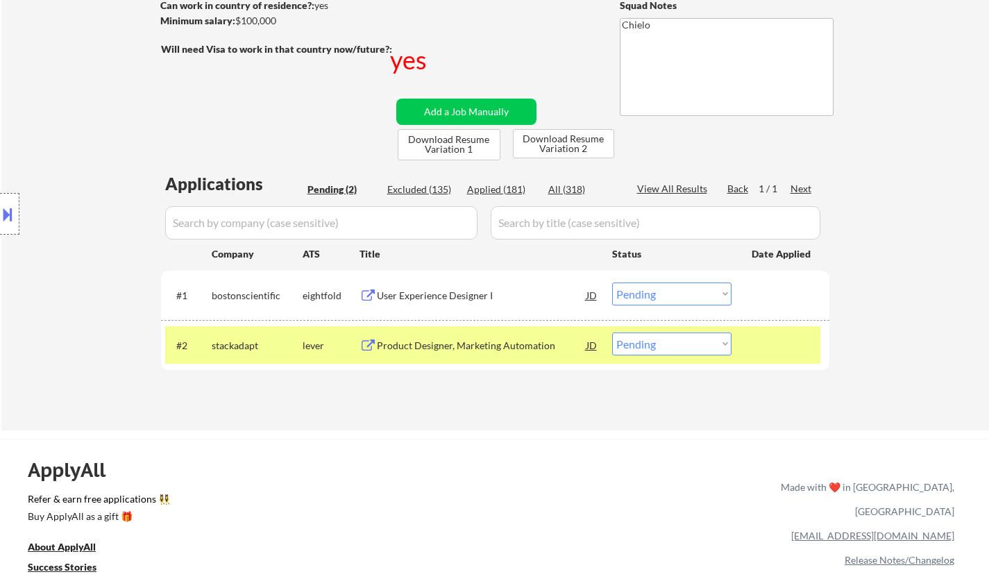
click at [670, 339] on select "Choose an option... Pending Applied Excluded (Questions) Excluded (Expired) Exc…" at bounding box center [671, 343] width 119 height 23
select select ""applied""
click at [612, 332] on select "Choose an option... Pending Applied Excluded (Questions) Excluded (Expired) Exc…" at bounding box center [671, 343] width 119 height 23
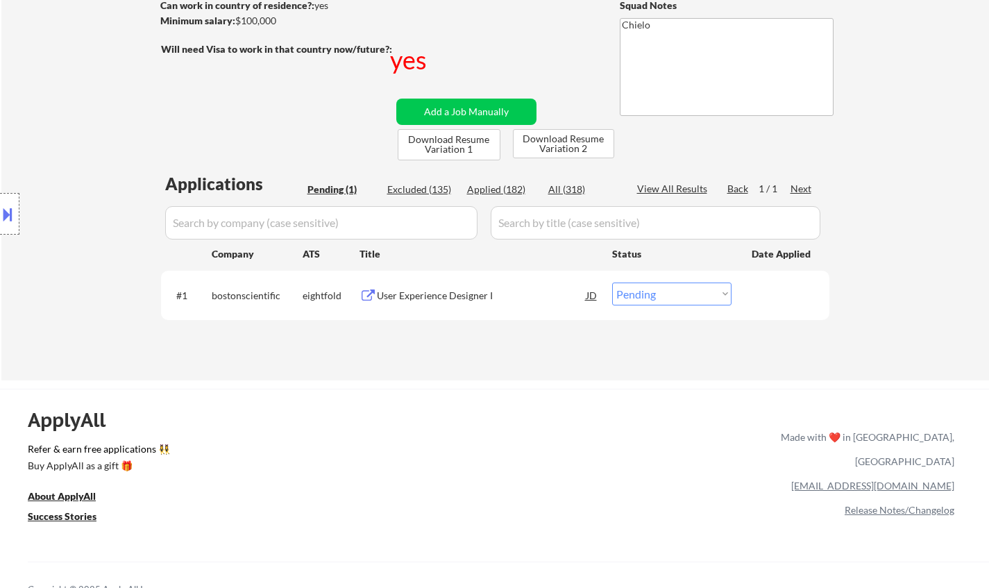
click at [446, 298] on div "User Experience Designer I" at bounding box center [482, 296] width 210 height 14
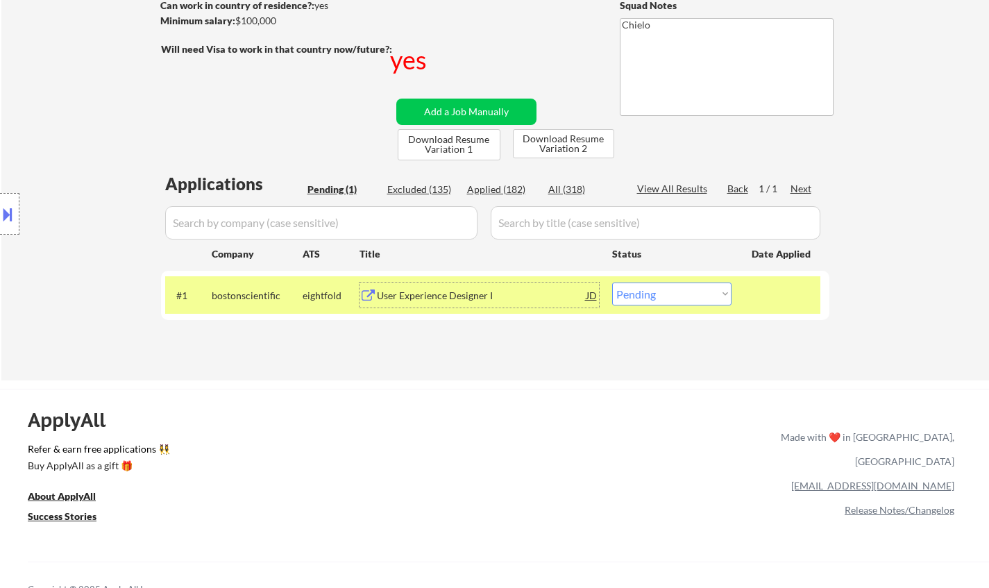
click at [9, 210] on button at bounding box center [7, 214] width 15 height 23
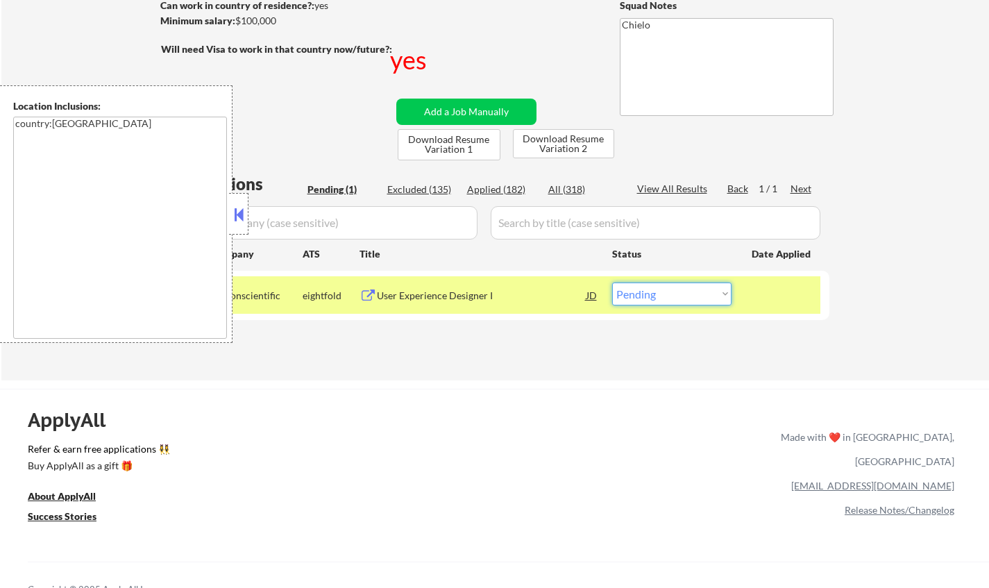
click at [664, 296] on select "Choose an option... Pending Applied Excluded (Questions) Excluded (Expired) Exc…" at bounding box center [671, 293] width 119 height 23
select select ""applied""
click at [612, 282] on select "Choose an option... Pending Applied Excluded (Questions) Excluded (Expired) Exc…" at bounding box center [671, 293] width 119 height 23
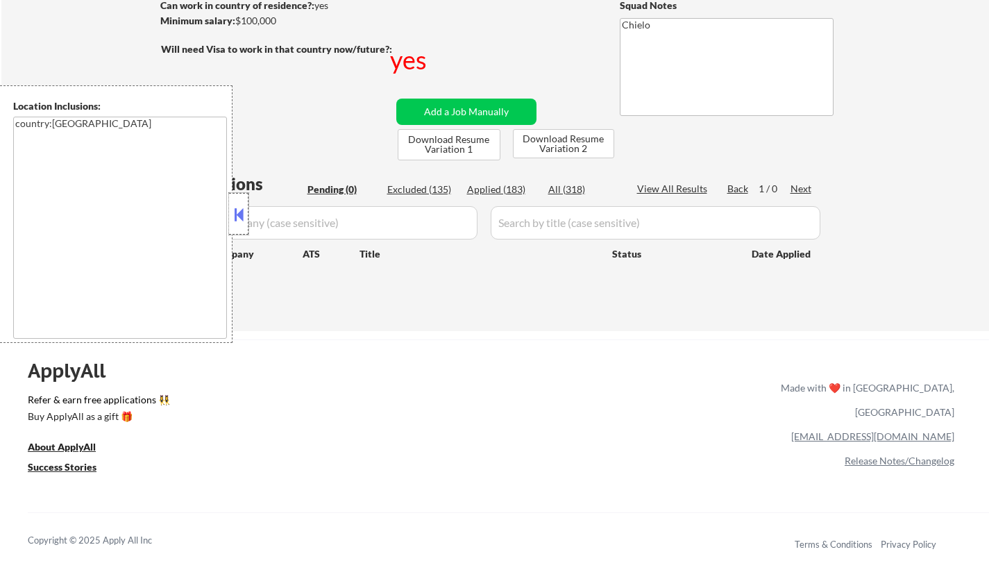
click at [230, 212] on div at bounding box center [238, 214] width 19 height 42
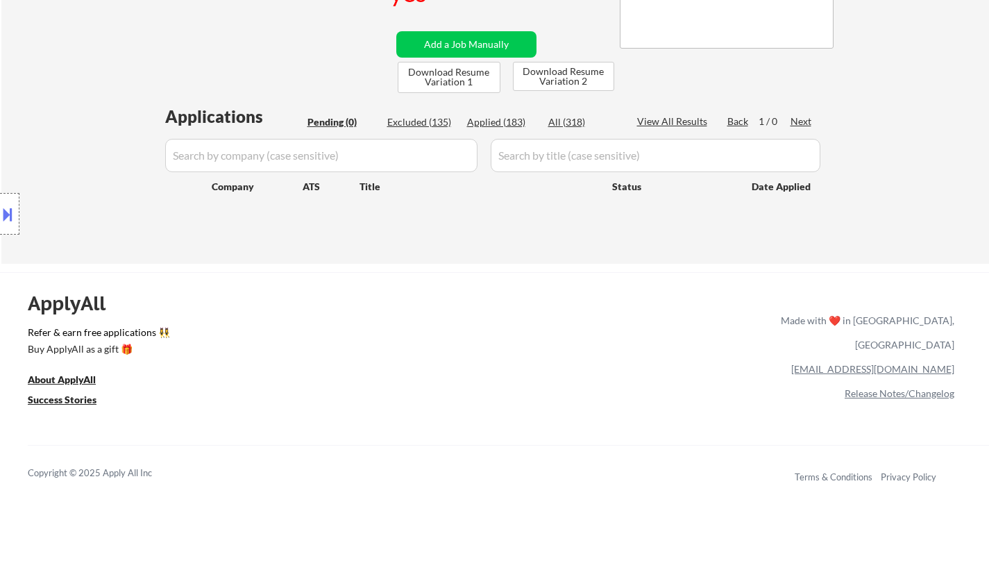
scroll to position [278, 0]
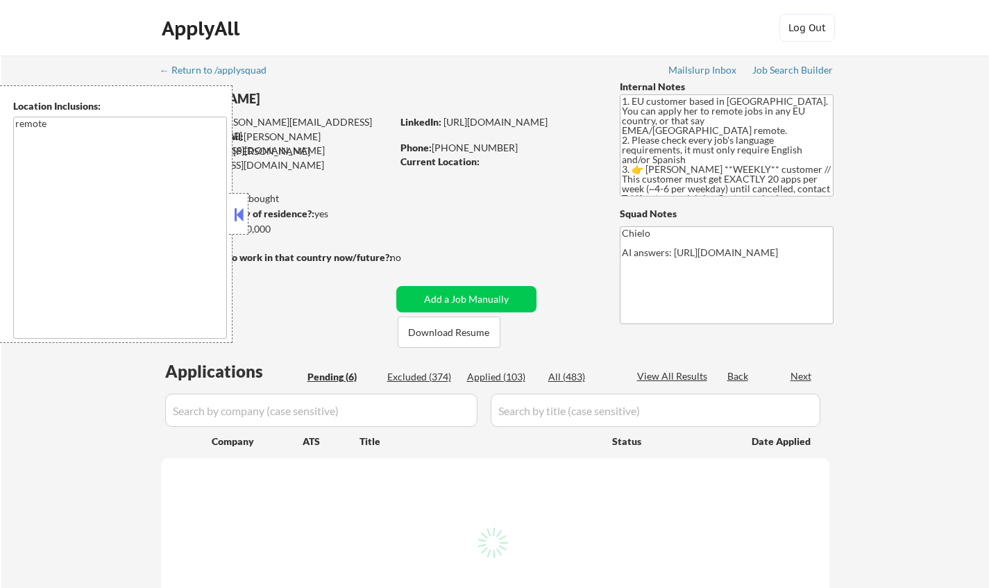
select select ""pending""
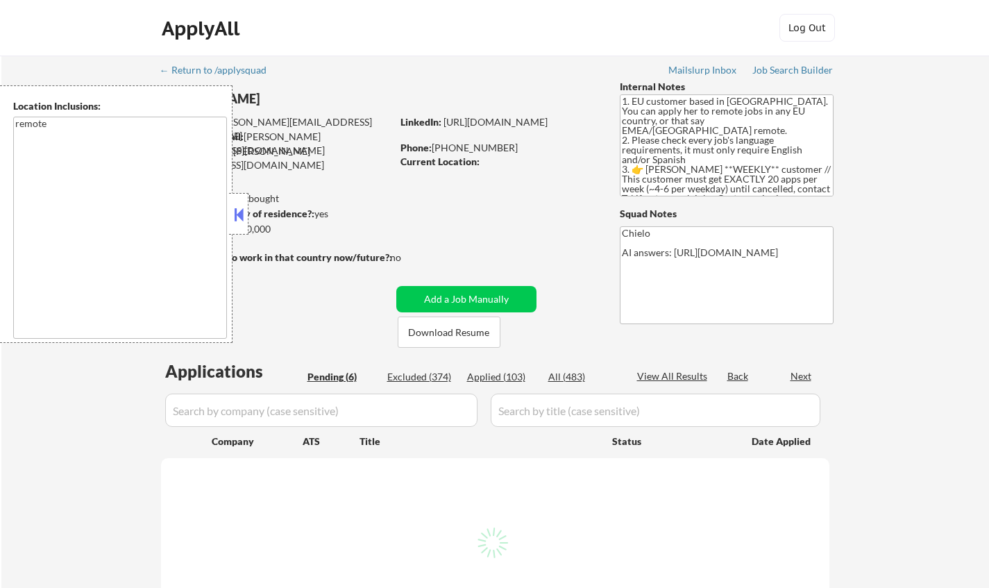
select select ""pending""
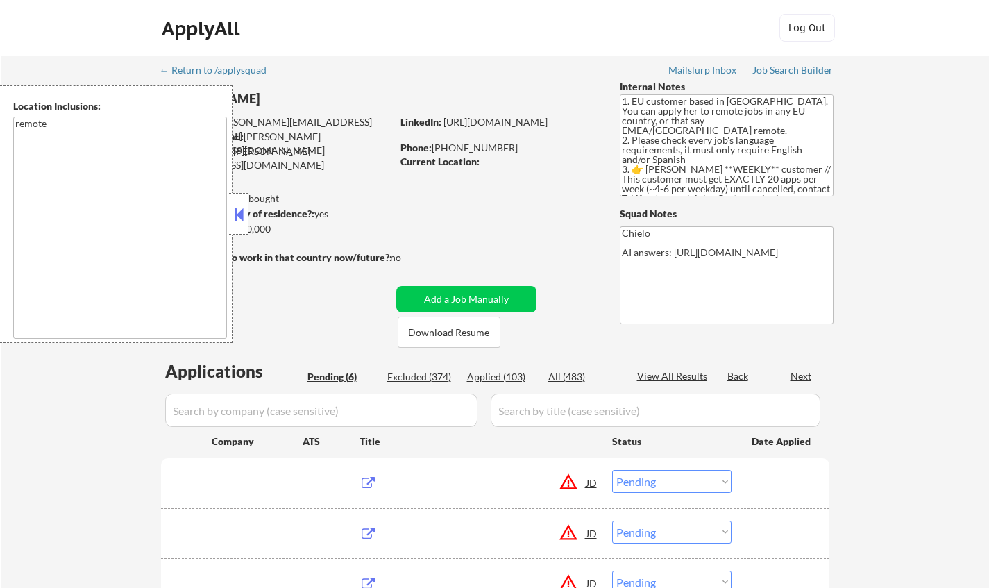
click at [237, 215] on button at bounding box center [238, 214] width 15 height 21
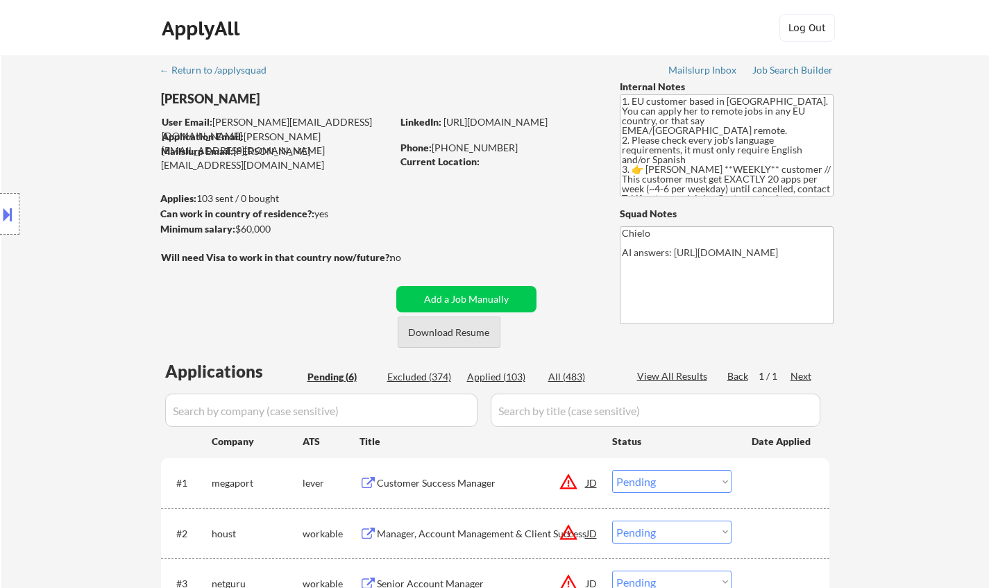
click at [457, 321] on button "Download Resume" at bounding box center [449, 332] width 103 height 31
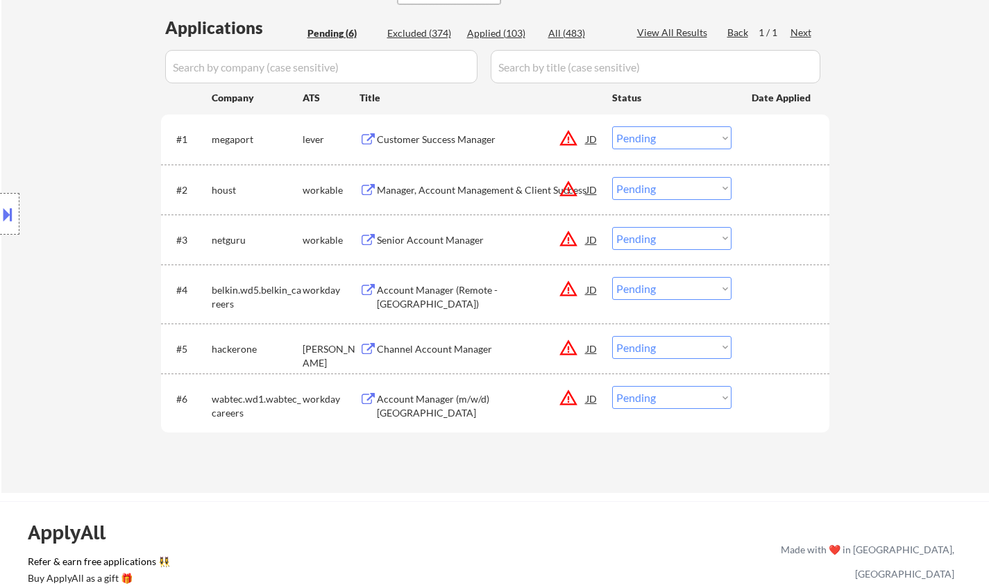
scroll to position [347, 0]
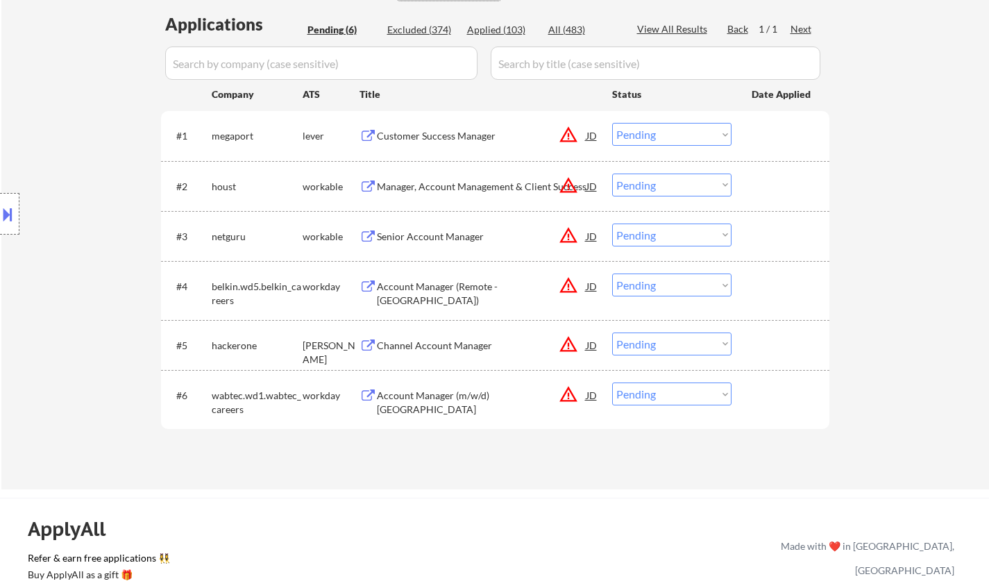
click at [439, 132] on div "Customer Success Manager" at bounding box center [482, 136] width 210 height 14
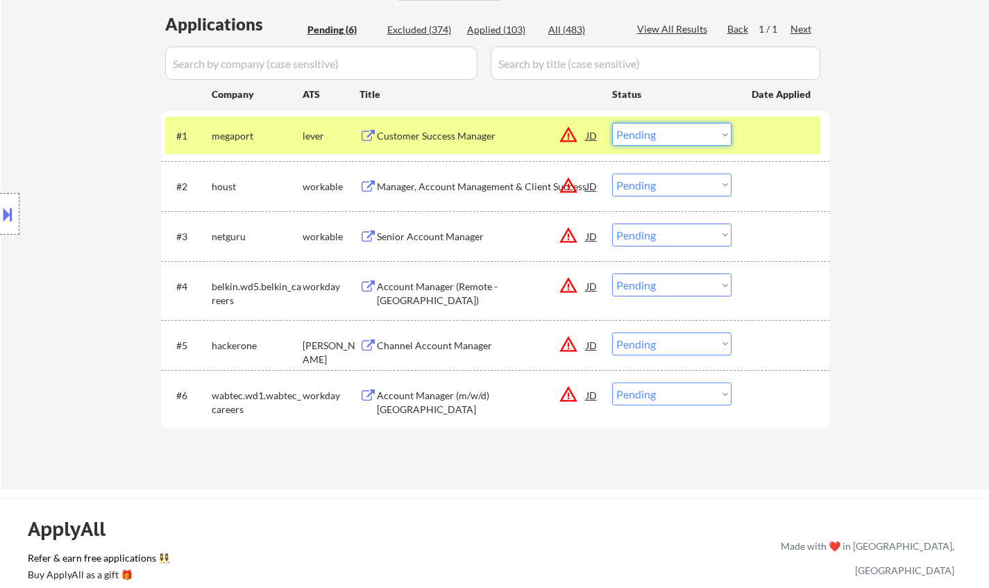
click at [634, 124] on select "Choose an option... Pending Applied Excluded (Questions) Excluded (Expired) Exc…" at bounding box center [671, 134] width 119 height 23
click at [612, 123] on select "Choose an option... Pending Applied Excluded (Questions) Excluded (Expired) Exc…" at bounding box center [671, 134] width 119 height 23
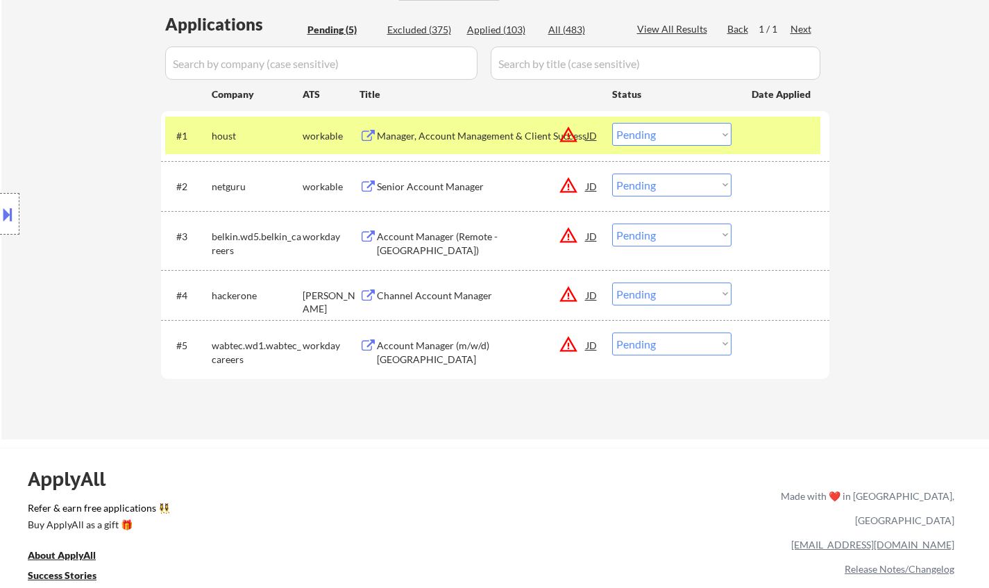
click at [446, 128] on div "Manager, Account Management & Client Success" at bounding box center [482, 135] width 210 height 25
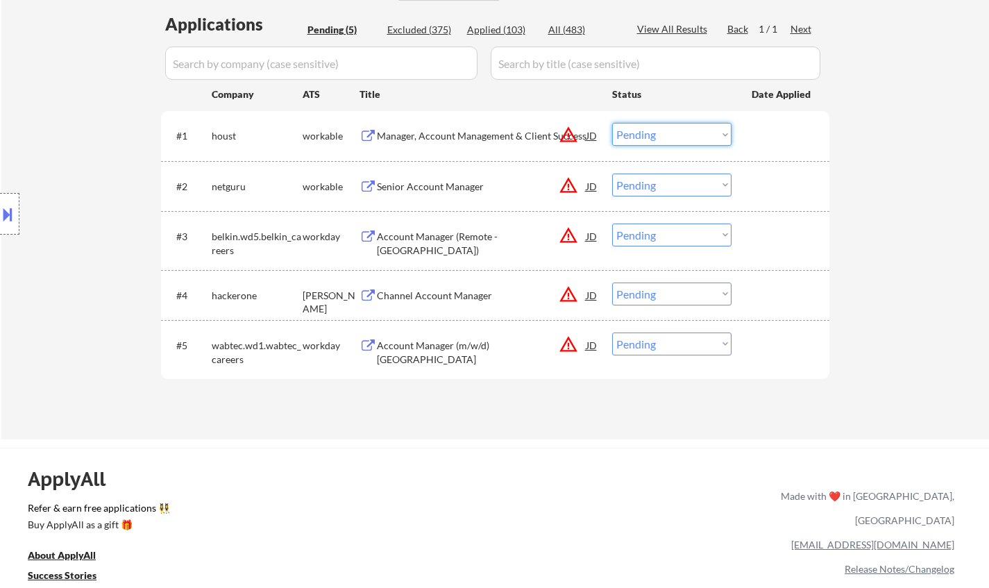
click at [661, 137] on select "Choose an option... Pending Applied Excluded (Questions) Excluded (Expired) Exc…" at bounding box center [671, 134] width 119 height 23
click at [612, 123] on select "Choose an option... Pending Applied Excluded (Questions) Excluded (Expired) Exc…" at bounding box center [671, 134] width 119 height 23
select select ""pending""
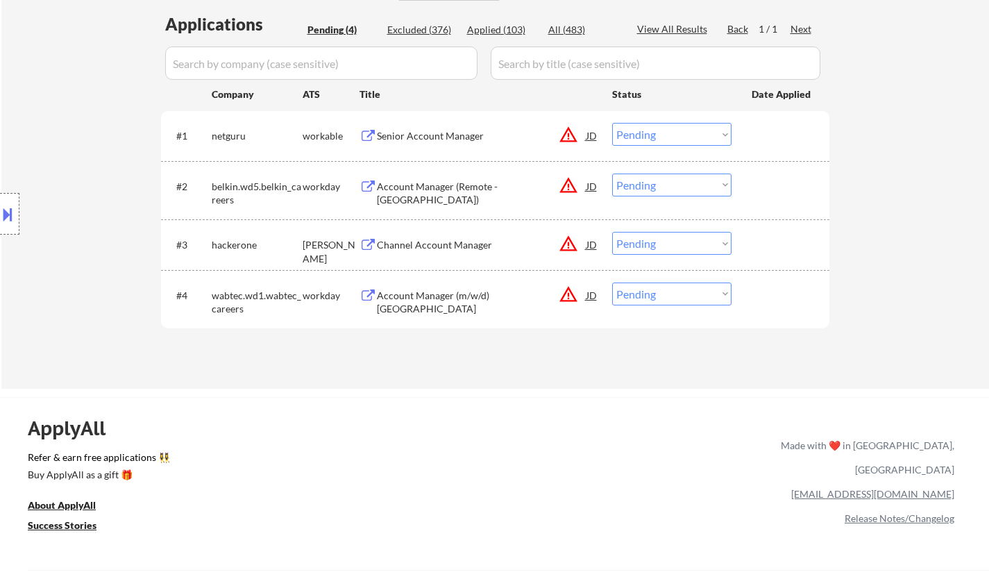
click at [447, 124] on div "Senior Account Manager" at bounding box center [482, 135] width 210 height 25
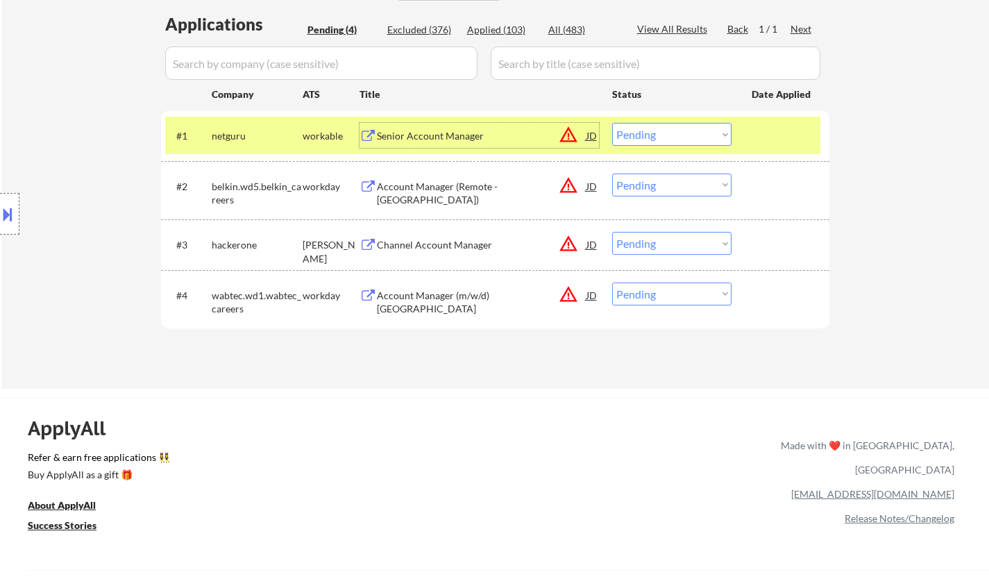
click at [429, 245] on div "Channel Account Manager" at bounding box center [482, 245] width 210 height 14
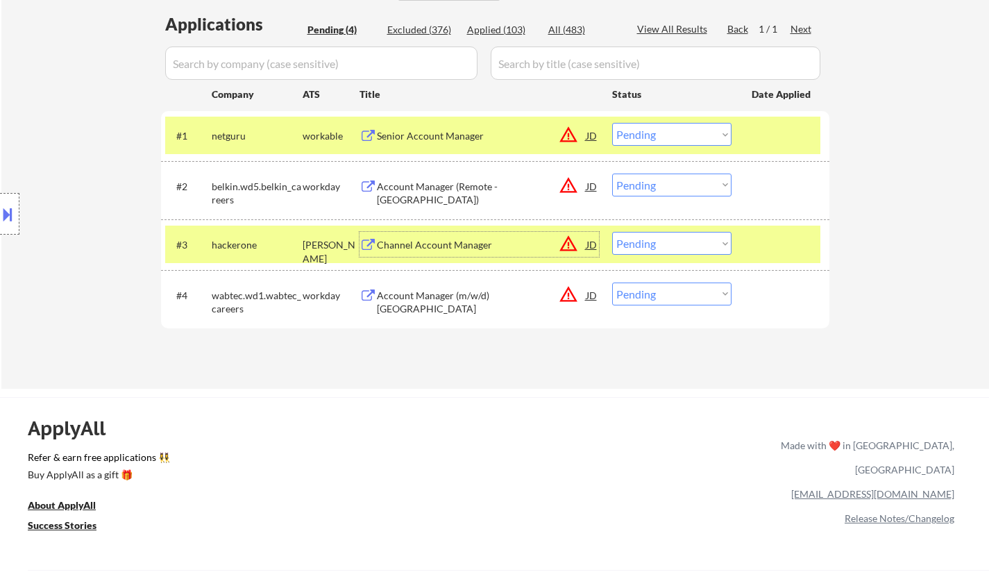
click at [663, 244] on select "Choose an option... Pending Applied Excluded (Questions) Excluded (Expired) Exc…" at bounding box center [671, 243] width 119 height 23
click at [612, 232] on select "Choose an option... Pending Applied Excluded (Questions) Excluded (Expired) Exc…" at bounding box center [671, 243] width 119 height 23
select select ""pending""
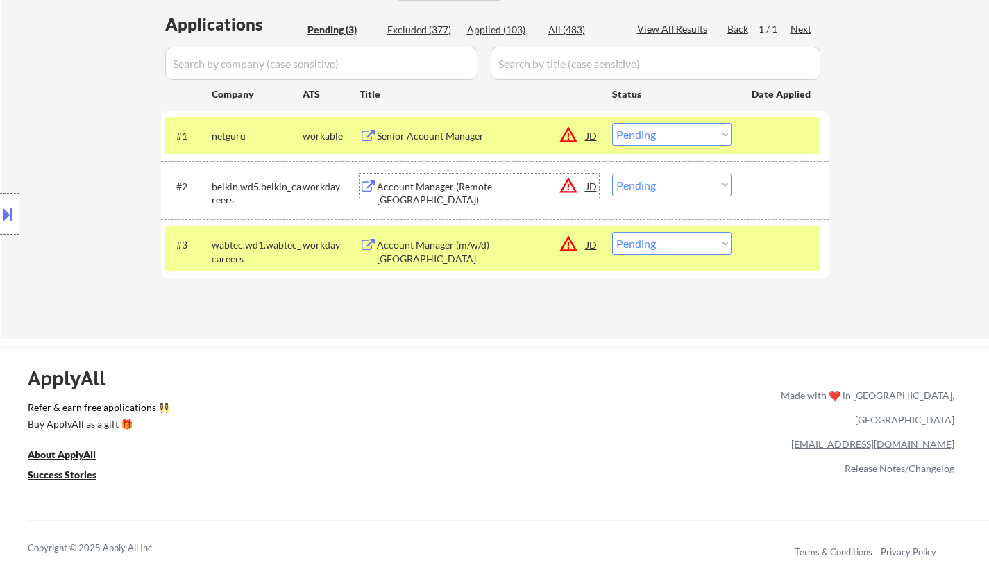
click at [462, 181] on div "Account Manager (Remote - Italy)" at bounding box center [482, 193] width 210 height 27
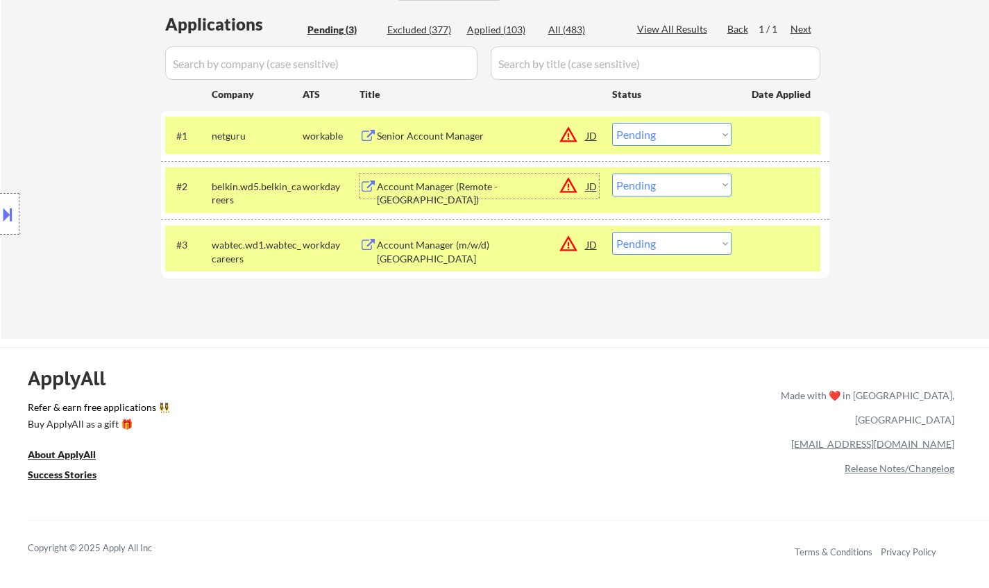
drag, startPoint x: 676, startPoint y: 178, endPoint x: 676, endPoint y: 191, distance: 12.5
click at [676, 180] on select "Choose an option... Pending Applied Excluded (Questions) Excluded (Expired) Exc…" at bounding box center [671, 185] width 119 height 23
click at [612, 174] on select "Choose an option... Pending Applied Excluded (Questions) Excluded (Expired) Exc…" at bounding box center [671, 185] width 119 height 23
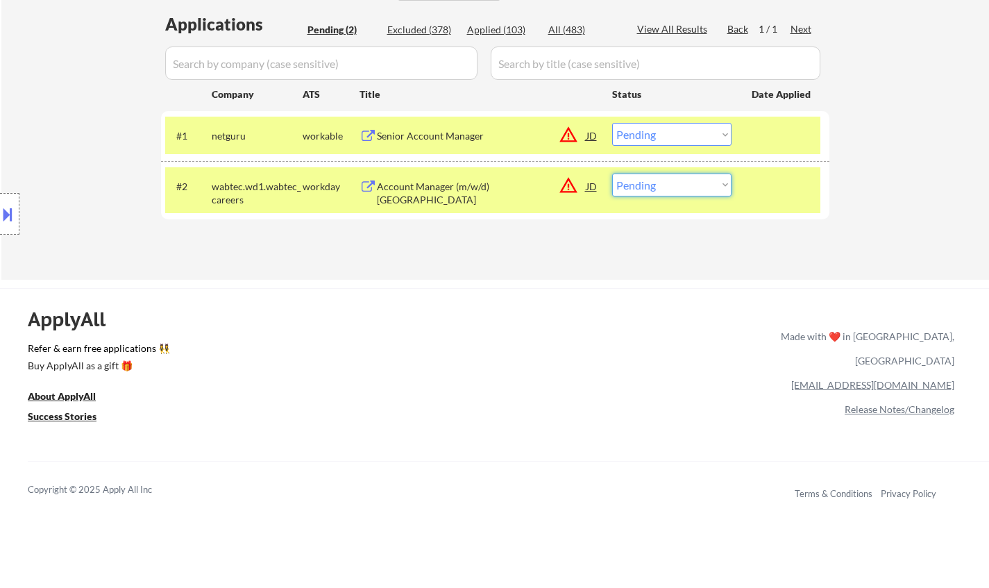
drag, startPoint x: 680, startPoint y: 184, endPoint x: 675, endPoint y: 194, distance: 10.9
click at [680, 184] on select "Choose an option... Pending Applied Excluded (Questions) Excluded (Expired) Exc…" at bounding box center [671, 185] width 119 height 23
select select ""excluded__location_""
click at [612, 174] on select "Choose an option... Pending Applied Excluded (Questions) Excluded (Expired) Exc…" at bounding box center [671, 185] width 119 height 23
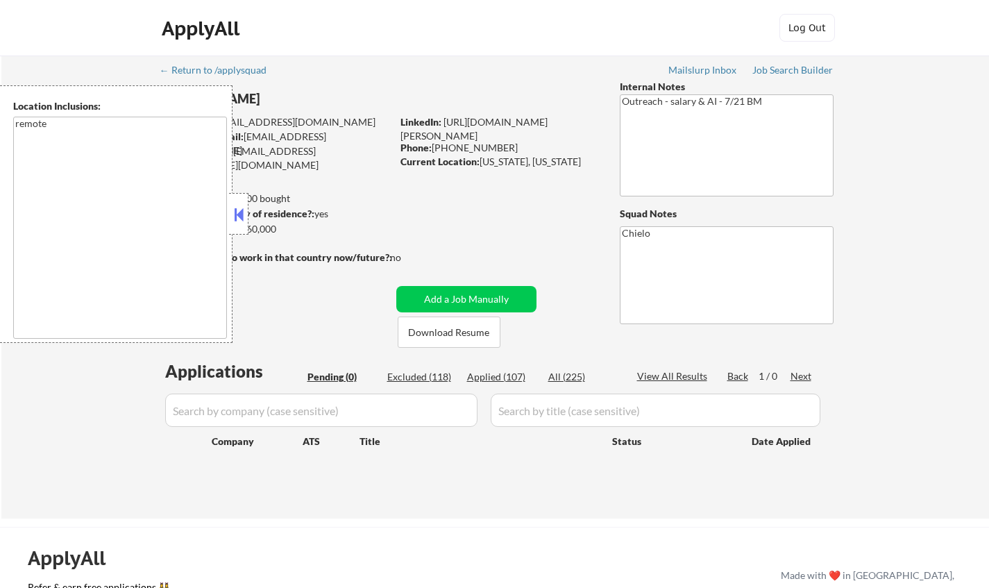
click at [237, 209] on button at bounding box center [238, 214] width 15 height 21
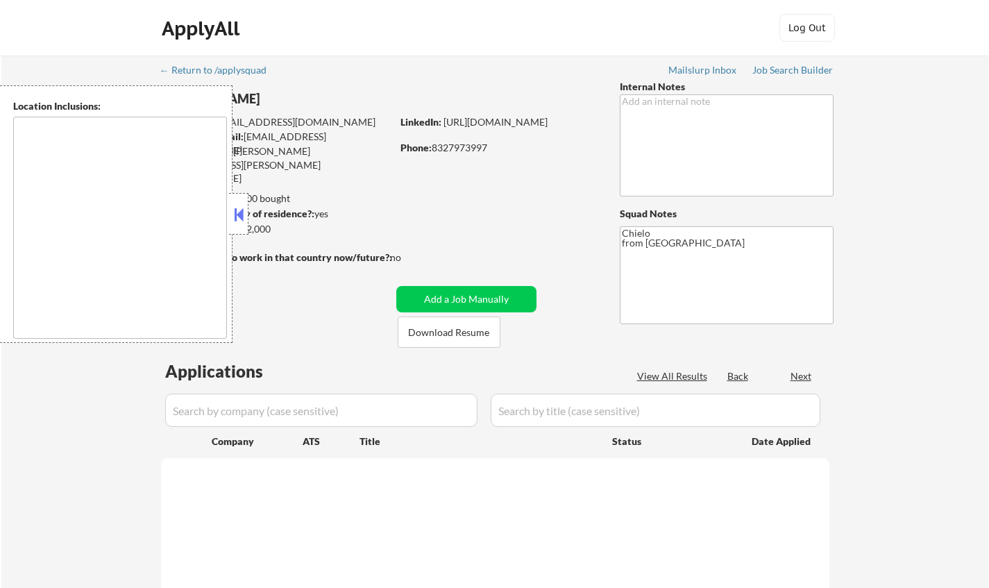
type textarea "[GEOGRAPHIC_DATA], [GEOGRAPHIC_DATA] [GEOGRAPHIC_DATA], [GEOGRAPHIC_DATA] [GEOG…"
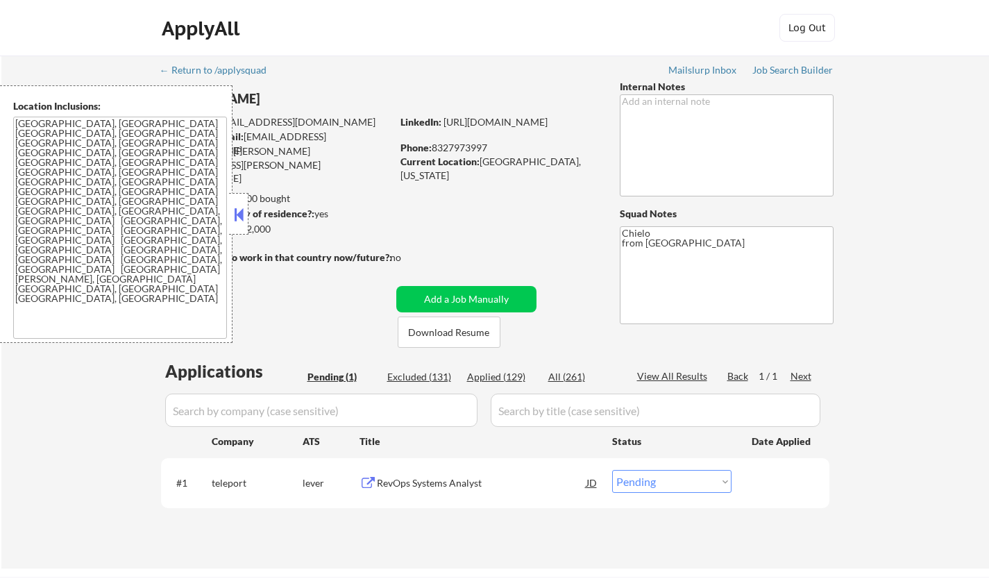
click at [237, 214] on button at bounding box center [238, 214] width 15 height 21
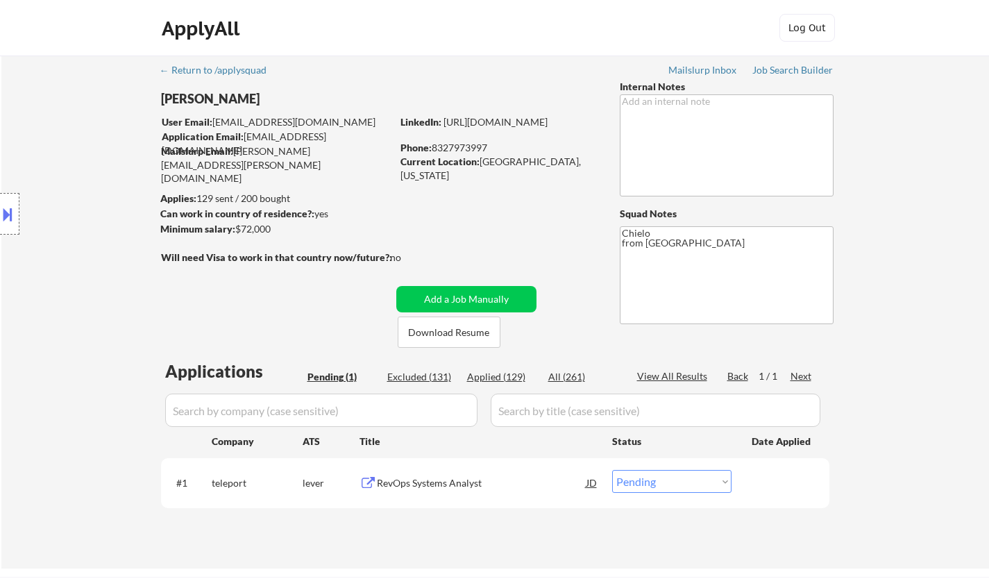
click at [429, 483] on div "RevOps Systems Analyst" at bounding box center [482, 483] width 210 height 14
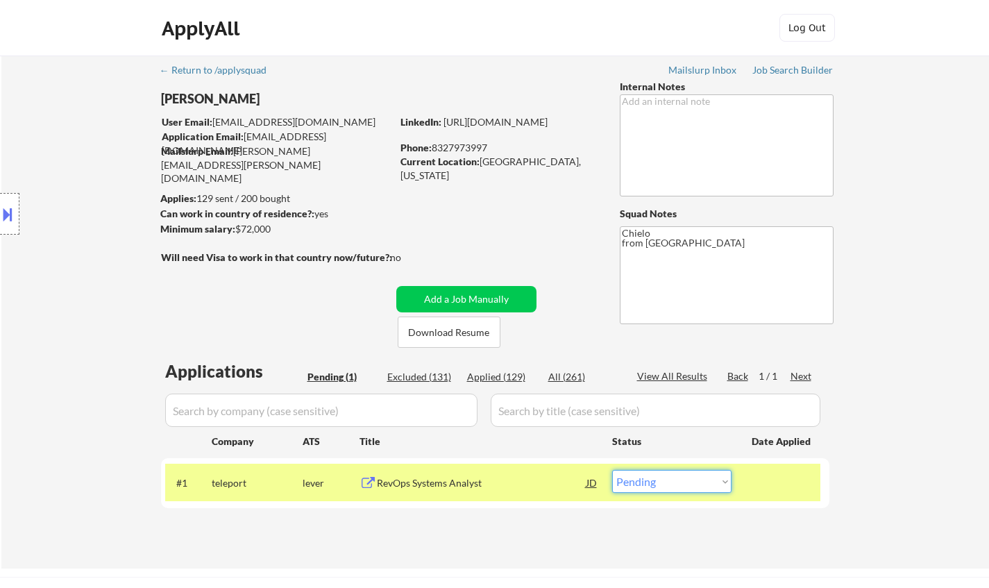
click at [690, 481] on select "Choose an option... Pending Applied Excluded (Questions) Excluded (Expired) Exc…" at bounding box center [671, 481] width 119 height 23
select select ""applied""
click at [612, 470] on select "Choose an option... Pending Applied Excluded (Questions) Excluded (Expired) Exc…" at bounding box center [671, 481] width 119 height 23
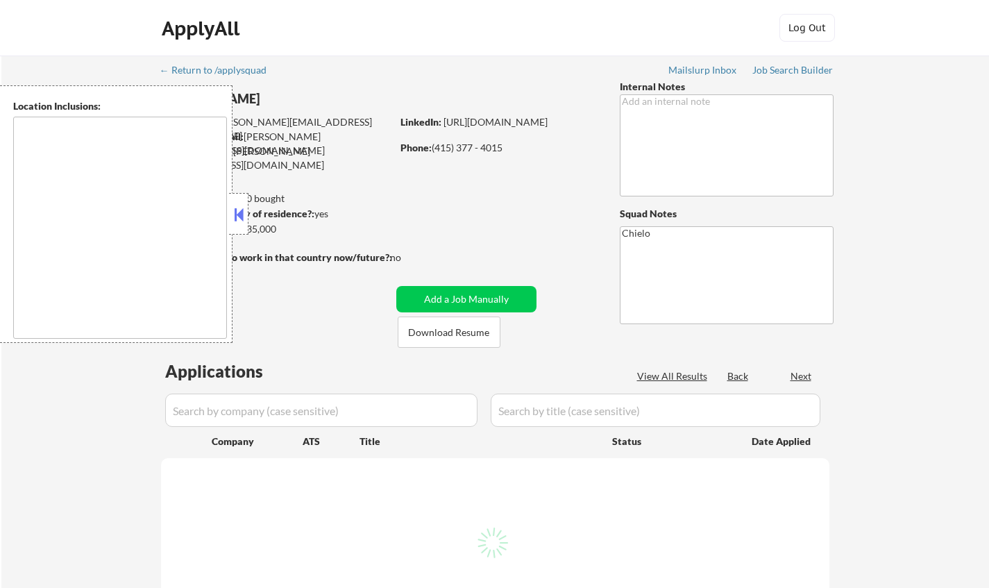
type textarea "[GEOGRAPHIC_DATA], [GEOGRAPHIC_DATA] [GEOGRAPHIC_DATA], [GEOGRAPHIC_DATA] [GEOG…"
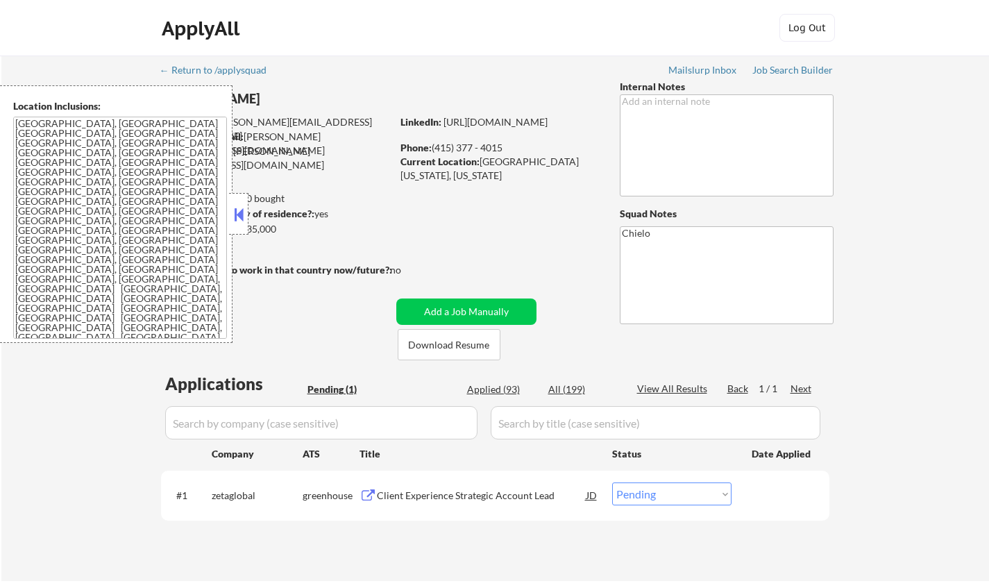
click at [241, 224] on button at bounding box center [238, 214] width 15 height 21
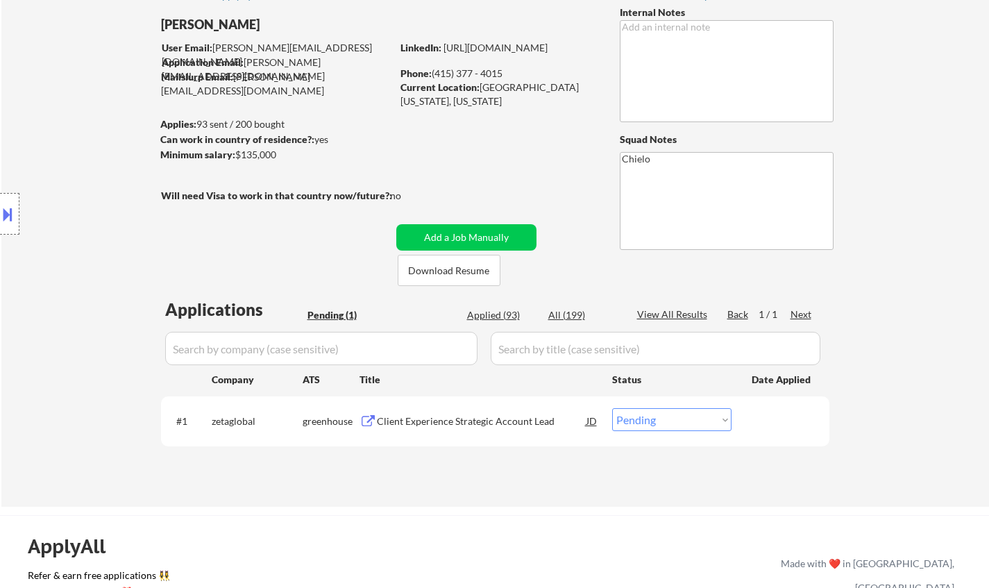
scroll to position [139, 0]
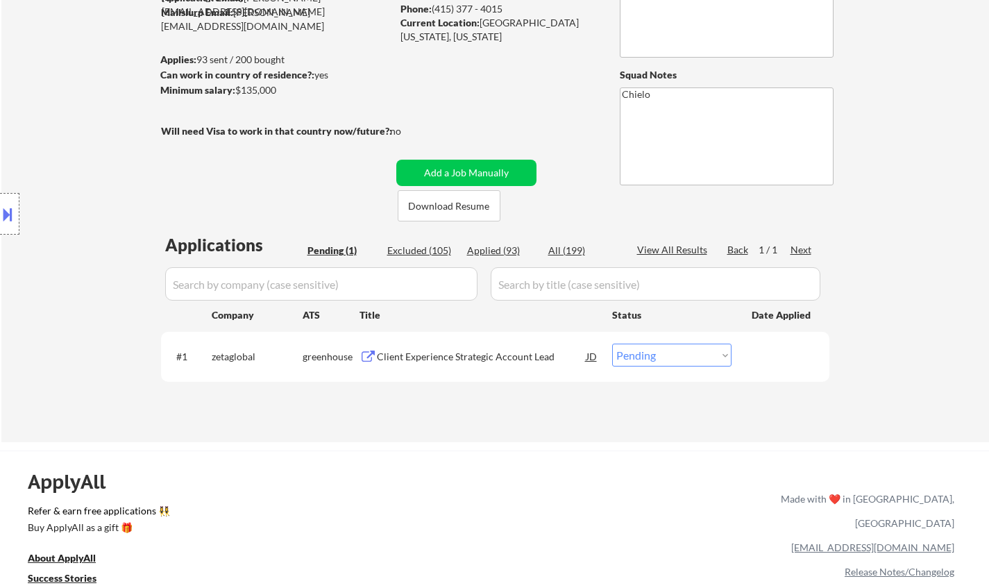
click at [506, 362] on div "Client Experience Strategic Account Lead" at bounding box center [482, 357] width 210 height 14
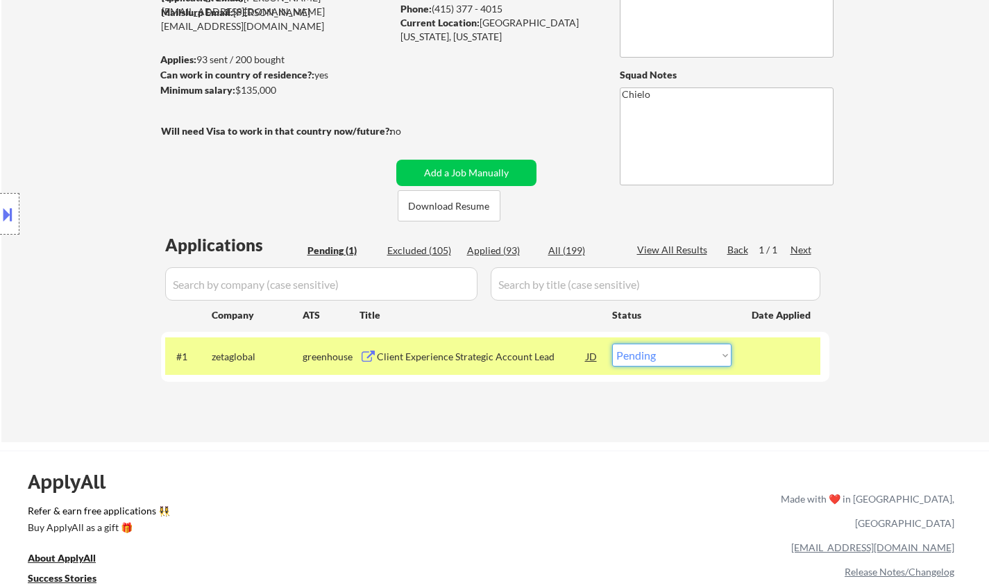
drag, startPoint x: 659, startPoint y: 355, endPoint x: 670, endPoint y: 362, distance: 12.5
click at [659, 355] on select "Choose an option... Pending Applied Excluded (Questions) Excluded (Expired) Exc…" at bounding box center [671, 355] width 119 height 23
select select ""excluded__salary_""
click at [612, 344] on select "Choose an option... Pending Applied Excluded (Questions) Excluded (Expired) Exc…" at bounding box center [671, 355] width 119 height 23
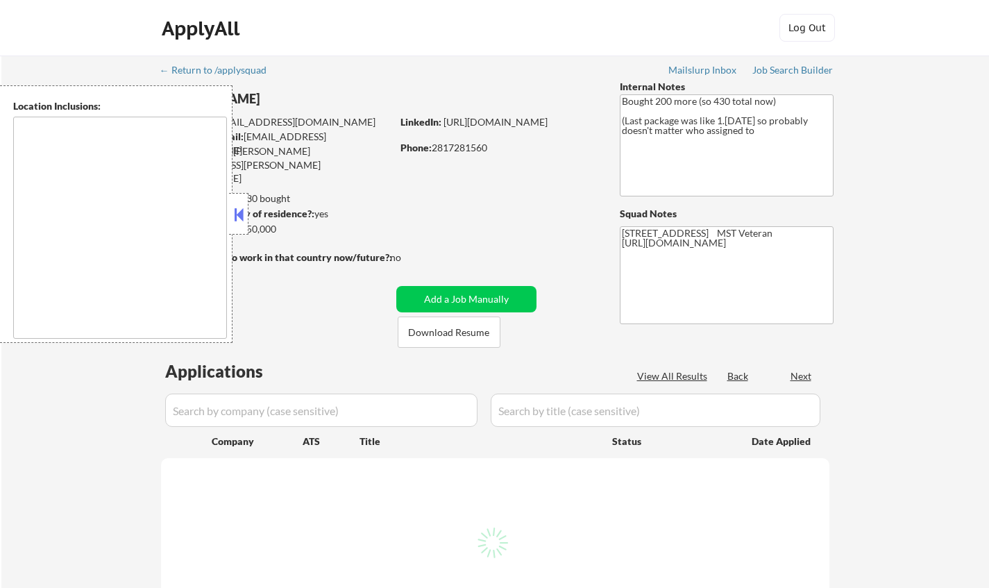
select select ""pending""
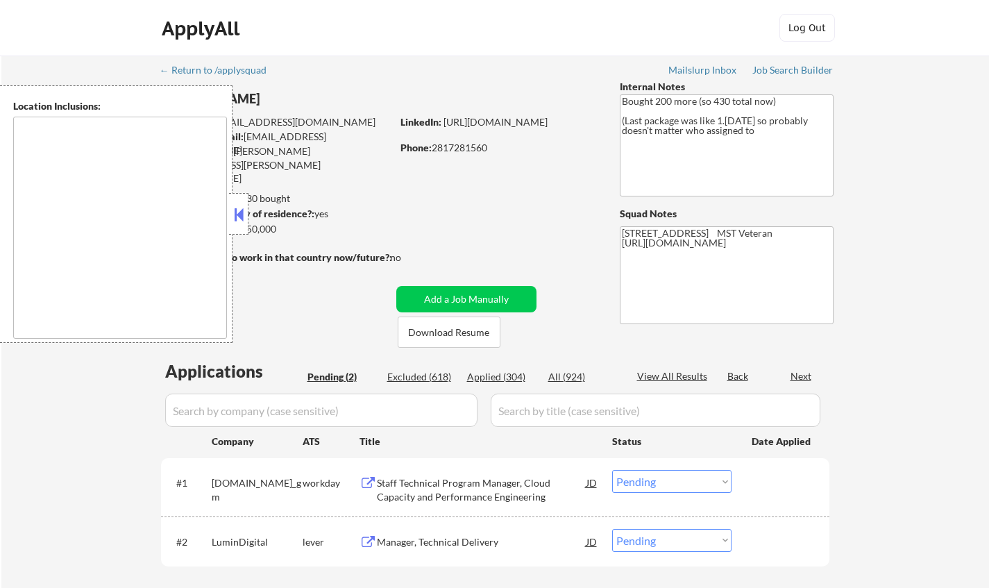
type textarea "remote"
click at [236, 212] on button at bounding box center [238, 214] width 15 height 21
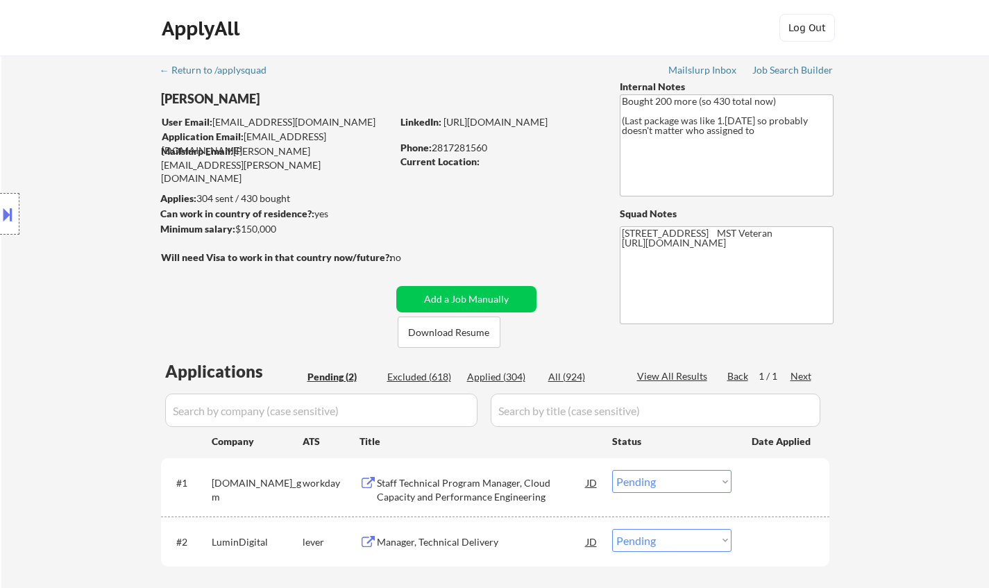
click at [434, 535] on div "Manager, Technical Delivery" at bounding box center [482, 542] width 210 height 14
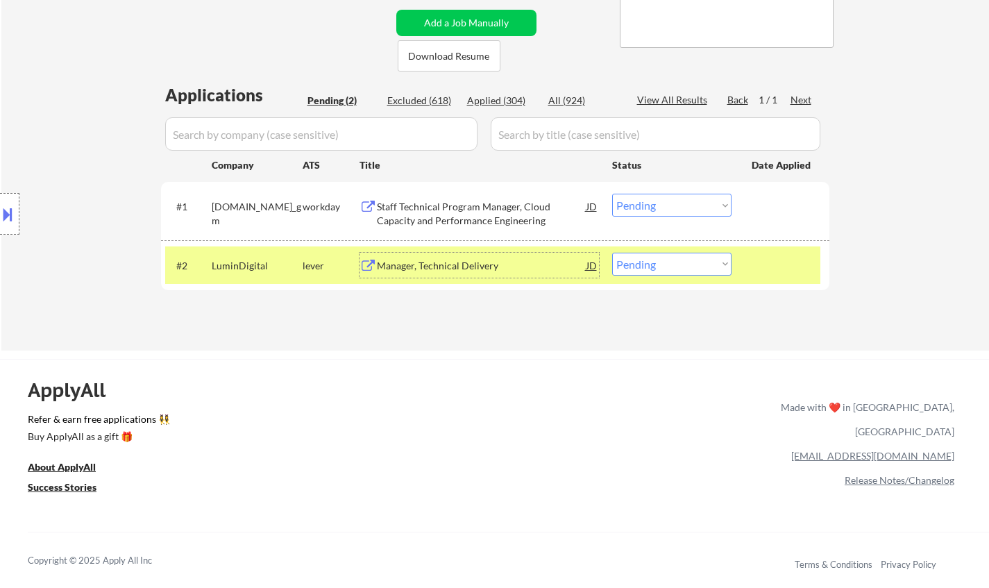
scroll to position [278, 0]
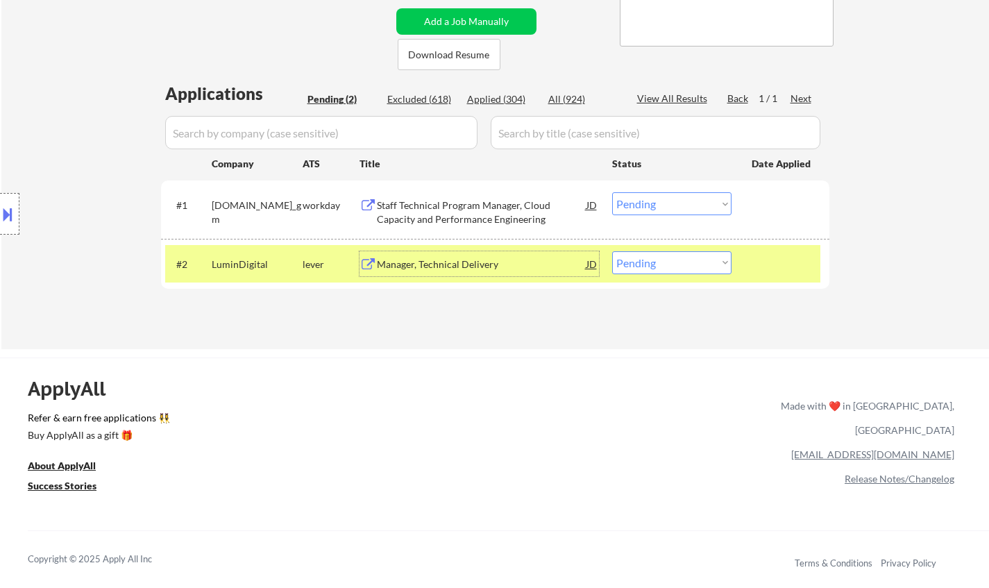
click at [694, 267] on select "Choose an option... Pending Applied Excluded (Questions) Excluded (Expired) Exc…" at bounding box center [671, 262] width 119 height 23
select select ""excluded""
click at [612, 251] on select "Choose an option... Pending Applied Excluded (Questions) Excluded (Expired) Exc…" at bounding box center [671, 262] width 119 height 23
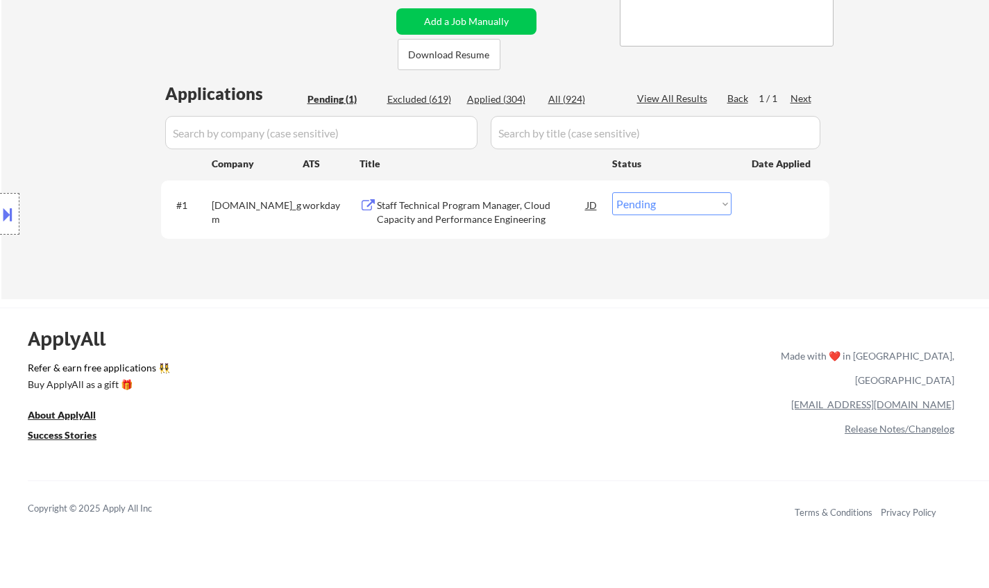
click at [433, 211] on div "Staff Technical Program Manager, Cloud Capacity and Performance Engineering" at bounding box center [482, 212] width 210 height 27
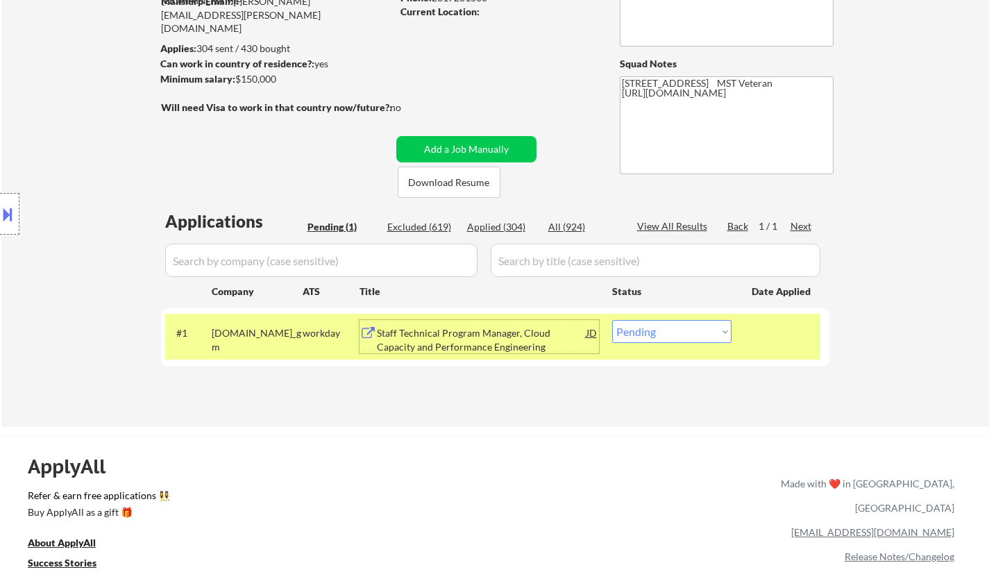
scroll to position [69, 0]
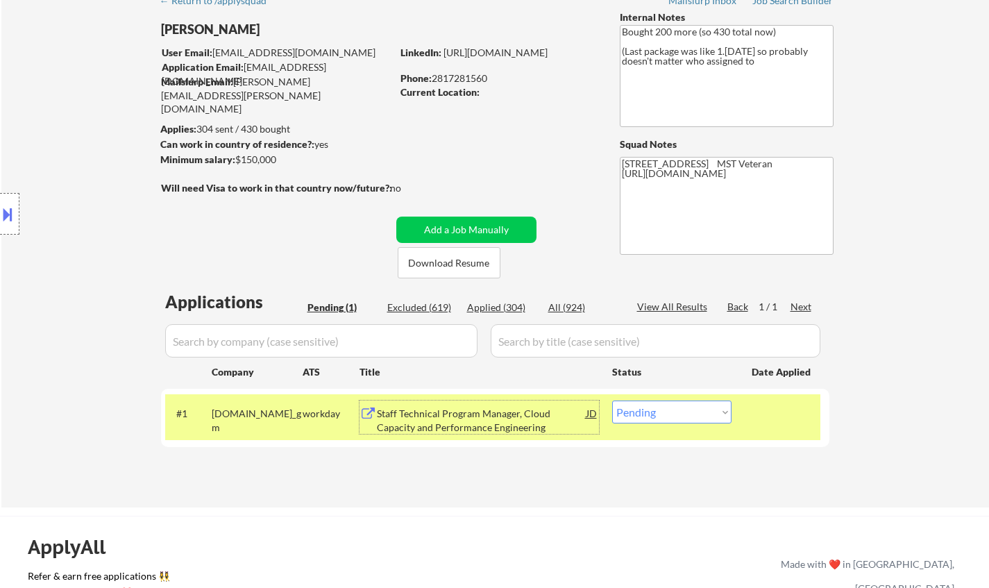
click at [639, 411] on select "Choose an option... Pending Applied Excluded (Questions) Excluded (Expired) Exc…" at bounding box center [671, 411] width 119 height 23
select select ""applied""
click at [612, 400] on select "Choose an option... Pending Applied Excluded (Questions) Excluded (Expired) Exc…" at bounding box center [671, 411] width 119 height 23
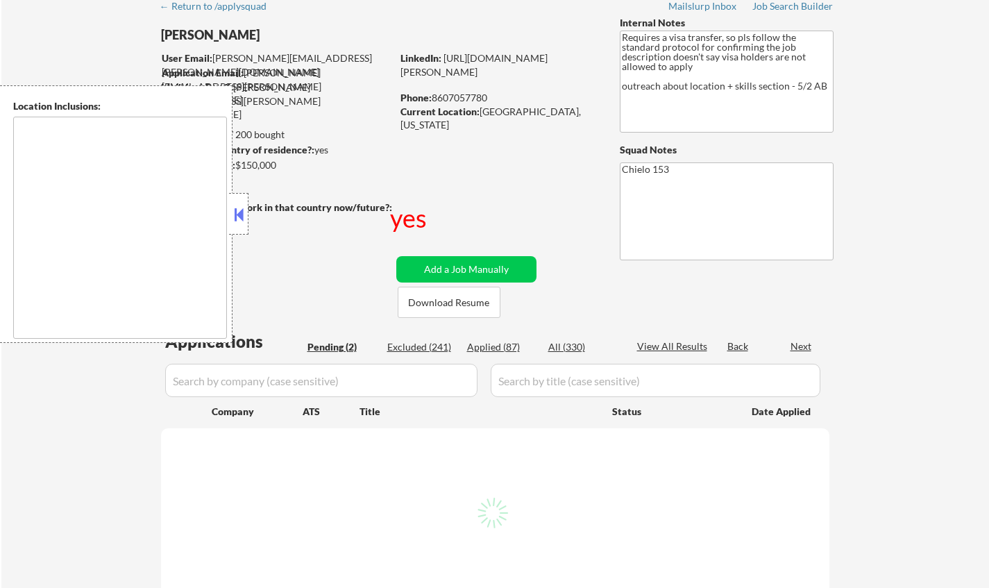
scroll to position [139, 0]
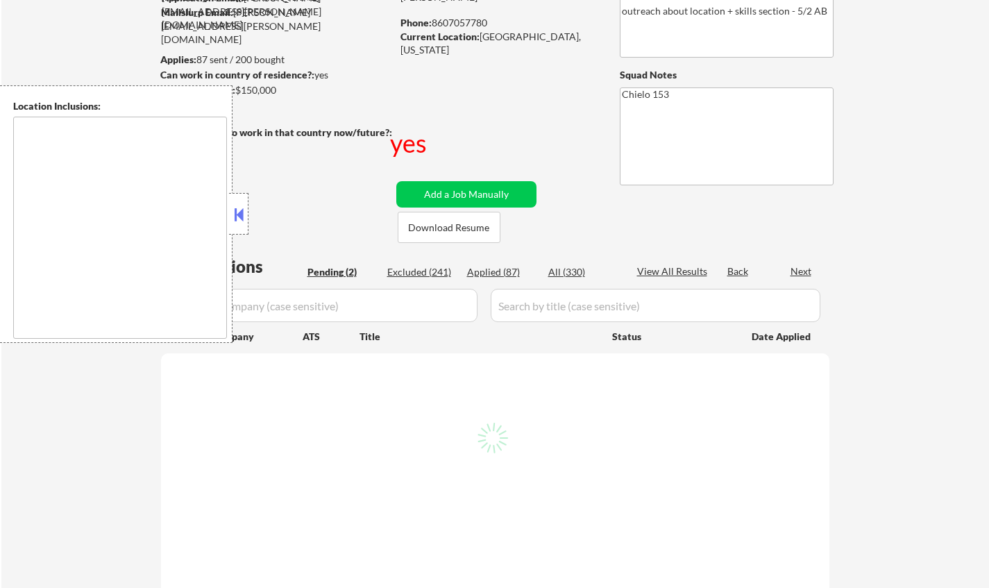
select select ""pending""
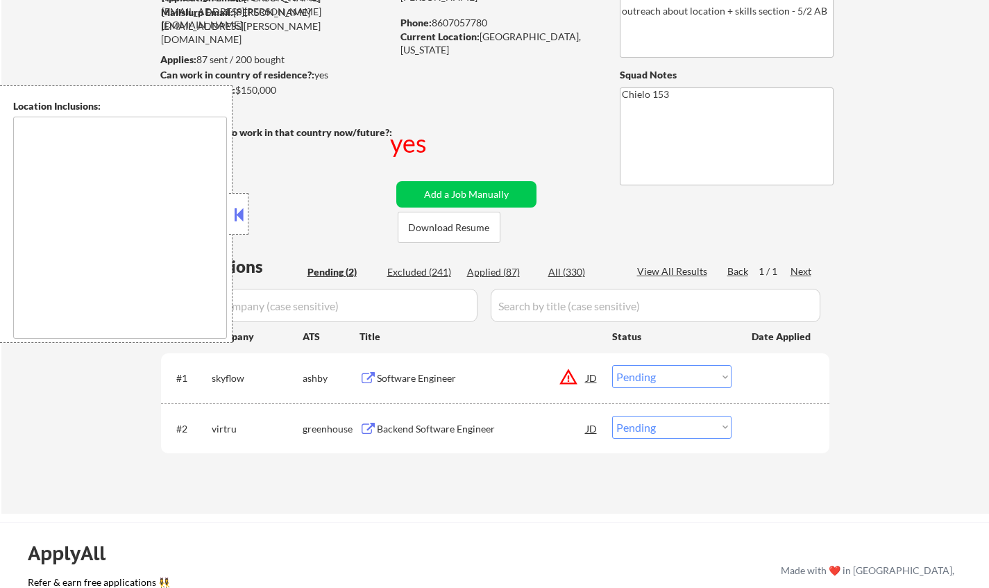
click at [237, 214] on button at bounding box center [238, 214] width 15 height 21
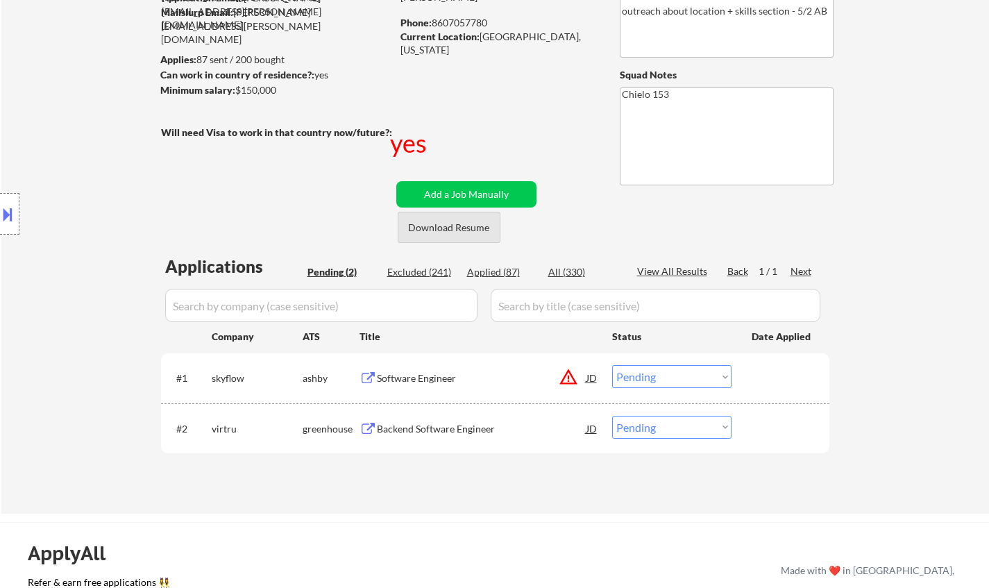
click at [479, 229] on button "Download Resume" at bounding box center [449, 227] width 103 height 31
click at [414, 376] on div "Software Engineer" at bounding box center [482, 378] width 210 height 14
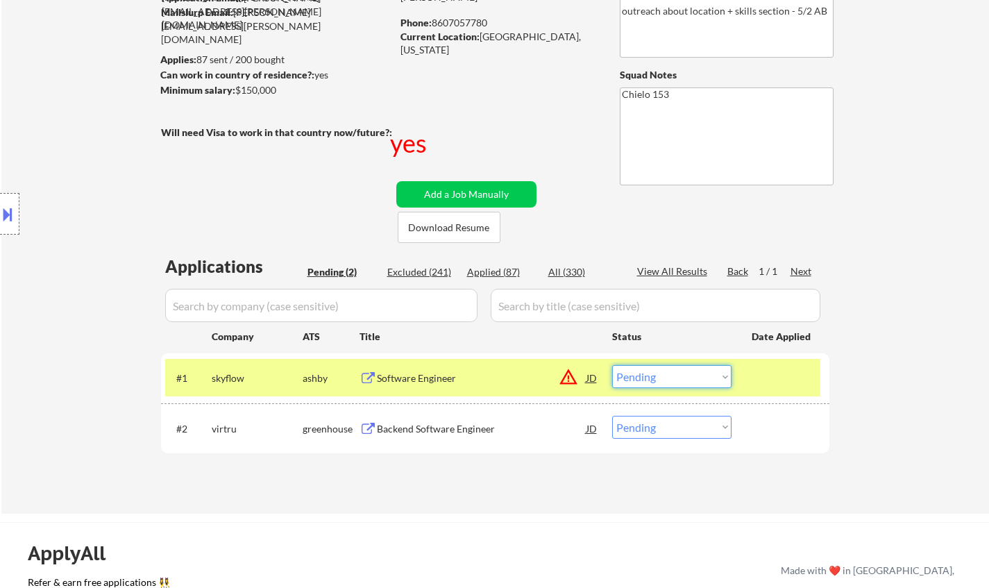
click at [667, 379] on select "Choose an option... Pending Applied Excluded (Questions) Excluded (Expired) Exc…" at bounding box center [671, 376] width 119 height 23
click at [612, 365] on select "Choose an option... Pending Applied Excluded (Questions) Excluded (Expired) Exc…" at bounding box center [671, 376] width 119 height 23
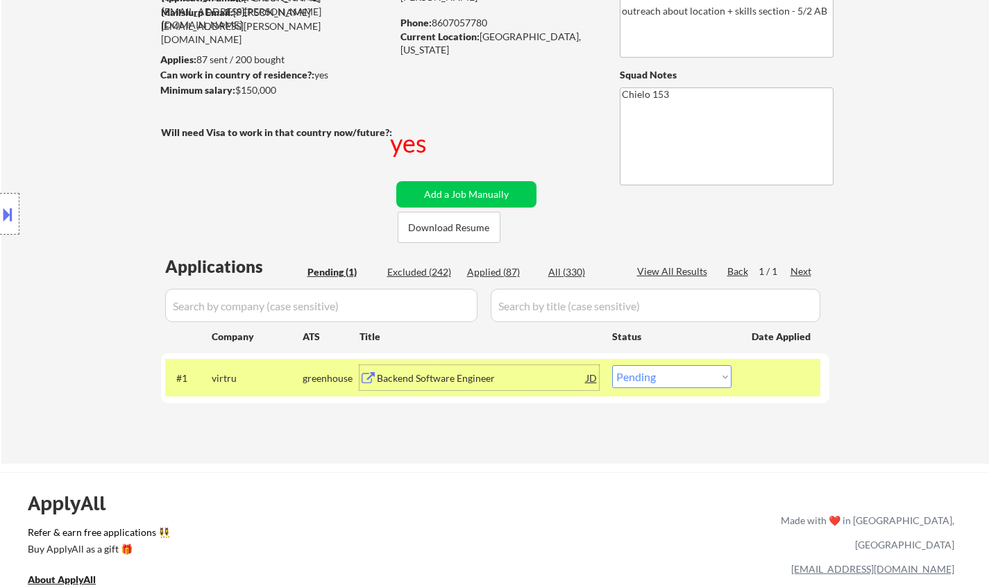
click at [441, 386] on div "Backend Software Engineer" at bounding box center [482, 377] width 210 height 25
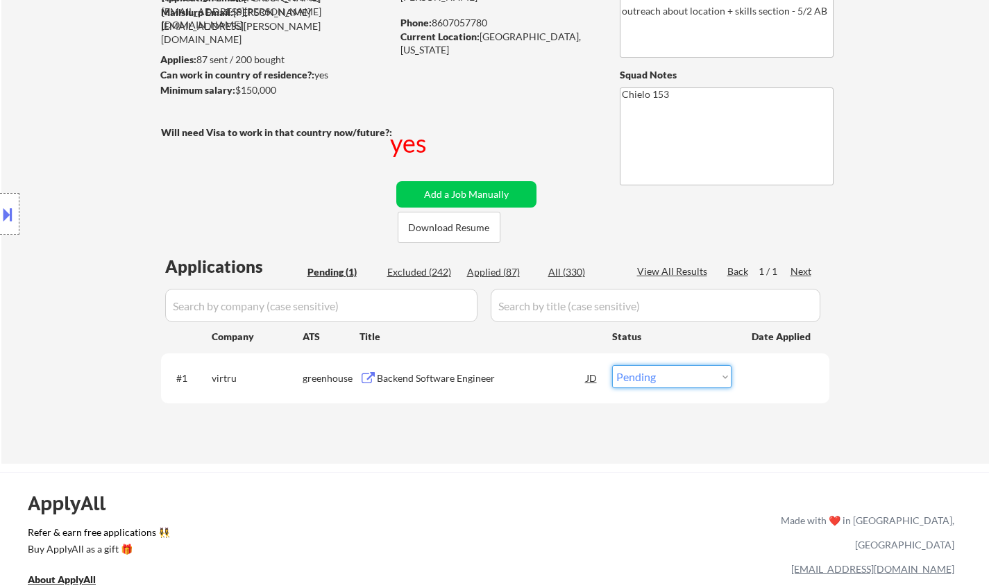
click at [660, 382] on select "Choose an option... Pending Applied Excluded (Questions) Excluded (Expired) Exc…" at bounding box center [671, 376] width 119 height 23
select select ""excluded__bad_match_""
click at [612, 365] on select "Choose an option... Pending Applied Excluded (Questions) Excluded (Expired) Exc…" at bounding box center [671, 376] width 119 height 23
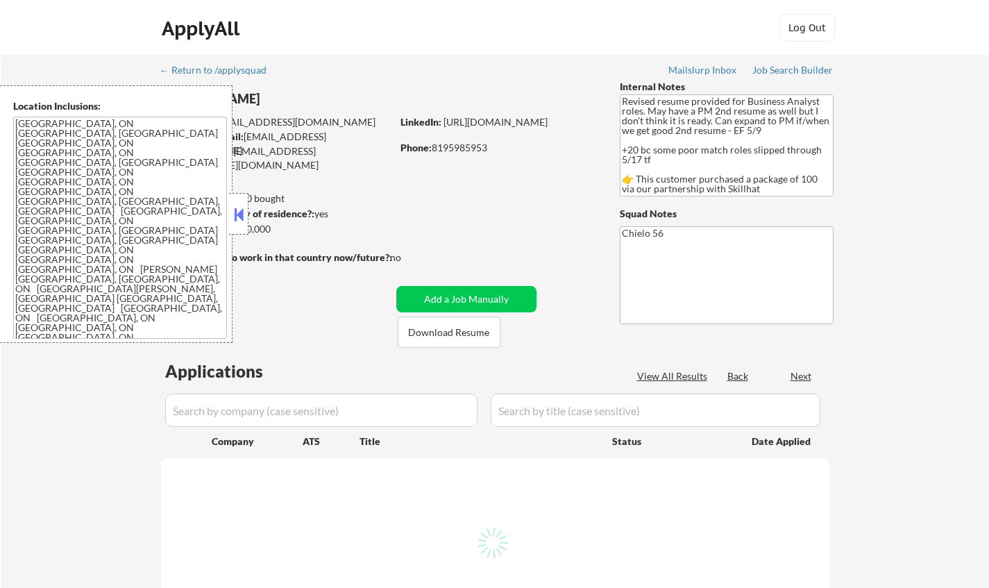
select select ""pending""
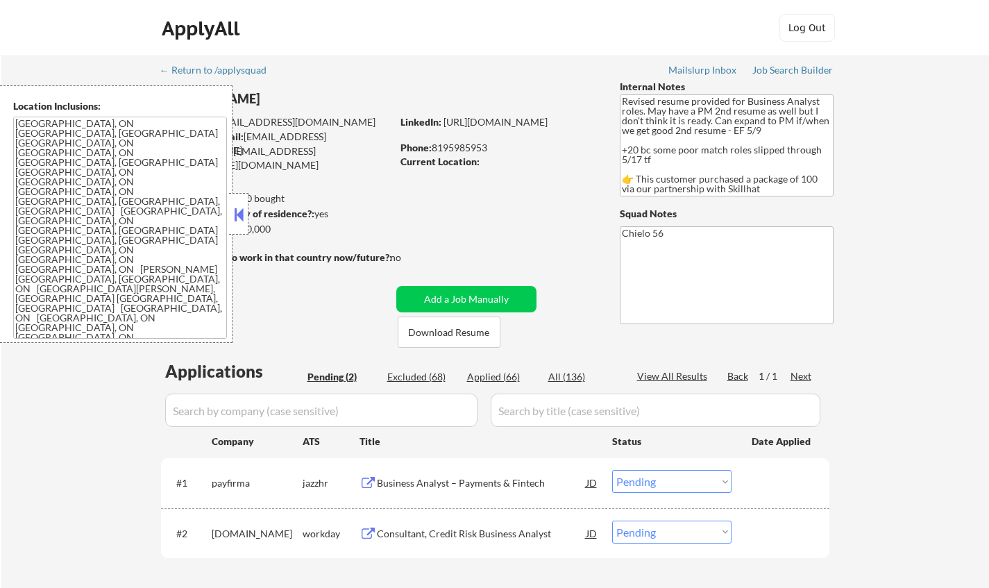
click at [233, 210] on button at bounding box center [238, 214] width 15 height 21
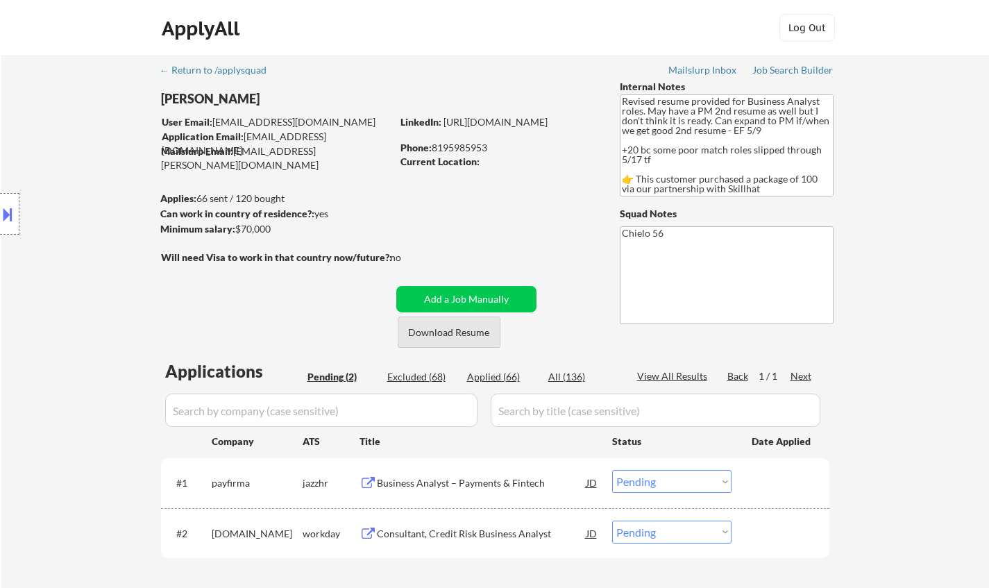
click at [459, 334] on button "Download Resume" at bounding box center [449, 332] width 103 height 31
click at [423, 477] on div "Business Analyst – Payments & Fintech" at bounding box center [482, 483] width 210 height 14
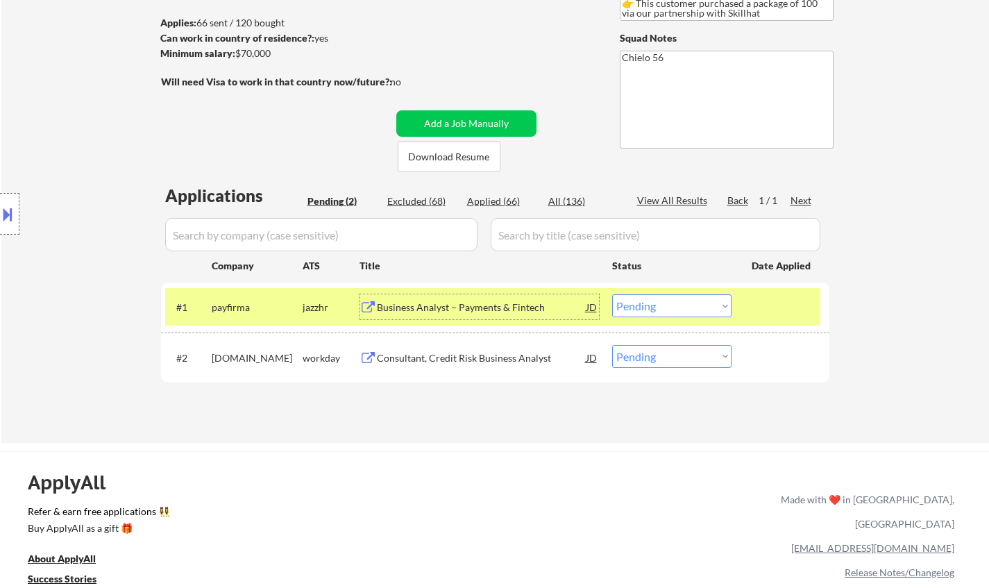
scroll to position [208, 0]
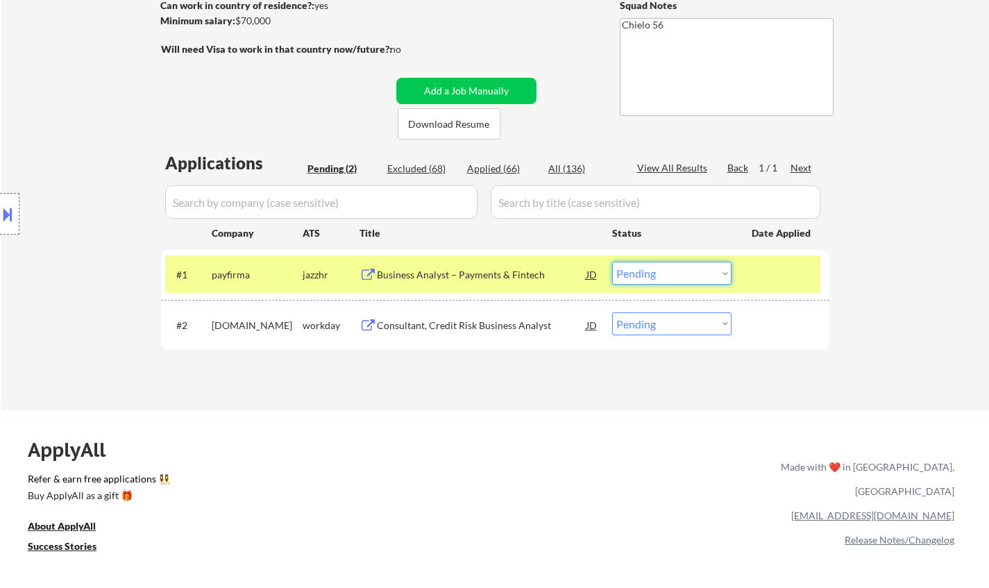
click at [666, 275] on select "Choose an option... Pending Applied Excluded (Questions) Excluded (Expired) Exc…" at bounding box center [671, 273] width 119 height 23
click at [612, 262] on select "Choose an option... Pending Applied Excluded (Questions) Excluded (Expired) Exc…" at bounding box center [671, 273] width 119 height 23
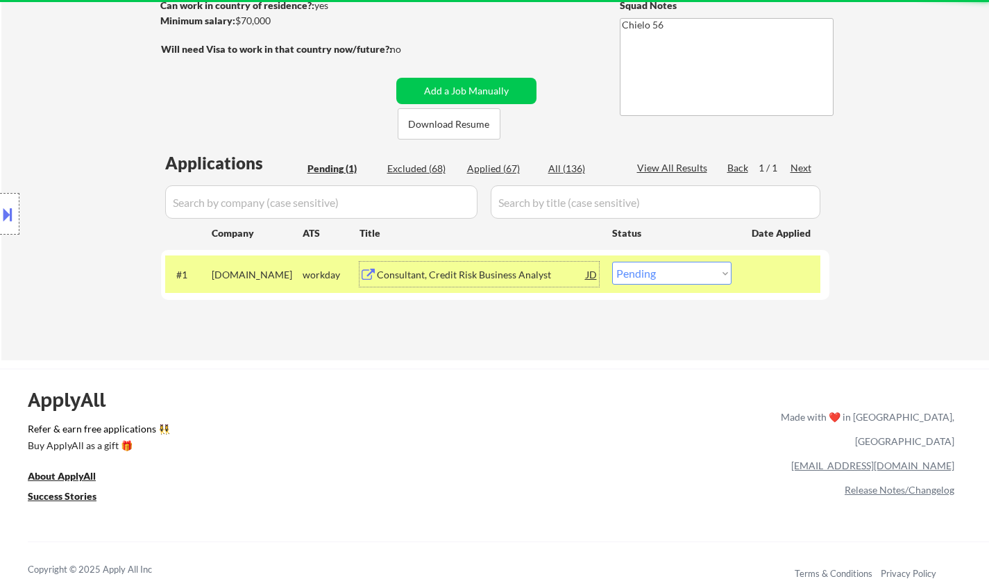
click at [507, 271] on div "Consultant, Credit Risk Business Analyst" at bounding box center [482, 275] width 210 height 14
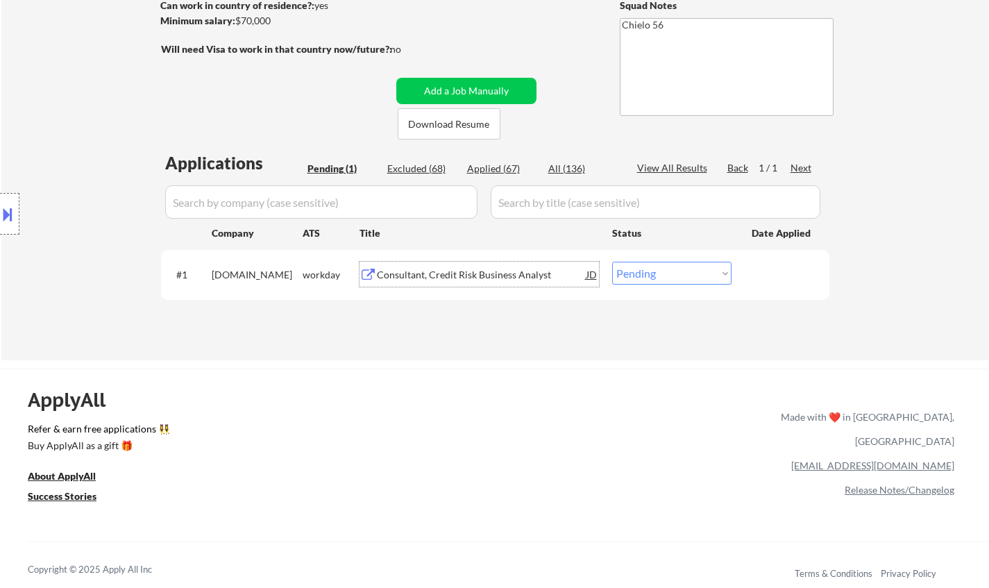
click at [645, 270] on select "Choose an option... Pending Applied Excluded (Questions) Excluded (Expired) Exc…" at bounding box center [671, 273] width 119 height 23
select select ""excluded__bad_match_""
click at [612, 262] on select "Choose an option... Pending Applied Excluded (Questions) Excluded (Expired) Exc…" at bounding box center [671, 273] width 119 height 23
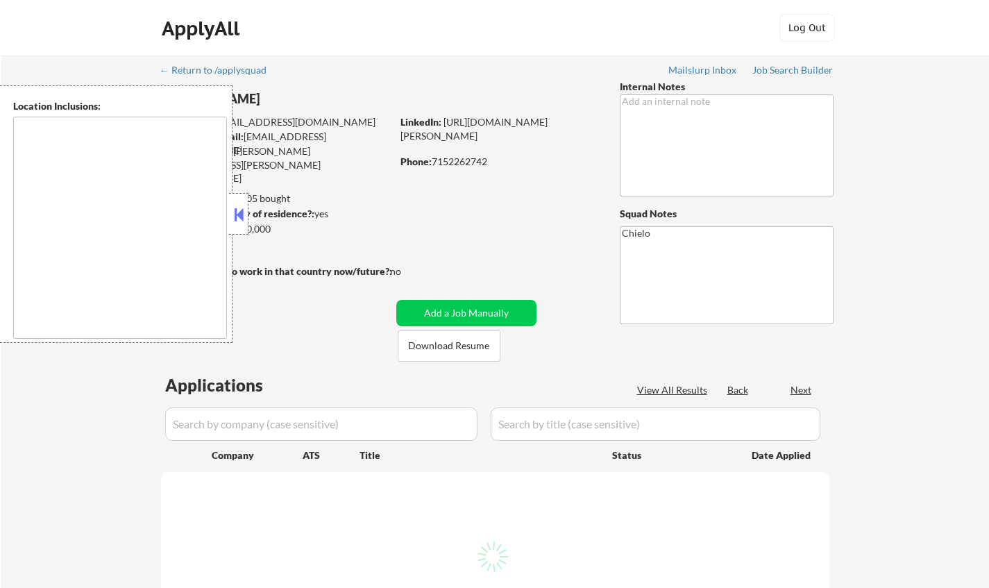
type textarea "country:[GEOGRAPHIC_DATA]"
select select ""pending""
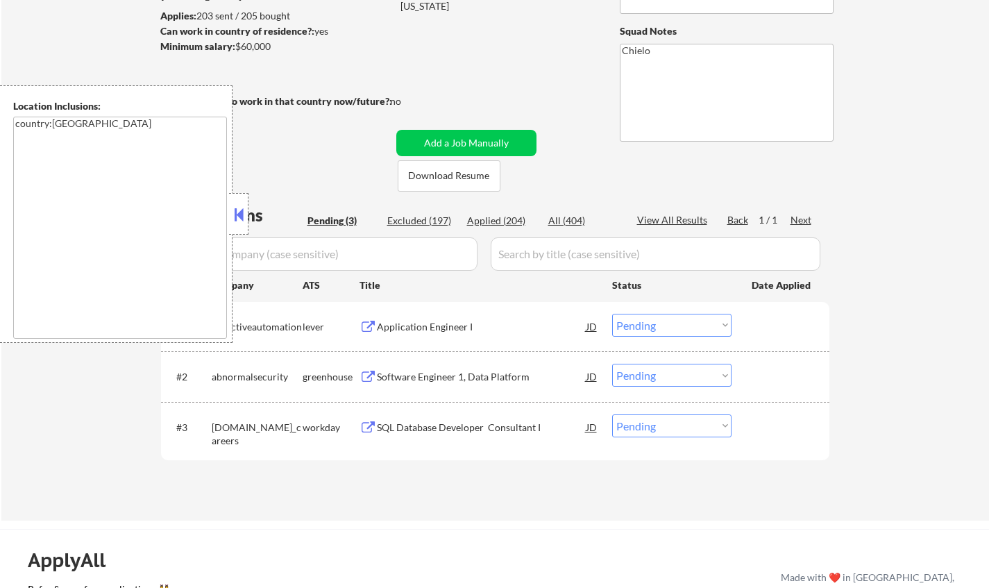
scroll to position [208, 0]
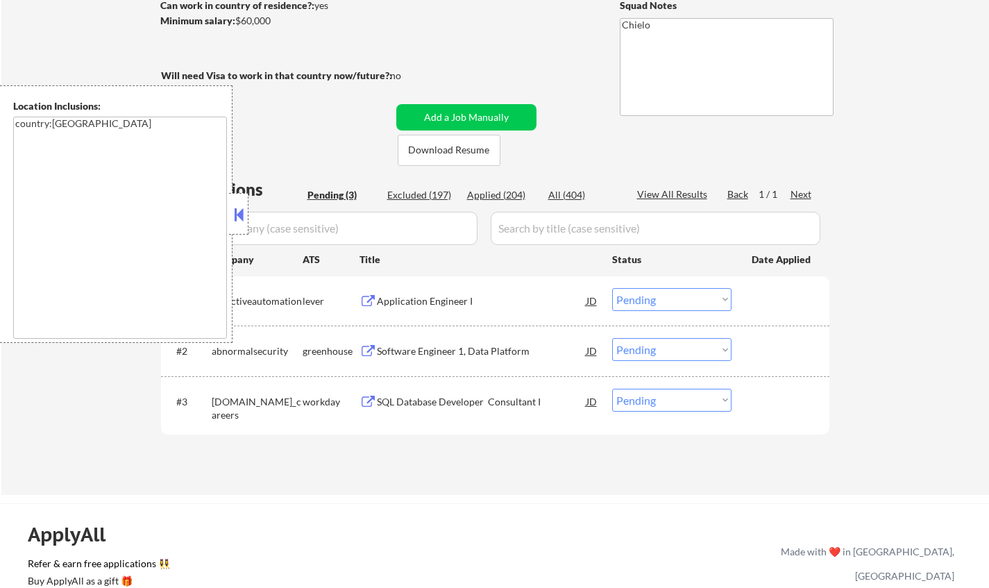
click at [242, 212] on button at bounding box center [238, 214] width 15 height 21
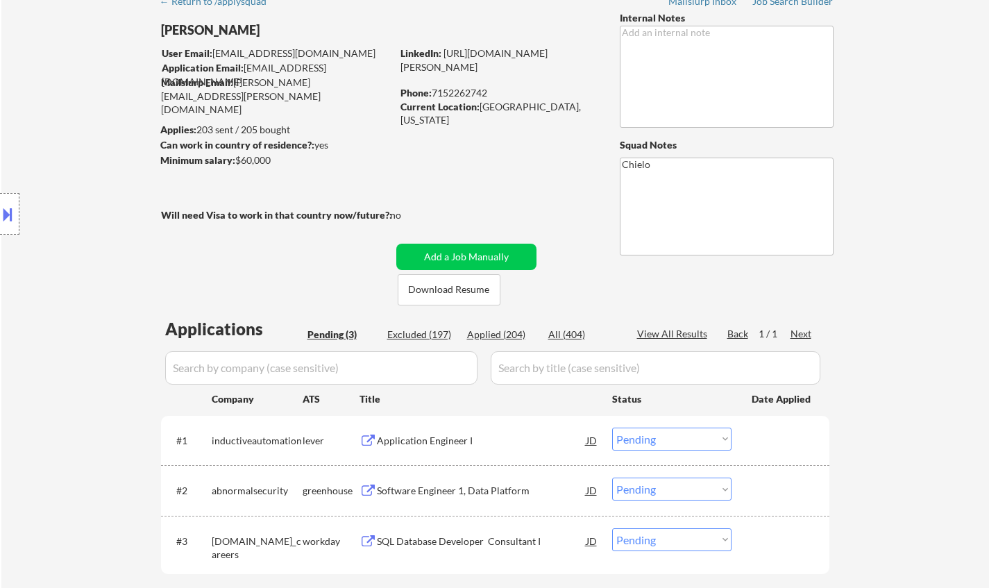
scroll to position [139, 0]
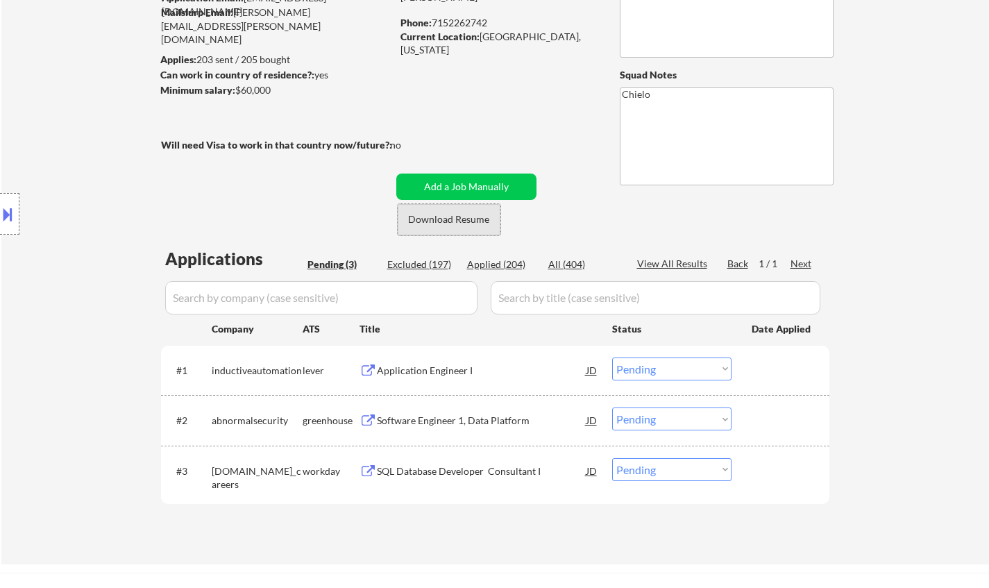
click at [463, 212] on button "Download Resume" at bounding box center [449, 219] width 103 height 31
click at [423, 364] on div "Application Engineer I" at bounding box center [482, 371] width 210 height 14
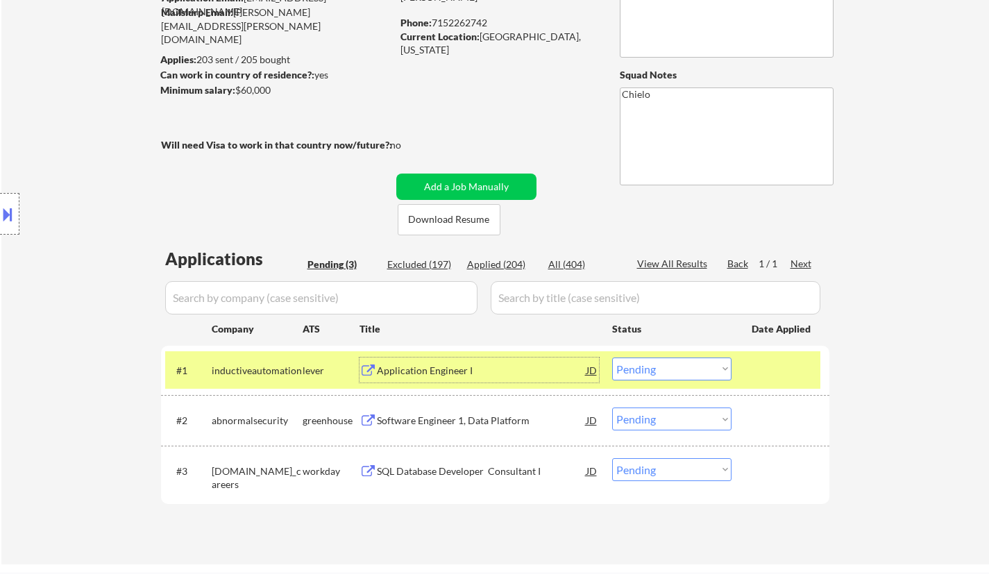
click at [679, 371] on select "Choose an option... Pending Applied Excluded (Questions) Excluded (Expired) Exc…" at bounding box center [671, 368] width 119 height 23
click at [612, 357] on select "Choose an option... Pending Applied Excluded (Questions) Excluded (Expired) Exc…" at bounding box center [671, 368] width 119 height 23
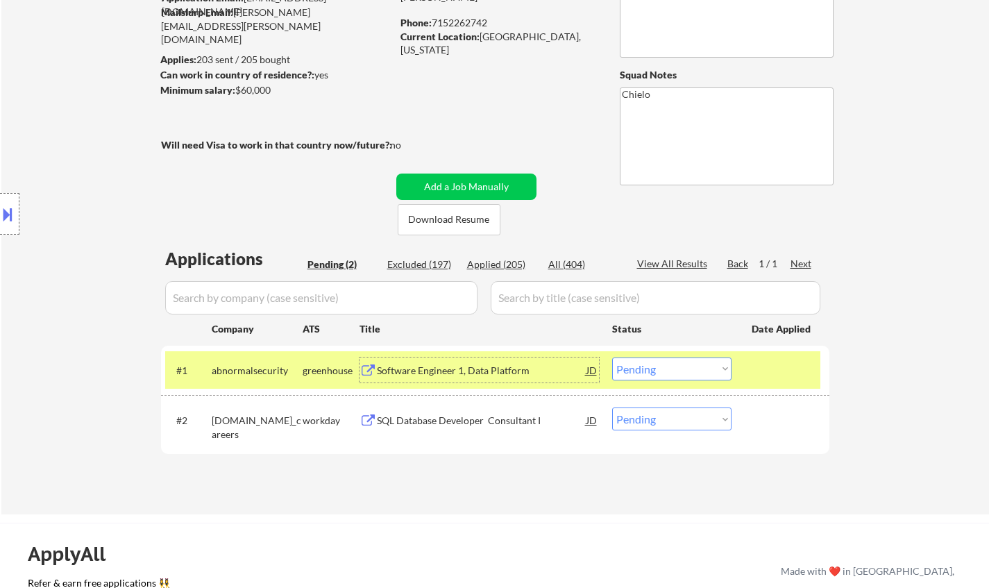
click at [444, 372] on div "Software Engineer 1, Data Platform" at bounding box center [482, 371] width 210 height 14
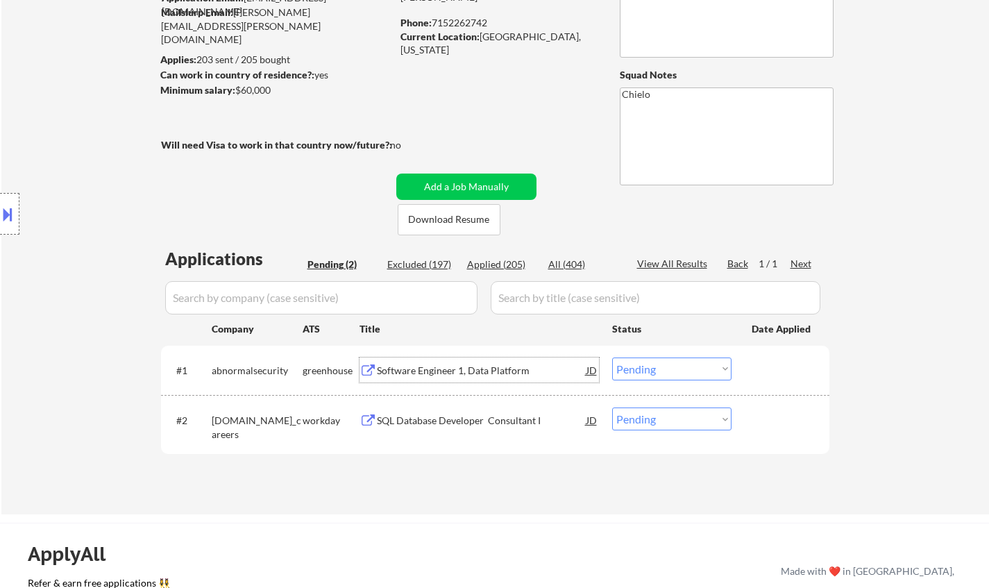
click at [655, 368] on select "Choose an option... Pending Applied Excluded (Questions) Excluded (Expired) Exc…" at bounding box center [671, 368] width 119 height 23
click at [612, 357] on select "Choose an option... Pending Applied Excluded (Questions) Excluded (Expired) Exc…" at bounding box center [671, 368] width 119 height 23
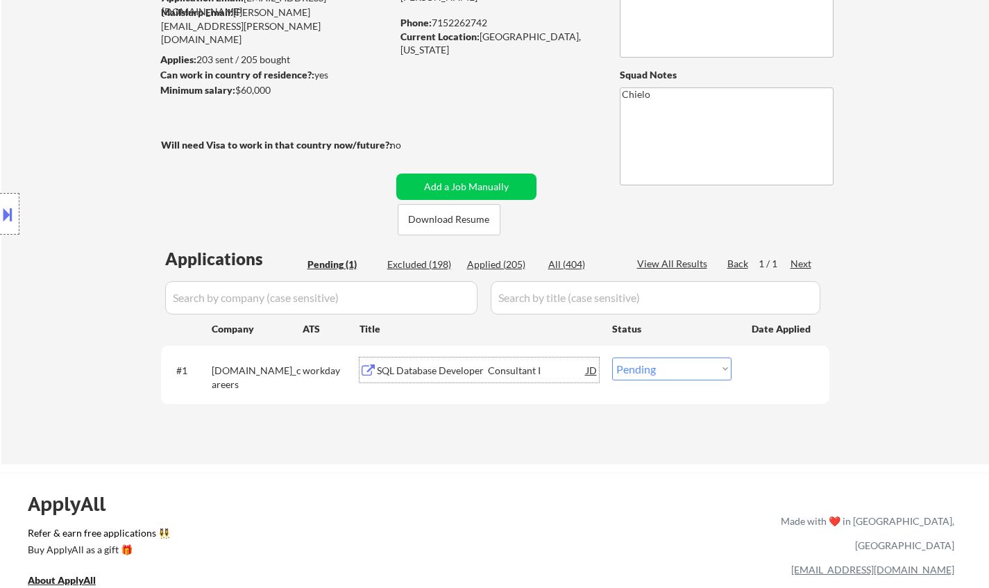
click at [451, 374] on div "SQL Database Developer Consultant I" at bounding box center [482, 371] width 210 height 14
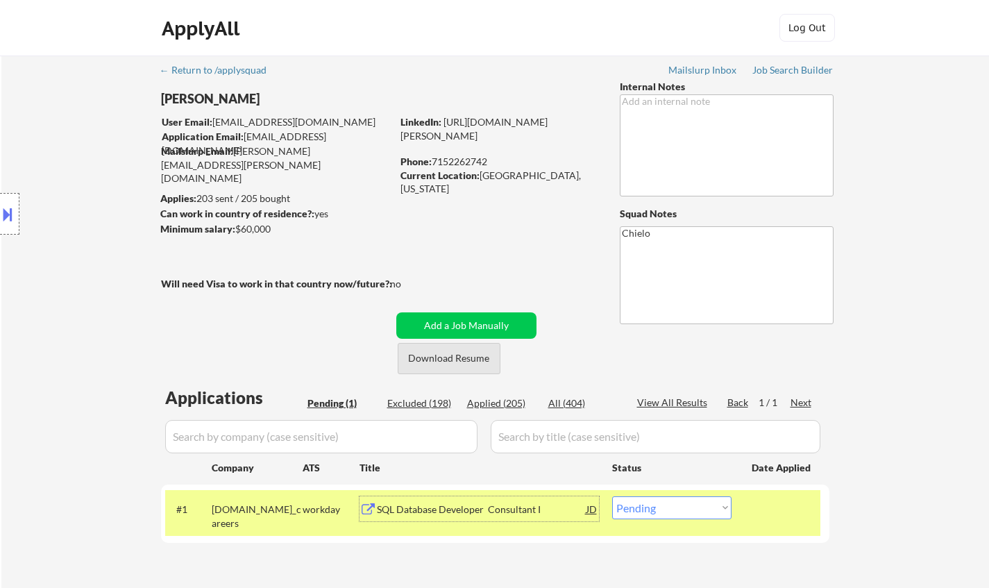
scroll to position [208, 0]
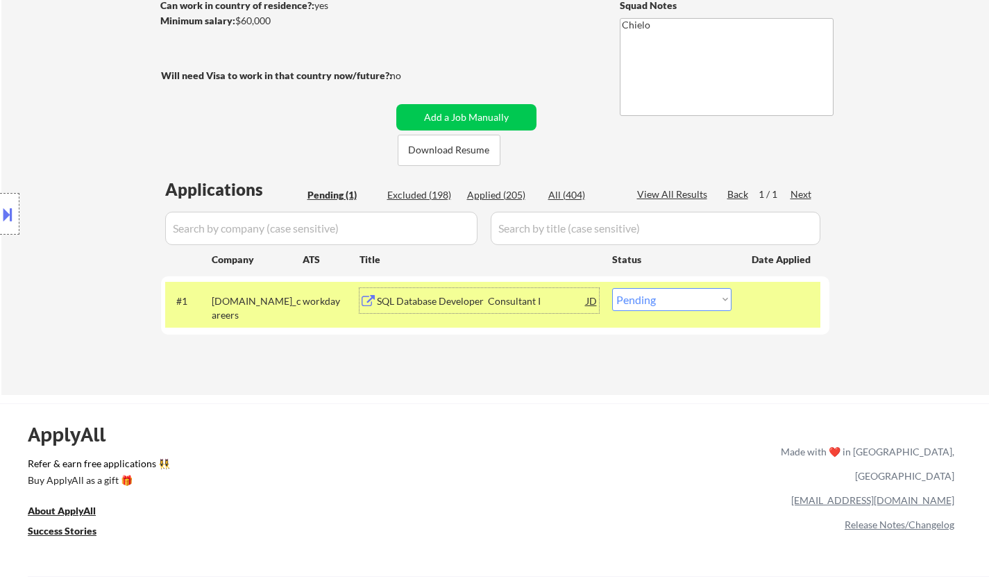
drag, startPoint x: 669, startPoint y: 289, endPoint x: 670, endPoint y: 296, distance: 7.7
click at [669, 289] on select "Choose an option... Pending Applied Excluded (Questions) Excluded (Expired) Exc…" at bounding box center [671, 299] width 119 height 23
select select ""applied""
click at [612, 288] on select "Choose an option... Pending Applied Excluded (Questions) Excluded (Expired) Exc…" at bounding box center [671, 299] width 119 height 23
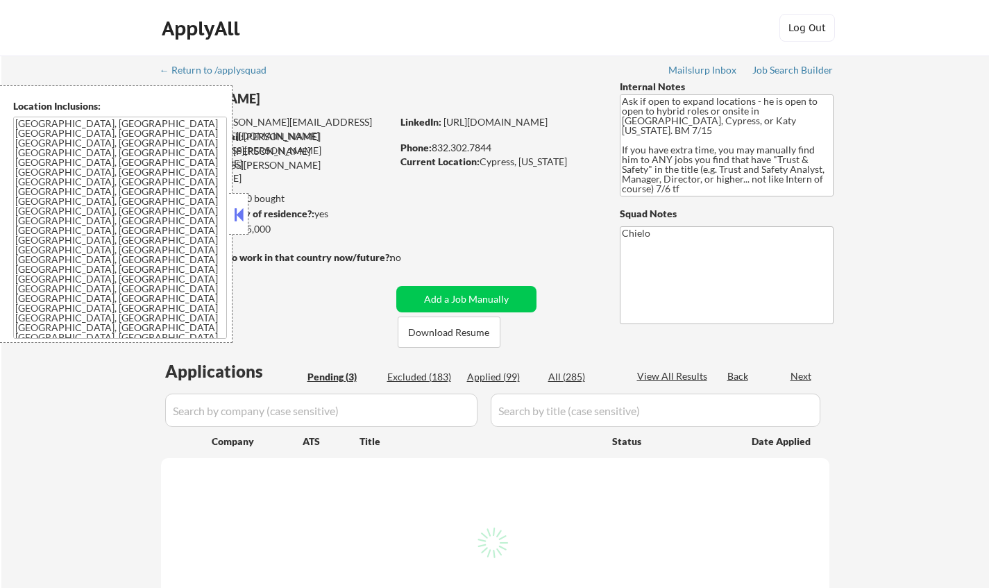
select select ""pending""
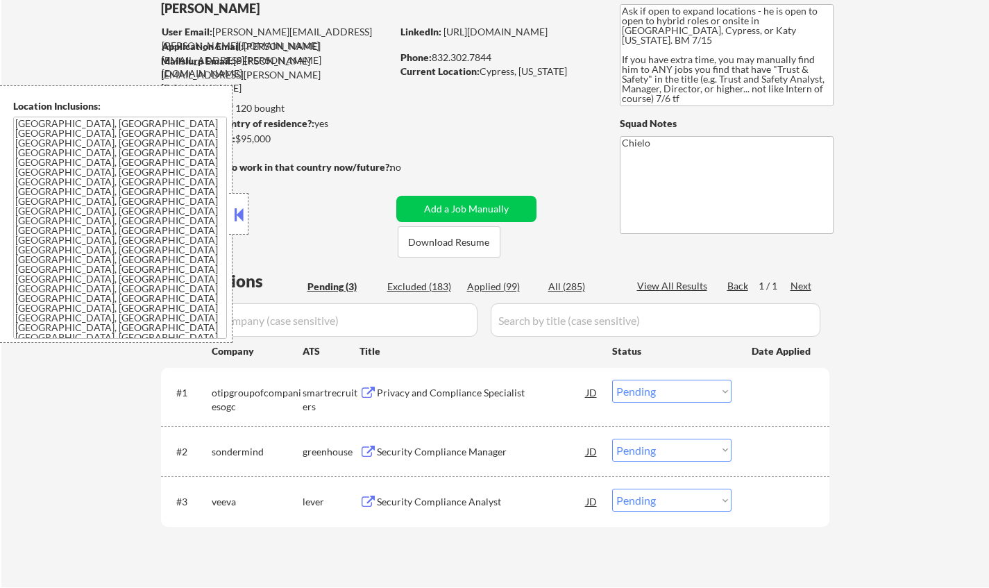
scroll to position [139, 0]
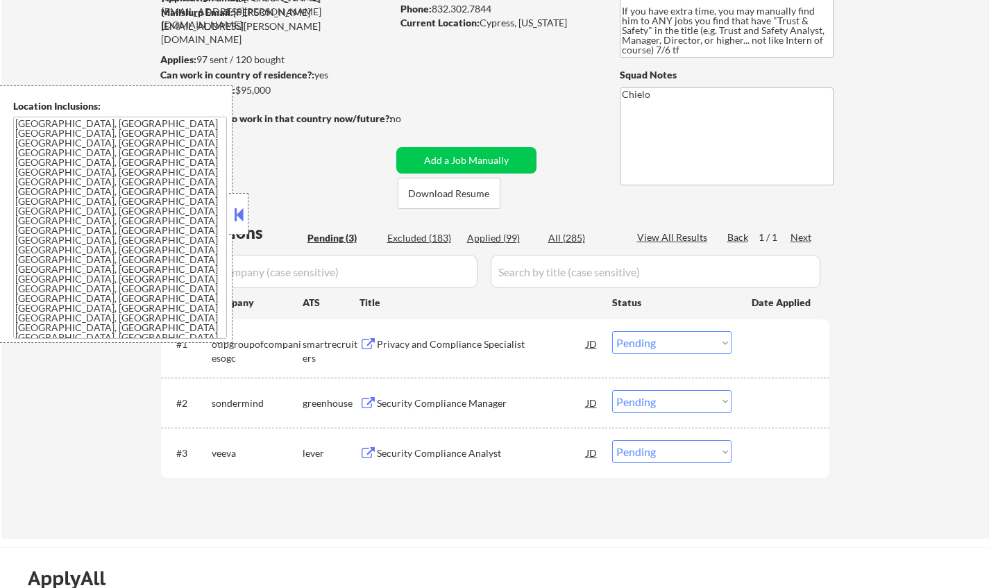
click at [239, 217] on button at bounding box center [238, 214] width 15 height 21
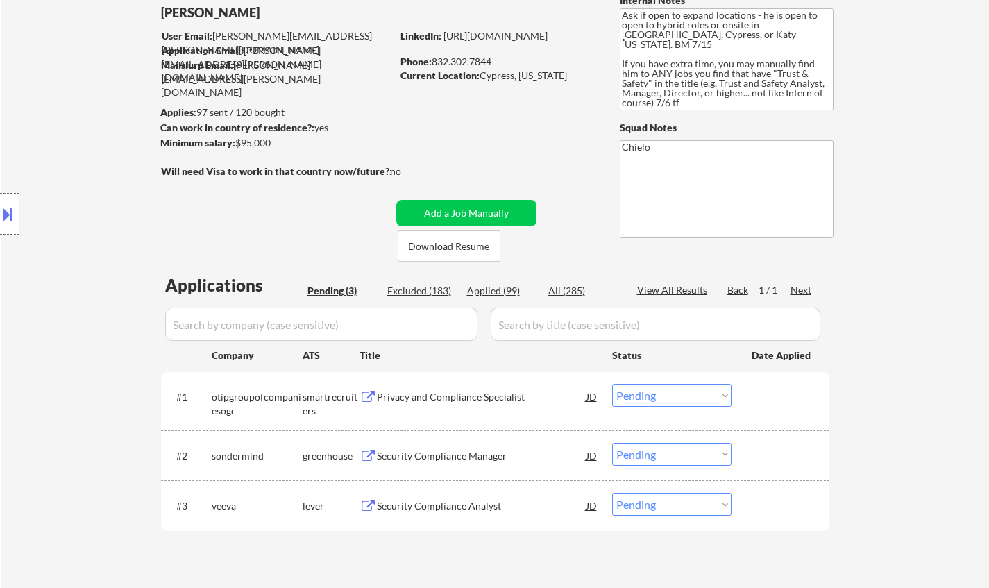
scroll to position [69, 0]
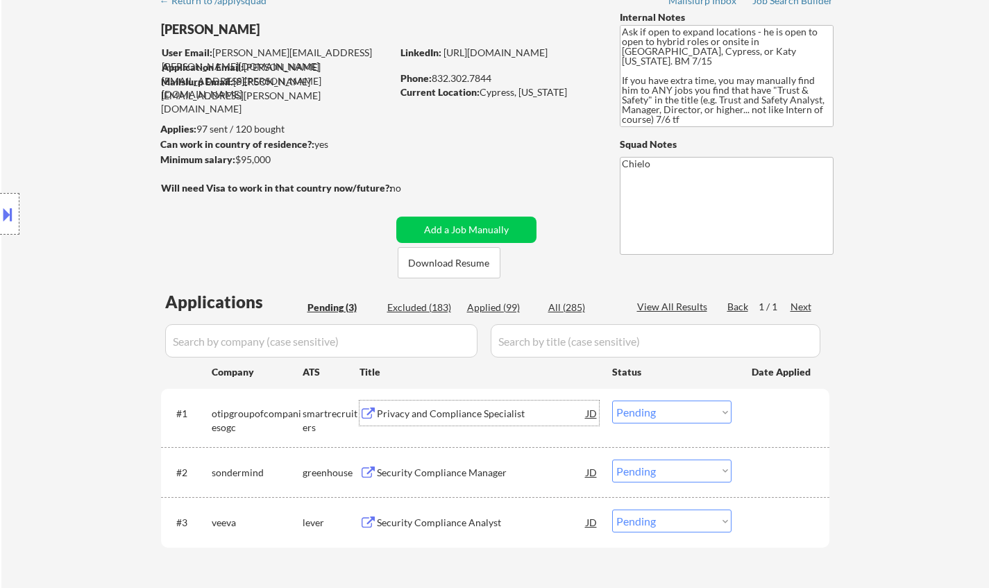
click at [429, 412] on div "Privacy and Compliance Specialist" at bounding box center [482, 414] width 210 height 14
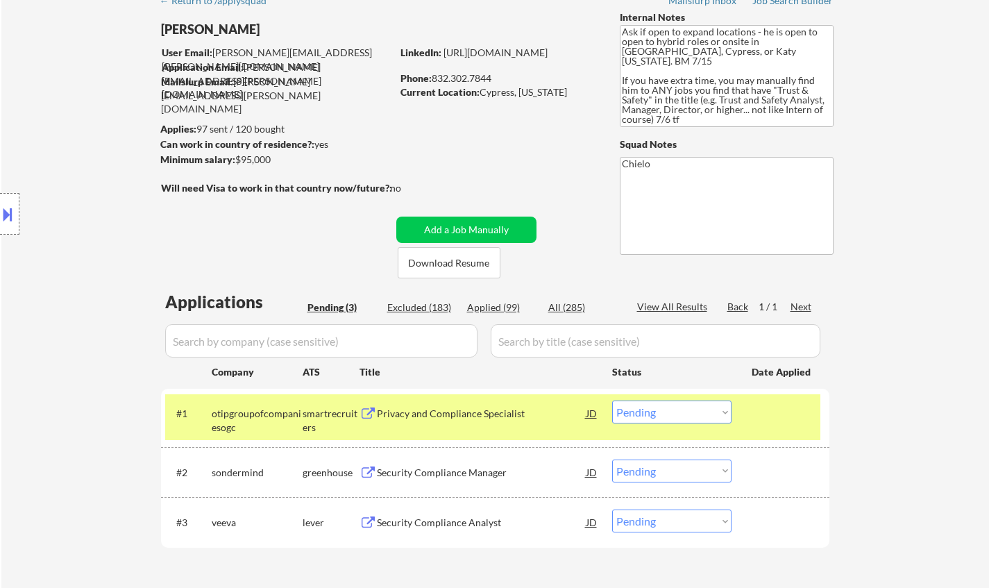
click at [0, 206] on button at bounding box center [7, 214] width 15 height 23
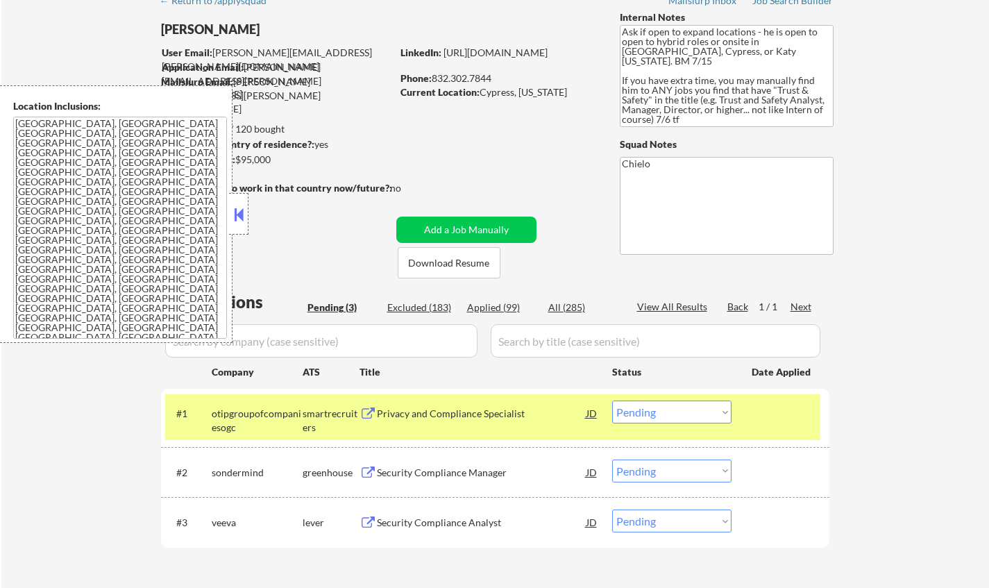
click at [233, 214] on button at bounding box center [238, 214] width 15 height 21
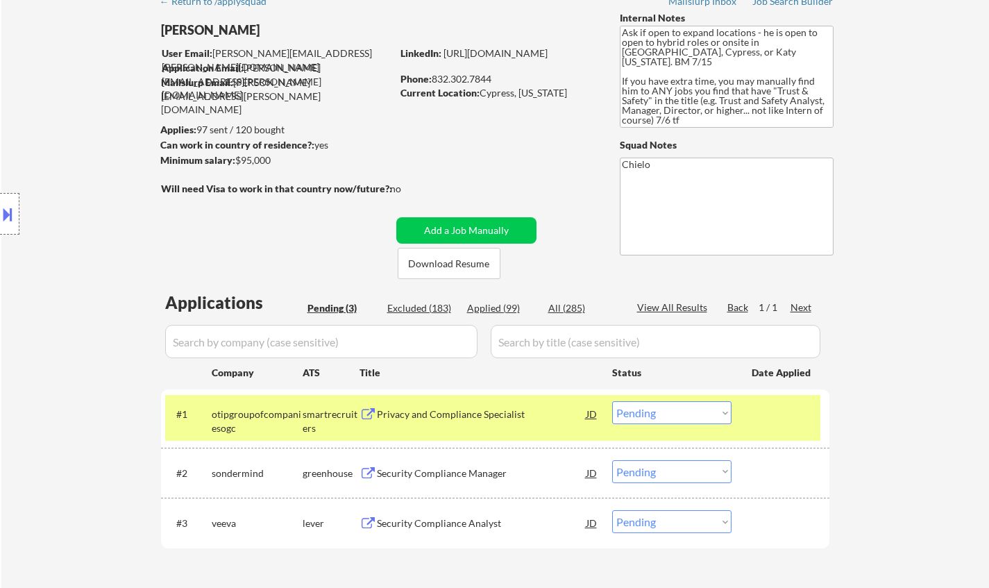
scroll to position [208, 0]
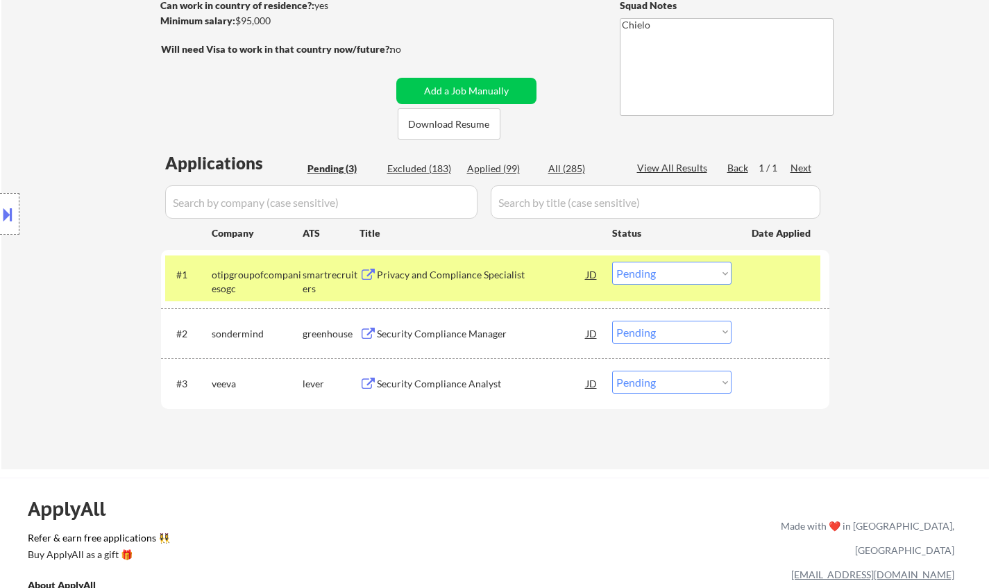
click at [661, 263] on select "Choose an option... Pending Applied Excluded (Questions) Excluded (Expired) Exc…" at bounding box center [671, 273] width 119 height 23
click at [612, 262] on select "Choose an option... Pending Applied Excluded (Questions) Excluded (Expired) Exc…" at bounding box center [671, 273] width 119 height 23
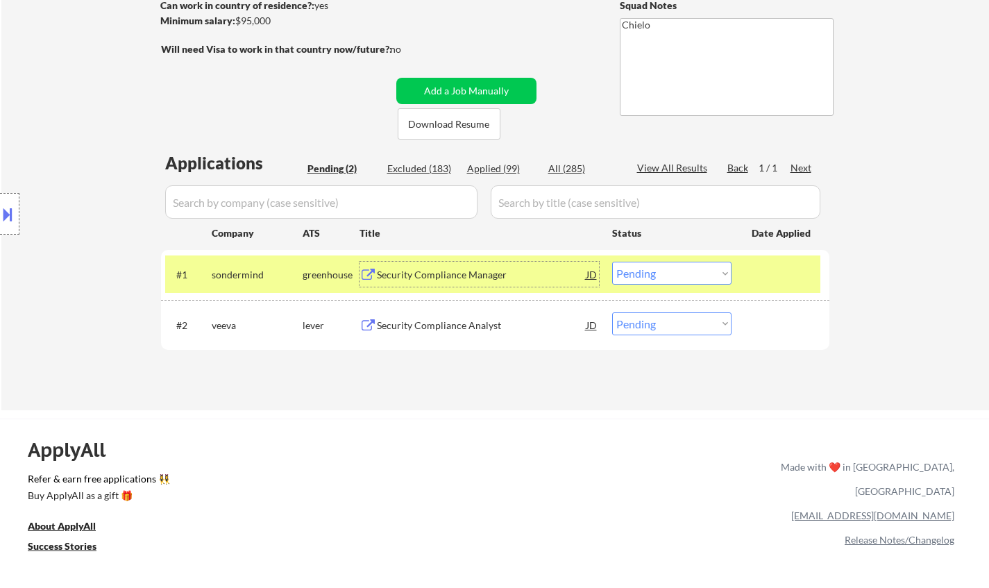
click at [437, 274] on div "Security Compliance Manager" at bounding box center [482, 275] width 210 height 14
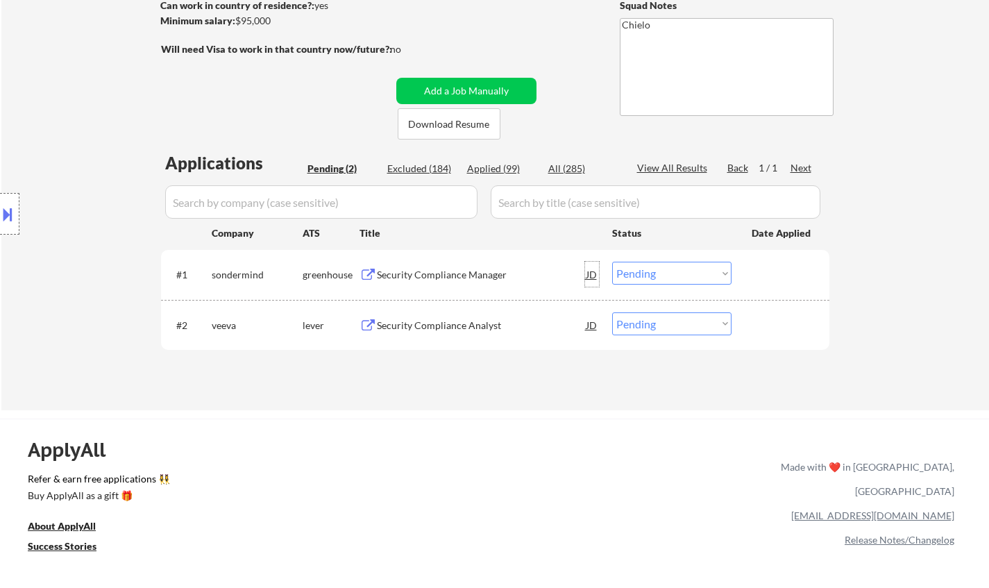
click at [593, 269] on div "JD" at bounding box center [592, 274] width 14 height 25
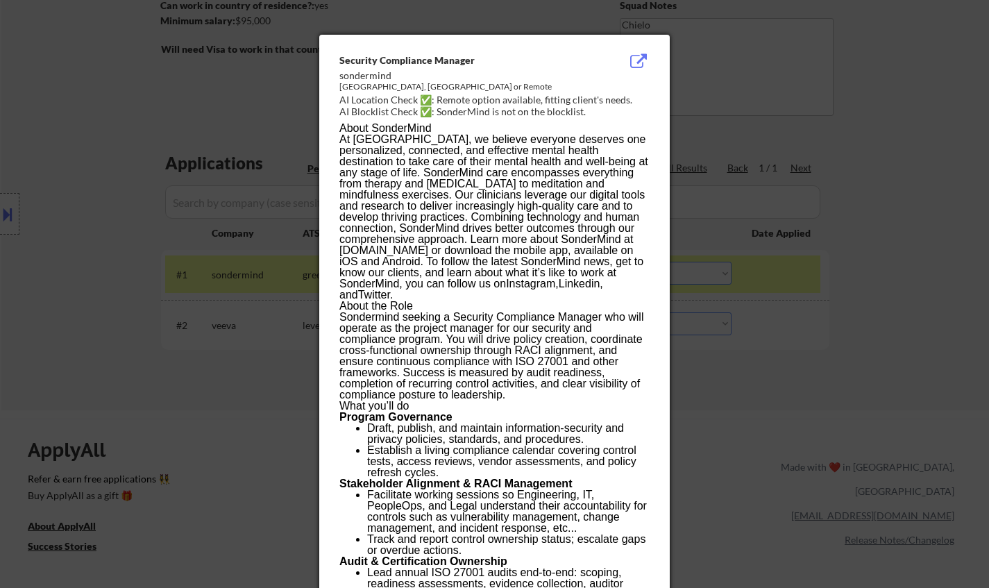
click at [893, 335] on div at bounding box center [494, 294] width 989 height 588
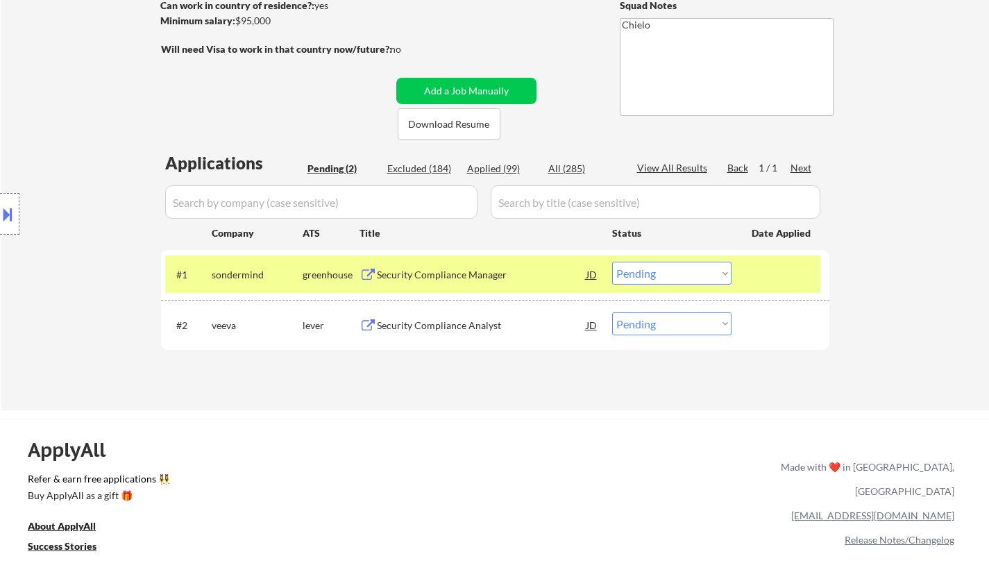
click at [659, 272] on select "Choose an option... Pending Applied Excluded (Questions) Excluded (Expired) Exc…" at bounding box center [671, 273] width 119 height 23
click at [612, 262] on select "Choose an option... Pending Applied Excluded (Questions) Excluded (Expired) Exc…" at bounding box center [671, 273] width 119 height 23
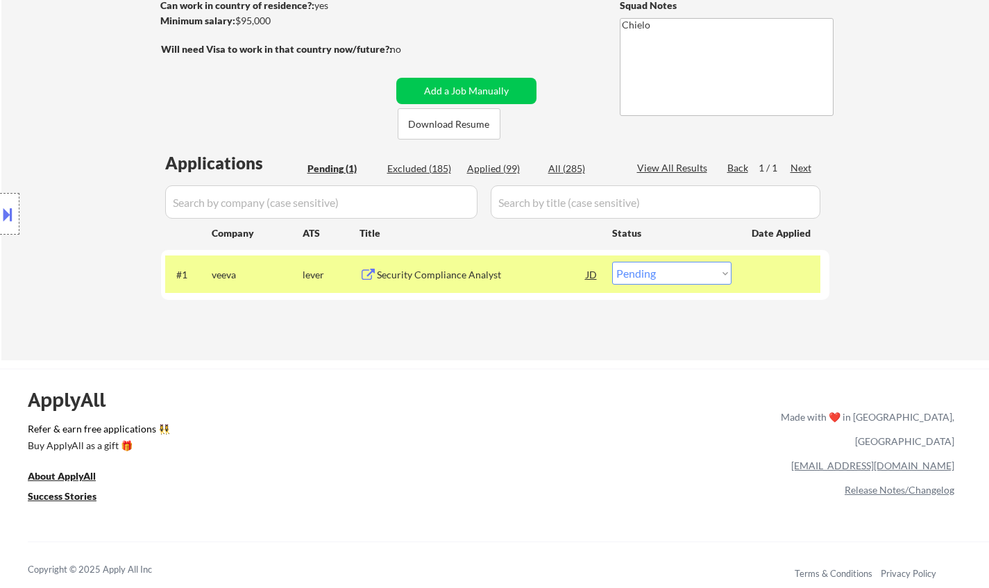
click at [0, 262] on div "Location Inclusions: Cypress, TX Jersey Village, TX Tomball, TX Katy, TX Spring…" at bounding box center [124, 214] width 248 height 258
click at [435, 276] on div "Security Compliance Analyst" at bounding box center [482, 275] width 210 height 14
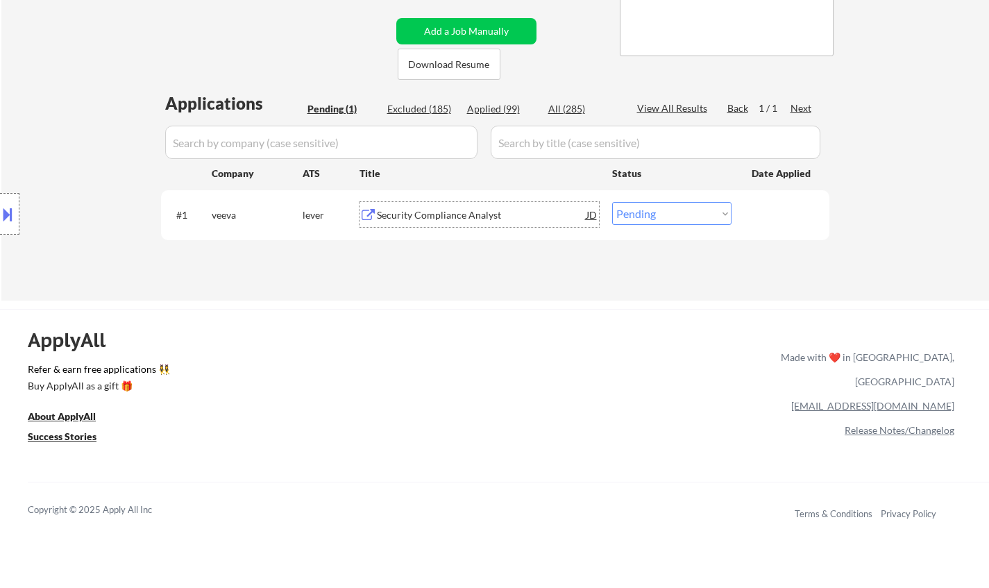
scroll to position [347, 0]
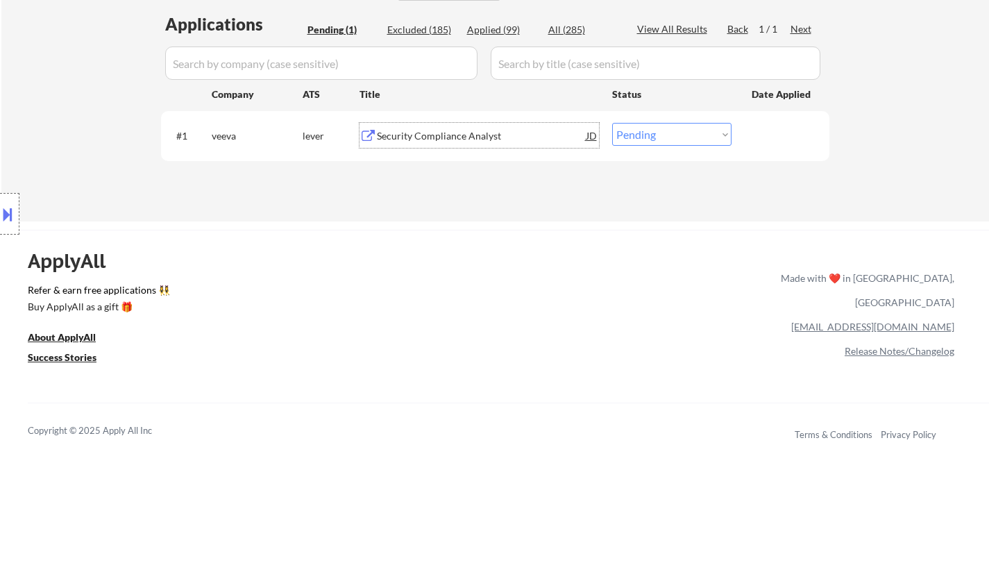
click at [655, 137] on select "Choose an option... Pending Applied Excluded (Questions) Excluded (Expired) Exc…" at bounding box center [671, 134] width 119 height 23
select select ""applied""
click at [612, 123] on select "Choose an option... Pending Applied Excluded (Questions) Excluded (Expired) Exc…" at bounding box center [671, 134] width 119 height 23
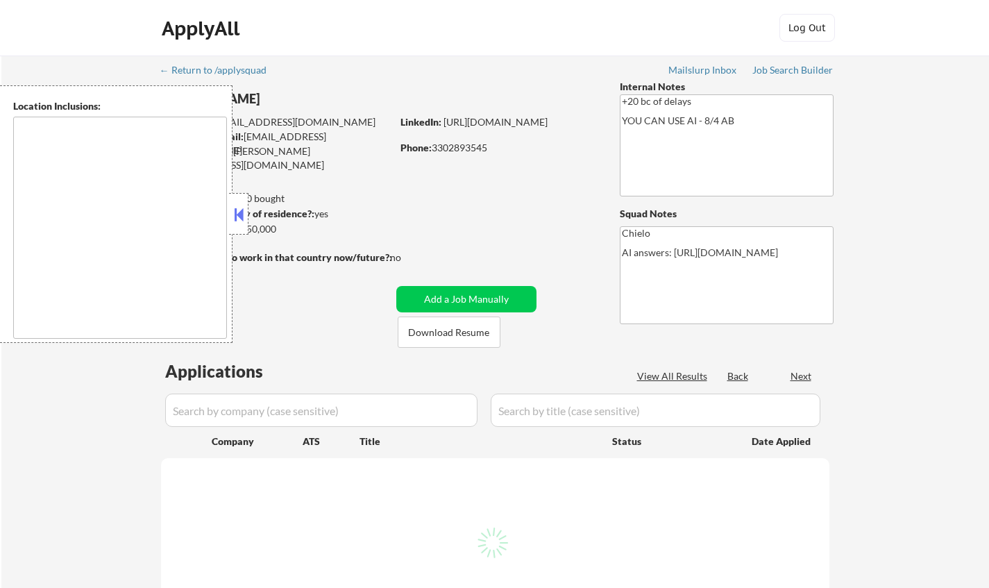
type textarea "remote"
select select ""pending""
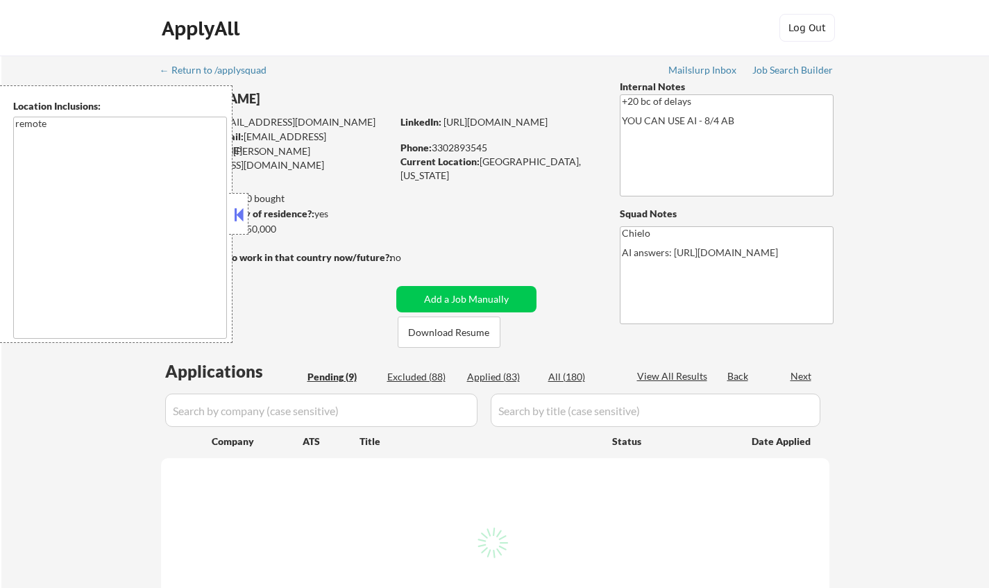
select select ""pending""
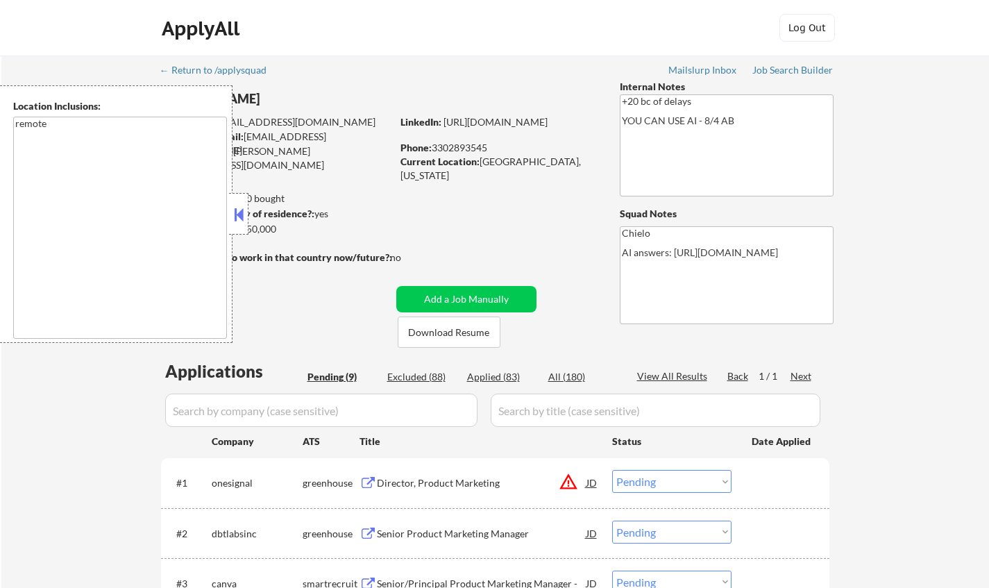
click at [232, 216] on button at bounding box center [238, 214] width 15 height 21
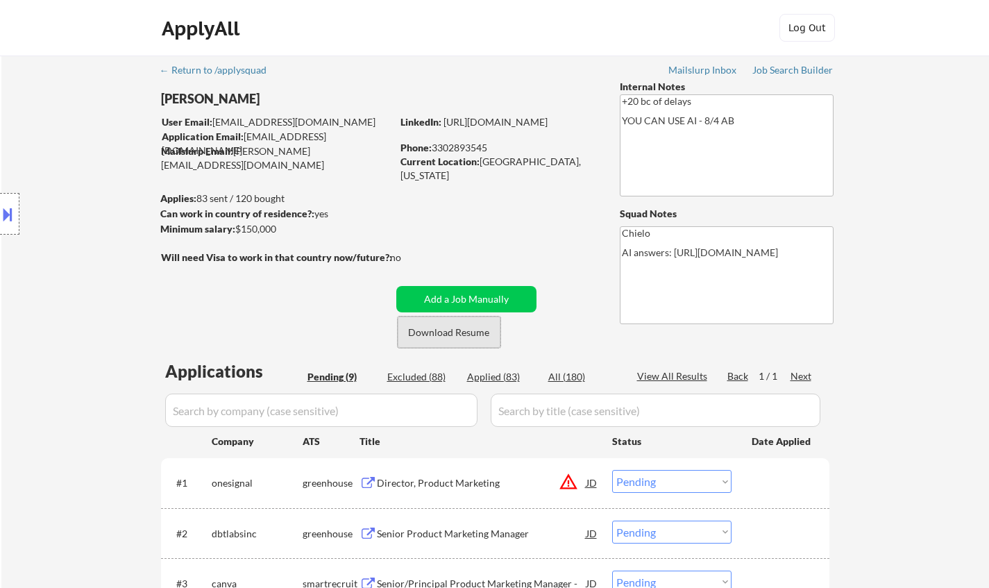
click at [441, 338] on button "Download Resume" at bounding box center [449, 332] width 103 height 31
click at [2, 211] on button at bounding box center [7, 214] width 15 height 23
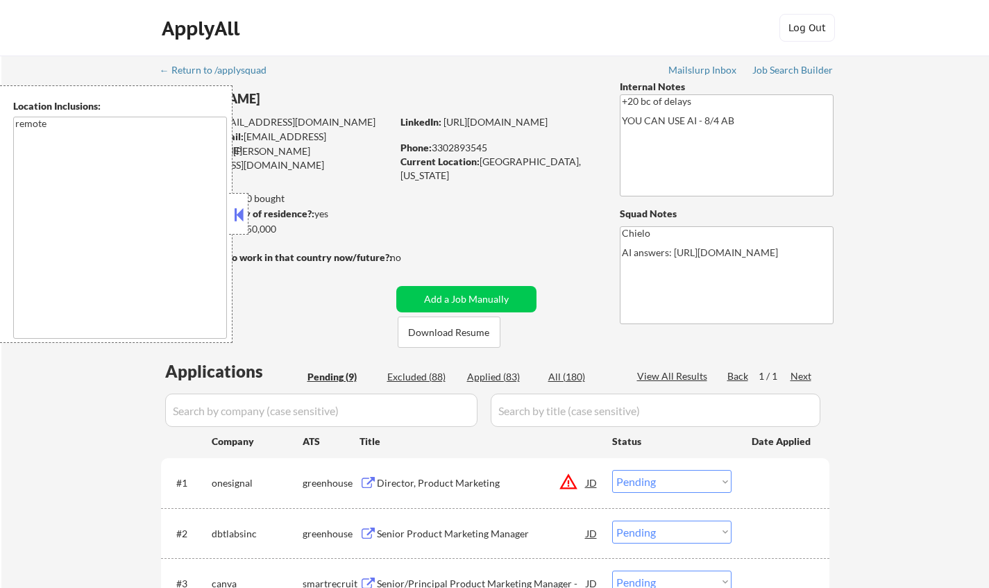
scroll to position [139, 0]
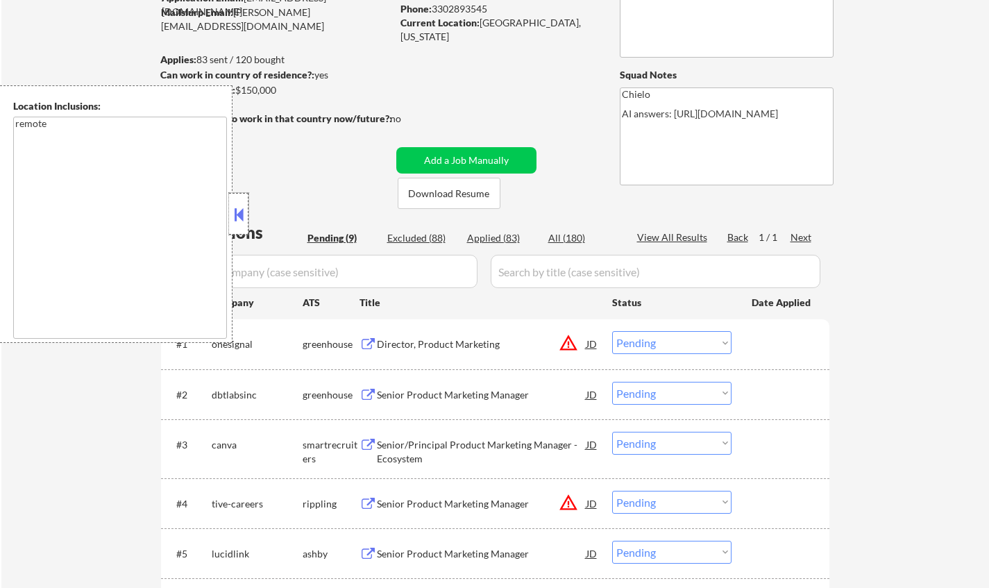
click at [239, 203] on div at bounding box center [238, 214] width 19 height 42
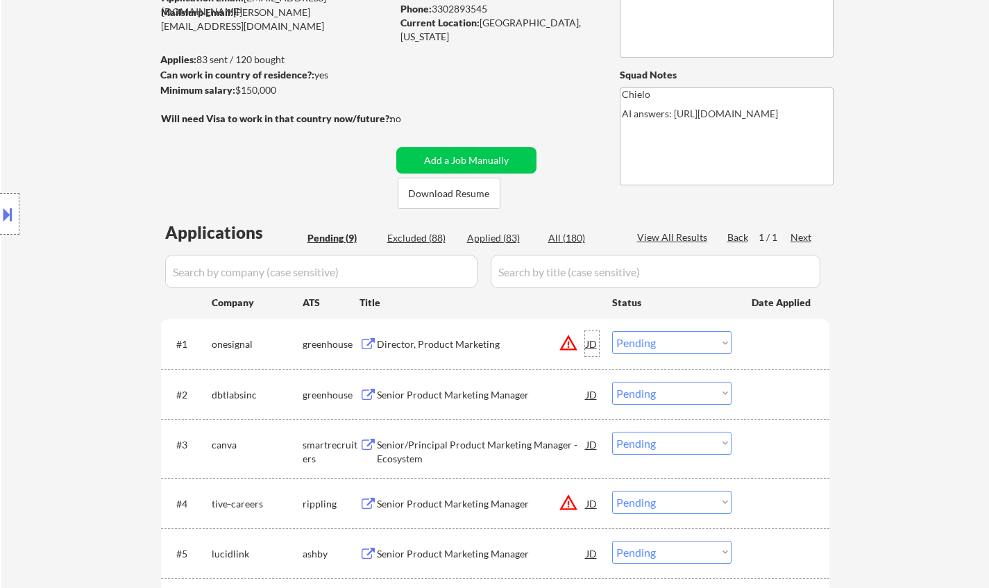
click at [591, 344] on div "JD" at bounding box center [592, 343] width 14 height 25
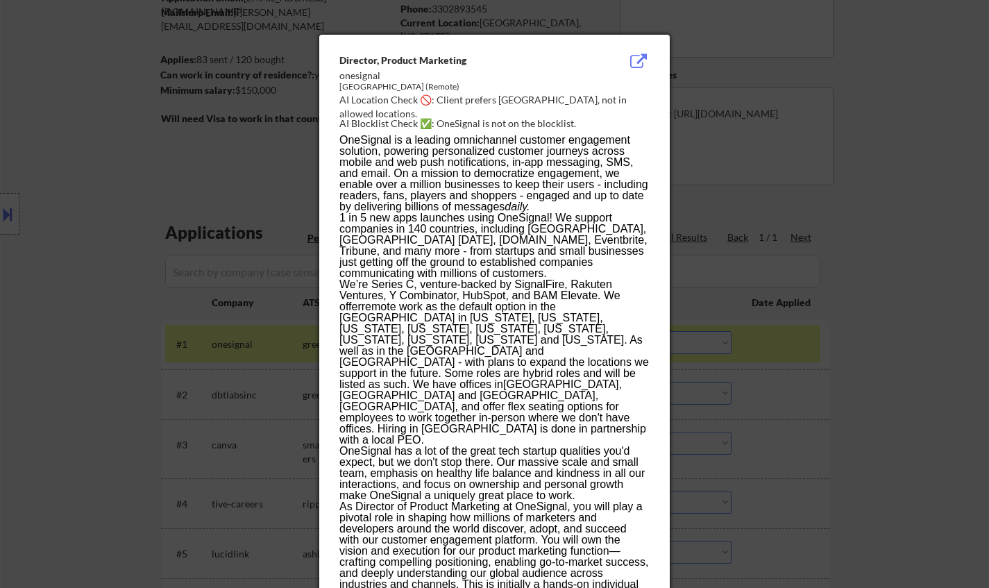
click at [844, 463] on div at bounding box center [494, 294] width 989 height 588
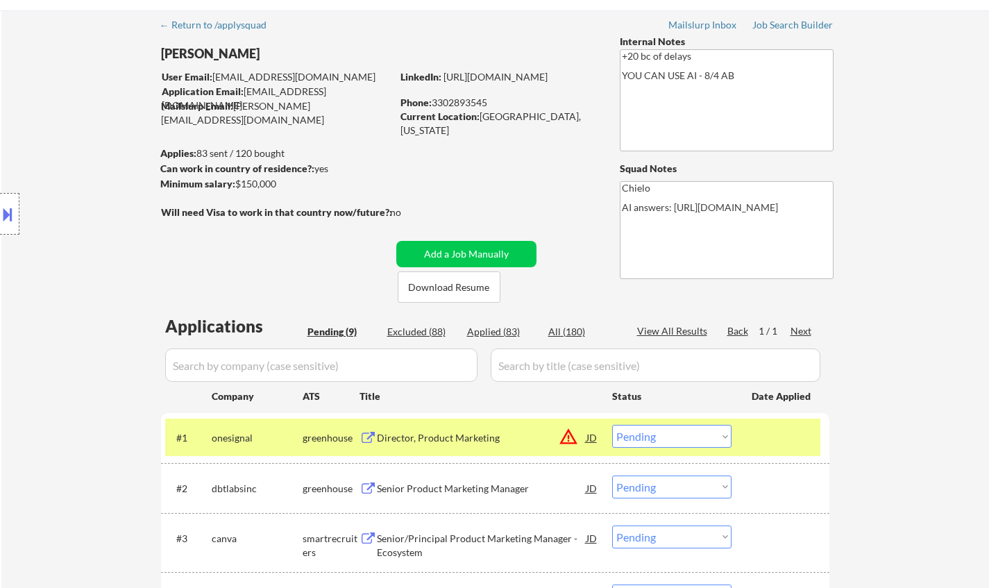
scroll to position [69, 0]
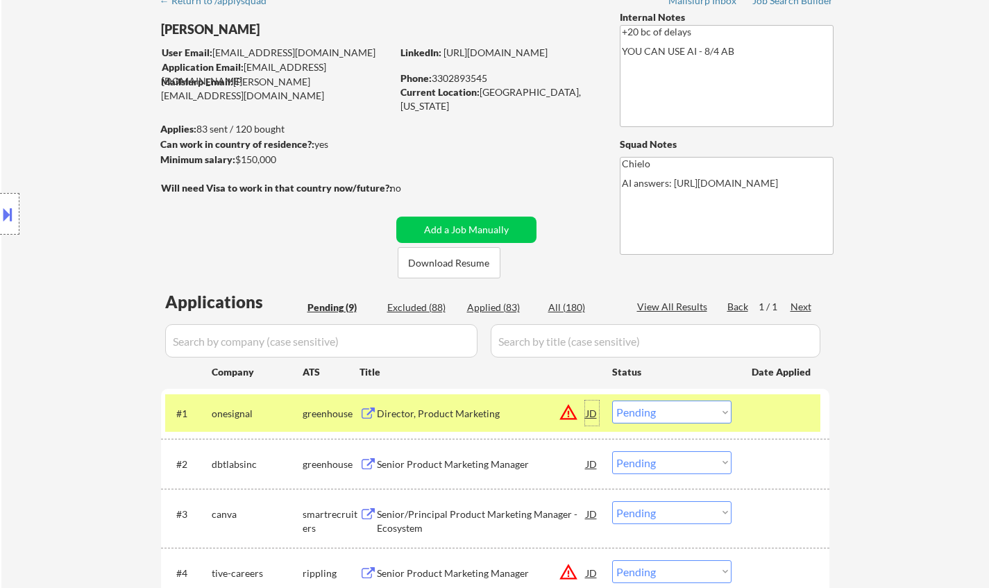
click at [589, 414] on div "JD" at bounding box center [592, 412] width 14 height 25
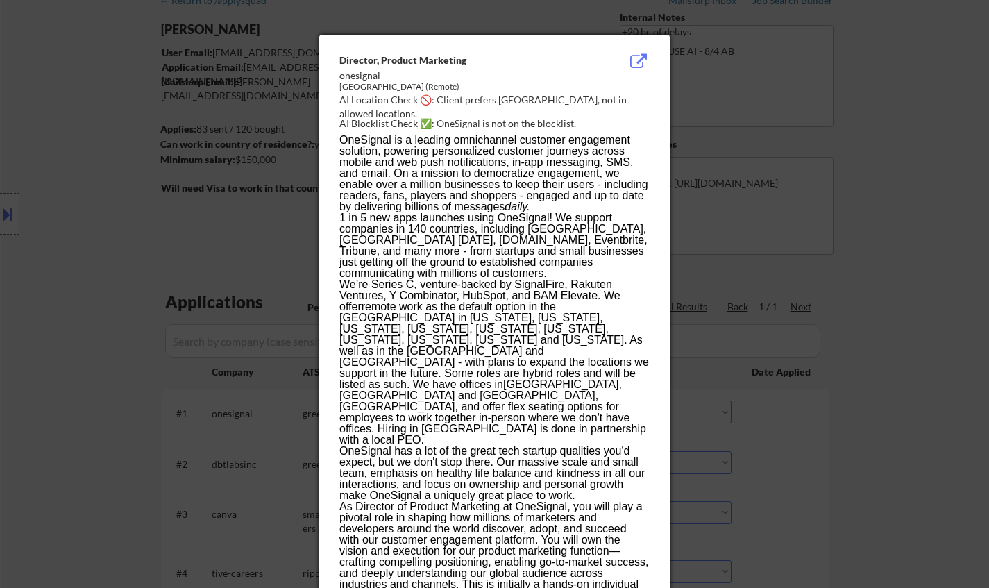
drag, startPoint x: 60, startPoint y: 386, endPoint x: 346, endPoint y: 409, distance: 286.9
click at [62, 385] on div at bounding box center [494, 294] width 989 height 588
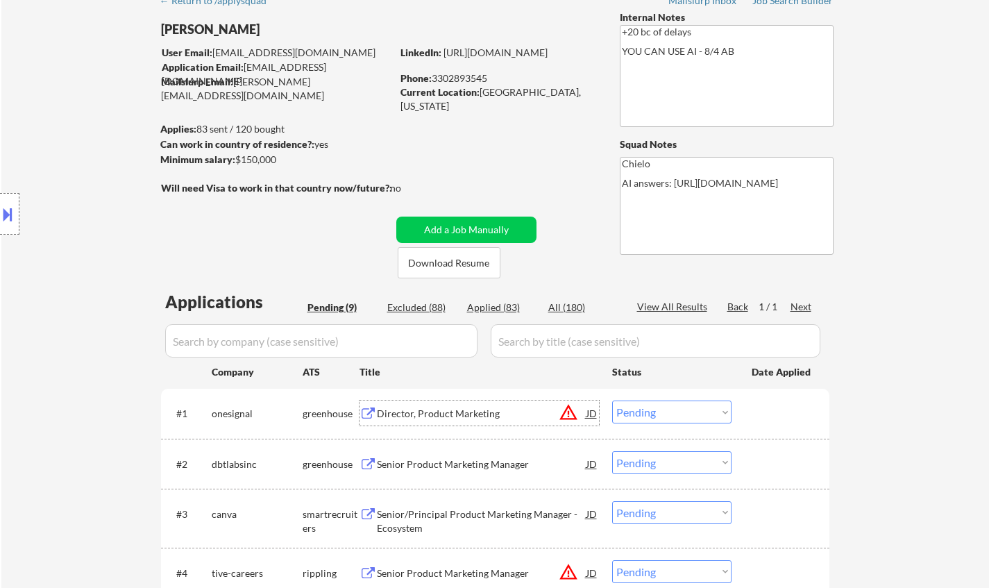
click at [435, 412] on div "Director, Product Marketing" at bounding box center [482, 414] width 210 height 14
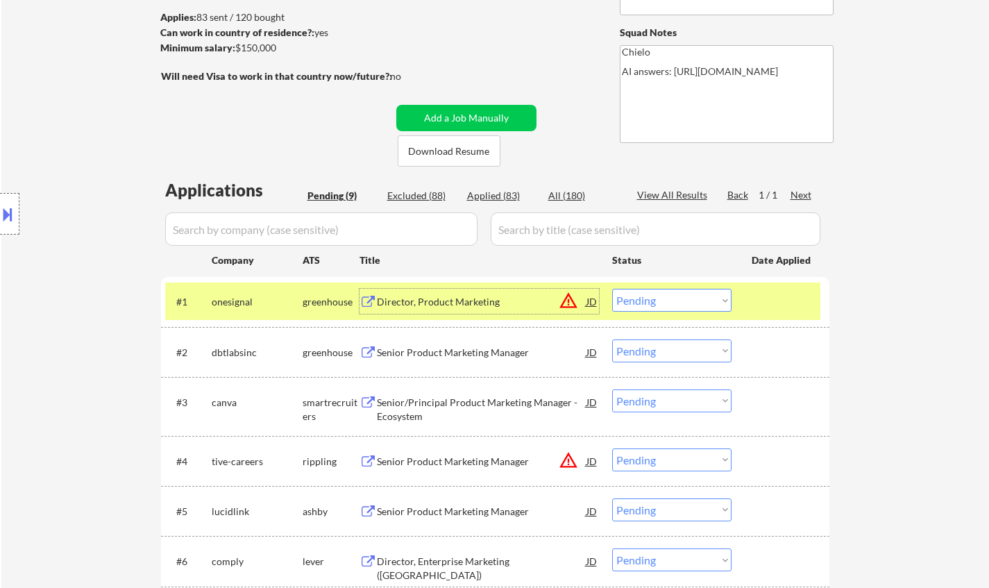
scroll to position [208, 0]
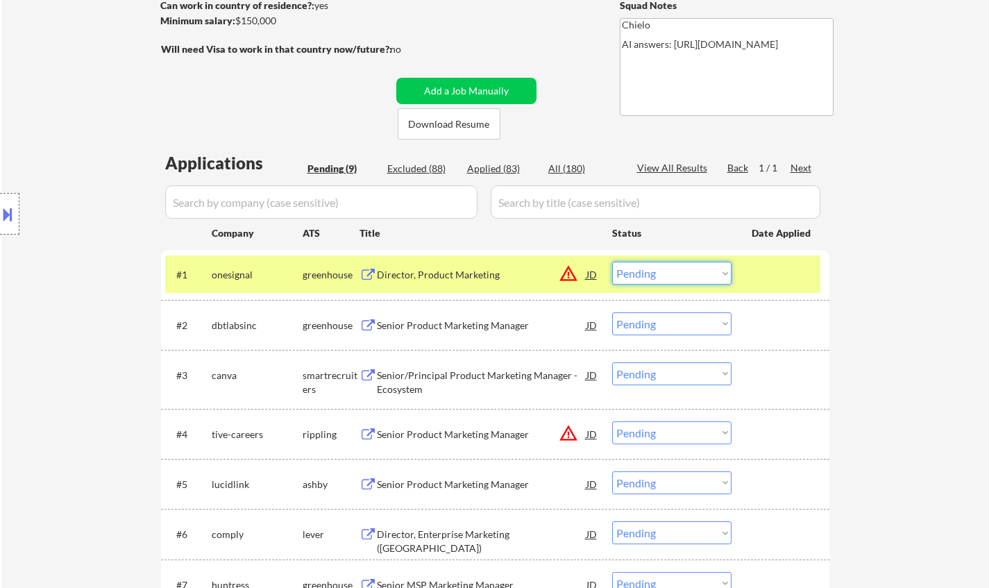
click at [692, 275] on select "Choose an option... Pending Applied Excluded (Questions) Excluded (Expired) Exc…" at bounding box center [671, 273] width 119 height 23
click at [612, 262] on select "Choose an option... Pending Applied Excluded (Questions) Excluded (Expired) Exc…" at bounding box center [671, 273] width 119 height 23
select select ""pending""
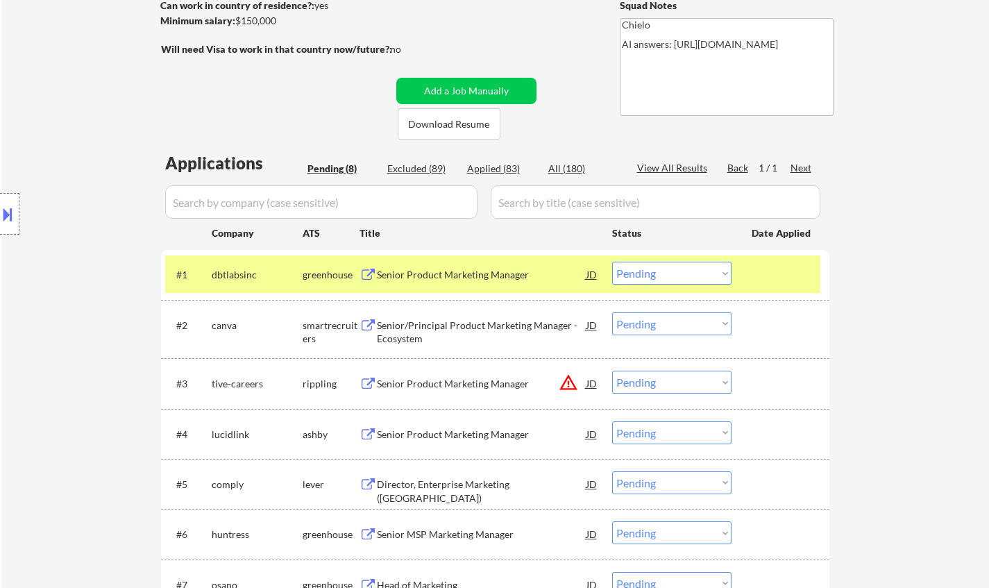
click at [466, 264] on div "Senior Product Marketing Manager" at bounding box center [482, 274] width 210 height 25
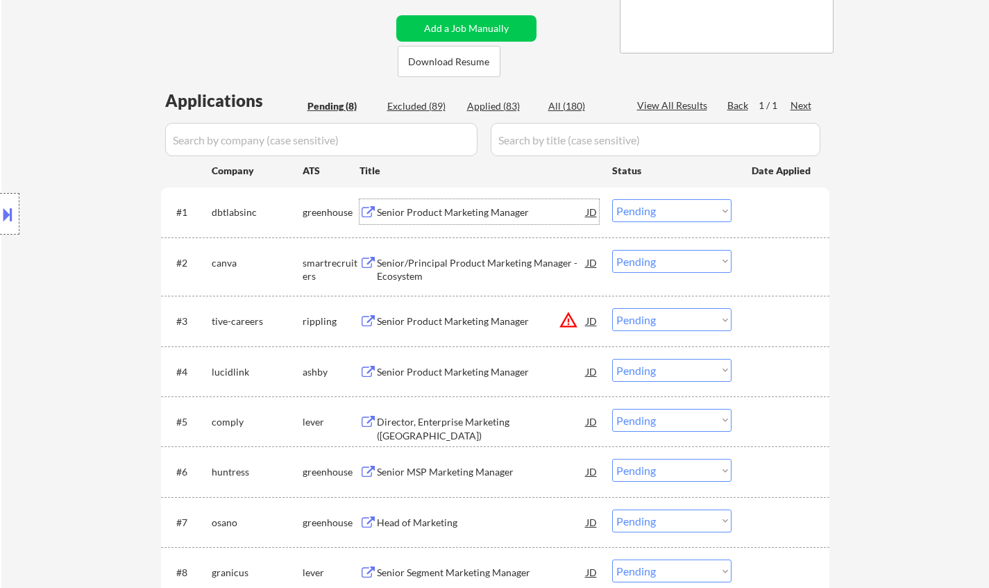
scroll to position [347, 0]
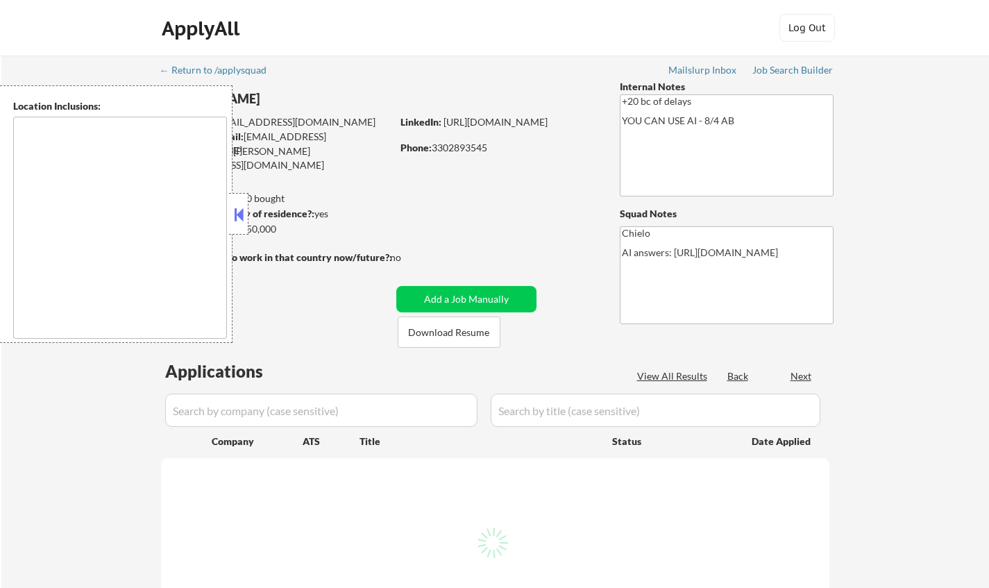
type textarea "remote"
select select ""pending""
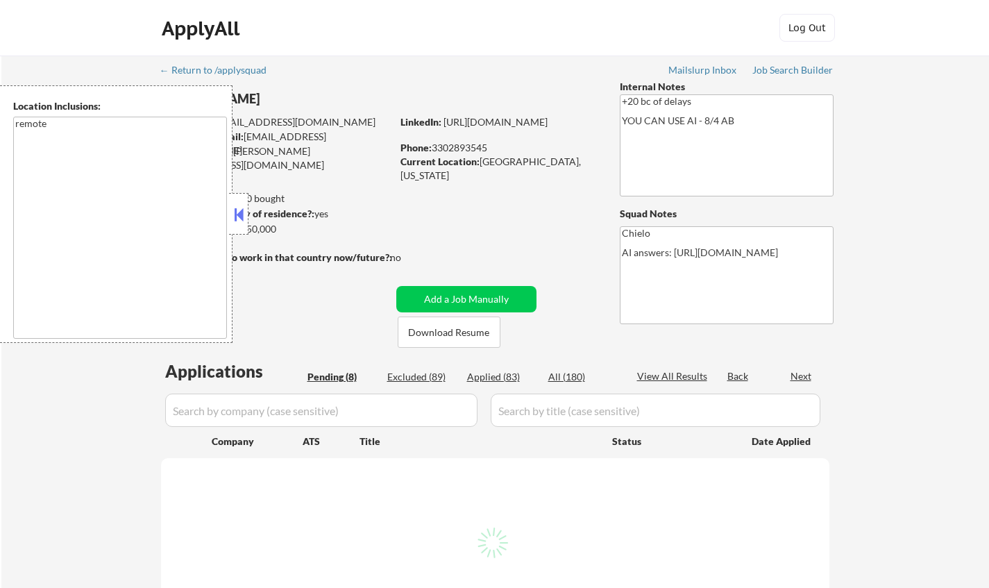
select select ""pending""
